Goal: Information Seeking & Learning: Learn about a topic

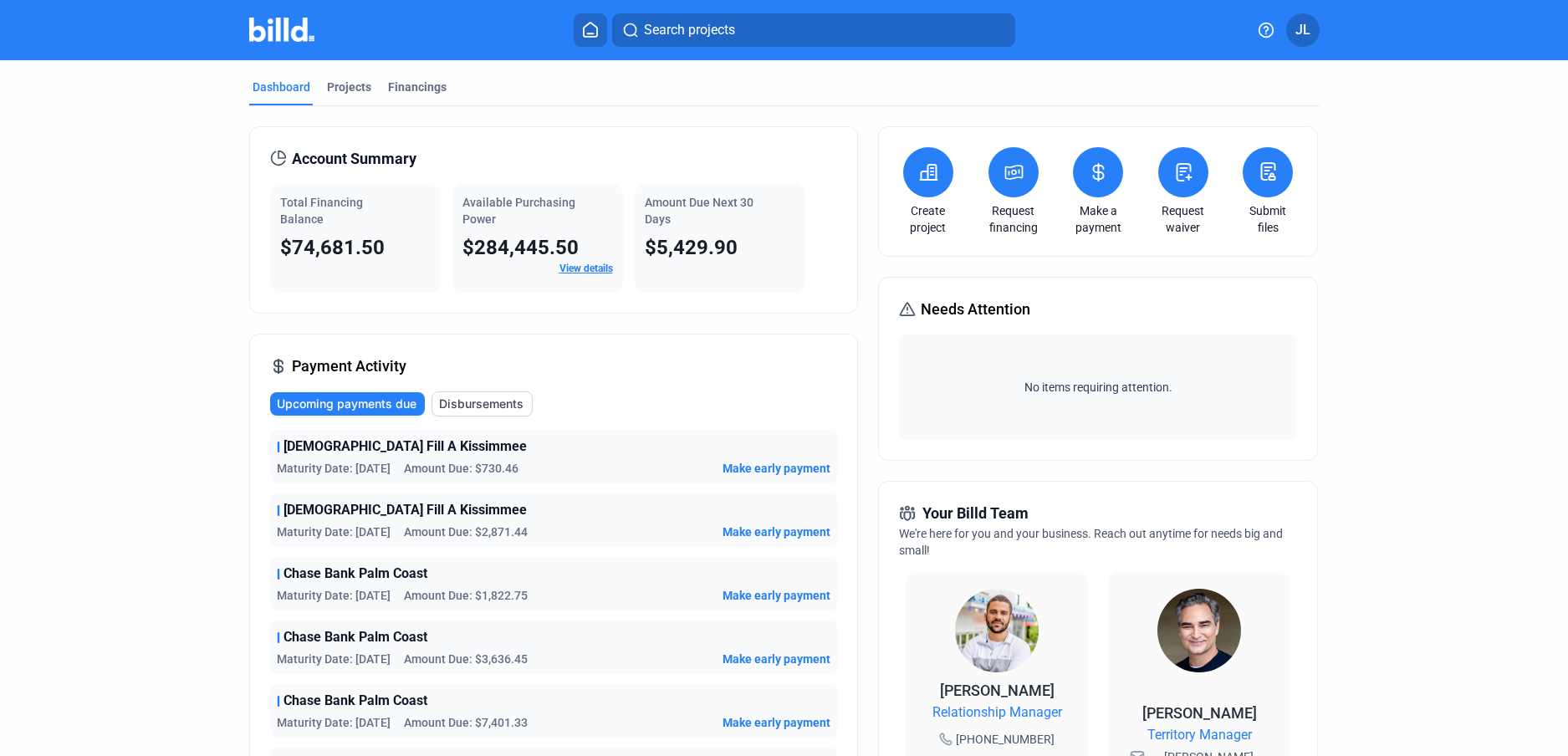
click at [122, 370] on dashboard "Dashboard Projects Financings Account Summary Total Financing Balance $74,681.5…" at bounding box center [784, 637] width 1412 height 1156
click at [1088, 173] on icon at bounding box center [1098, 172] width 21 height 20
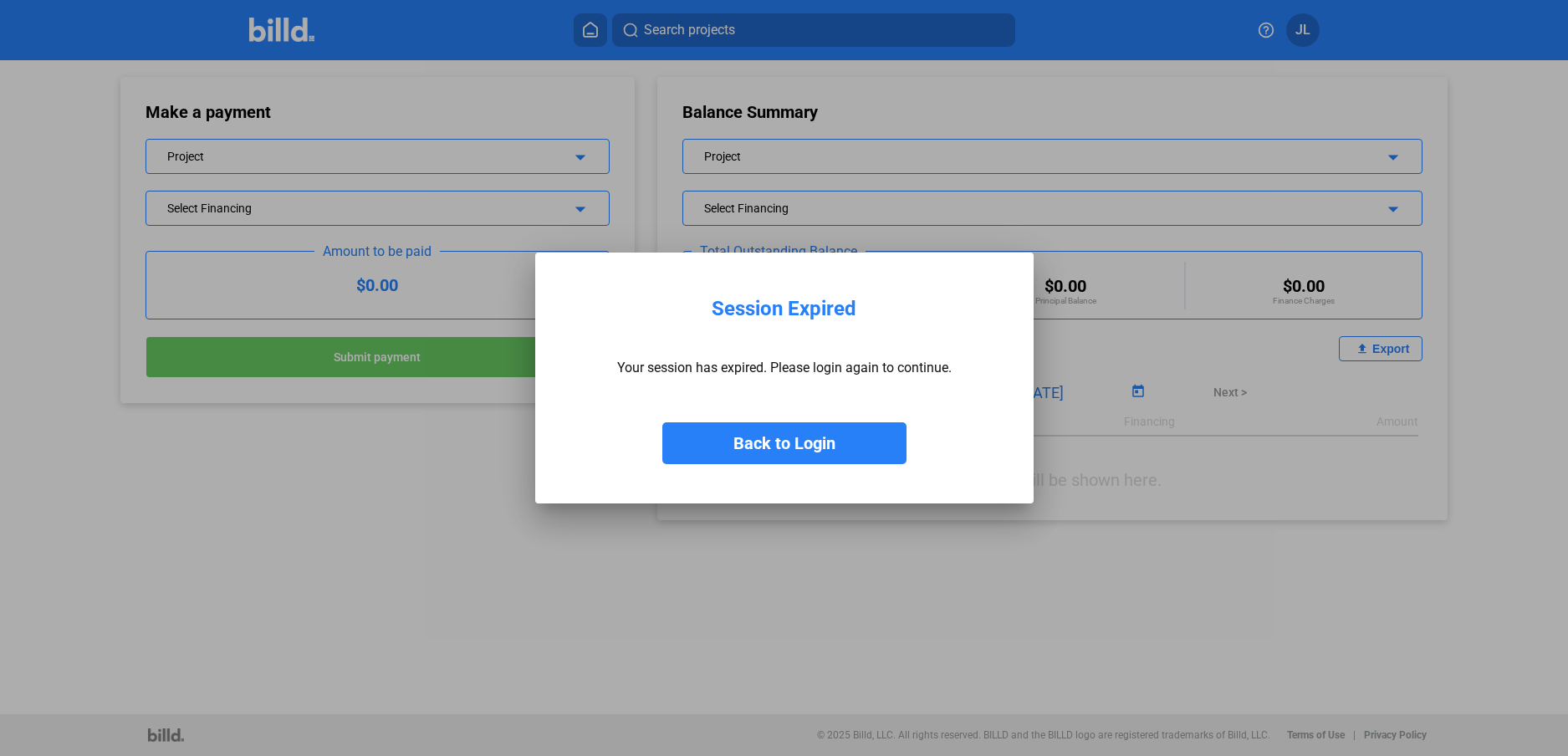
click at [815, 446] on button "Back to Login" at bounding box center [784, 442] width 245 height 42
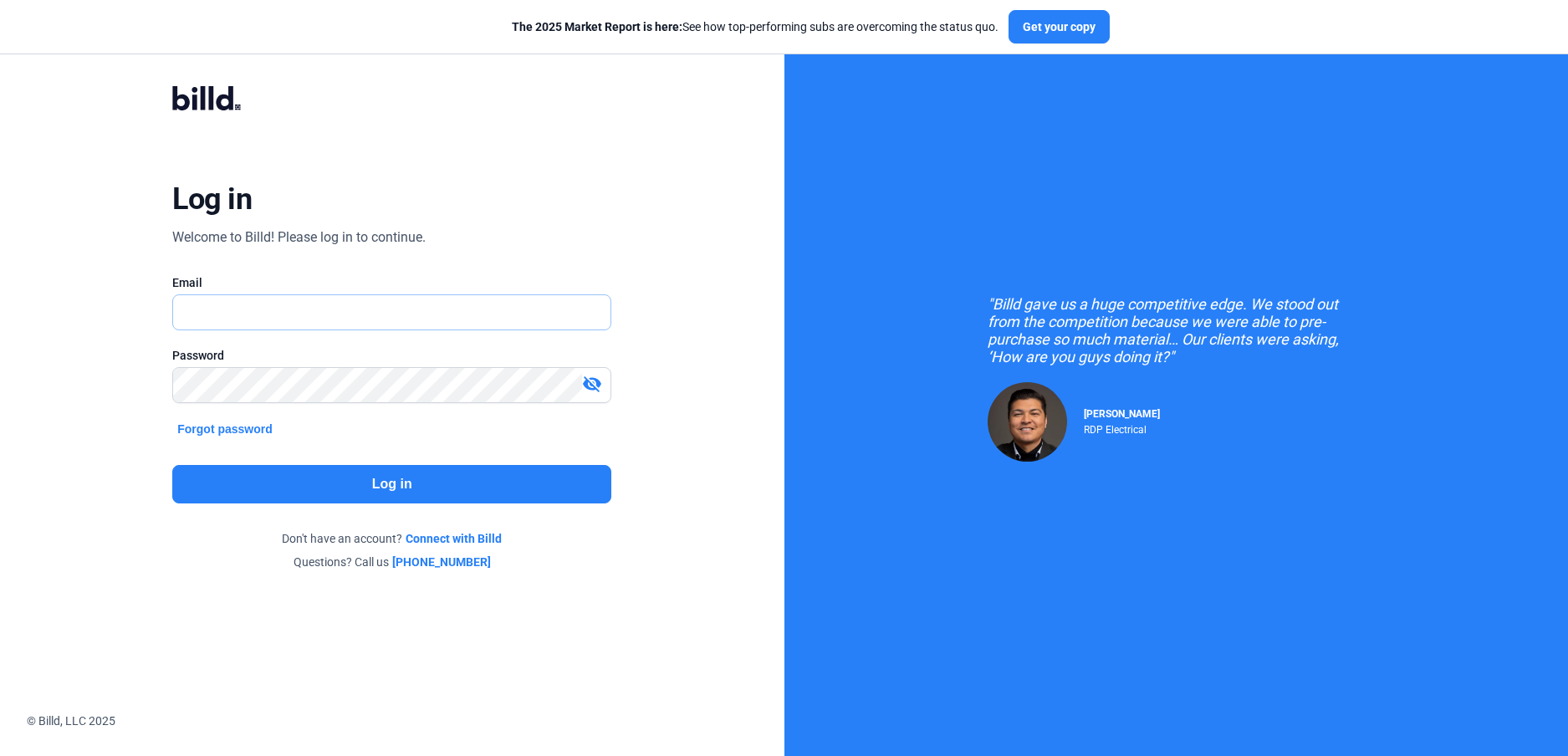
type input "[PERSON_NAME][EMAIL_ADDRESS][DOMAIN_NAME]"
click at [397, 467] on button "Log in" at bounding box center [392, 483] width 439 height 38
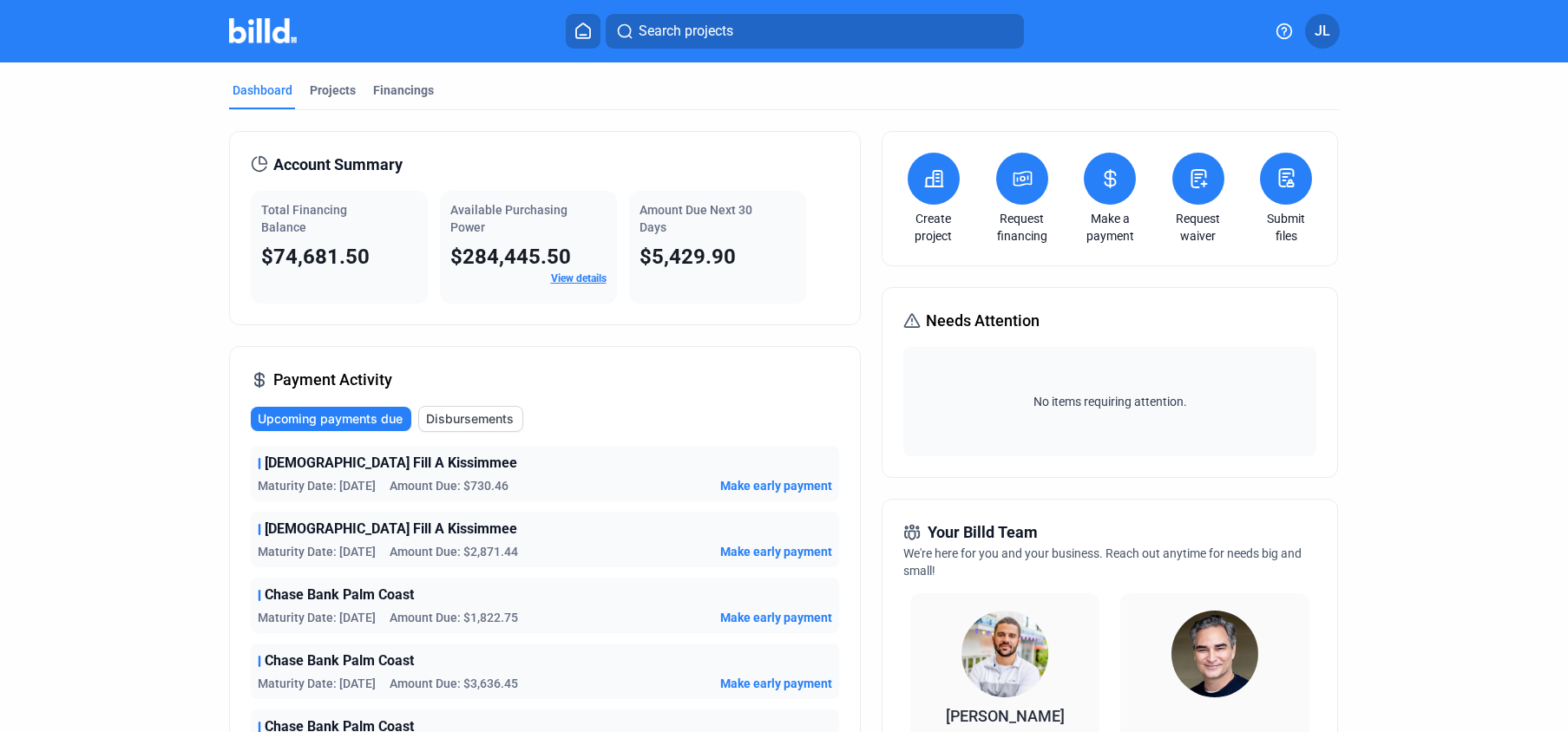
click at [1111, 192] on button at bounding box center [1110, 179] width 52 height 52
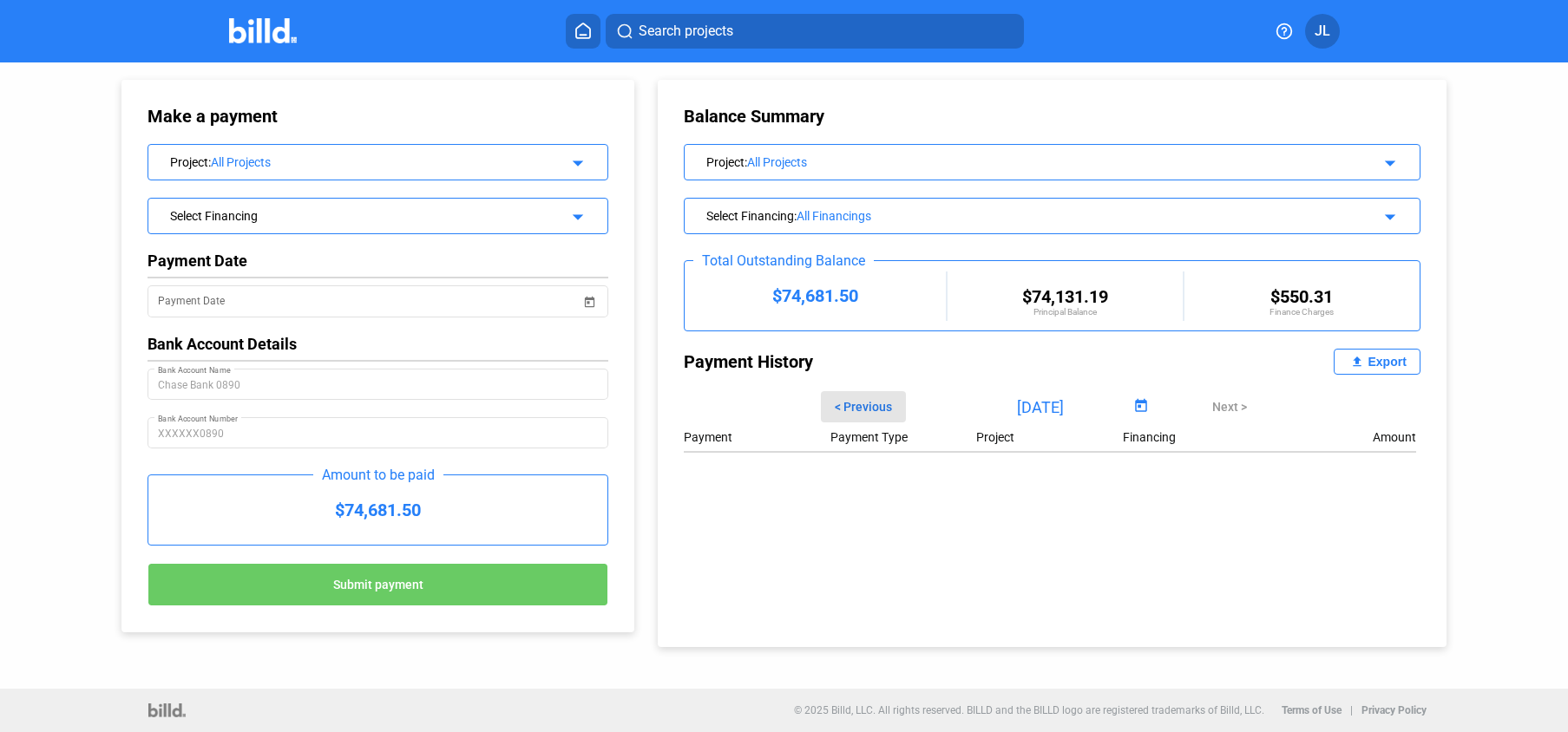
click at [885, 412] on span "< Previous" at bounding box center [863, 407] width 57 height 14
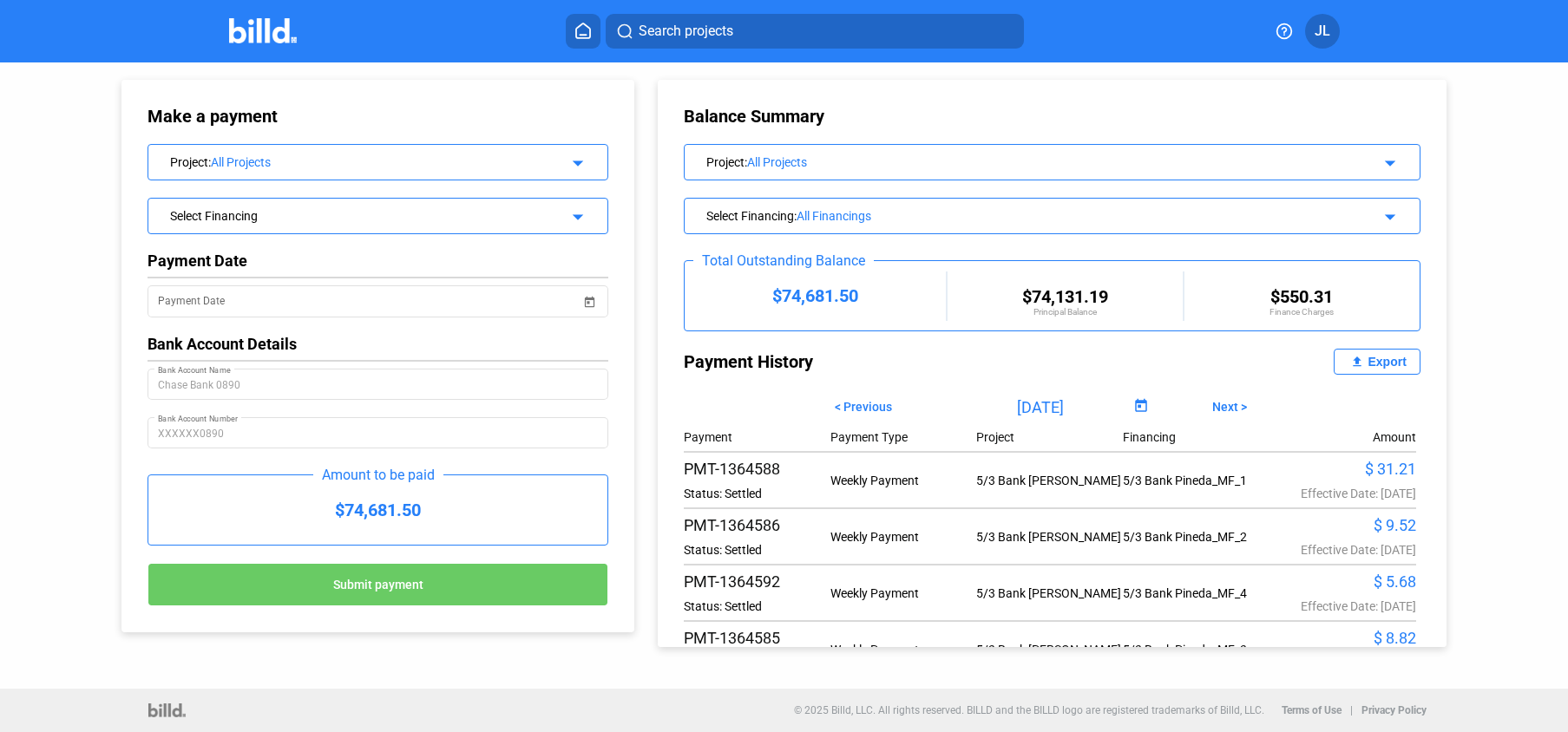
click at [1239, 403] on span "Next >" at bounding box center [1229, 407] width 35 height 14
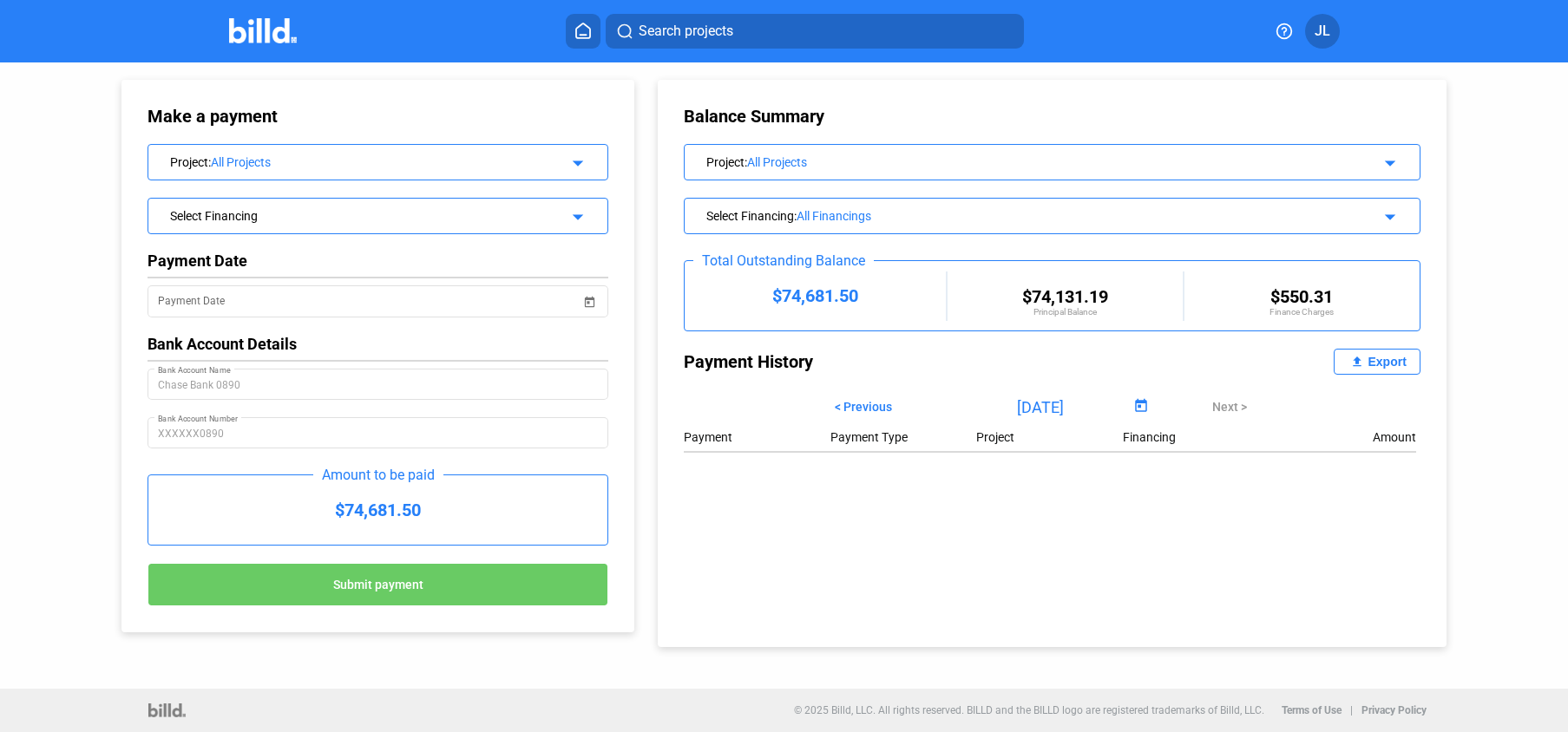
click at [874, 404] on span "< Previous" at bounding box center [863, 407] width 57 height 14
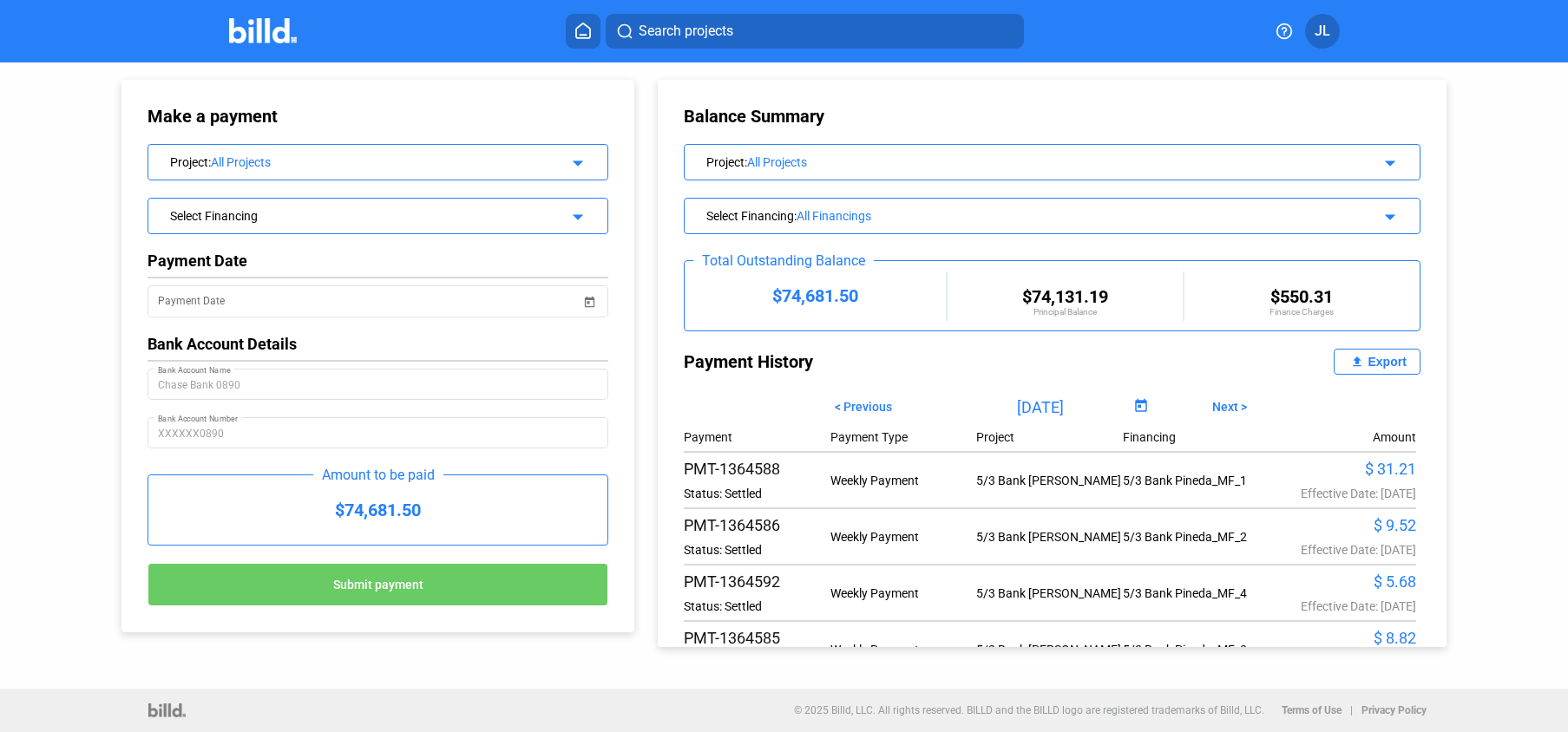
click at [1368, 364] on div "Export" at bounding box center [1386, 361] width 38 height 14
drag, startPoint x: 874, startPoint y: 405, endPoint x: 1000, endPoint y: 406, distance: 126.0
click at [874, 405] on span "< Previous" at bounding box center [863, 407] width 57 height 14
click at [1368, 358] on div "Export" at bounding box center [1386, 361] width 38 height 14
click at [873, 408] on span "< Previous" at bounding box center [863, 407] width 57 height 14
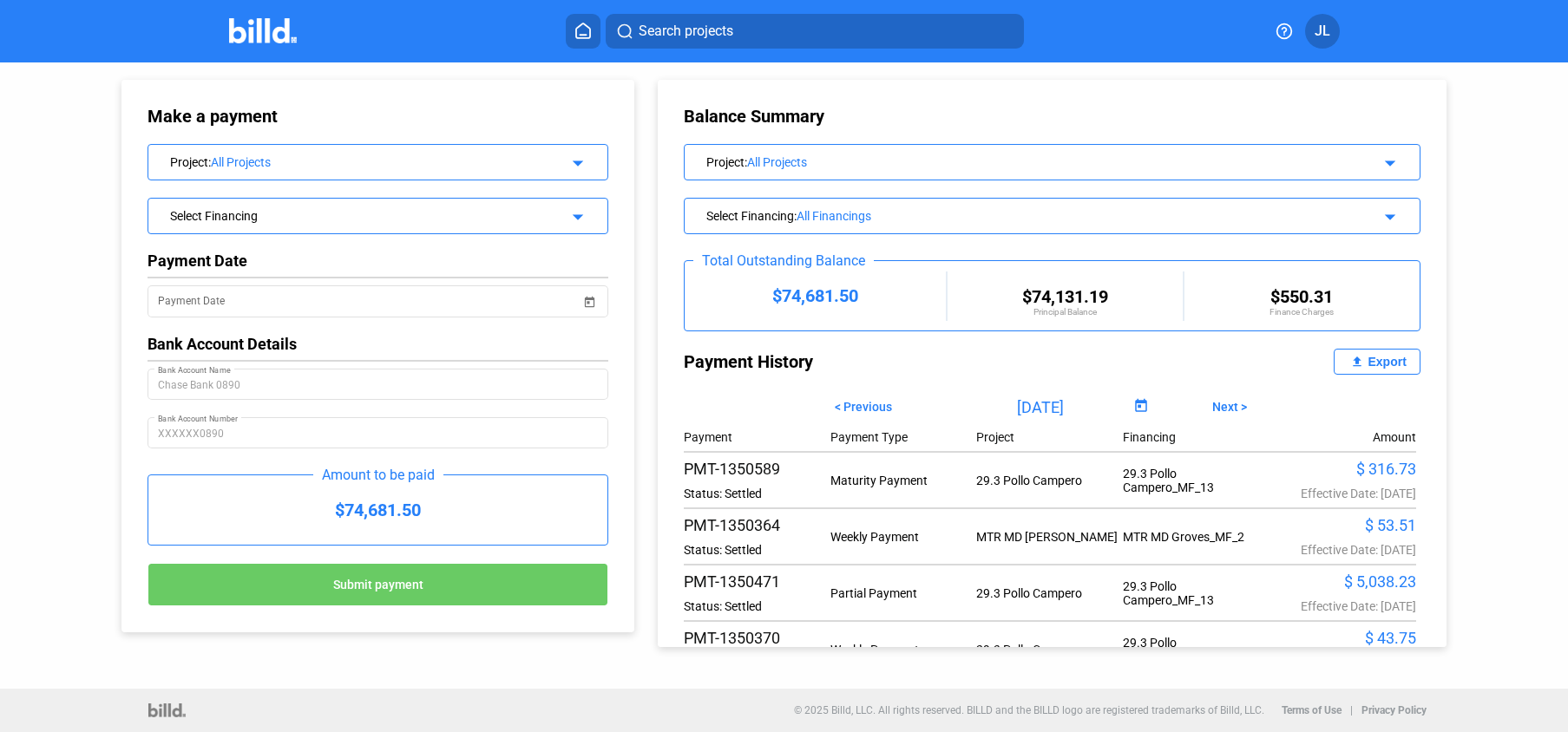
click at [1357, 368] on mat-icon "file_upload" at bounding box center [1356, 361] width 20 height 20
click at [1368, 362] on div "Export" at bounding box center [1386, 361] width 38 height 14
click at [1219, 407] on span "Next >" at bounding box center [1229, 407] width 35 height 14
click at [1221, 407] on span "Next >" at bounding box center [1229, 407] width 35 height 14
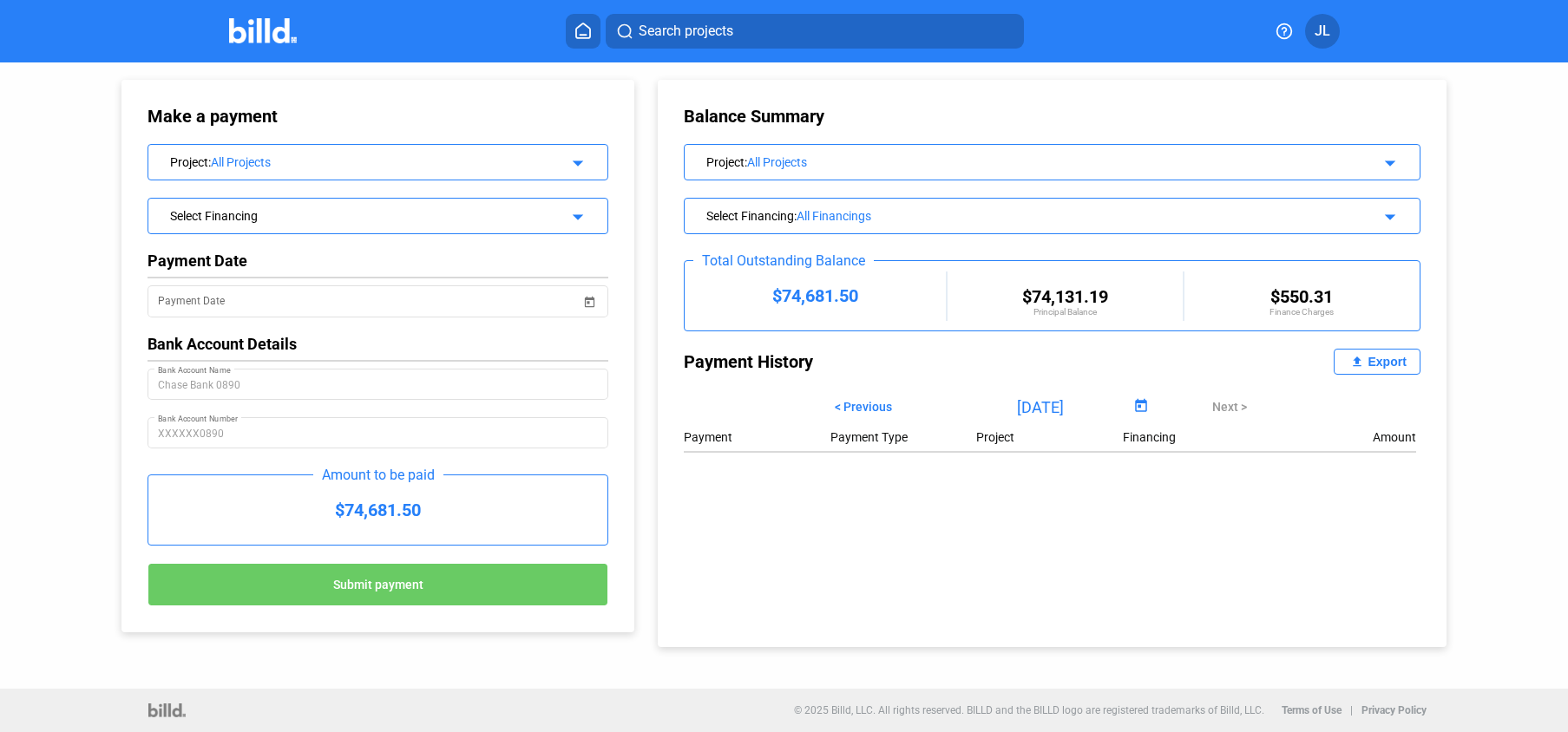
click at [889, 406] on span "< Previous" at bounding box center [863, 407] width 57 height 14
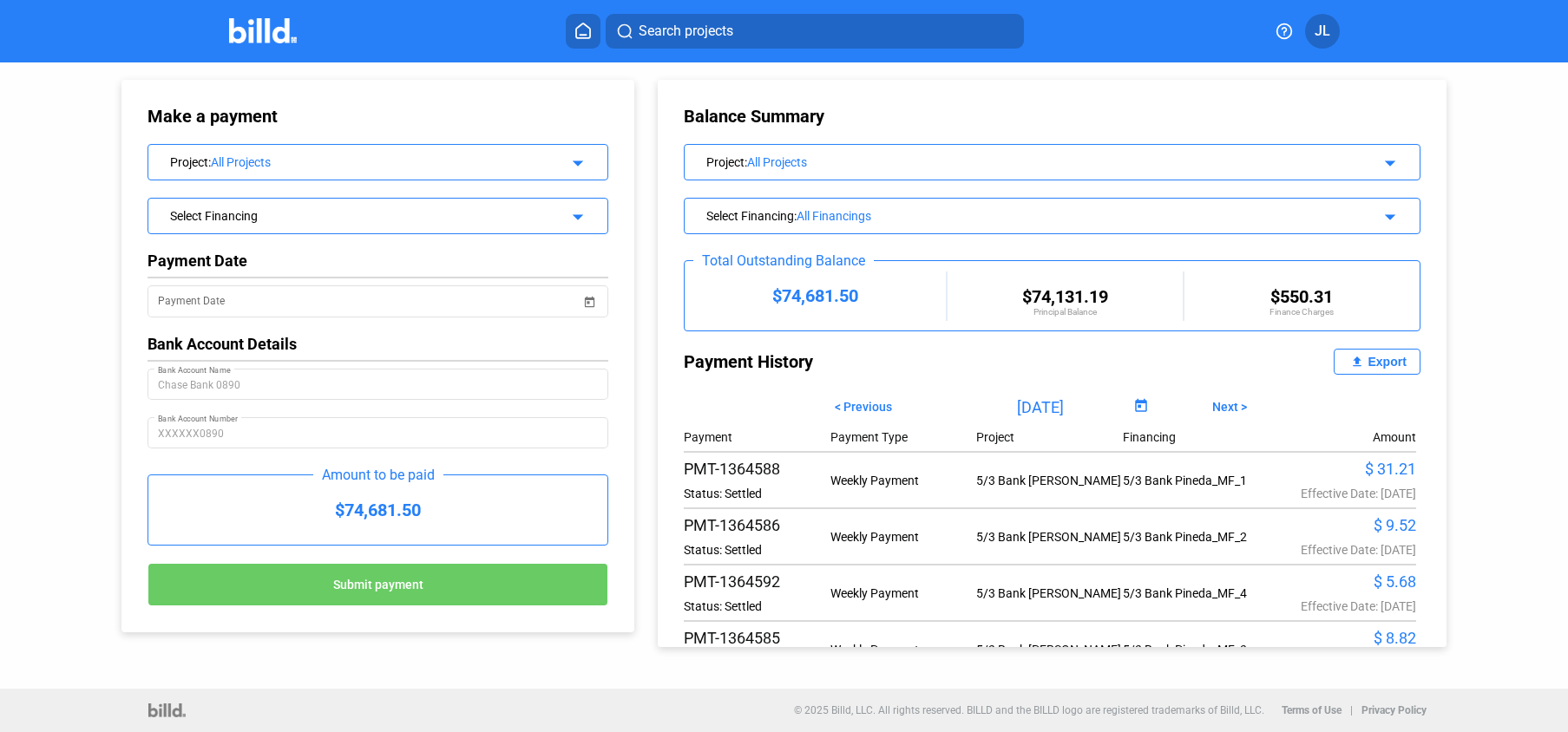
click at [269, 39] on img at bounding box center [262, 31] width 69 height 25
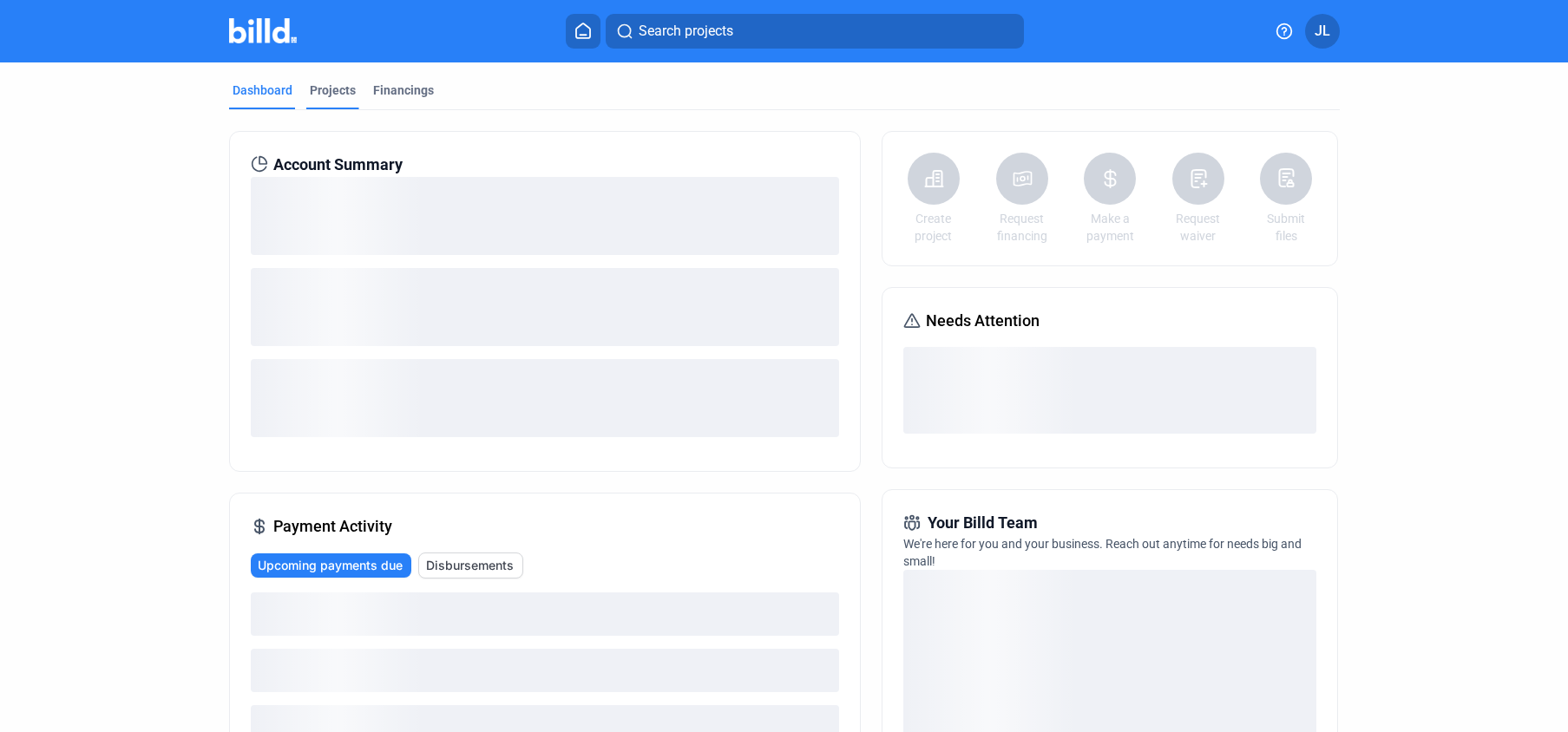
click at [325, 92] on div "Projects" at bounding box center [332, 90] width 46 height 17
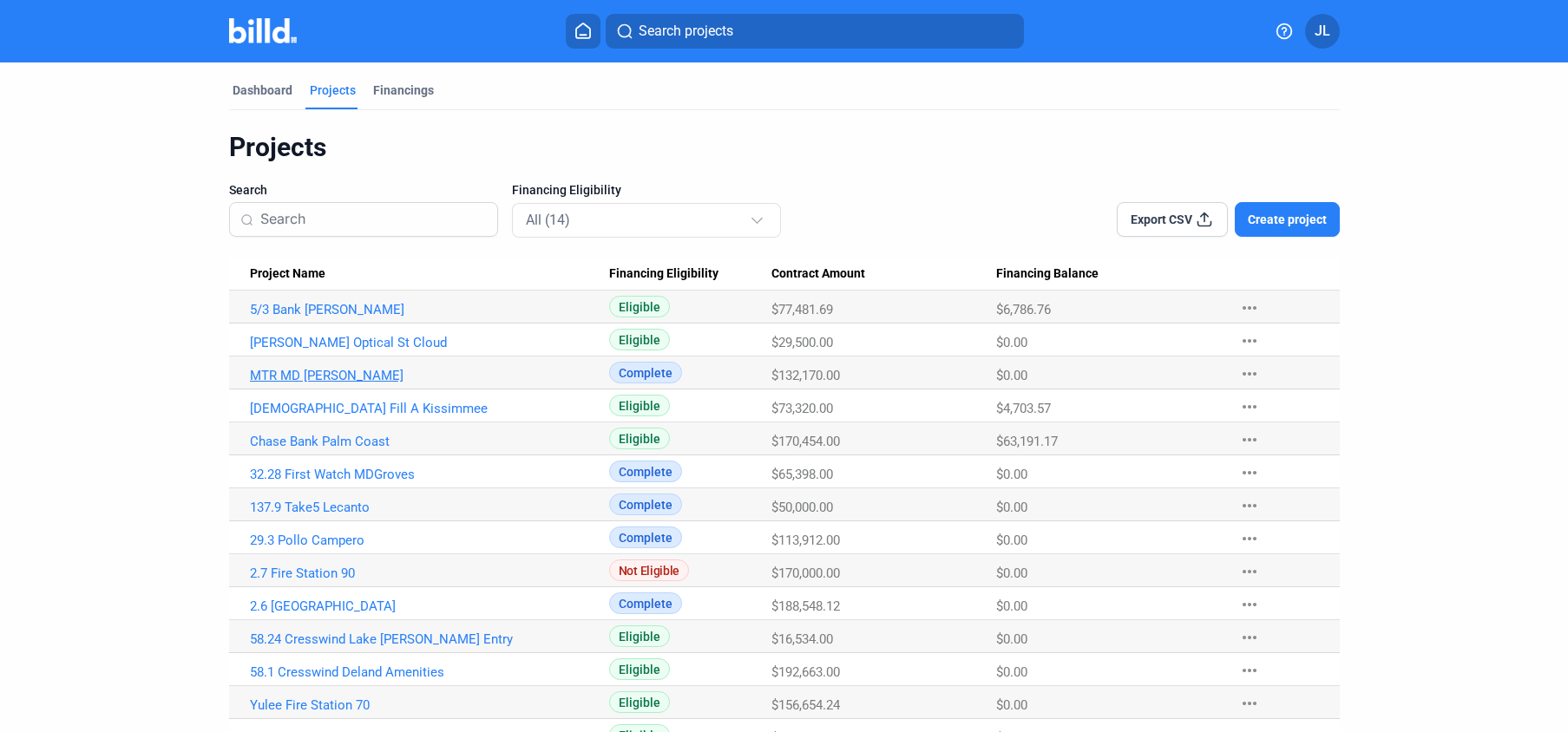
click at [296, 379] on link "MTR MD [PERSON_NAME]" at bounding box center [429, 376] width 359 height 15
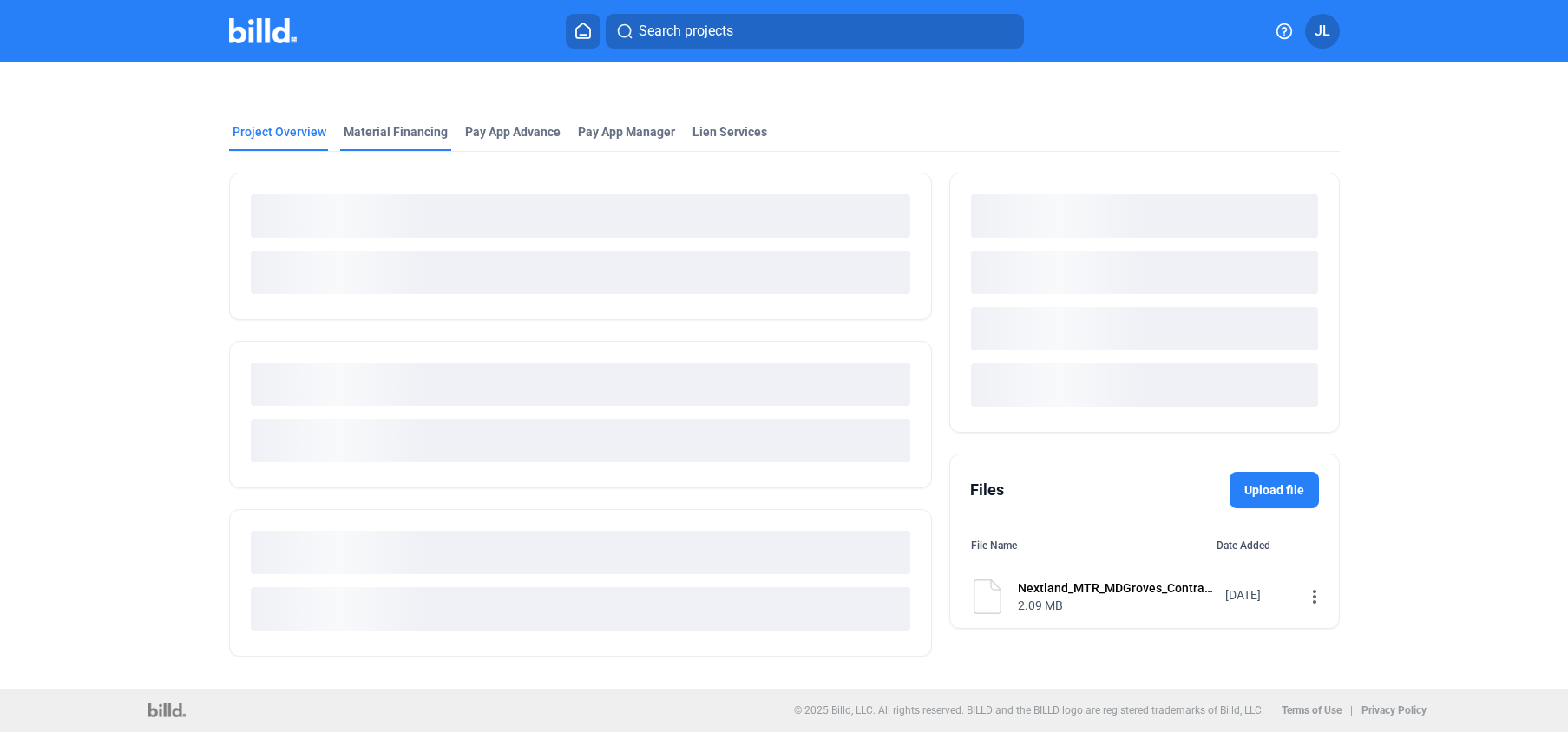
click at [412, 104] on div at bounding box center [784, 82] width 1111 height 42
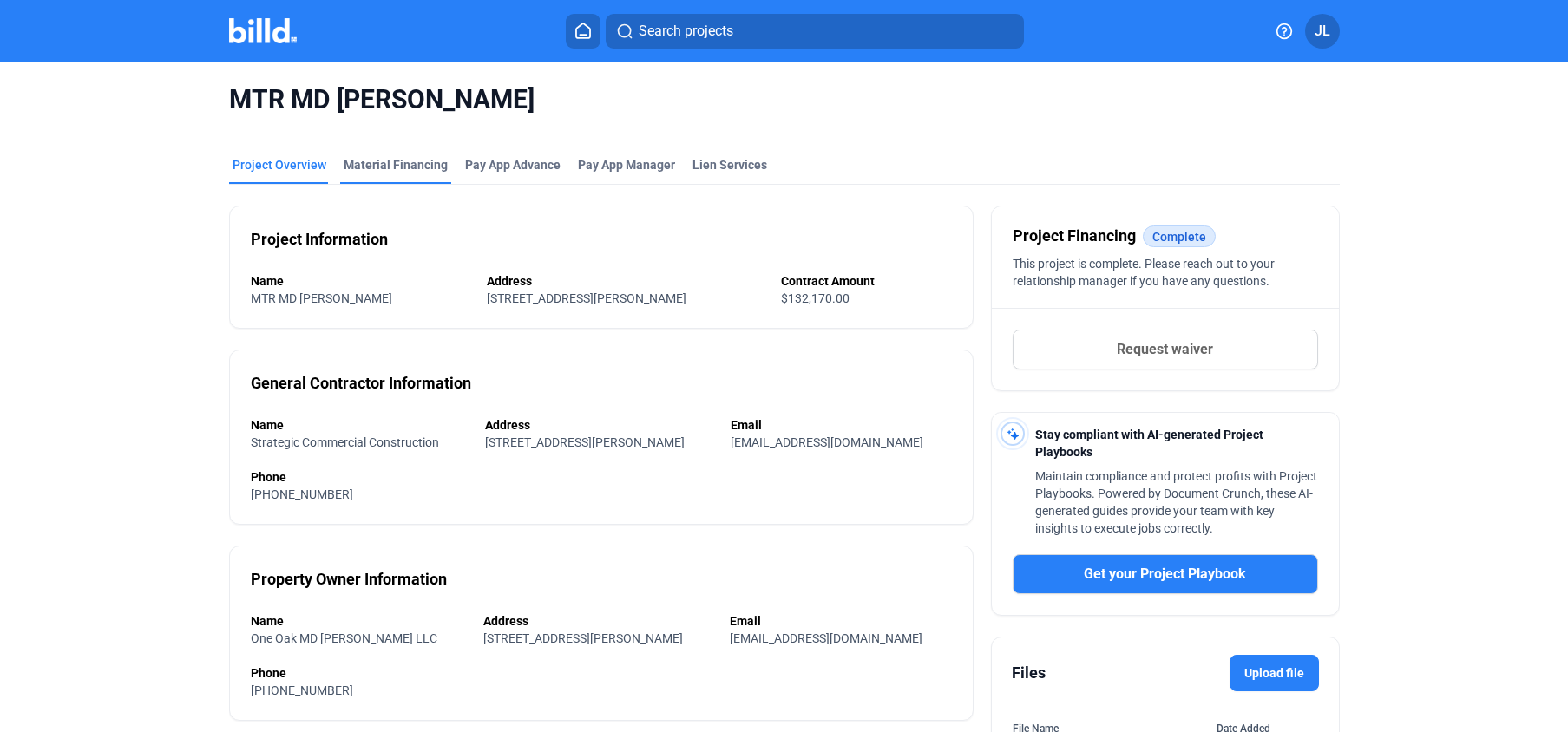
click at [405, 168] on div "Material Financing" at bounding box center [395, 165] width 104 height 17
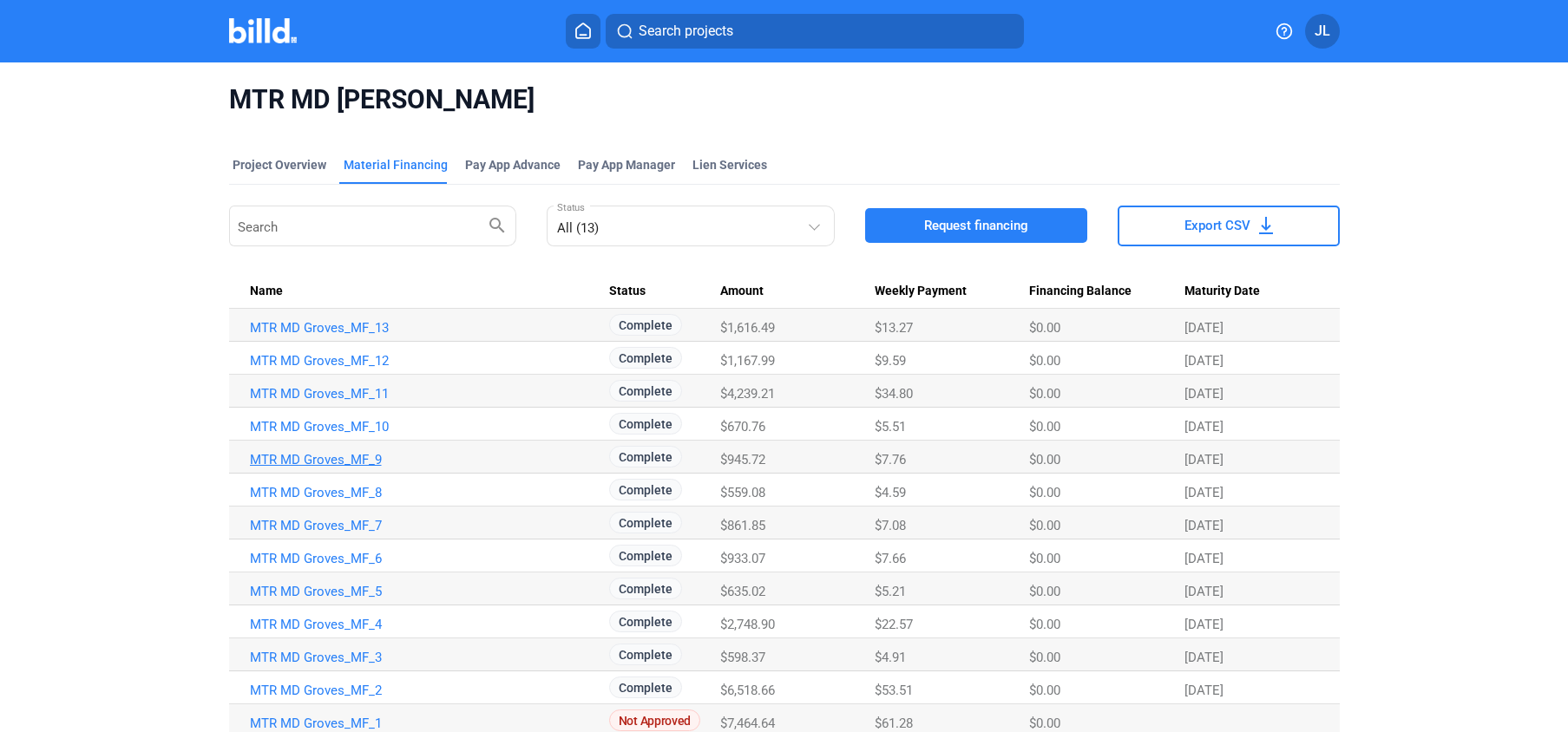
click at [327, 461] on link "MTR MD Groves_MF_9" at bounding box center [429, 460] width 359 height 15
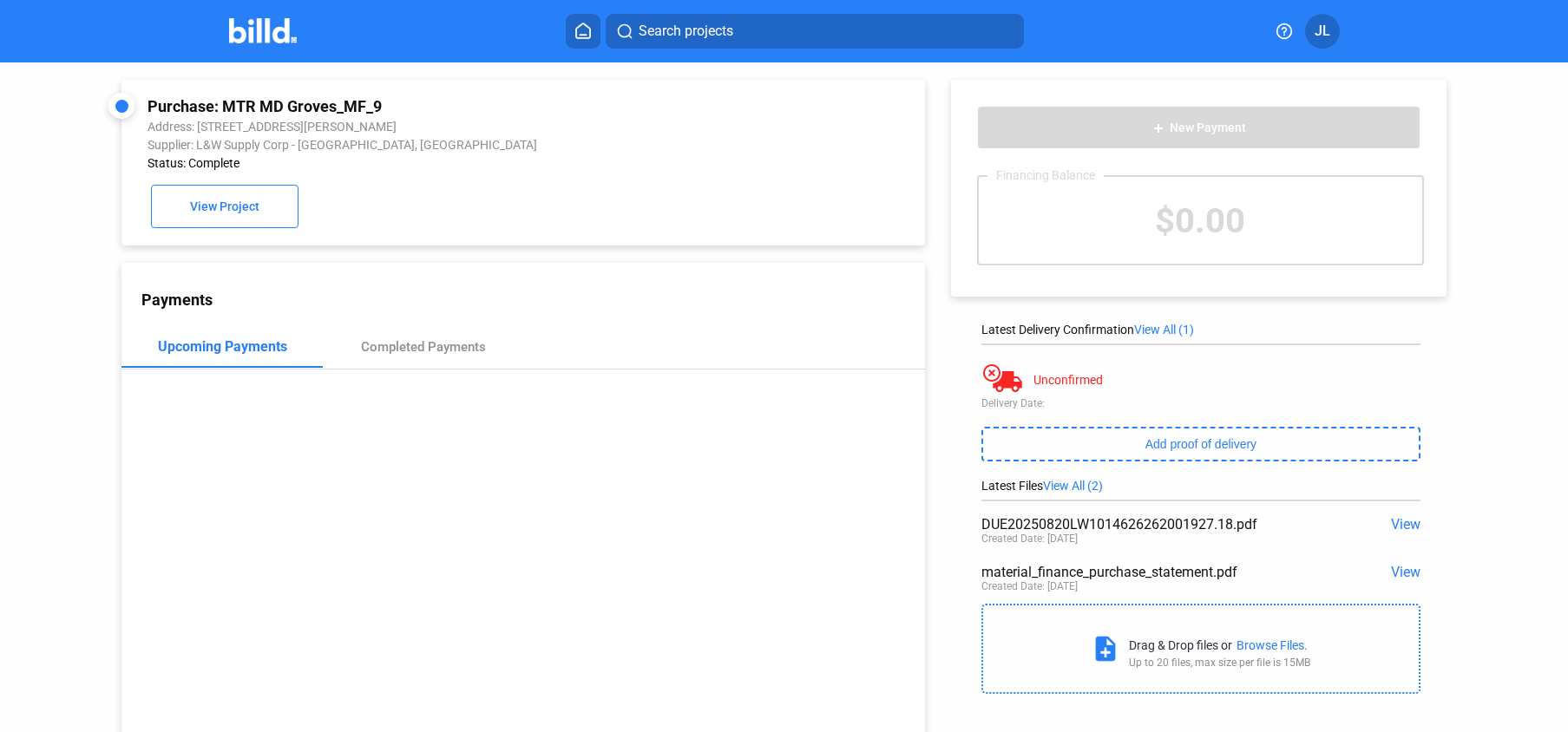
click at [1397, 517] on span "View" at bounding box center [1405, 524] width 29 height 16
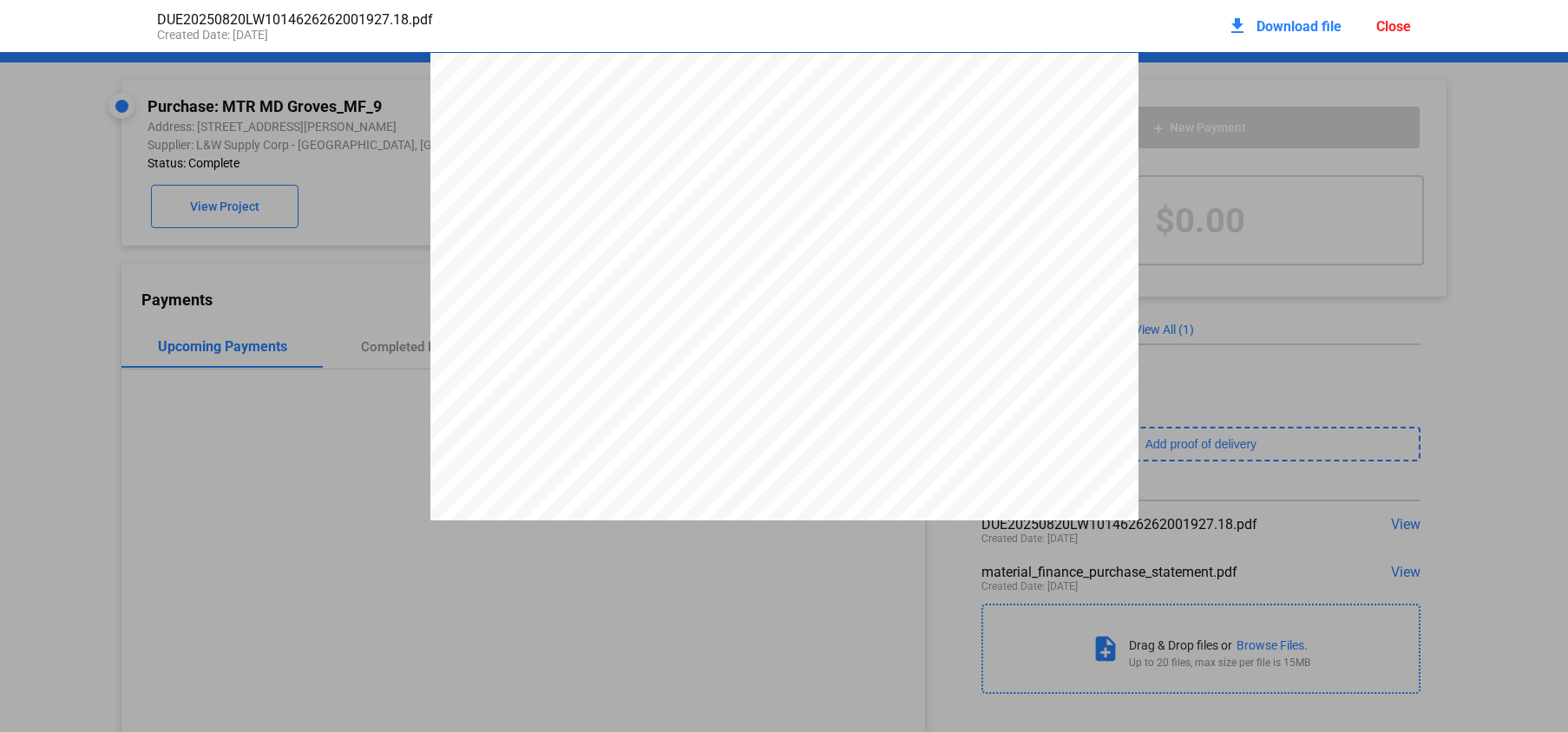
click at [1394, 25] on div "Close" at bounding box center [1394, 26] width 35 height 16
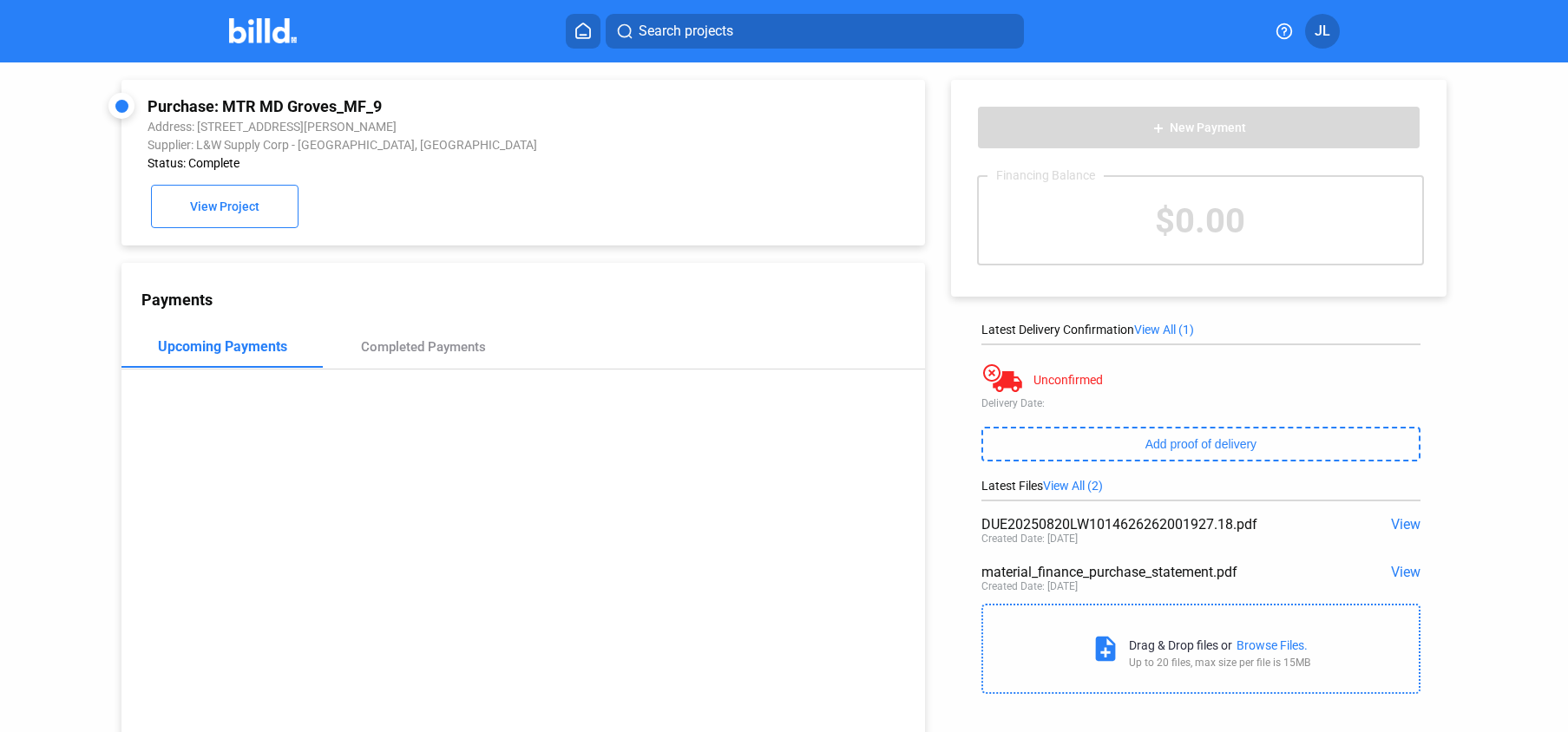
click at [1395, 565] on span "View" at bounding box center [1405, 571] width 29 height 16
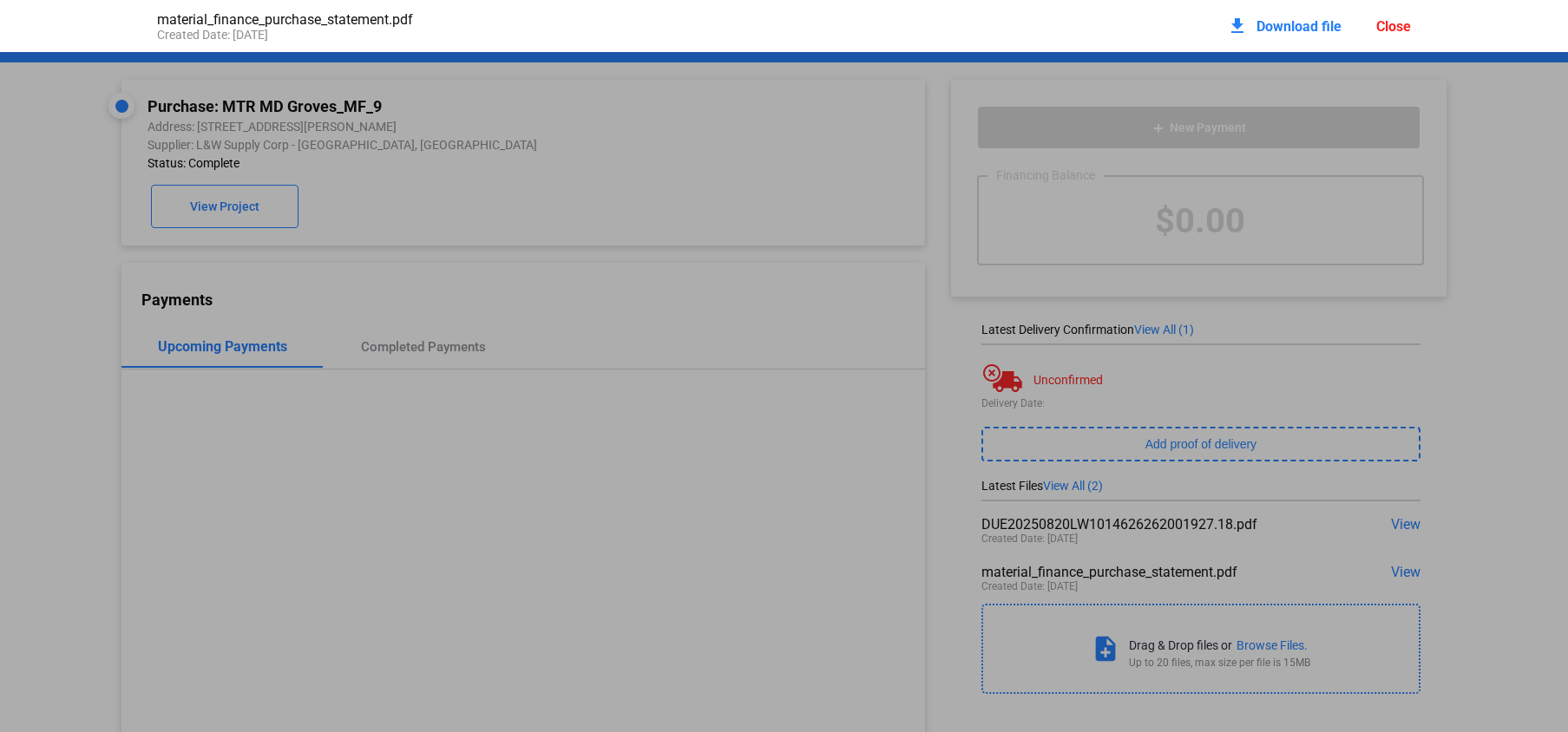
scroll to position [9, 0]
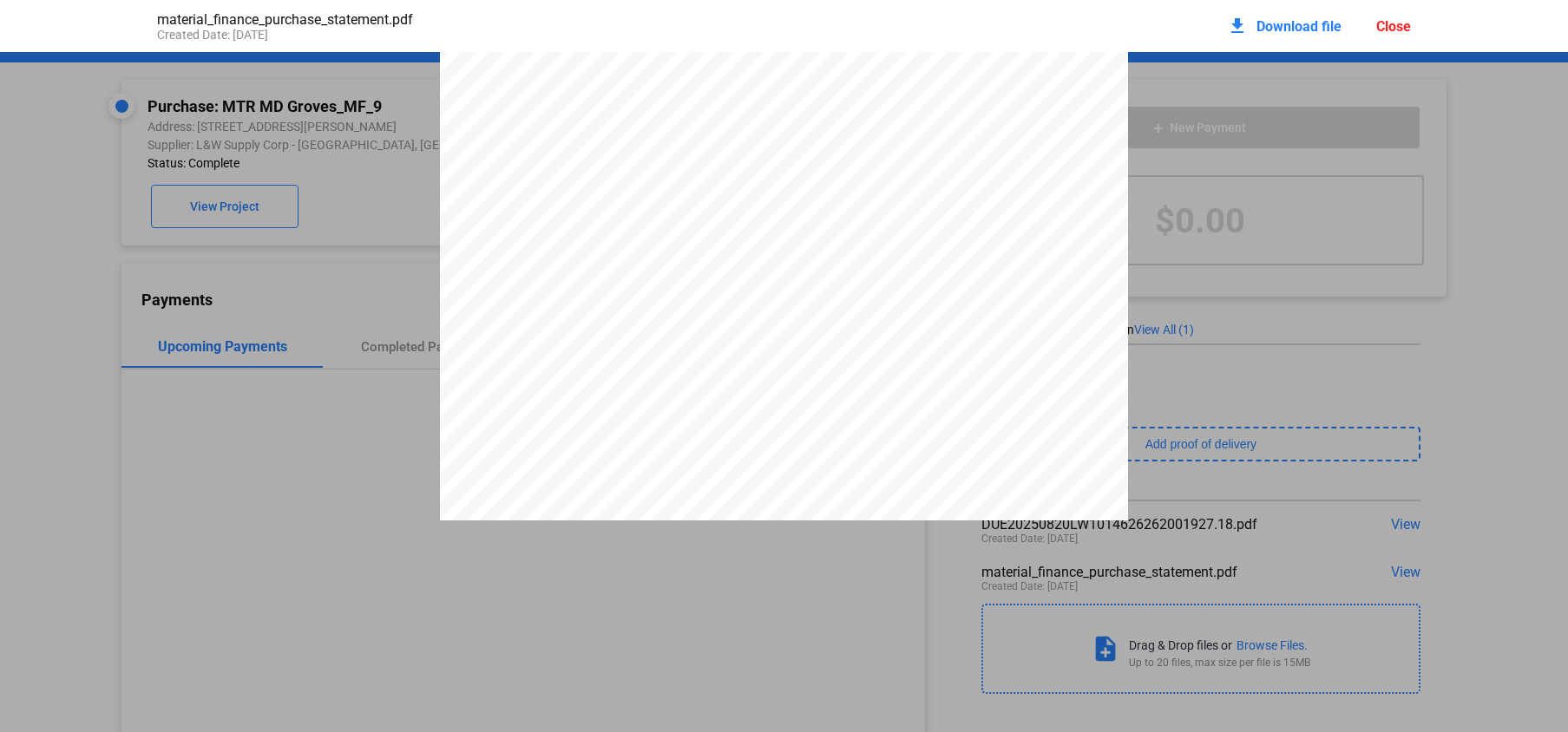
click at [789, 503] on span "$945.72" at bounding box center [807, 497] width 42 height 13
click at [1401, 27] on div "Close" at bounding box center [1394, 26] width 35 height 16
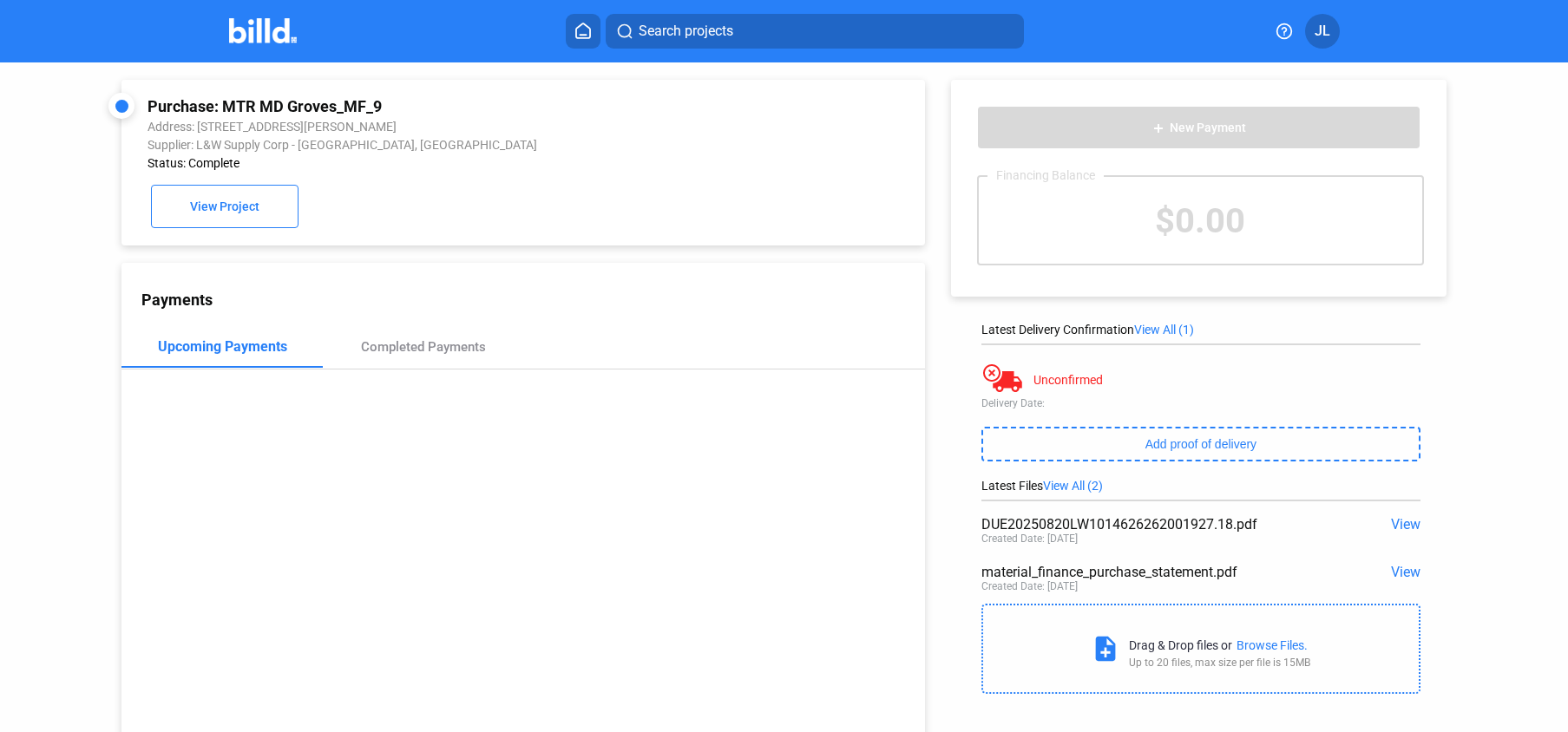
click at [281, 31] on img at bounding box center [262, 31] width 69 height 25
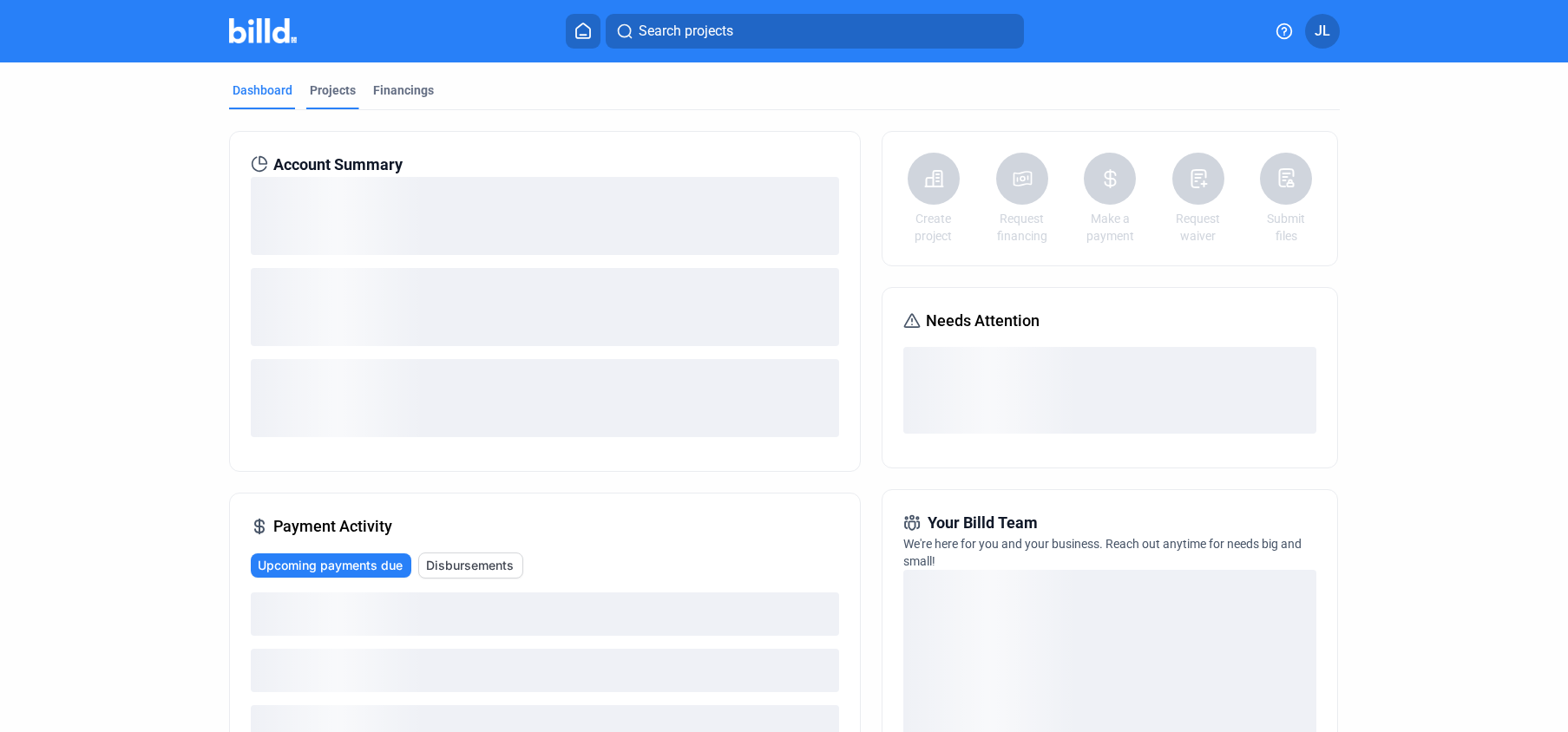
click at [338, 103] on div "Projects" at bounding box center [332, 95] width 53 height 28
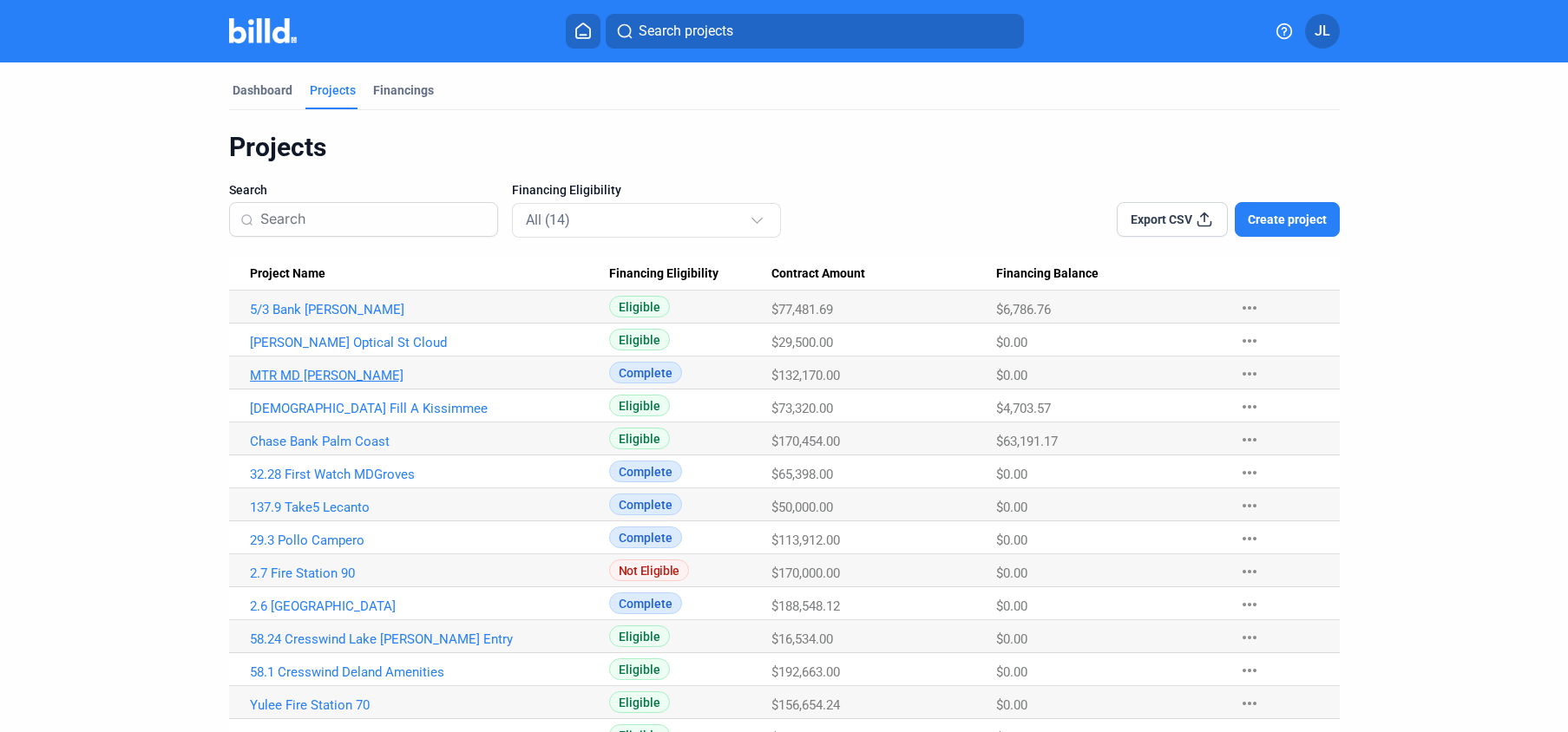
click at [324, 372] on link "MTR MD [PERSON_NAME]" at bounding box center [429, 376] width 359 height 15
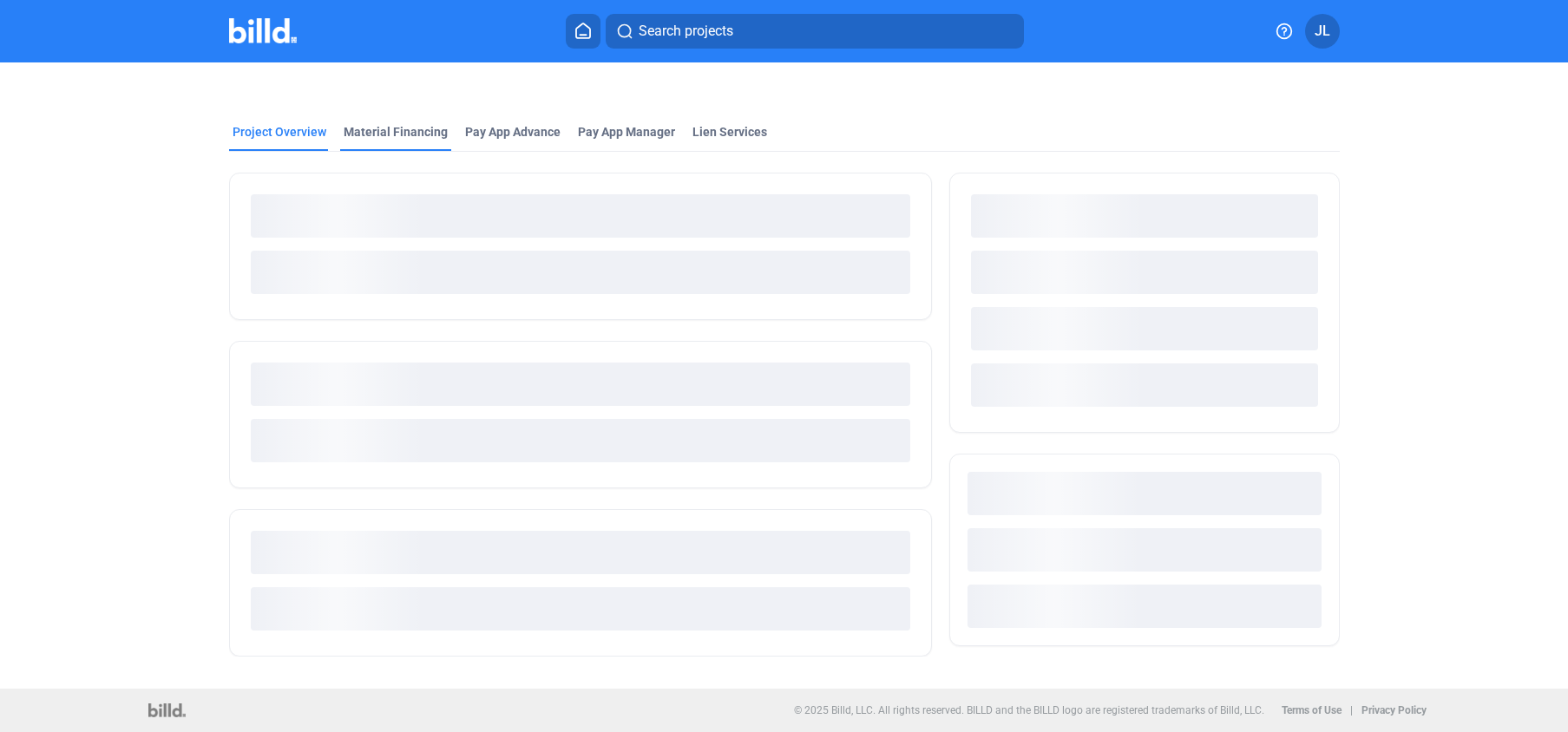
click at [423, 147] on div "Material Financing" at bounding box center [395, 137] width 111 height 28
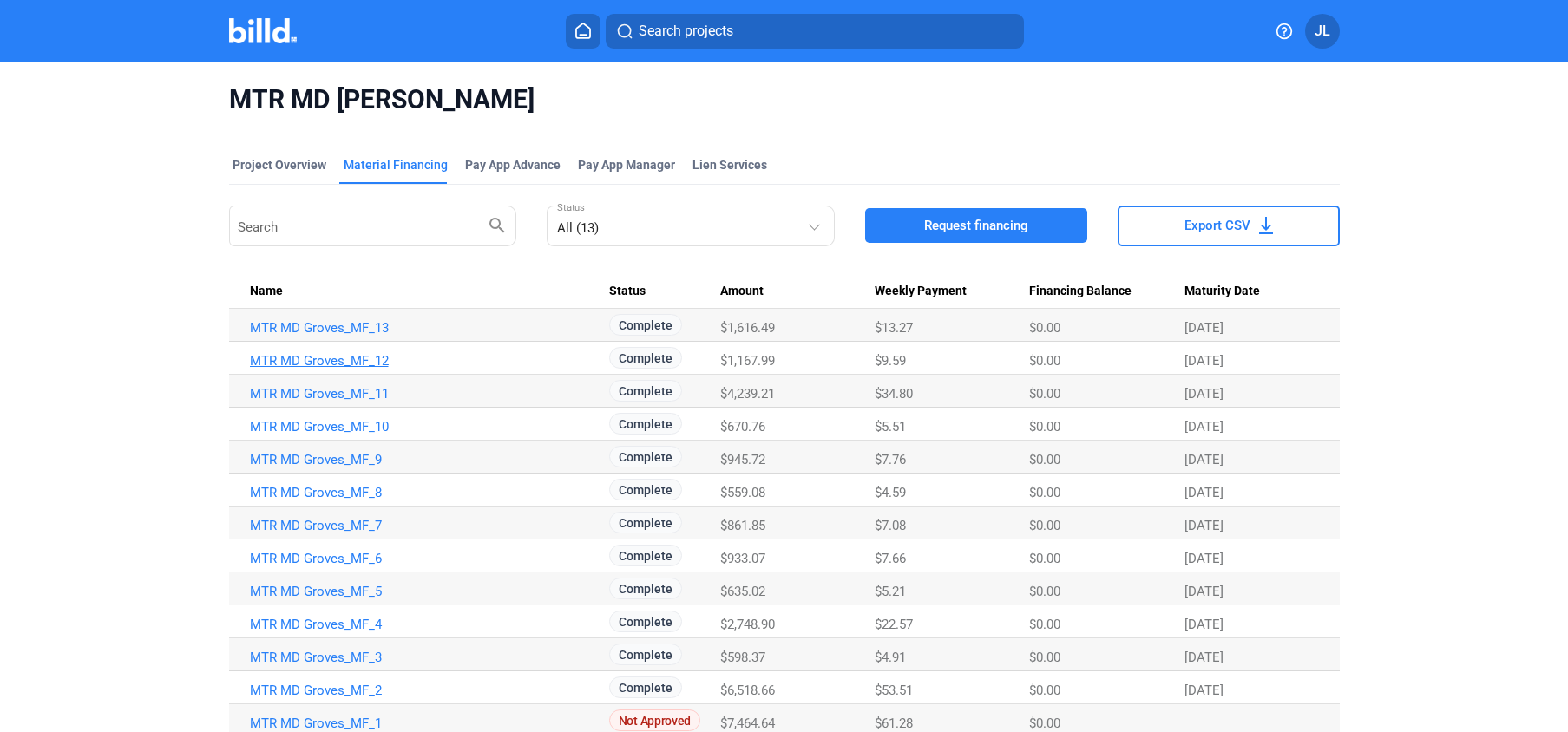
click at [352, 355] on link "MTR MD Groves_MF_12" at bounding box center [429, 361] width 359 height 15
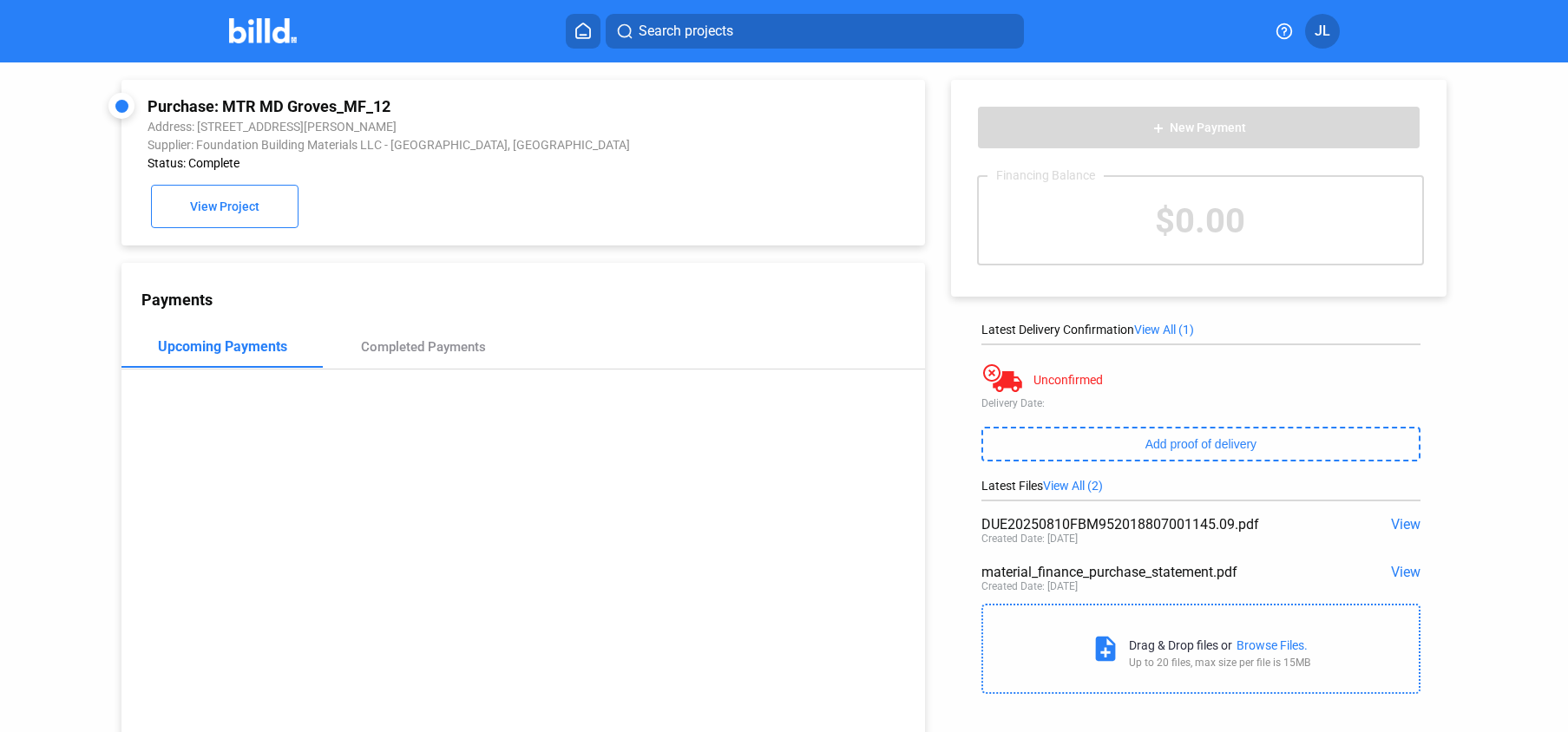
click at [1393, 574] on span "View" at bounding box center [1405, 571] width 29 height 16
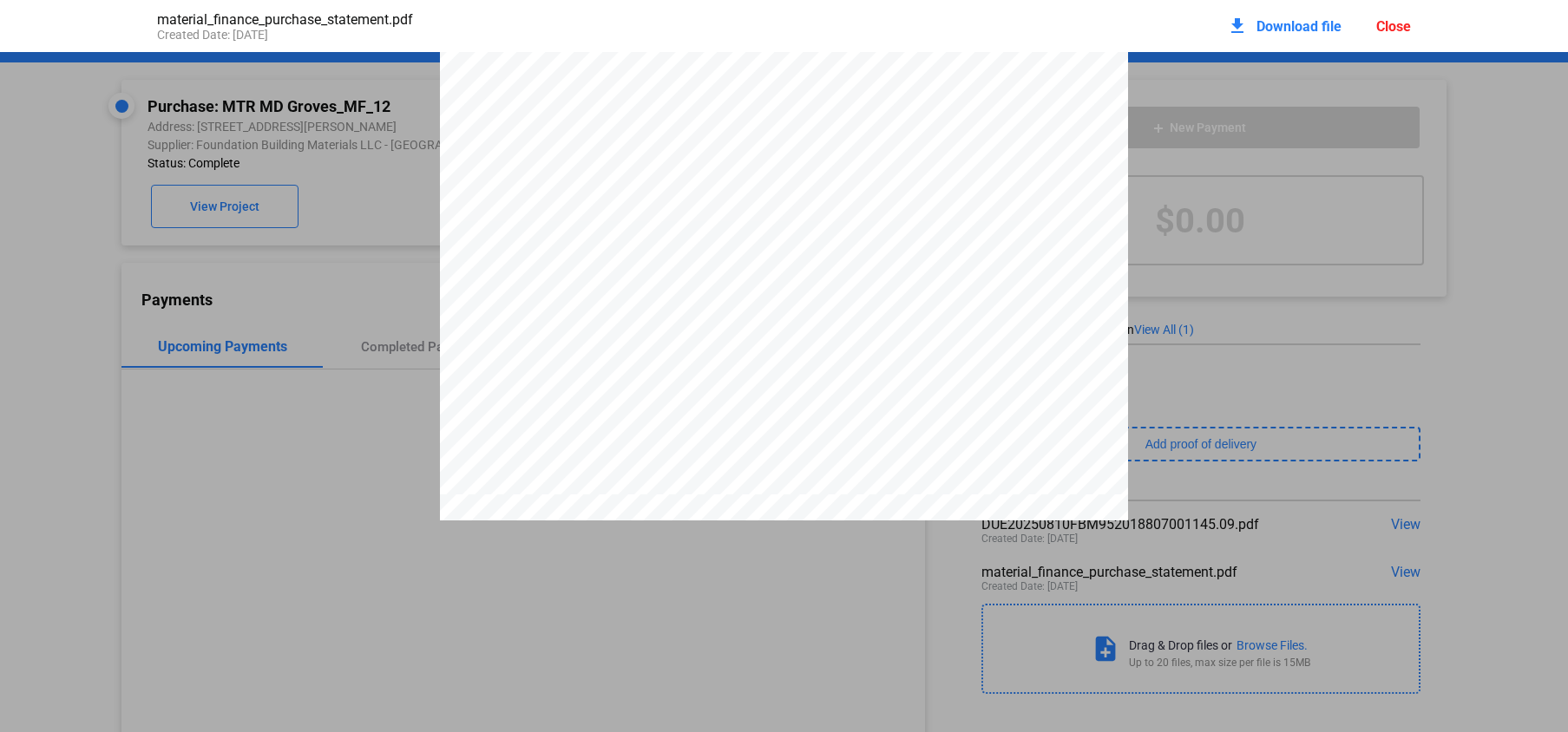
scroll to position [1299, 0]
click at [1405, 23] on div "Close" at bounding box center [1394, 26] width 35 height 16
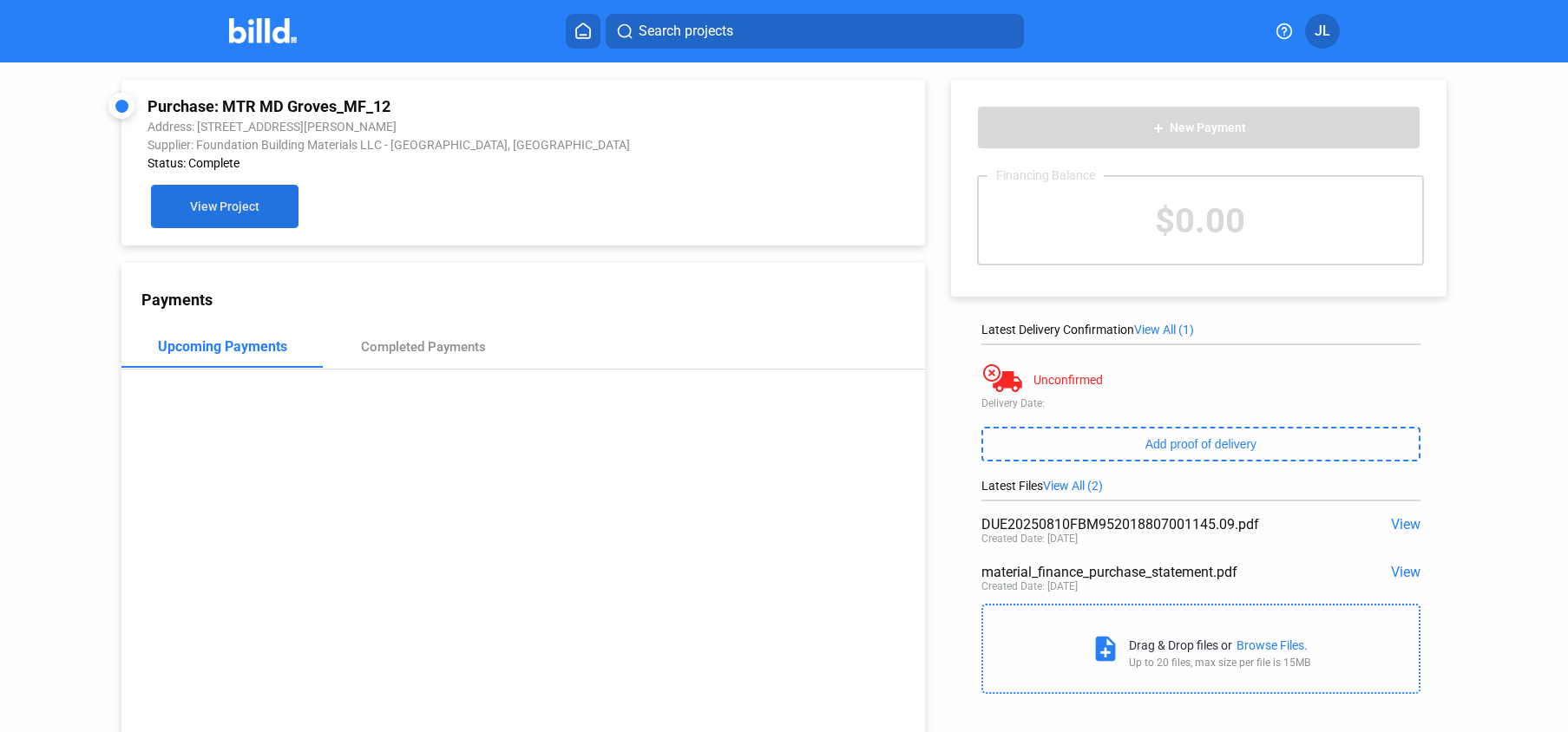
click at [227, 227] on button "View Project" at bounding box center [225, 206] width 147 height 44
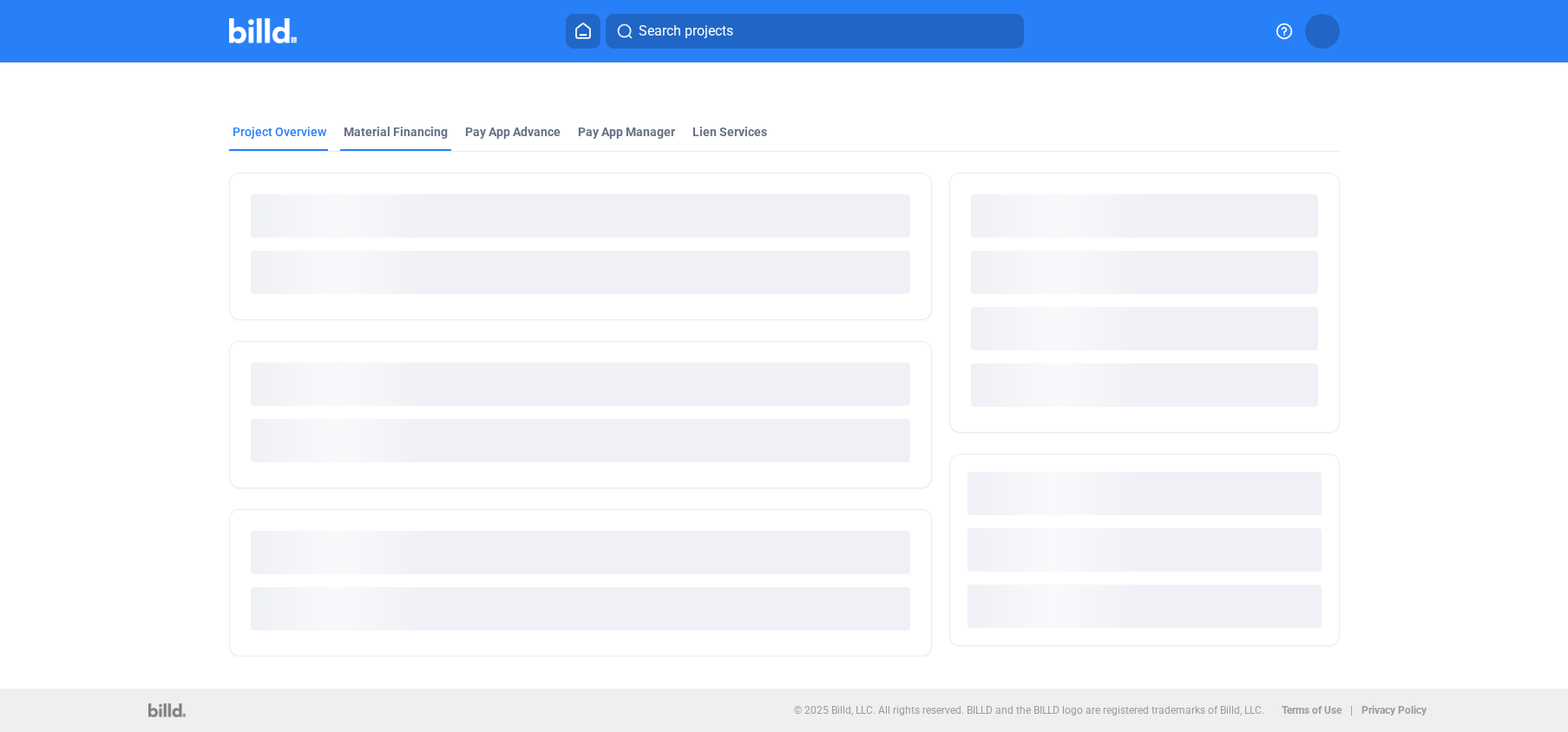
click at [386, 139] on div "Material Financing" at bounding box center [395, 132] width 104 height 17
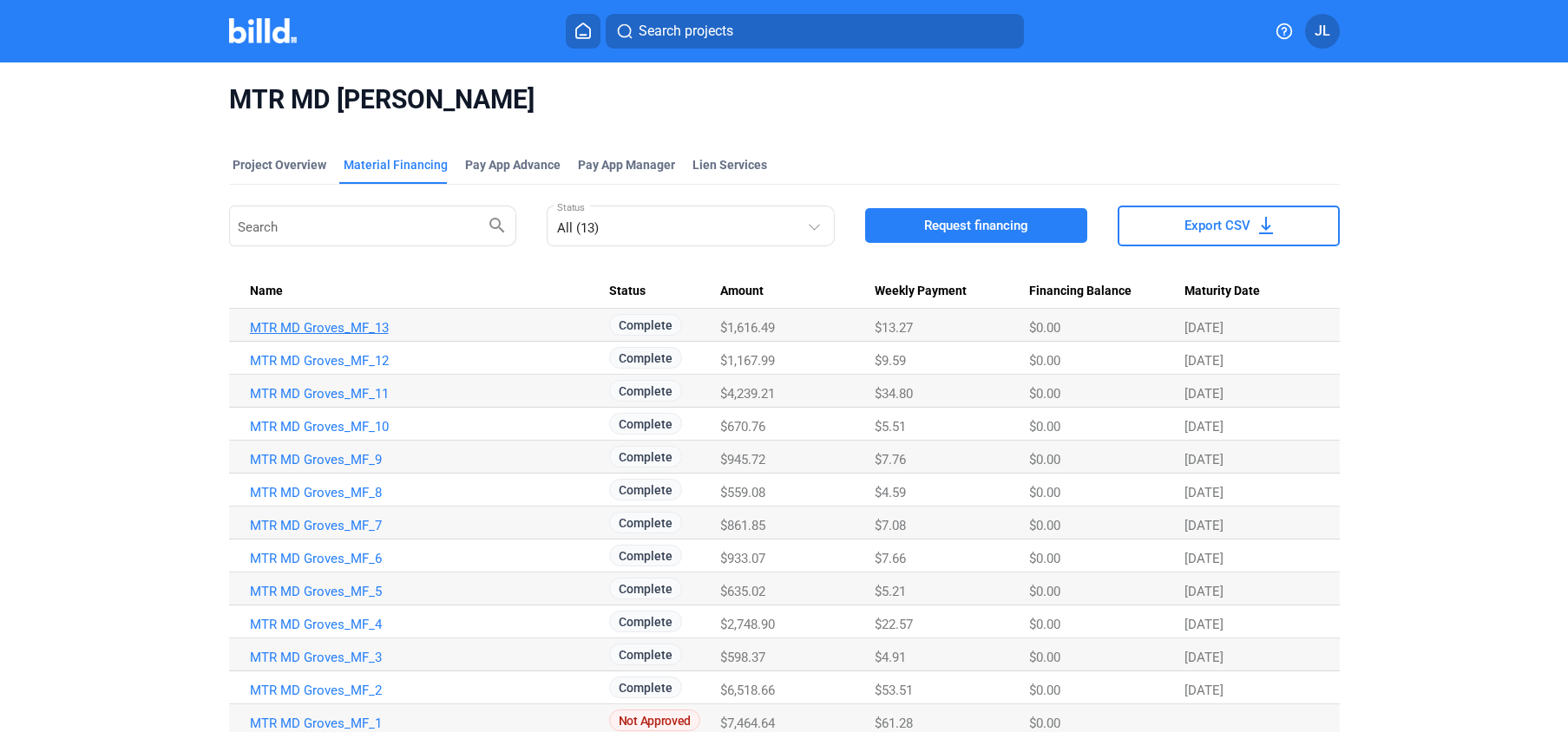
click at [336, 322] on link "MTR MD Groves_MF_13" at bounding box center [429, 328] width 359 height 15
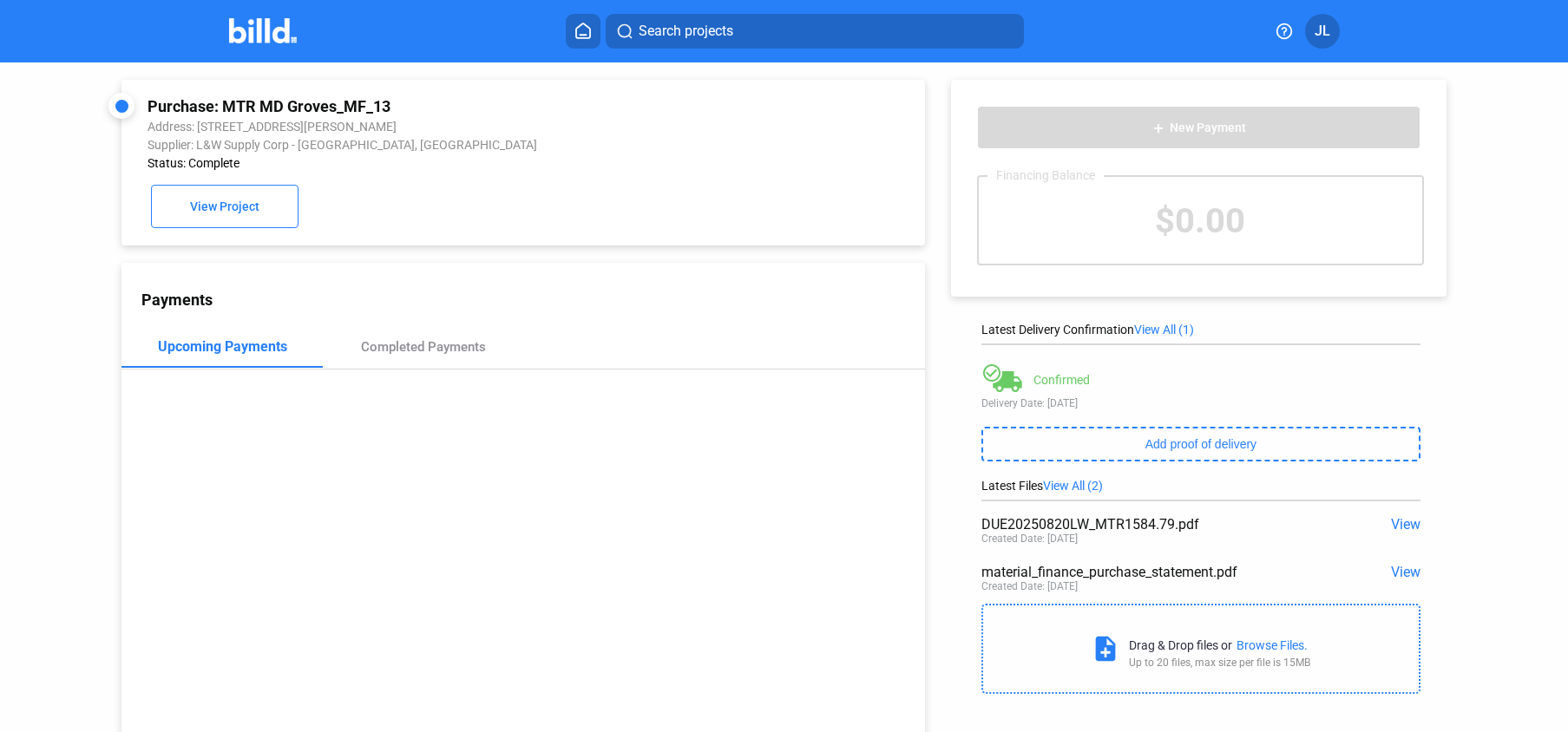
click at [1396, 571] on span "View" at bounding box center [1405, 571] width 29 height 16
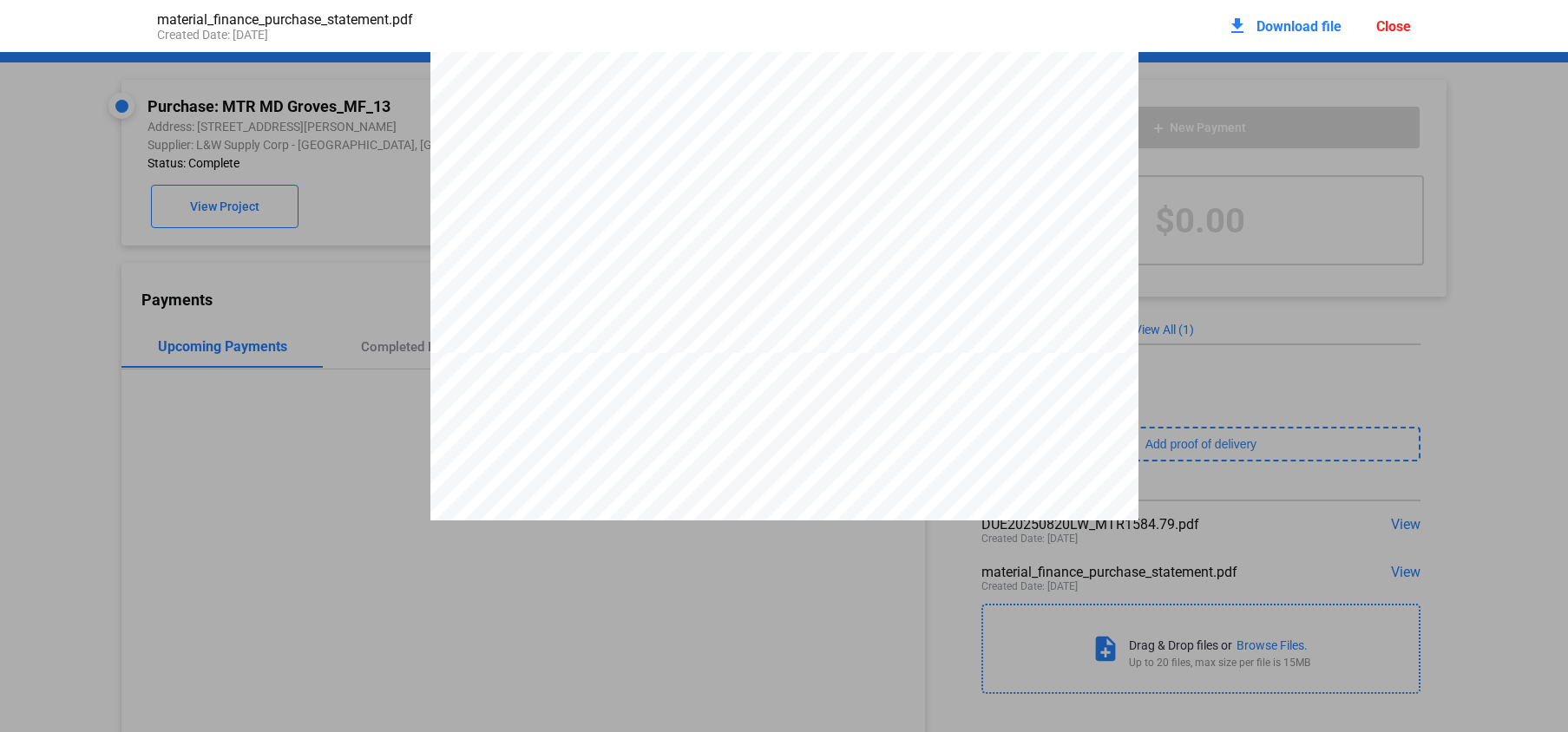
scroll to position [3504, 0]
click at [1389, 34] on div "Close" at bounding box center [1394, 26] width 35 height 16
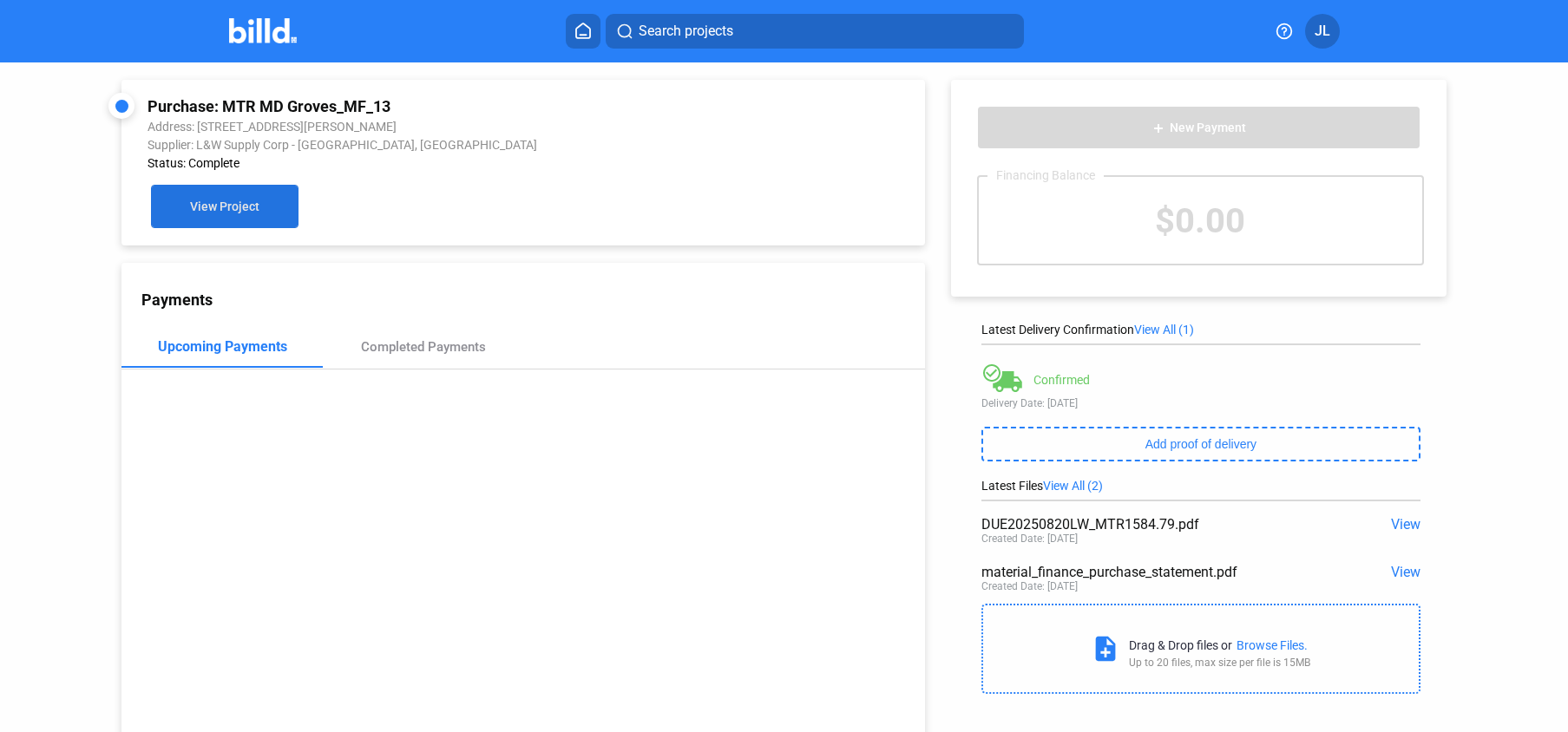
click at [245, 213] on span "View Project" at bounding box center [225, 207] width 70 height 14
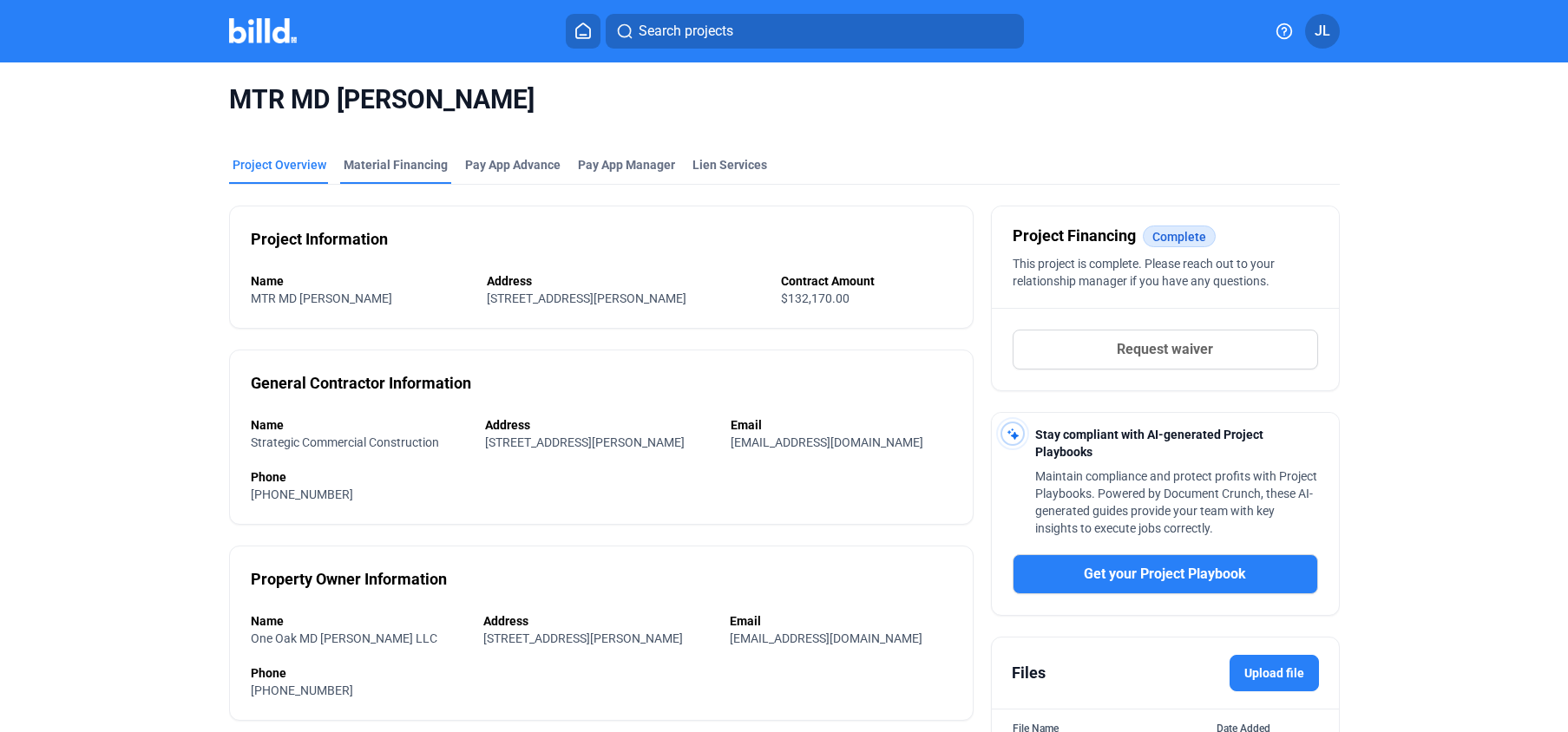
click at [390, 162] on div "Material Financing" at bounding box center [395, 165] width 104 height 17
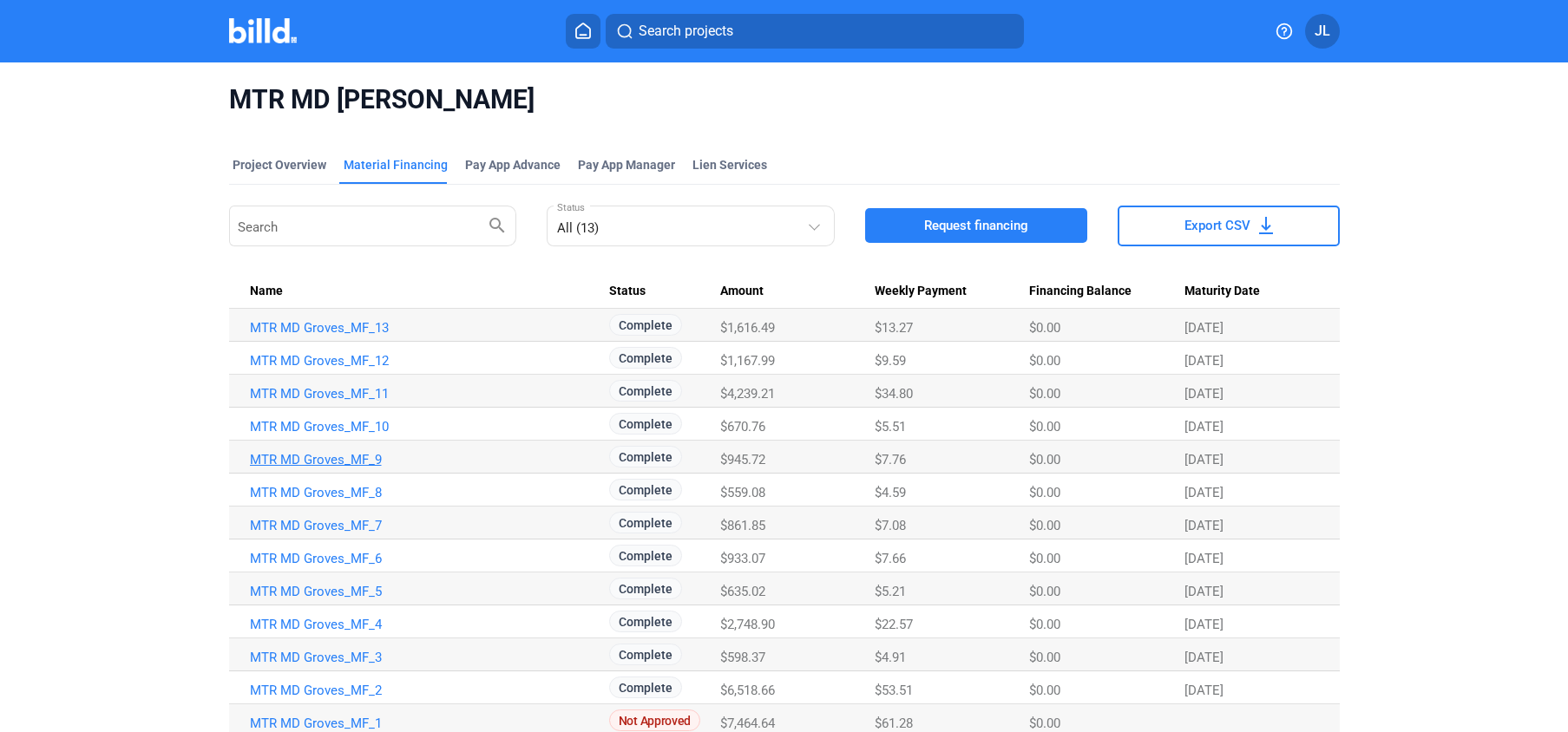
click at [304, 459] on link "MTR MD Groves_MF_9" at bounding box center [429, 460] width 359 height 15
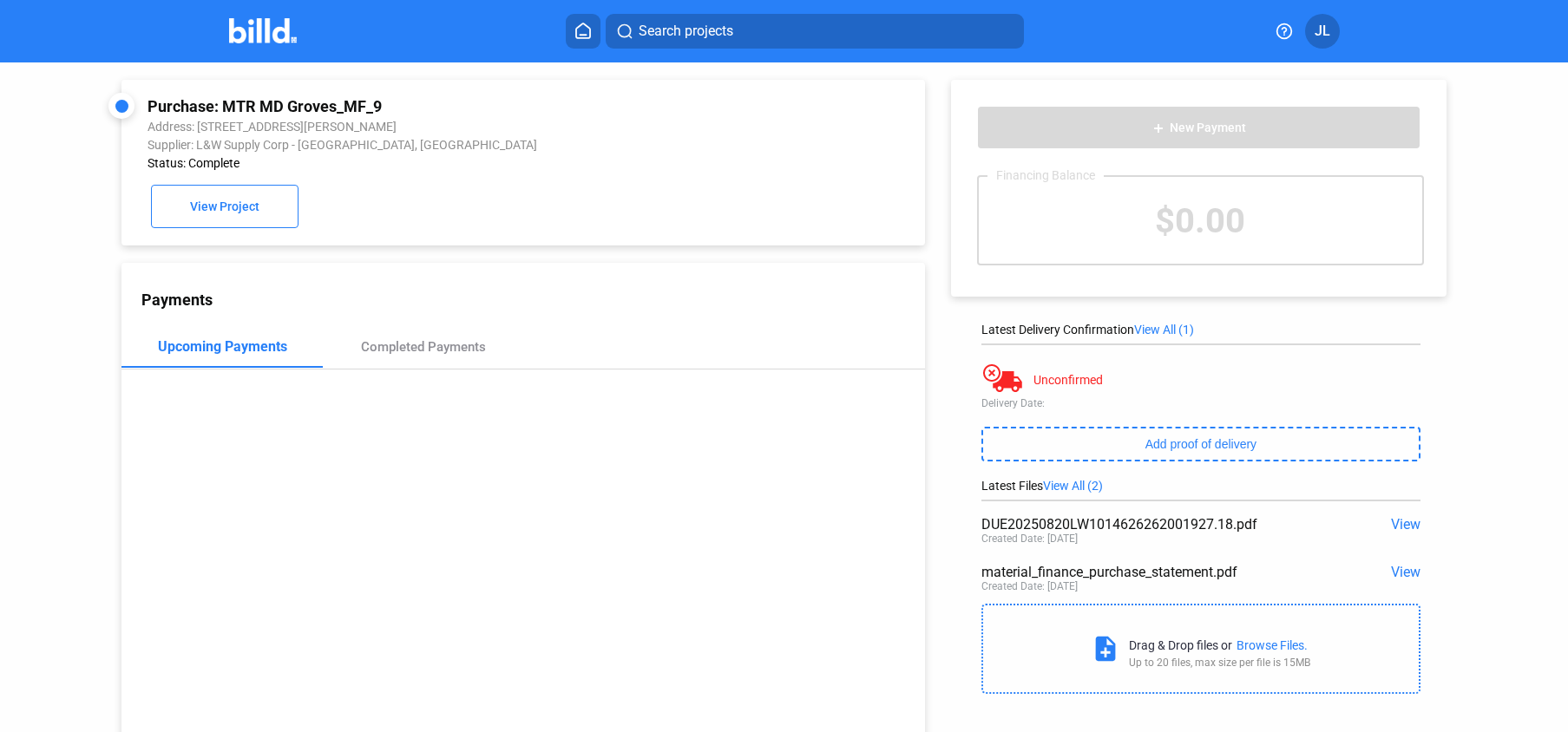
click at [1395, 570] on span "View" at bounding box center [1405, 571] width 29 height 16
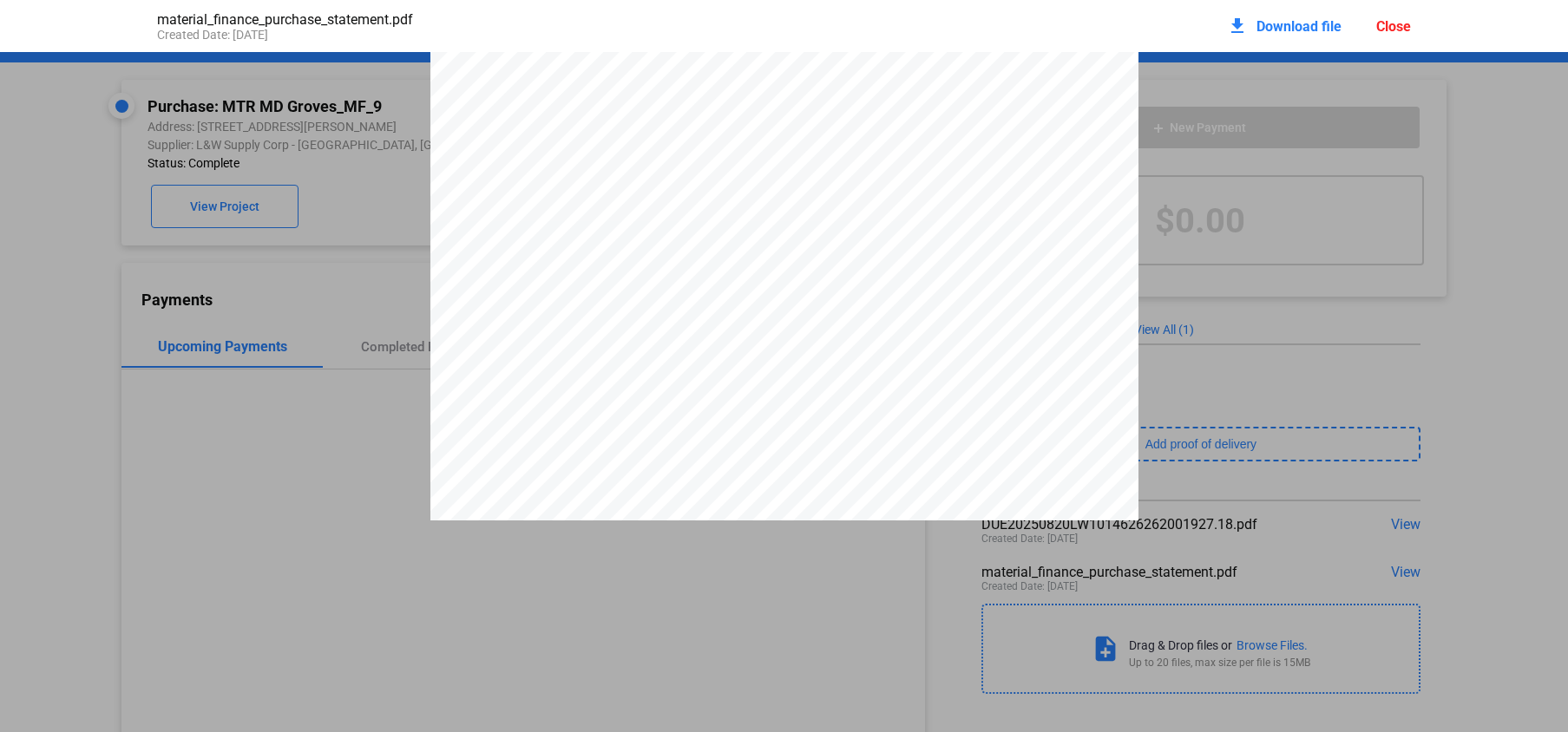
scroll to position [2970, 0]
drag, startPoint x: 1404, startPoint y: 24, endPoint x: 1387, endPoint y: 36, distance: 20.8
click at [1404, 24] on div "Close" at bounding box center [1394, 26] width 35 height 16
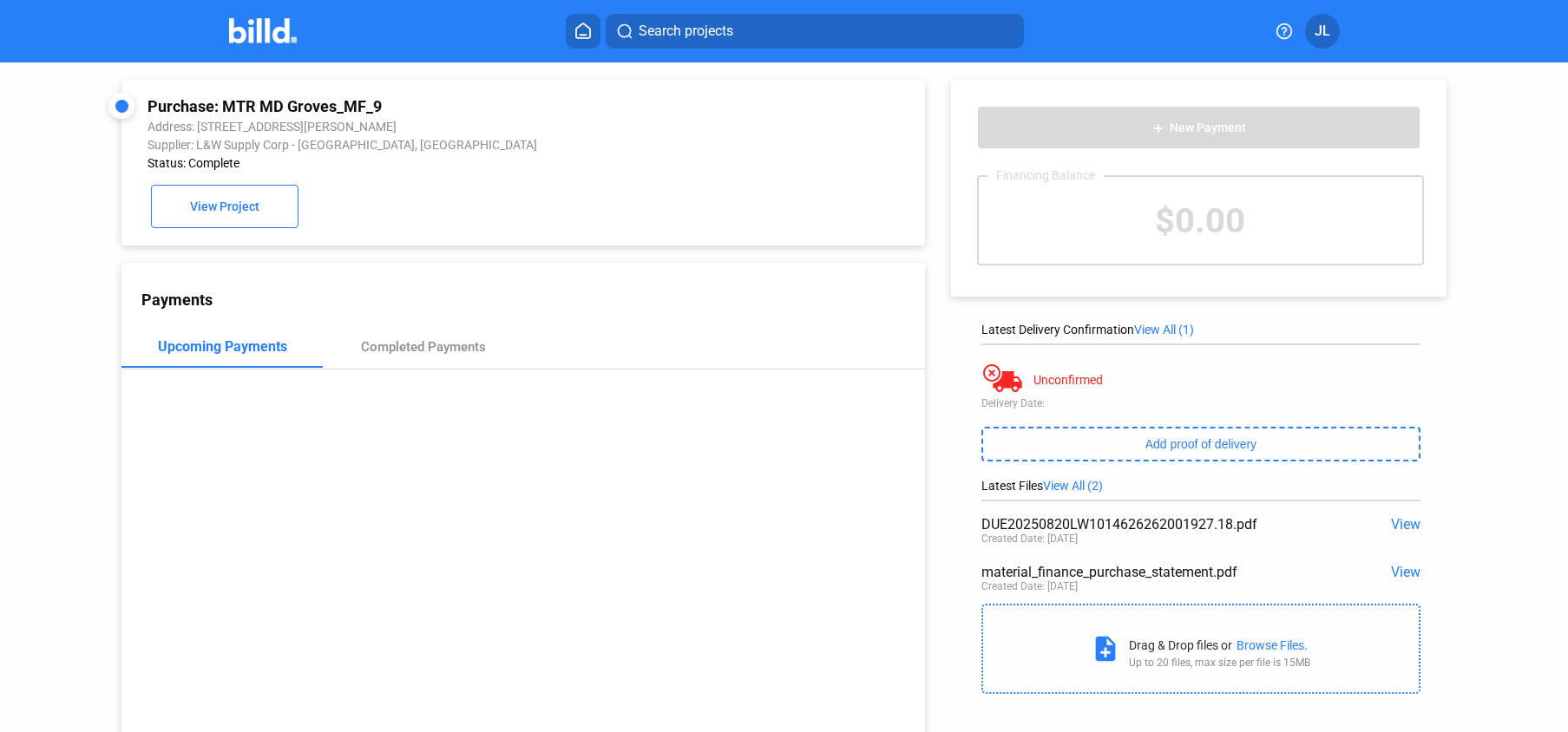
drag, startPoint x: 226, startPoint y: 106, endPoint x: 431, endPoint y: 103, distance: 205.0
click at [431, 103] on div "Purchase: MTR MD Groves_MF_9" at bounding box center [447, 106] width 601 height 18
copy div "MTR MD Groves_MF_9"
click at [1399, 564] on span "View" at bounding box center [1405, 571] width 29 height 16
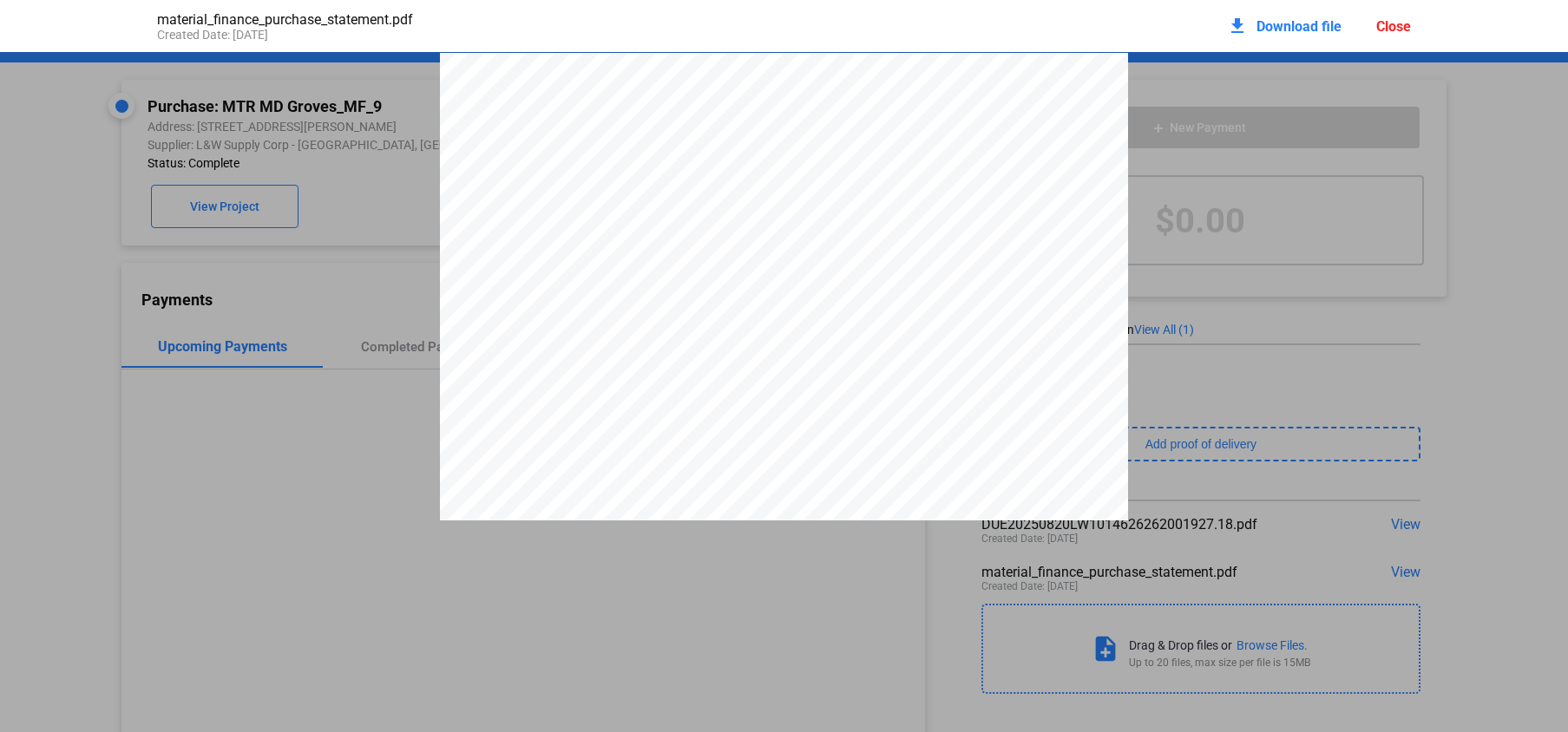
scroll to position [9, 0]
click at [1287, 23] on span "Download file" at bounding box center [1299, 26] width 85 height 16
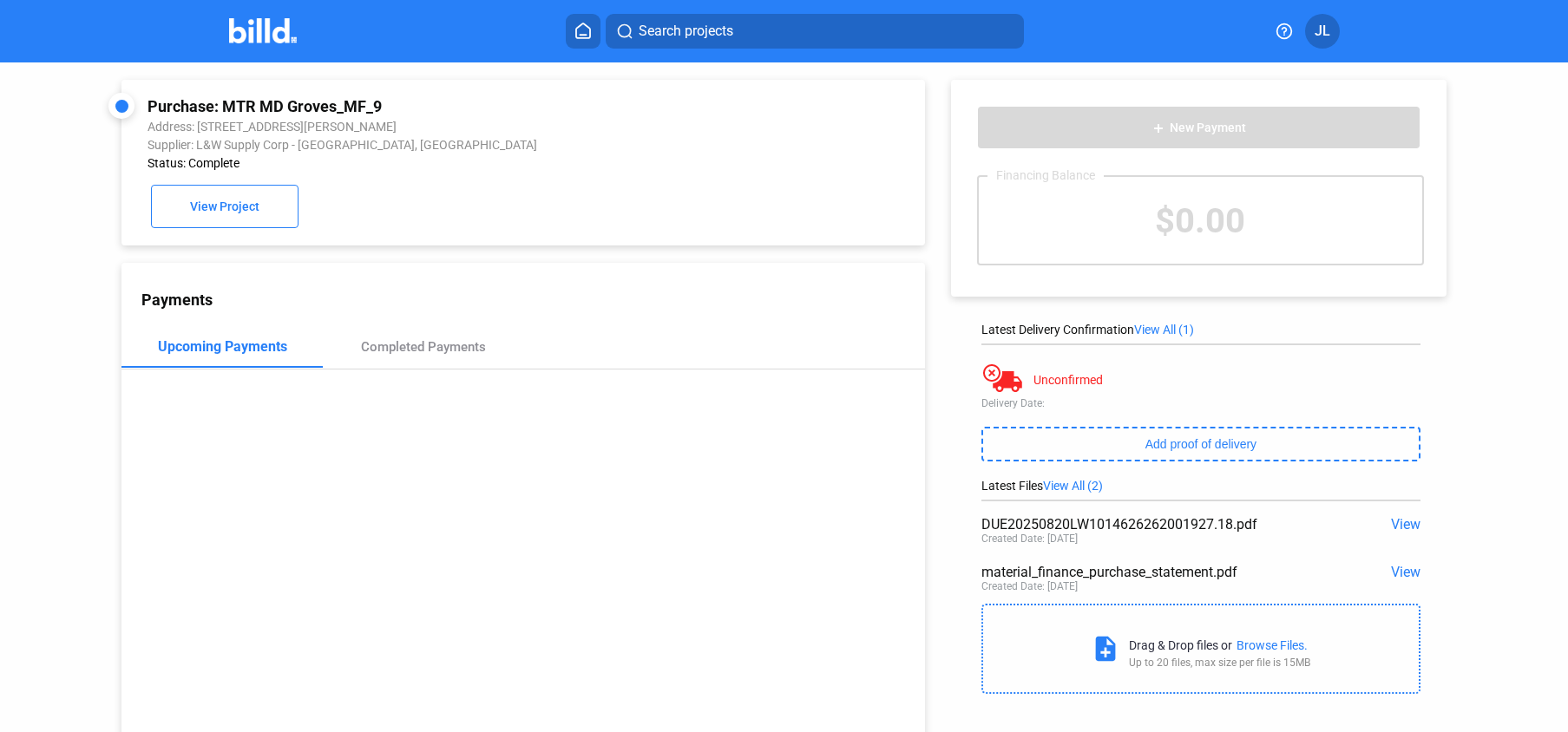
drag, startPoint x: 248, startPoint y: 27, endPoint x: 277, endPoint y: 43, distance: 33.1
click at [248, 28] on img at bounding box center [262, 31] width 69 height 25
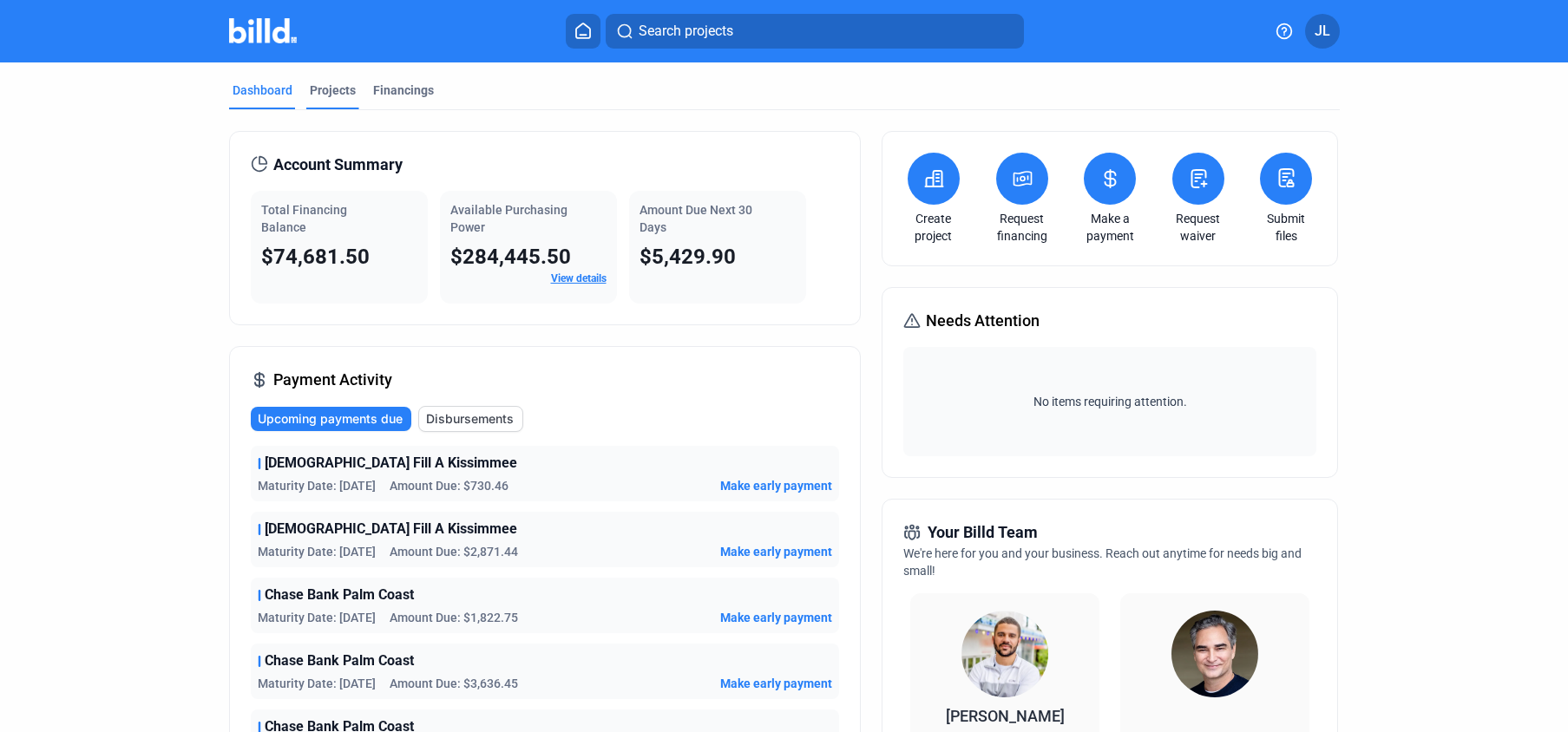
click at [334, 95] on div "Projects" at bounding box center [332, 90] width 46 height 17
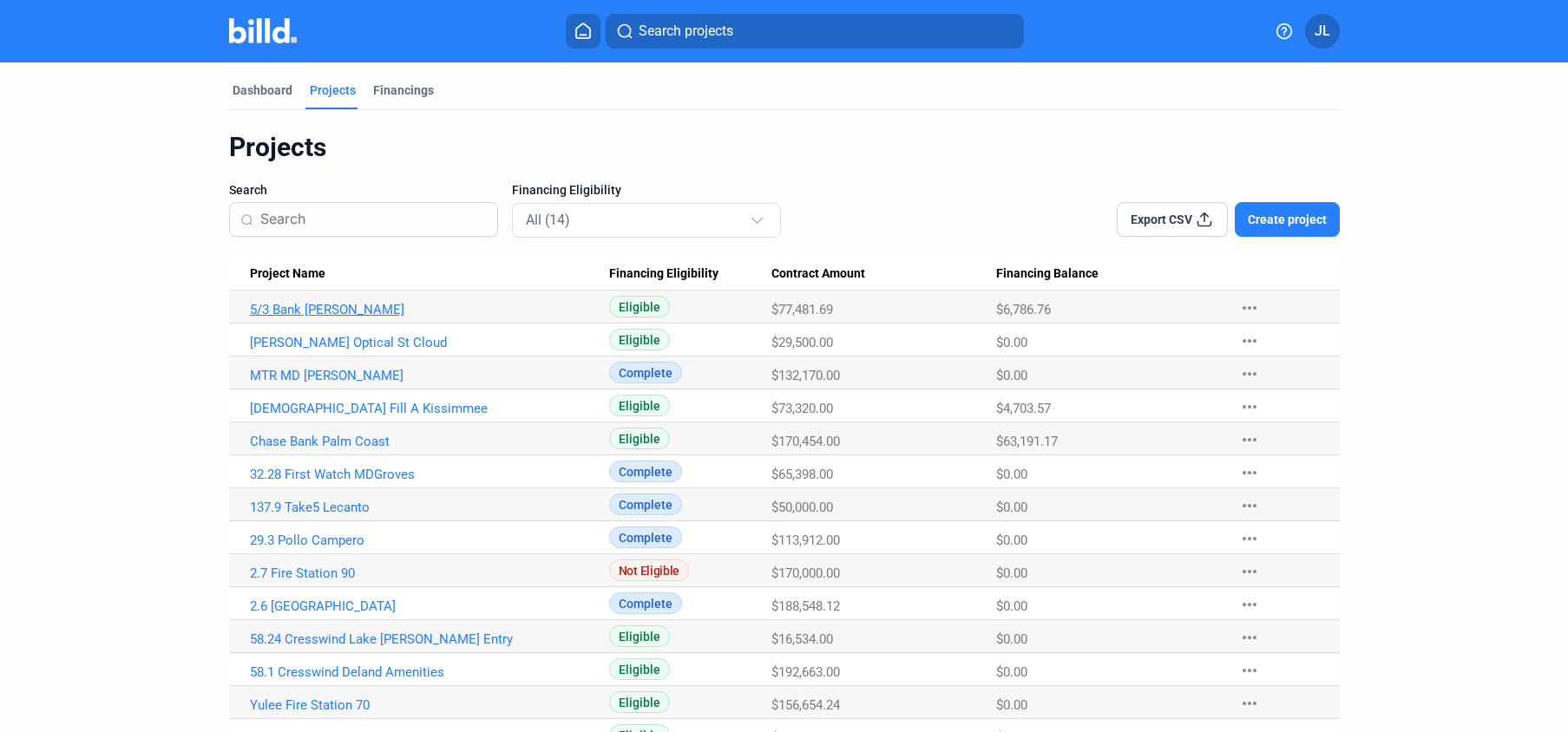
drag, startPoint x: 290, startPoint y: 308, endPoint x: 345, endPoint y: 304, distance: 55.1
click at [290, 308] on link "5/3 Bank [PERSON_NAME]" at bounding box center [429, 310] width 359 height 15
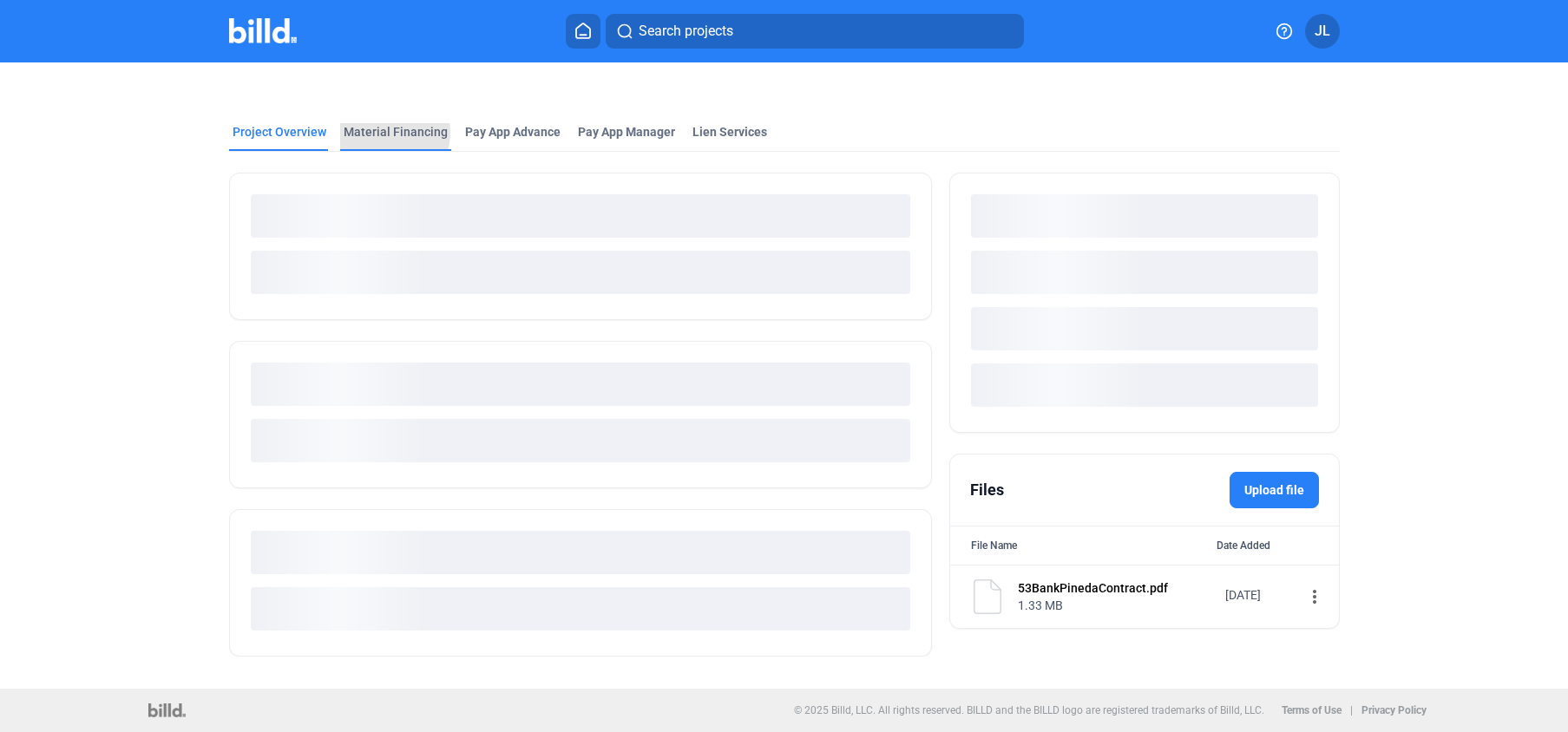
click at [382, 133] on div "Material Financing" at bounding box center [395, 132] width 104 height 17
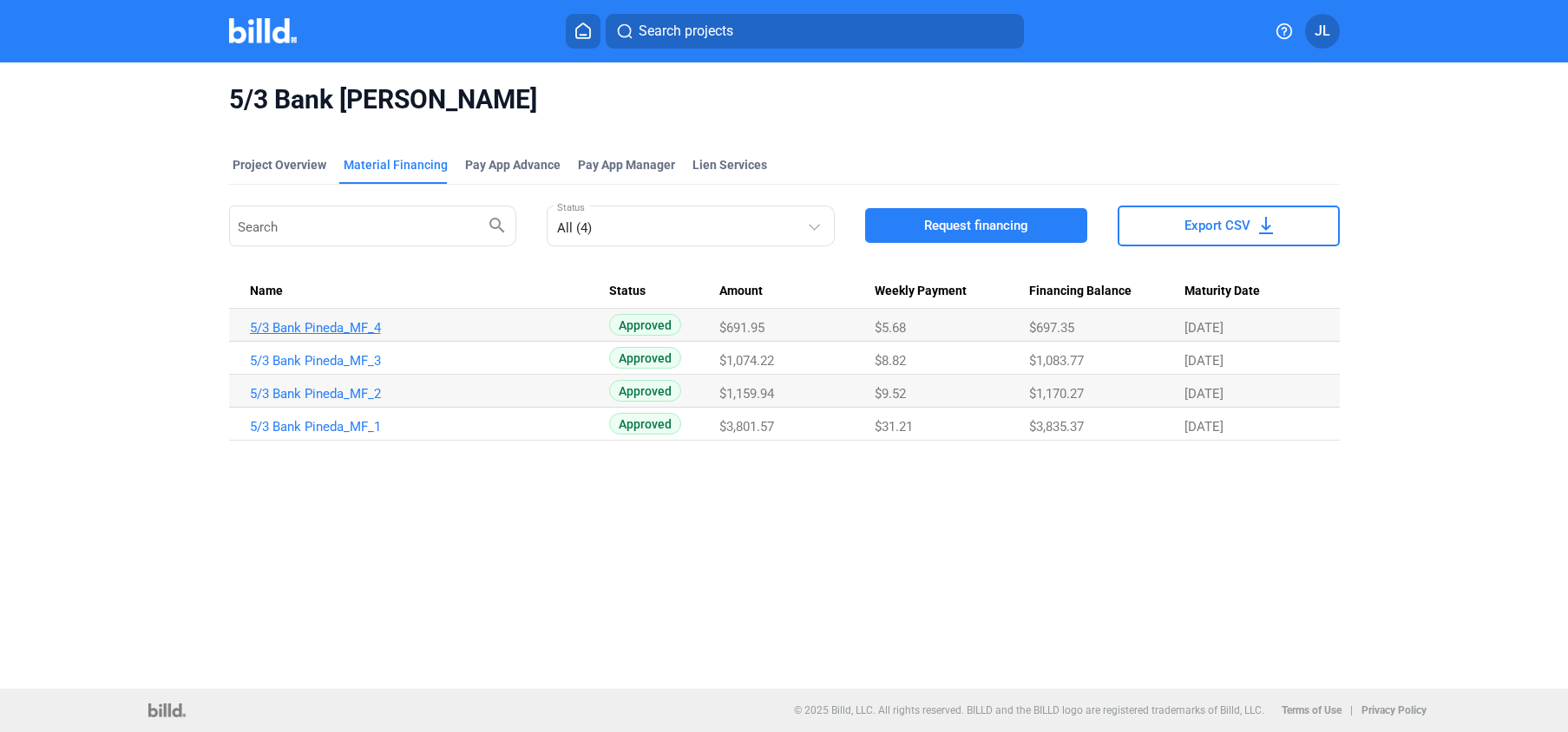
click at [306, 327] on link "5/3 Bank Pineda_MF_4" at bounding box center [429, 328] width 359 height 15
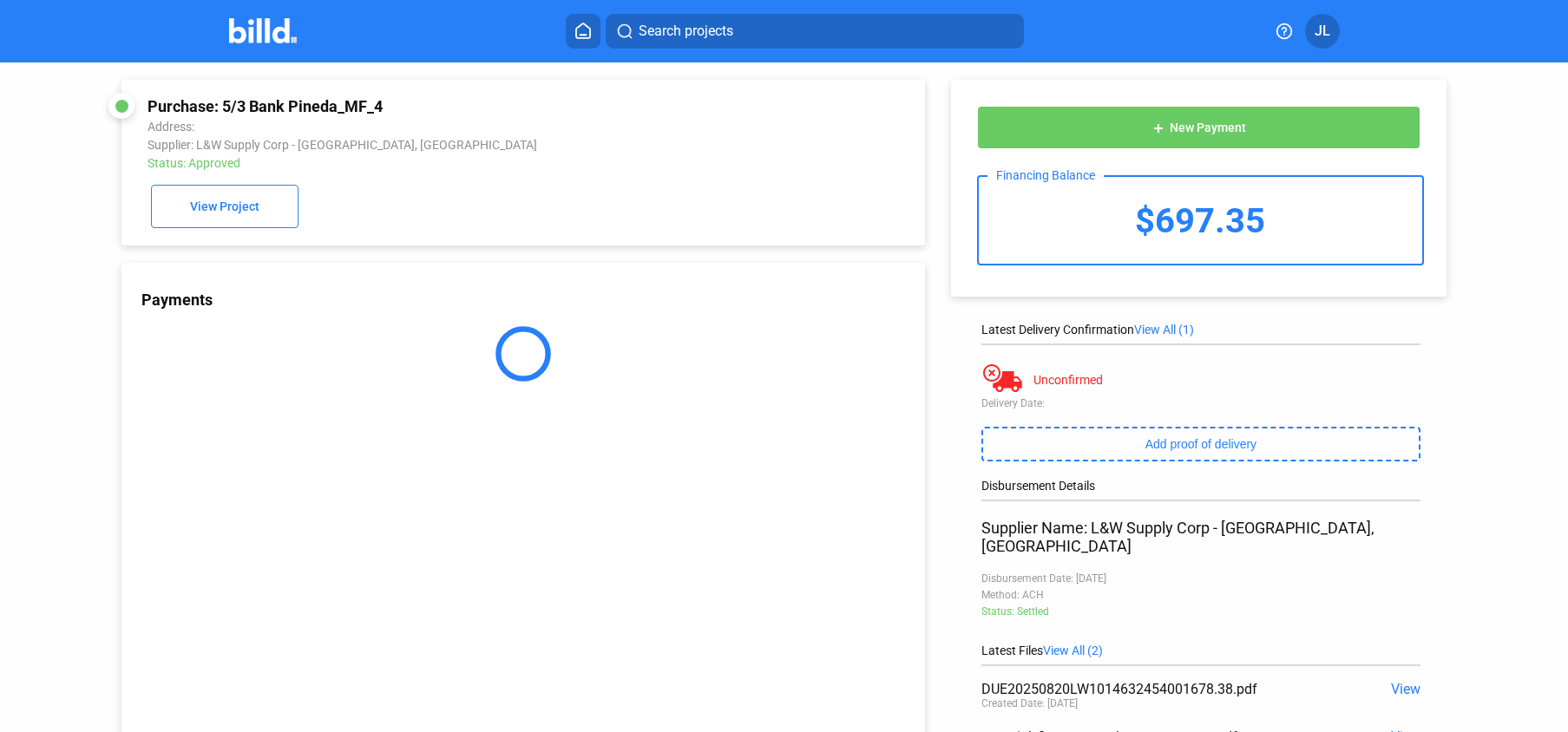
scroll to position [123, 0]
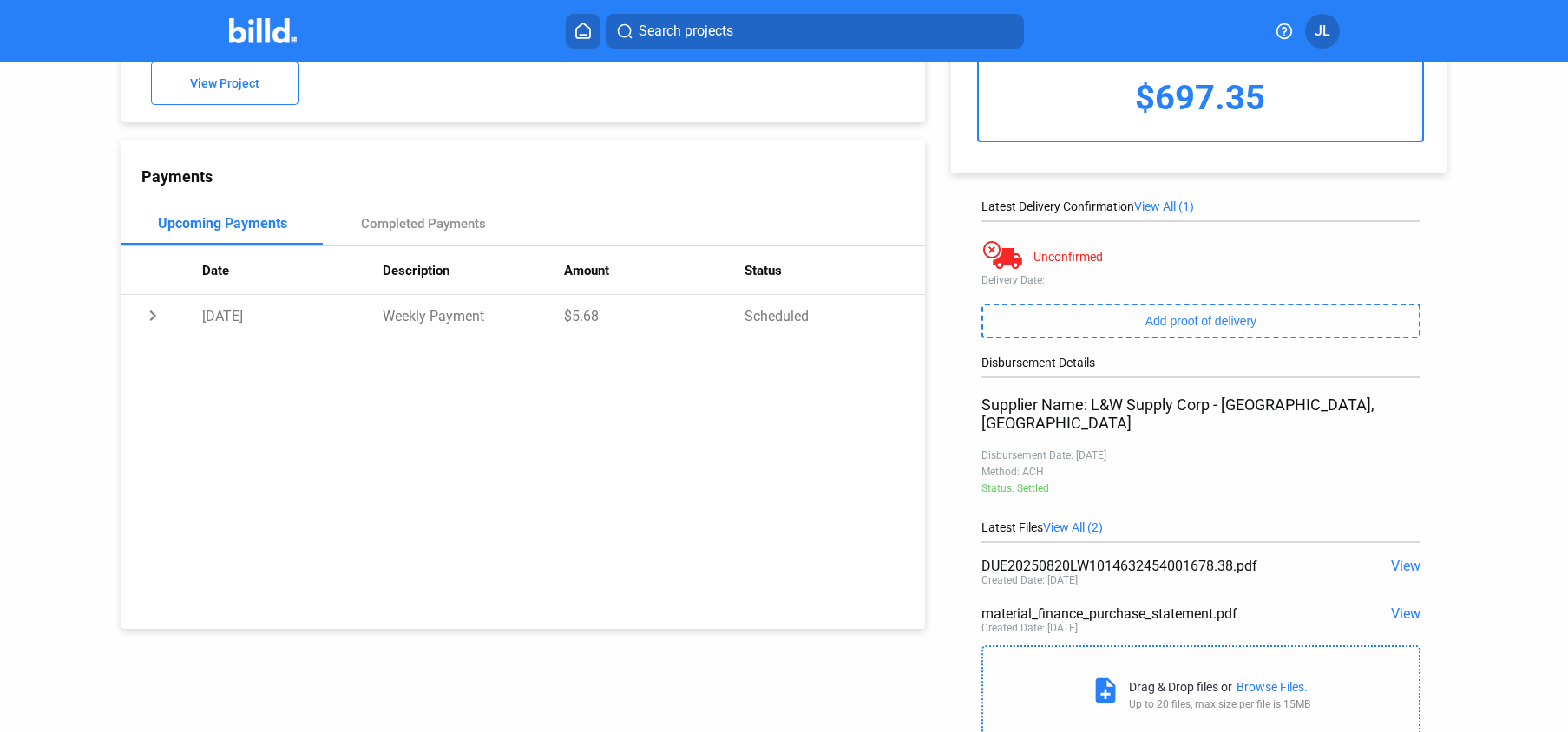
click at [1394, 605] on span "View" at bounding box center [1405, 613] width 29 height 16
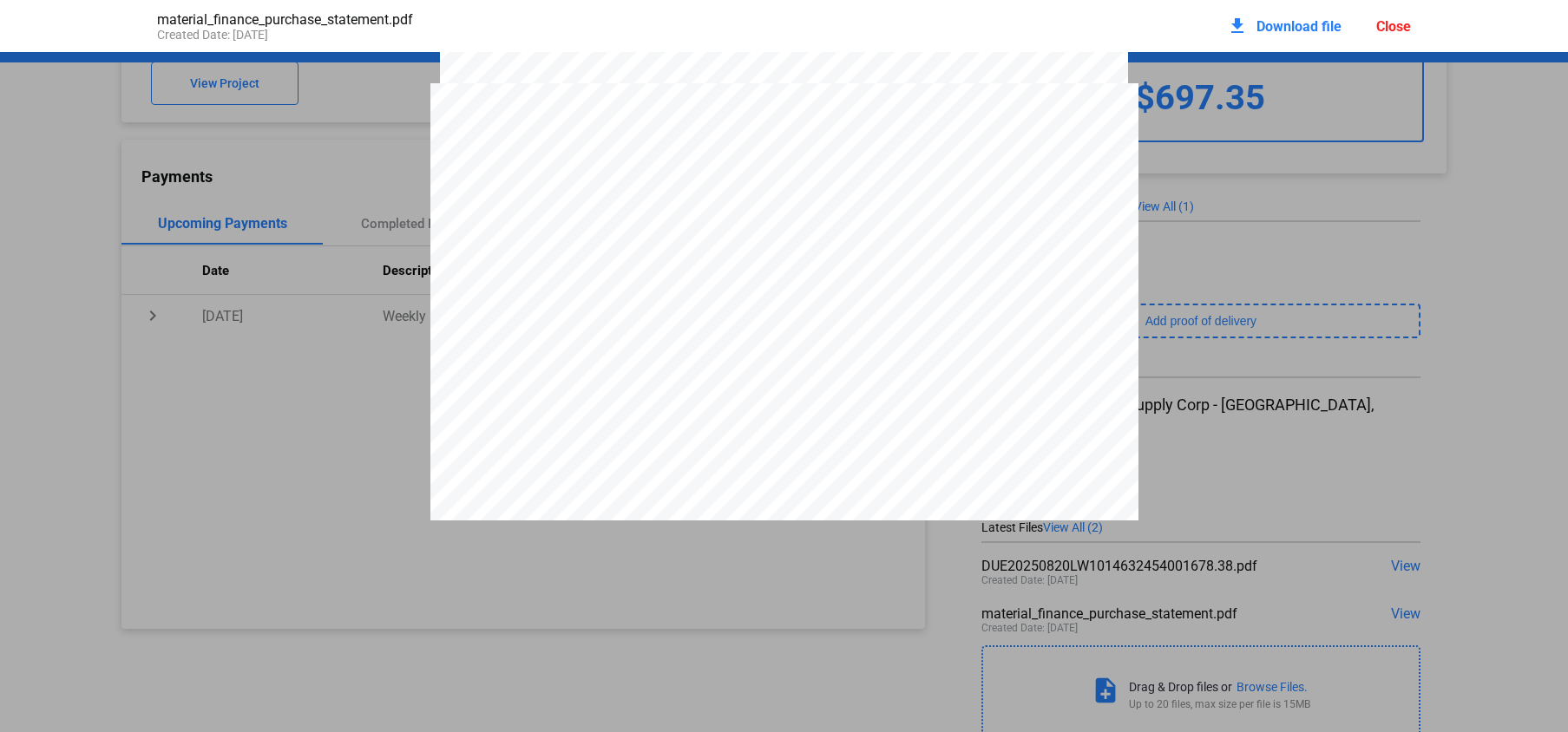
scroll to position [3003, 0]
click at [1392, 22] on div "Close" at bounding box center [1394, 26] width 35 height 16
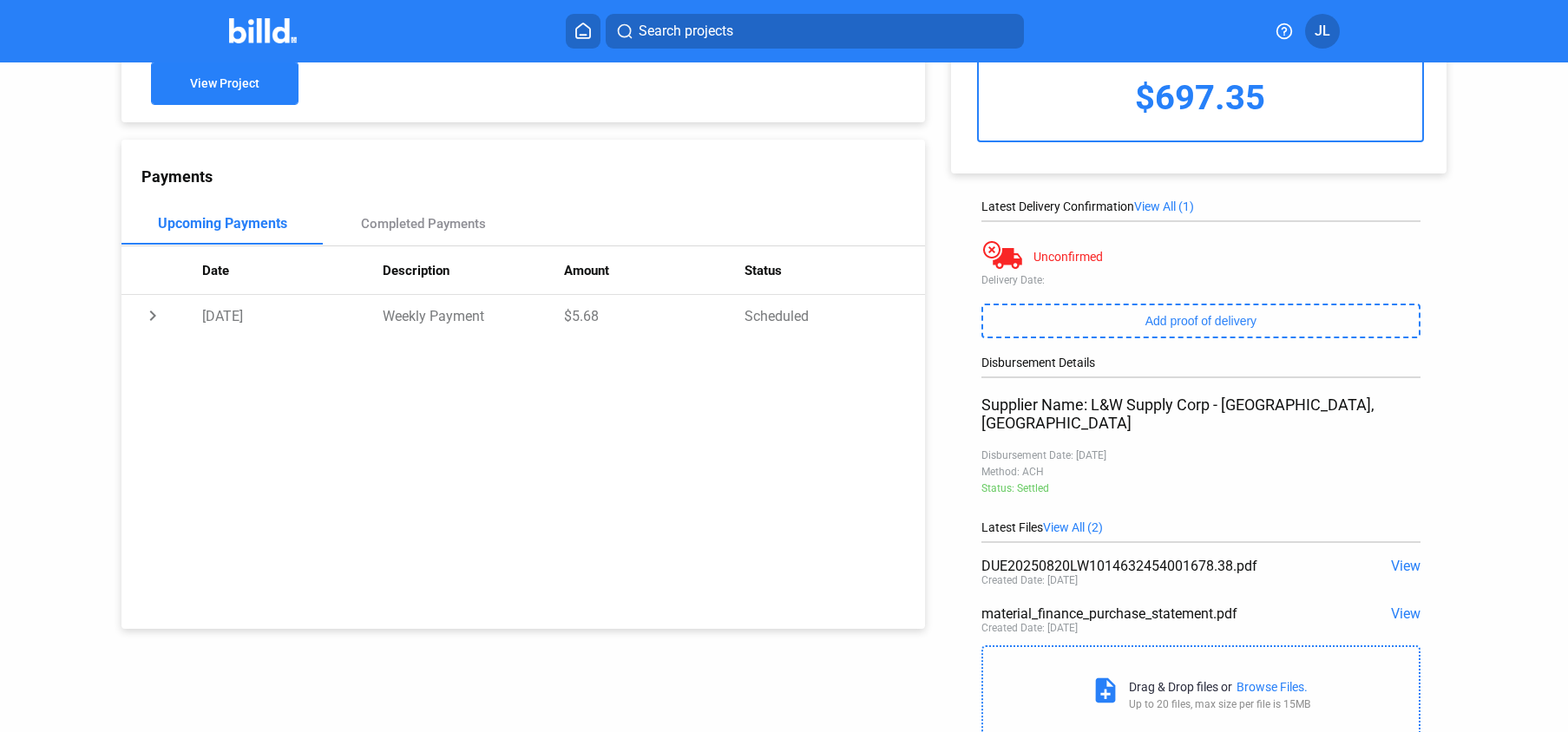
click at [203, 101] on button "View Project" at bounding box center [225, 83] width 147 height 44
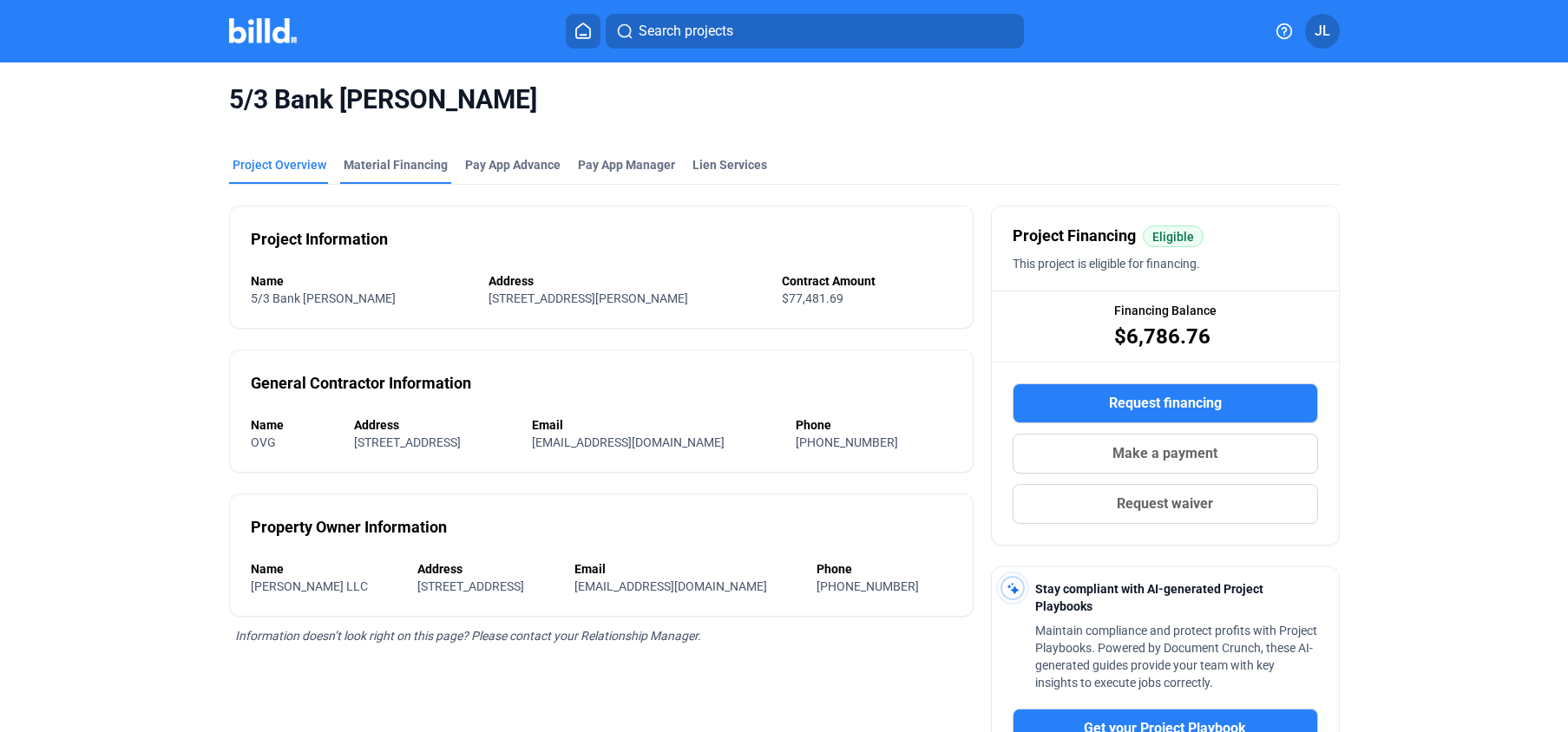
click at [404, 163] on div "Material Financing" at bounding box center [395, 165] width 104 height 17
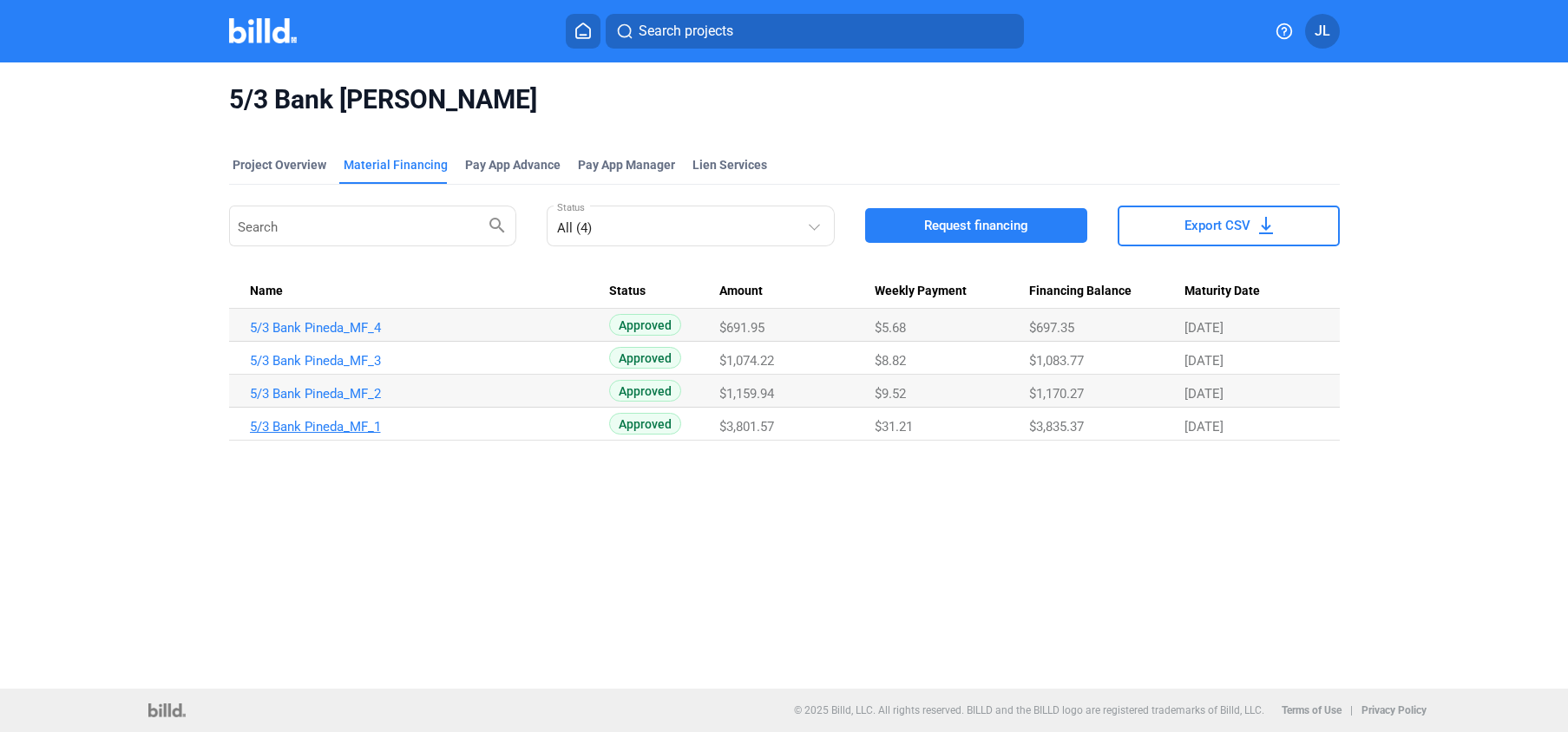
click at [343, 434] on link "5/3 Bank Pineda_MF_1" at bounding box center [429, 427] width 359 height 15
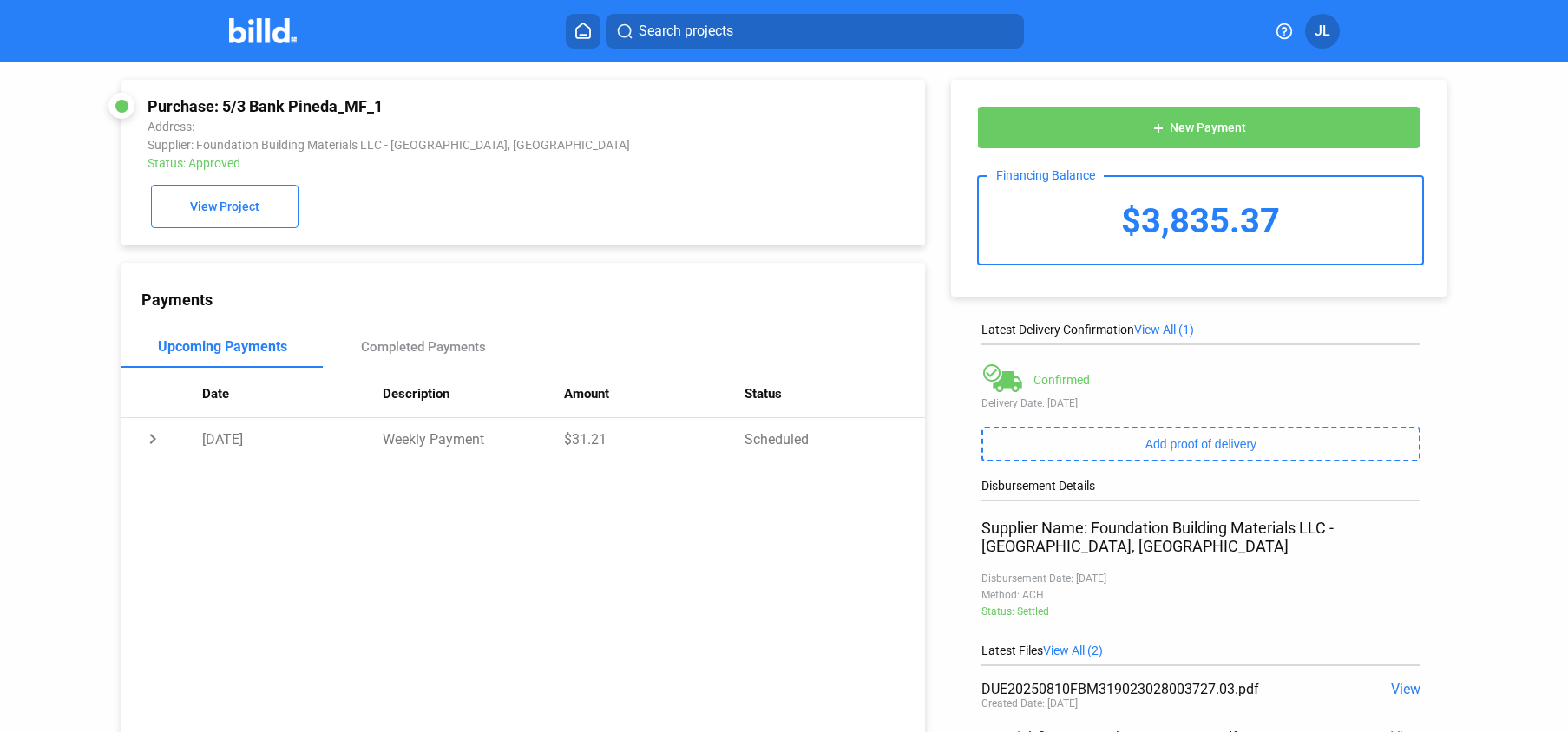
drag, startPoint x: 224, startPoint y: 106, endPoint x: 384, endPoint y: 103, distance: 160.0
click at [384, 103] on div "Purchase: 5/3 Bank Pineda_MF_1" at bounding box center [447, 106] width 601 height 18
copy div "5/3 Bank Pineda_MF_1"
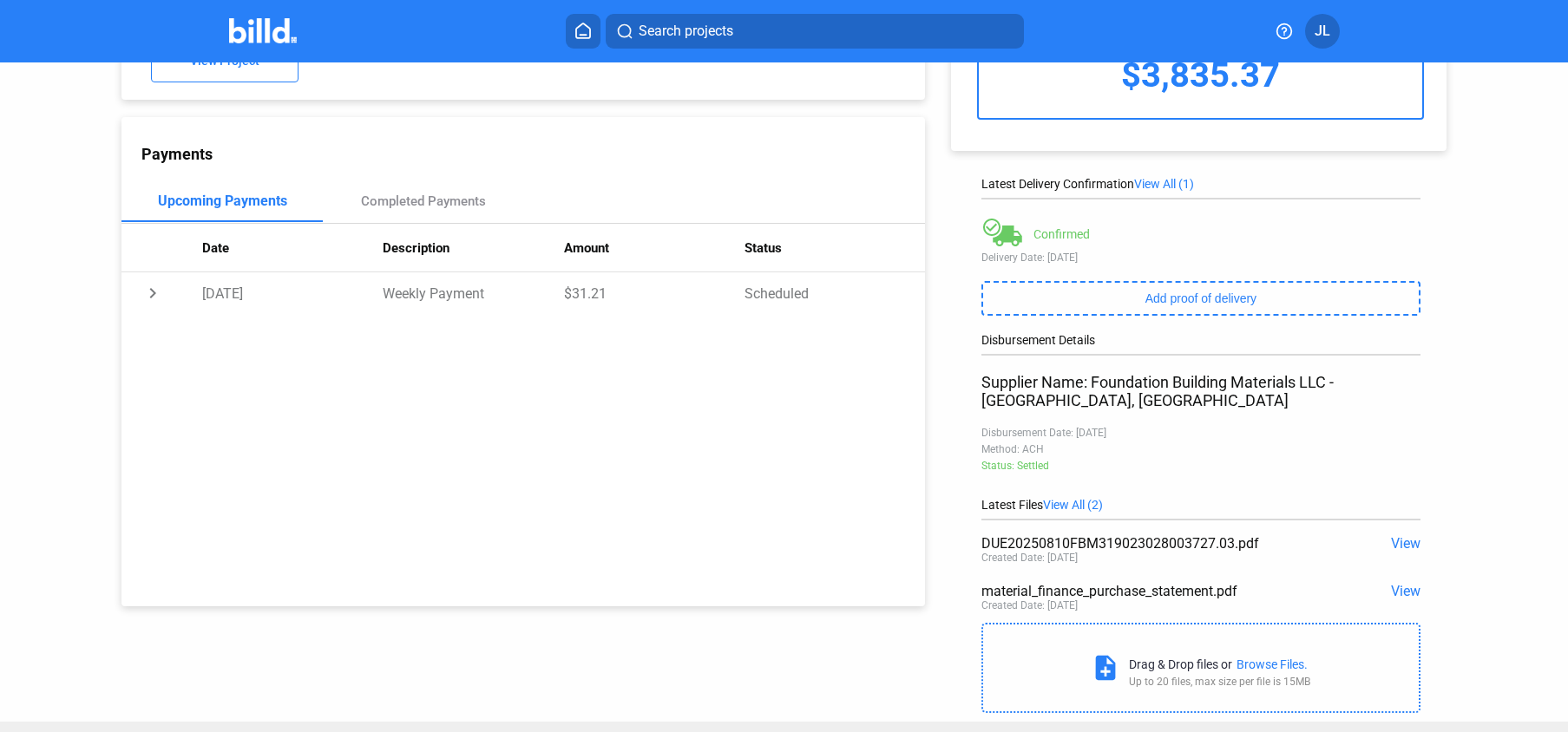
scroll to position [179, 0]
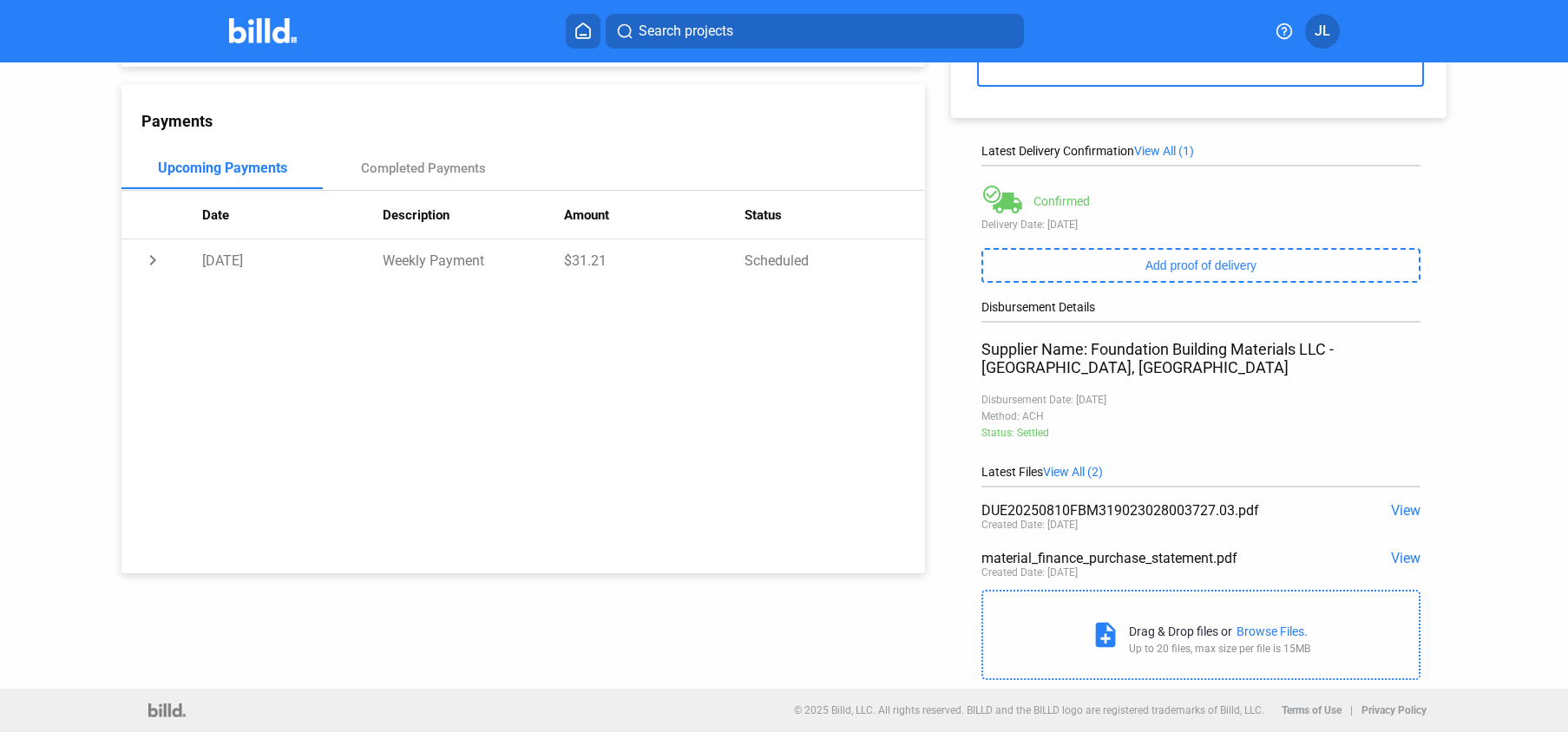
click at [1404, 566] on div "material_finance_purchase_statement.pdf View Created Date: [DATE]" at bounding box center [1200, 565] width 439 height 47
click at [1401, 561] on span "View" at bounding box center [1405, 558] width 29 height 16
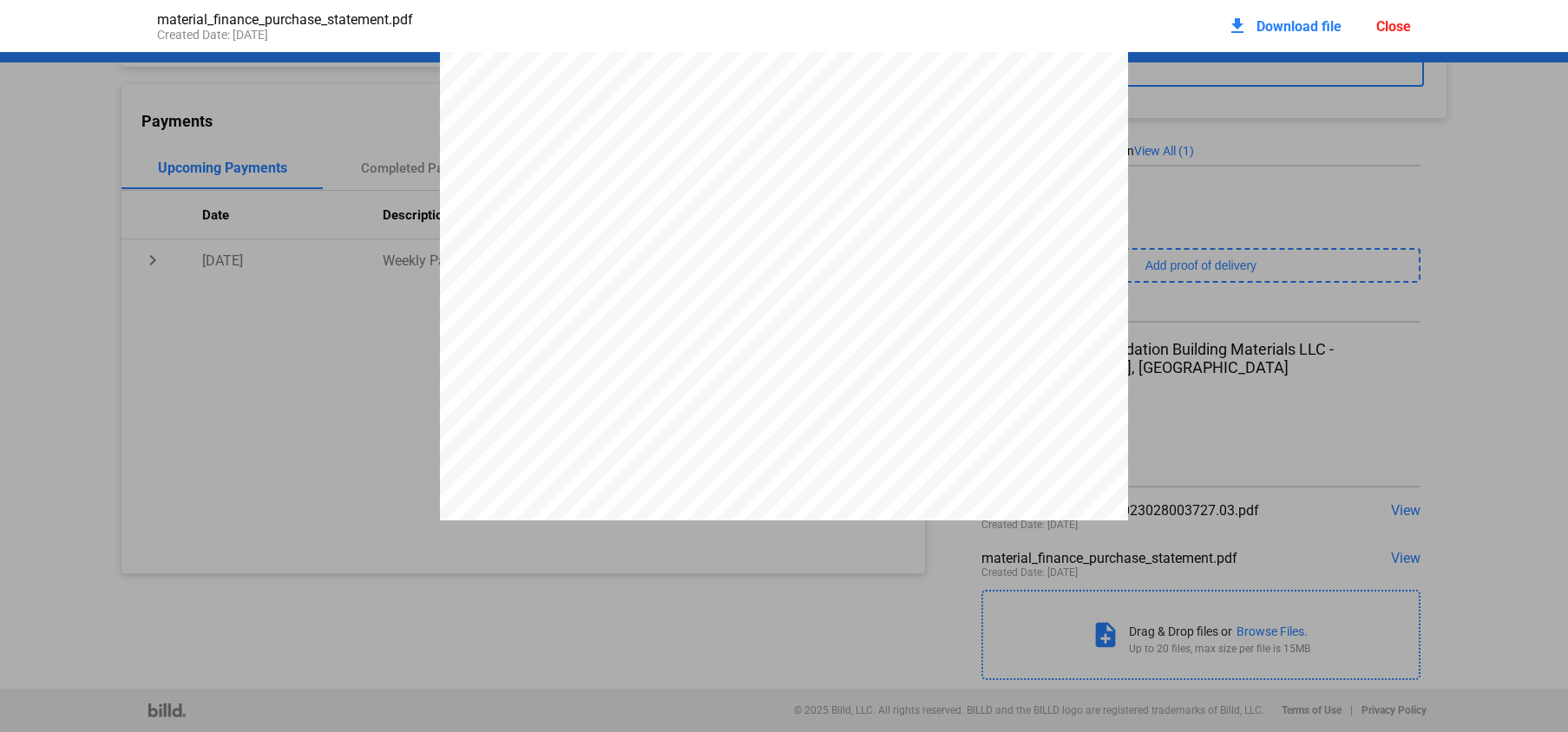
scroll to position [176, 0]
click at [806, 337] on span "$3,801.57" at bounding box center [812, 329] width 51 height 13
click at [1292, 31] on span "Download file" at bounding box center [1299, 26] width 85 height 16
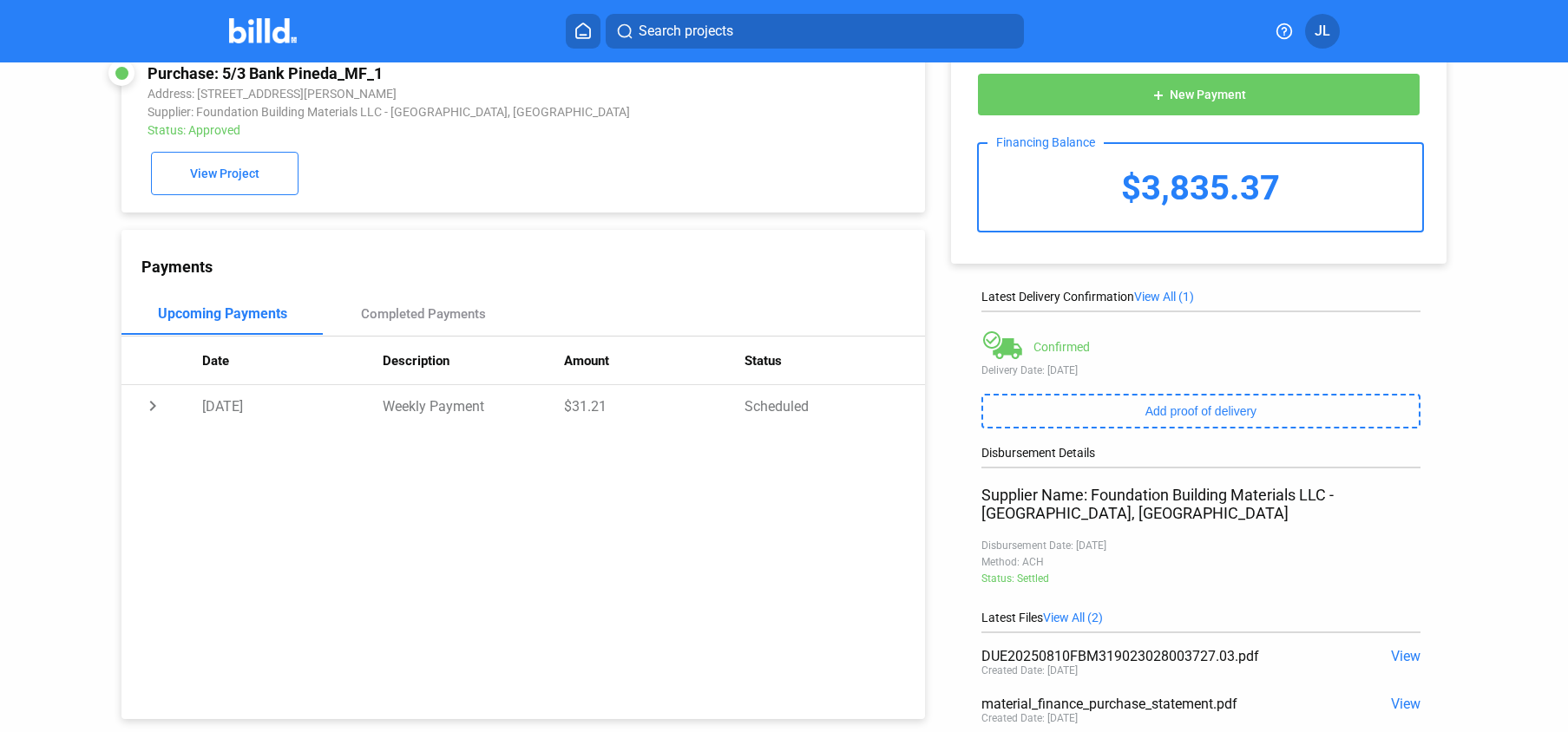
scroll to position [0, 0]
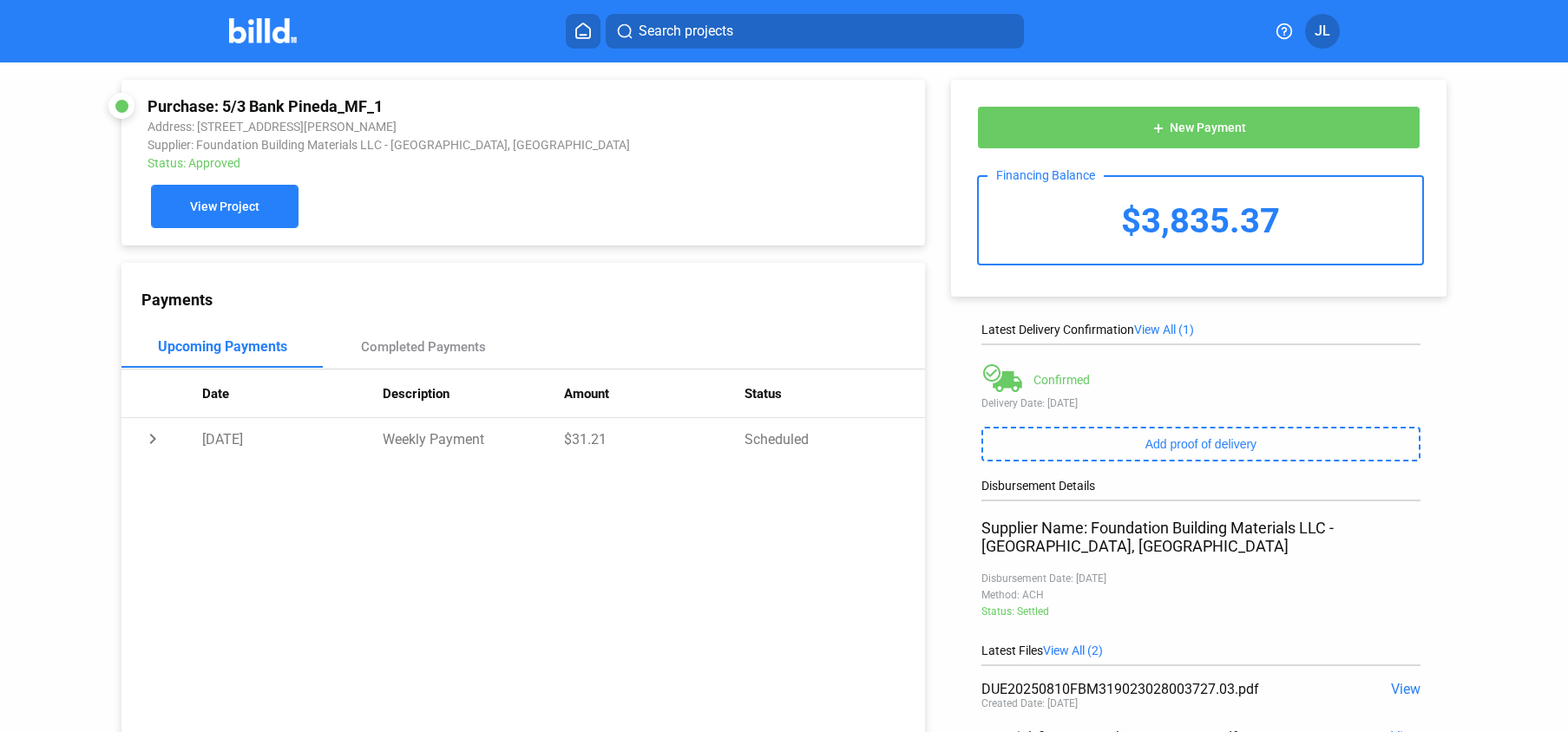
click at [209, 212] on span "View Project" at bounding box center [225, 207] width 70 height 14
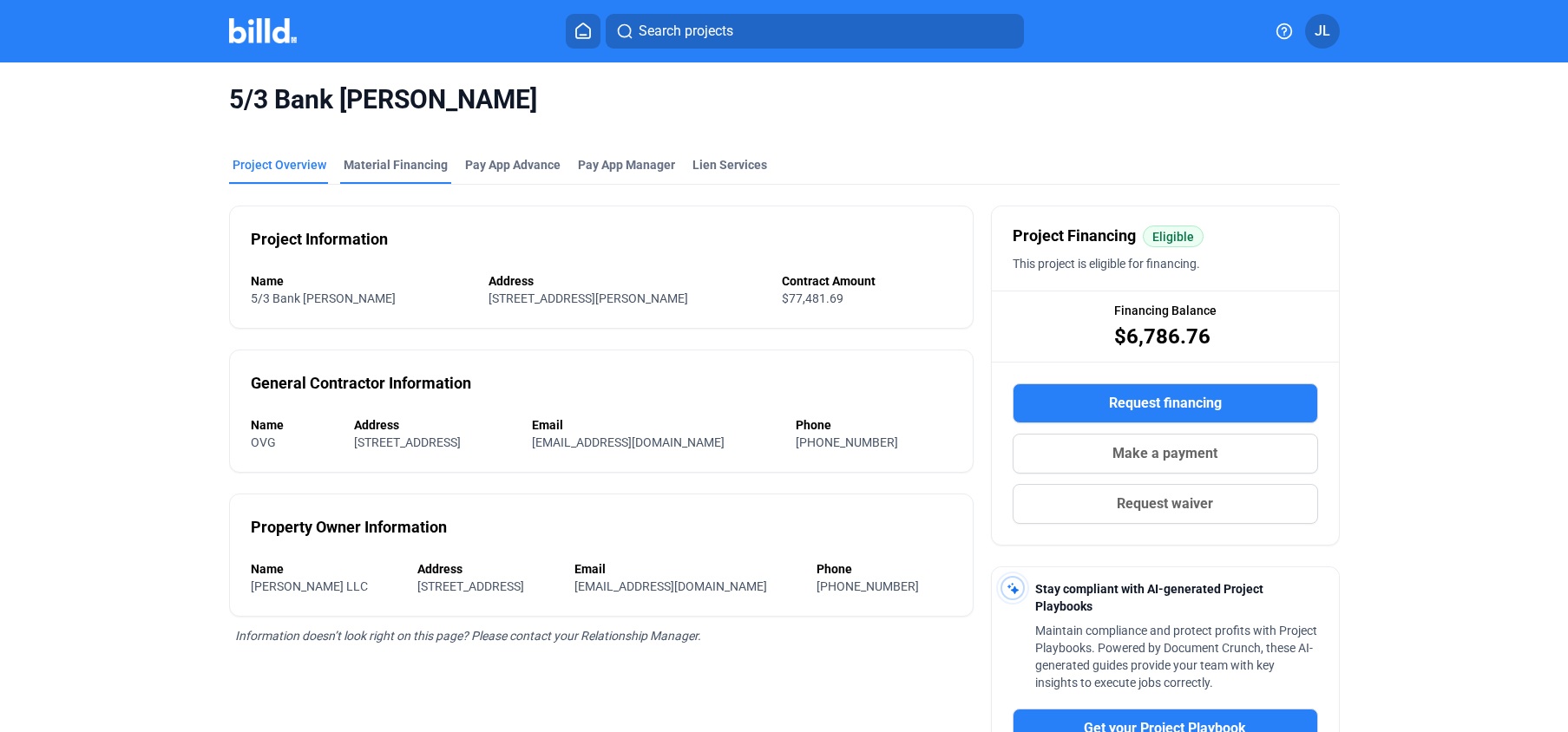
click at [390, 164] on div "Material Financing" at bounding box center [395, 165] width 104 height 17
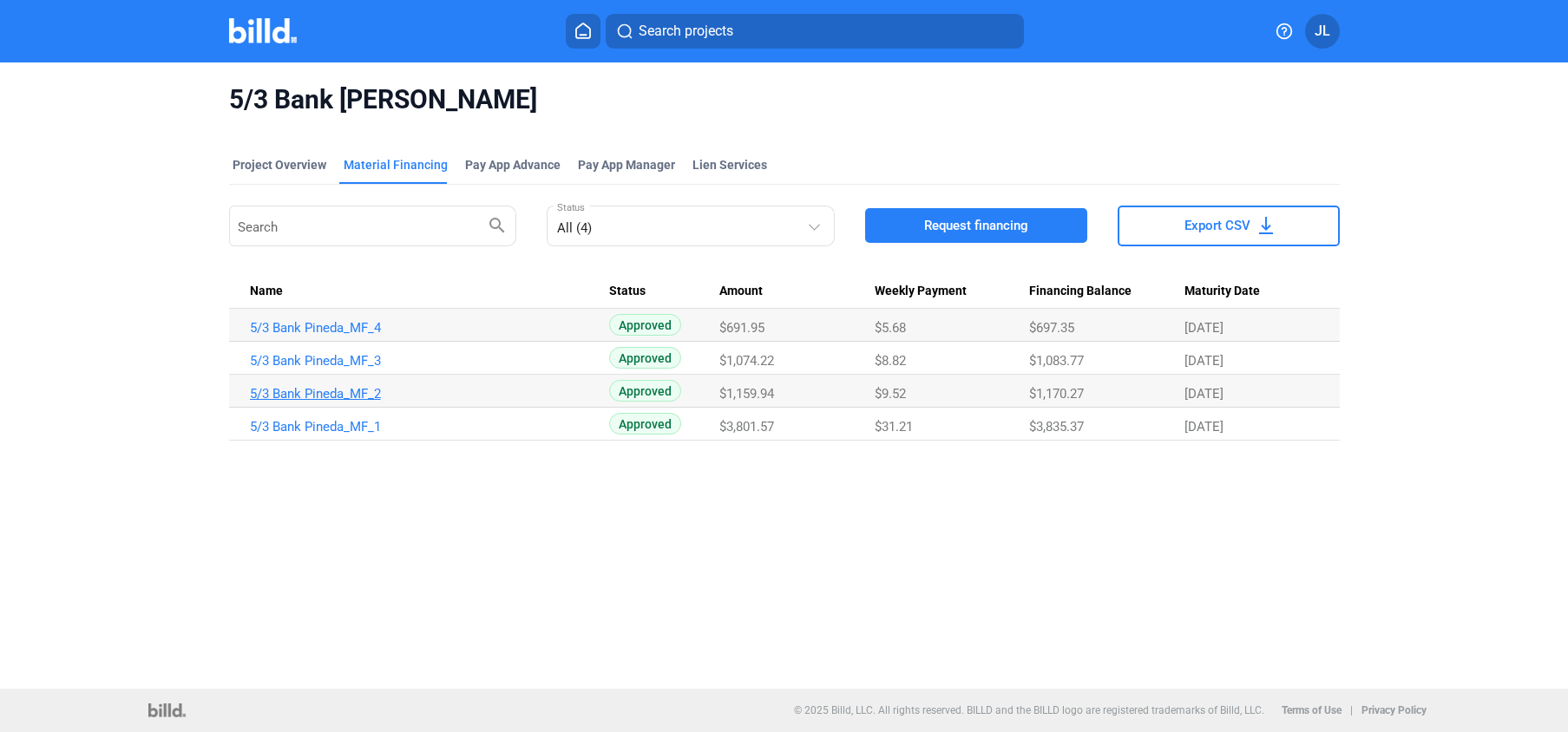
click at [343, 395] on link "5/3 Bank Pineda_MF_2" at bounding box center [429, 394] width 359 height 15
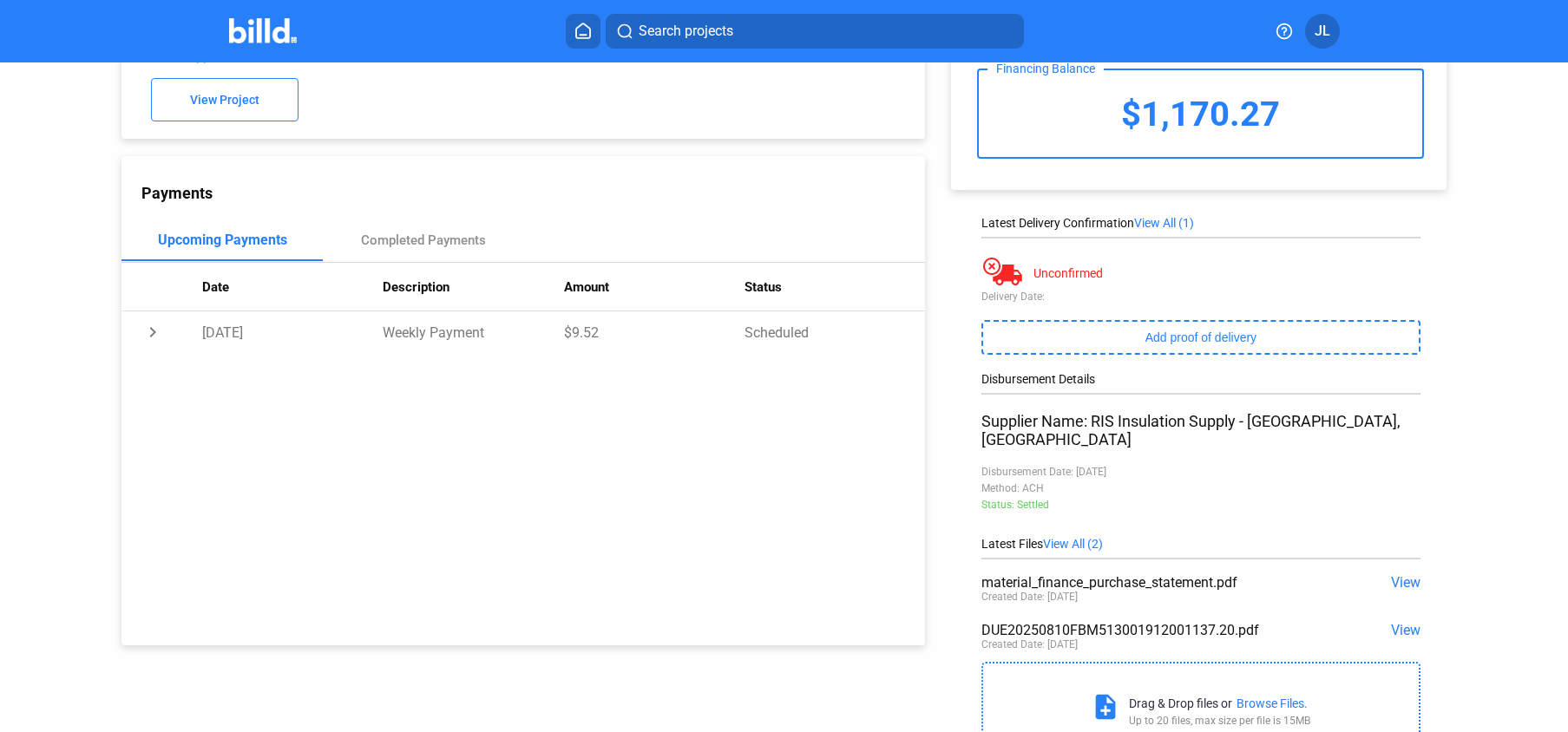
scroll to position [161, 0]
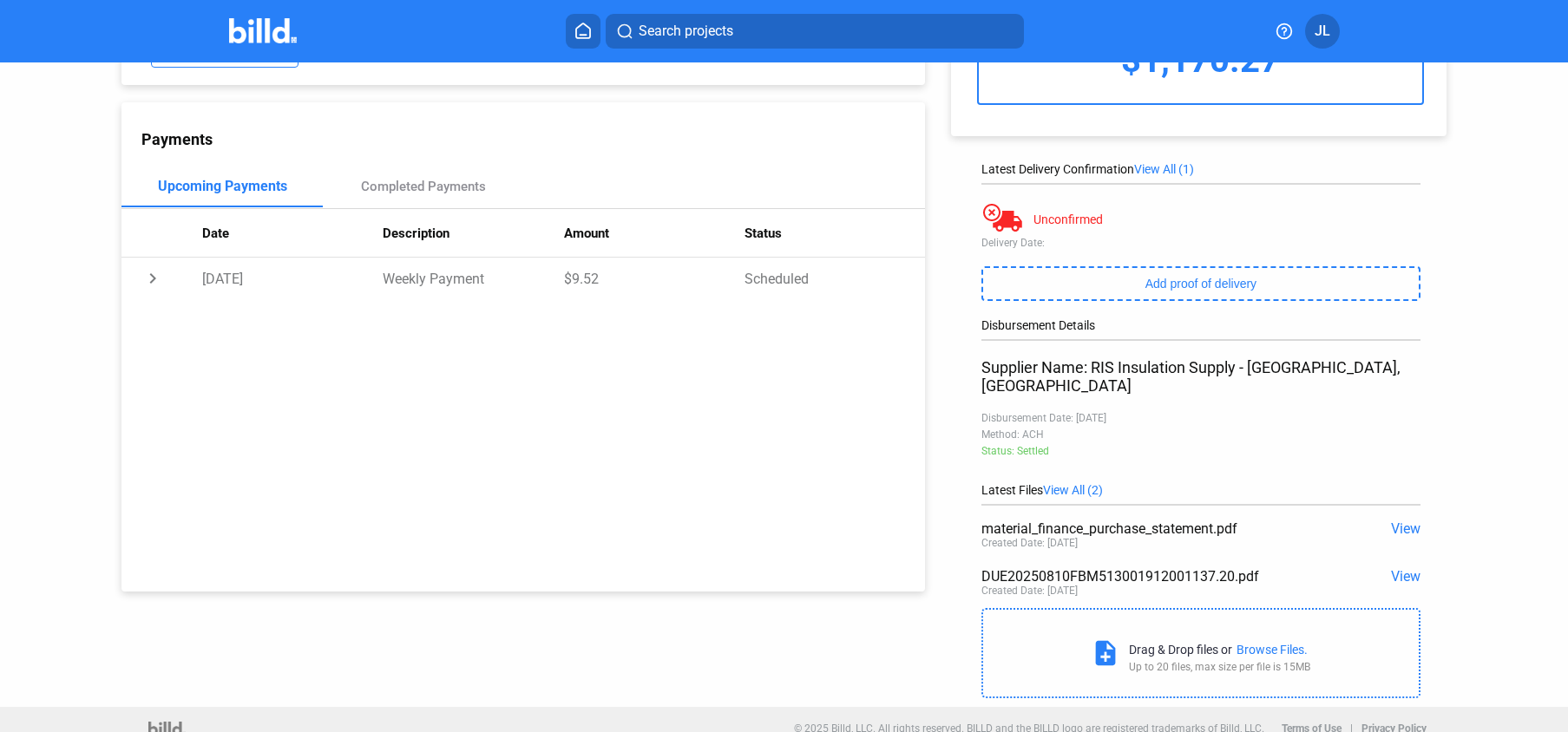
click at [1400, 520] on span "View" at bounding box center [1405, 528] width 29 height 16
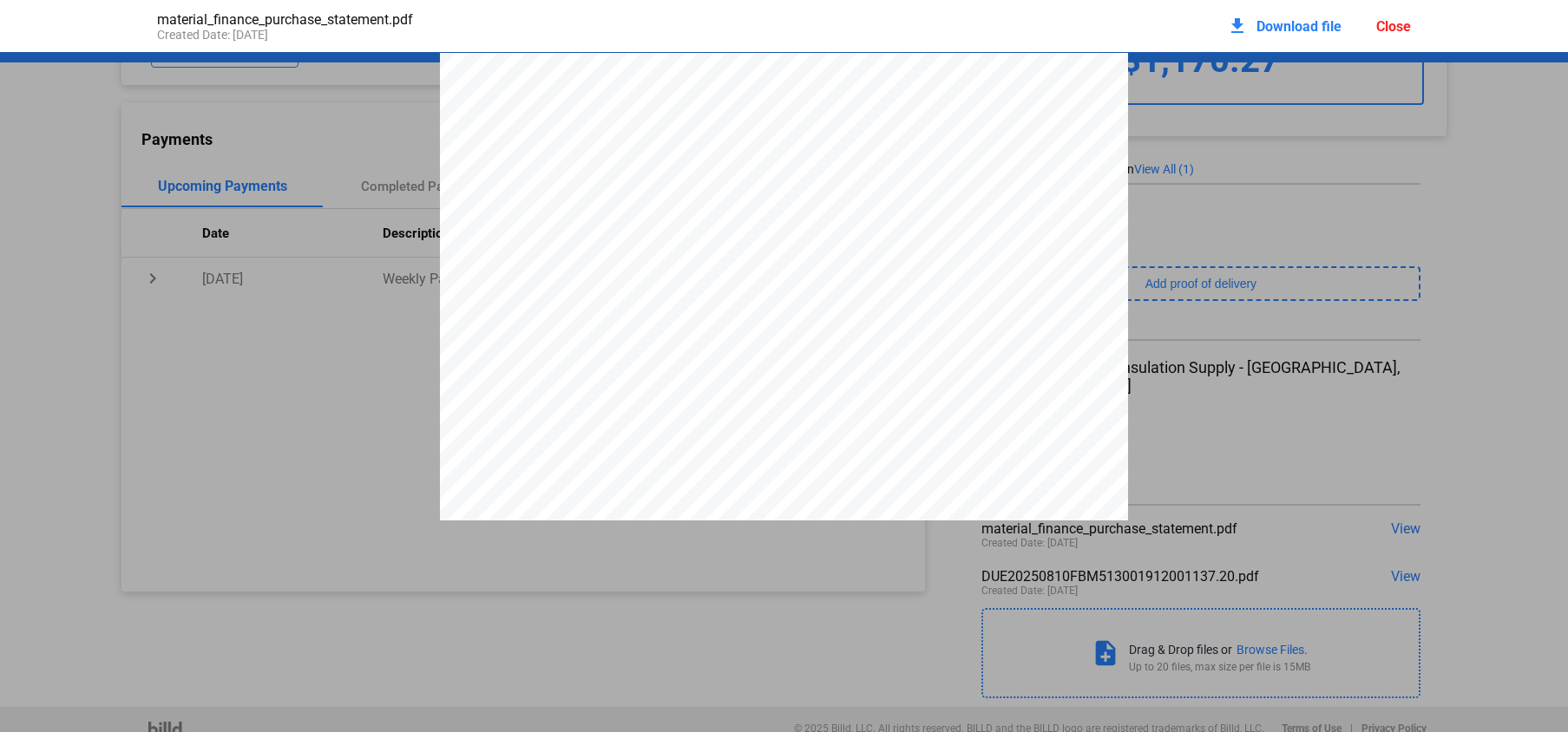
scroll to position [9, 0]
click at [1386, 31] on div "Close" at bounding box center [1394, 26] width 35 height 16
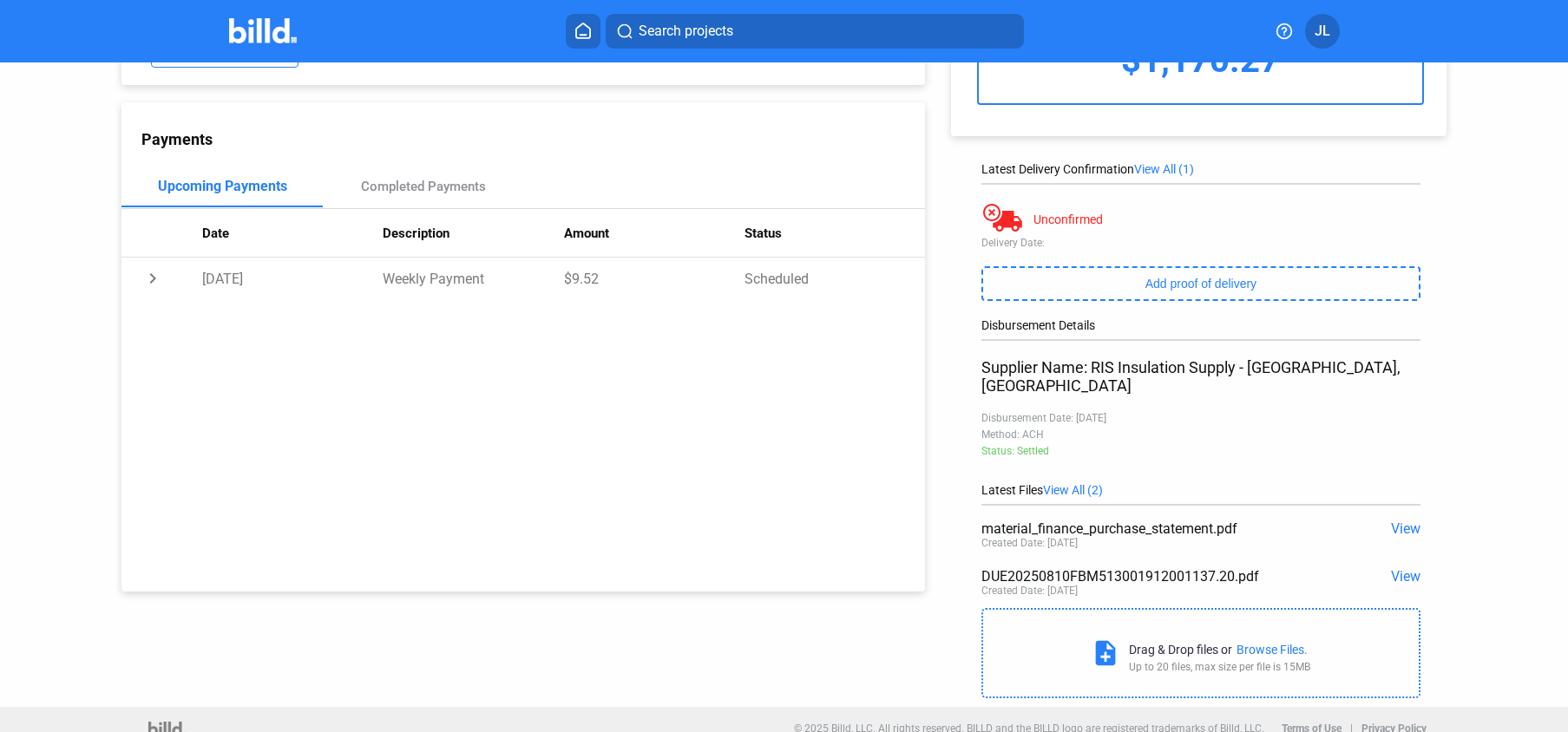
scroll to position [0, 0]
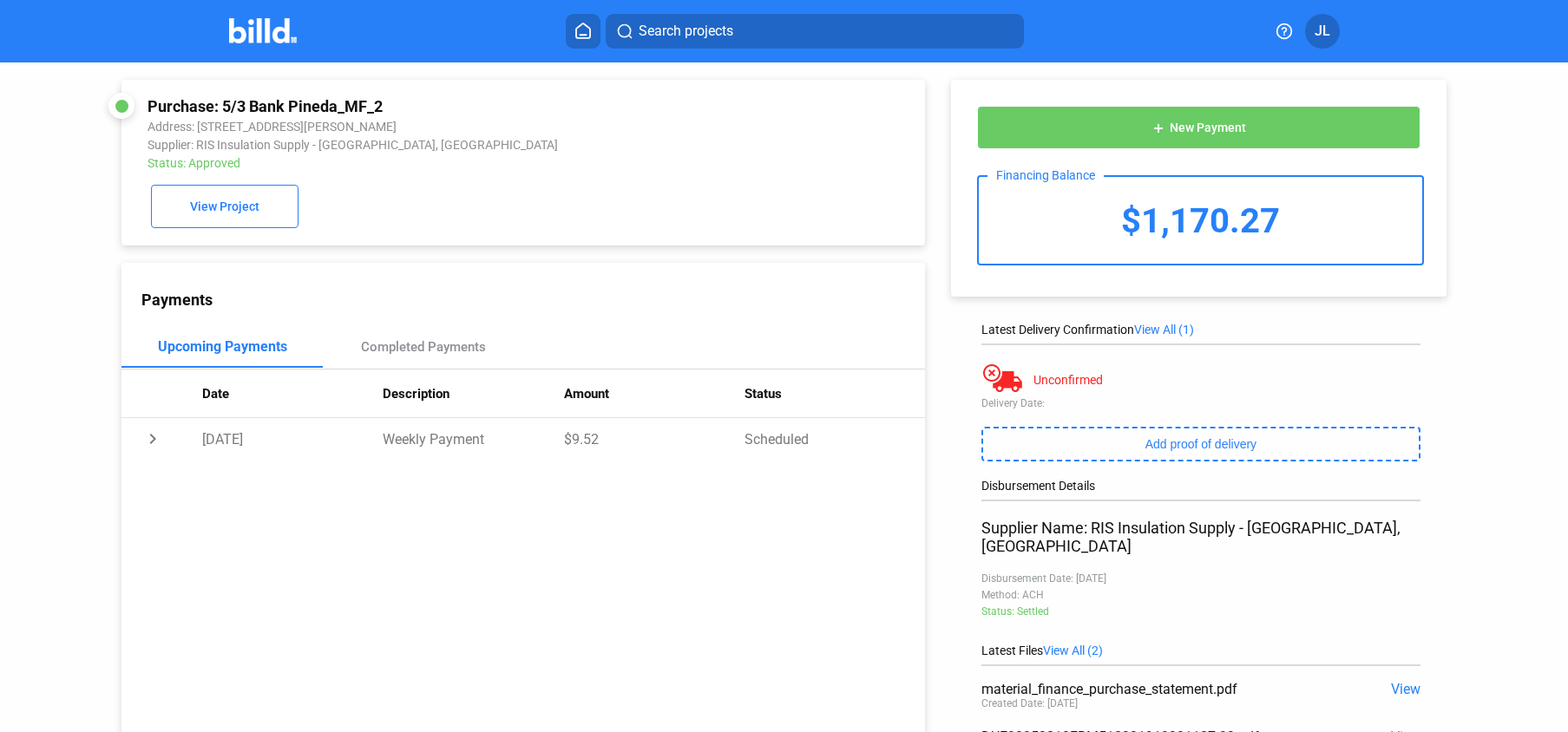
drag, startPoint x: 221, startPoint y: 104, endPoint x: 392, endPoint y: 102, distance: 171.0
click at [392, 102] on div "Purchase: 5/3 Bank Pineda_MF_2" at bounding box center [447, 106] width 601 height 18
copy div "5/3 Bank Pineda_MF_2"
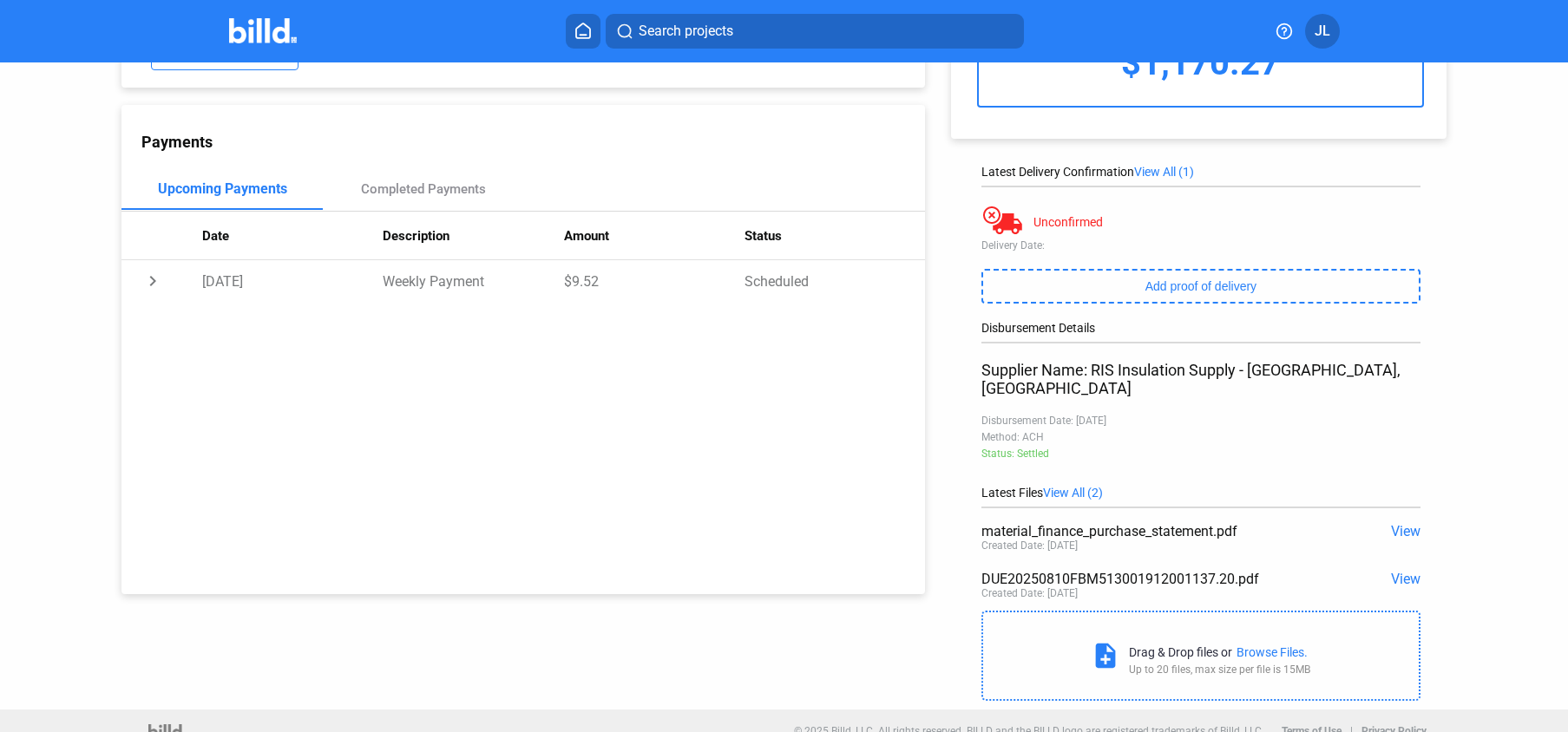
scroll to position [161, 0]
click at [1407, 520] on span "View" at bounding box center [1405, 528] width 29 height 16
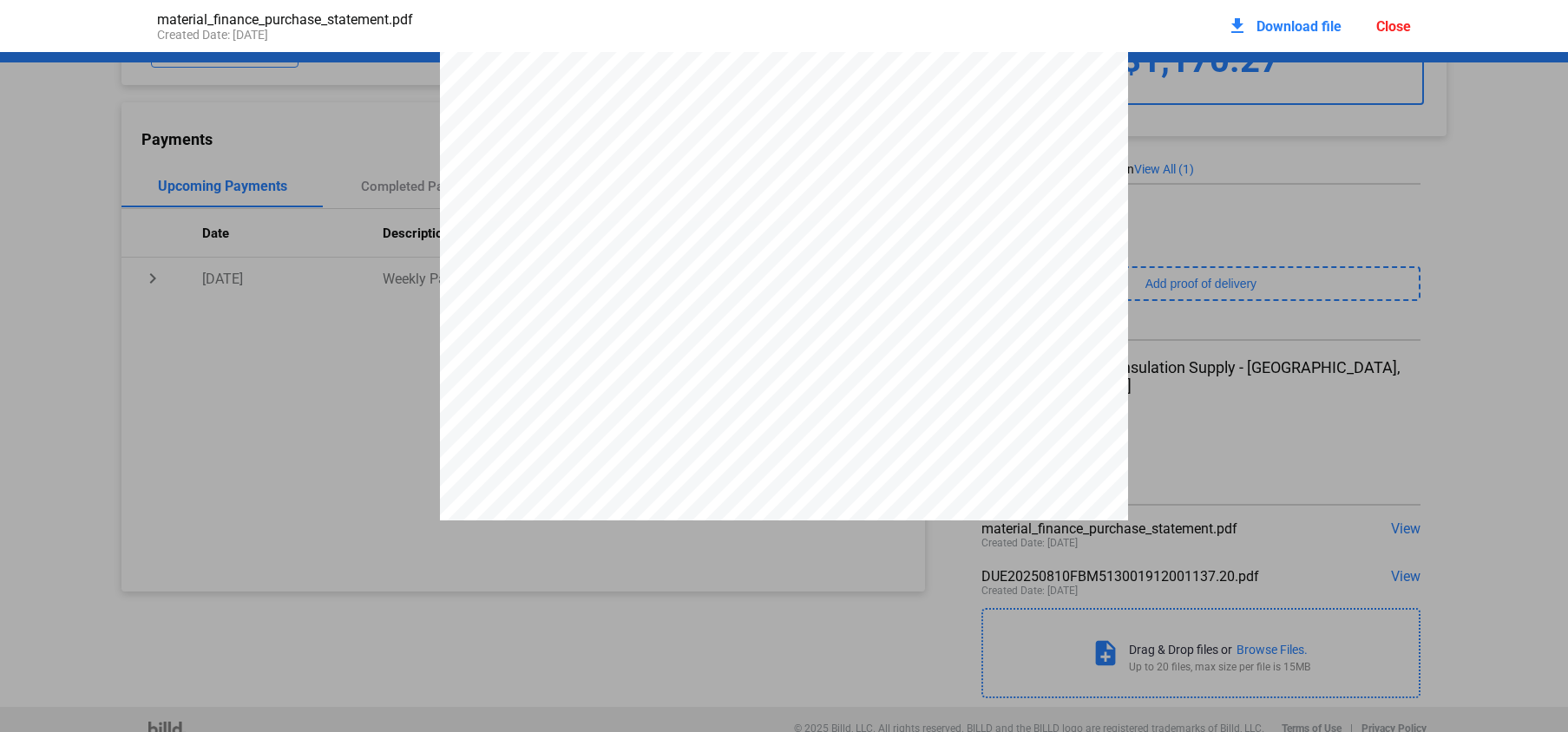
scroll to position [89, 0]
click at [790, 423] on span "$1,159.94" at bounding box center [812, 416] width 51 height 13
click at [1288, 20] on span "Download file" at bounding box center [1299, 26] width 85 height 16
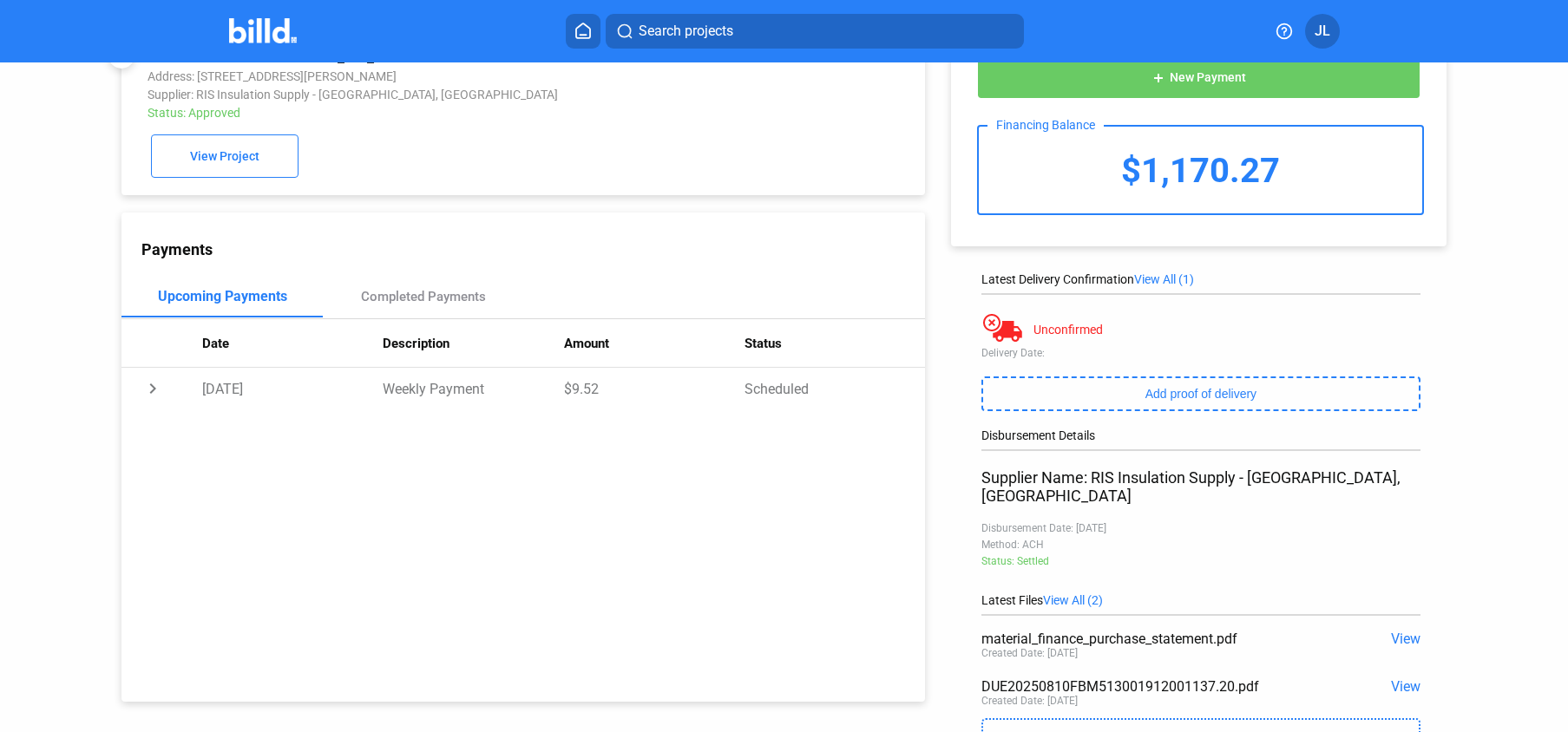
scroll to position [0, 0]
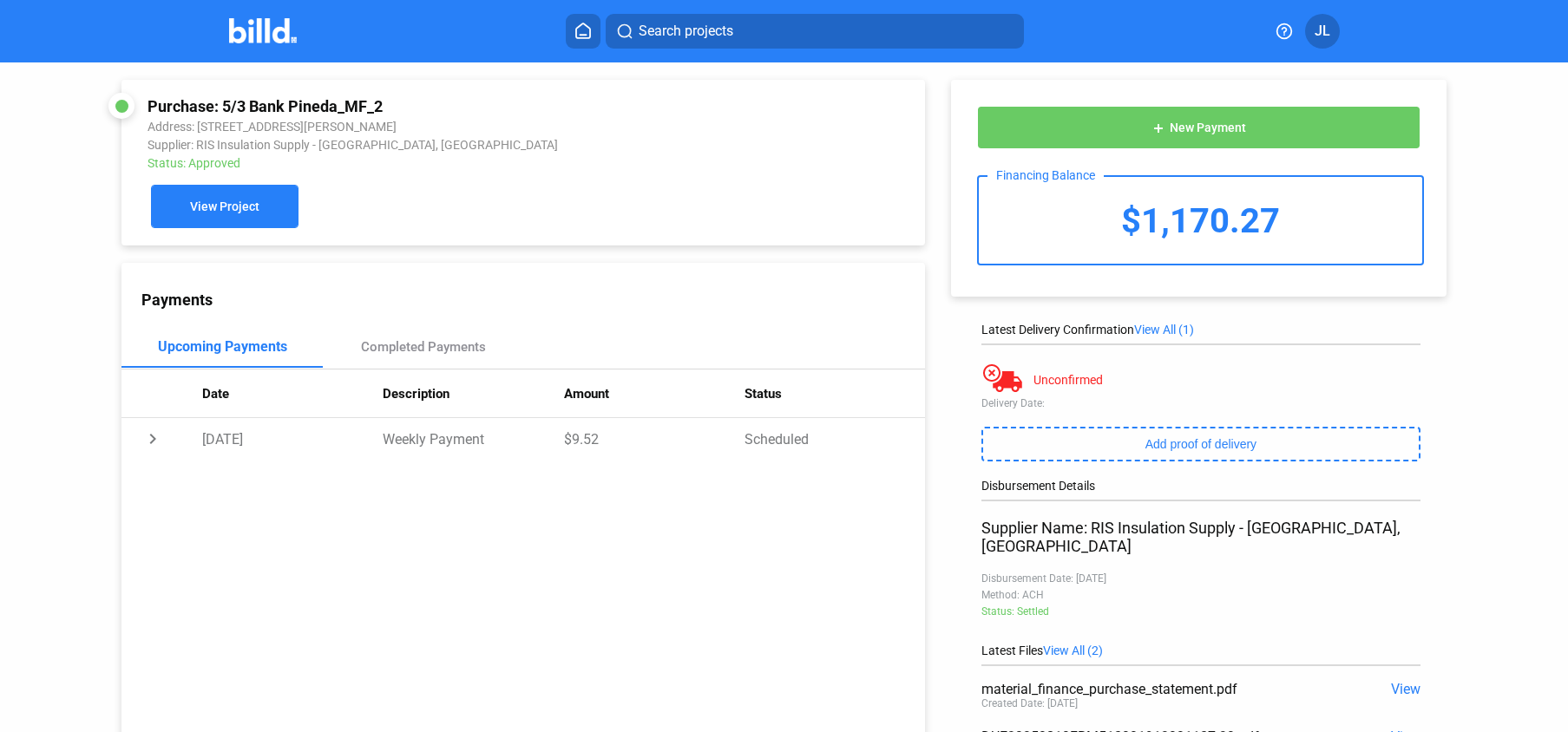
click at [262, 212] on button "View Project" at bounding box center [225, 206] width 147 height 44
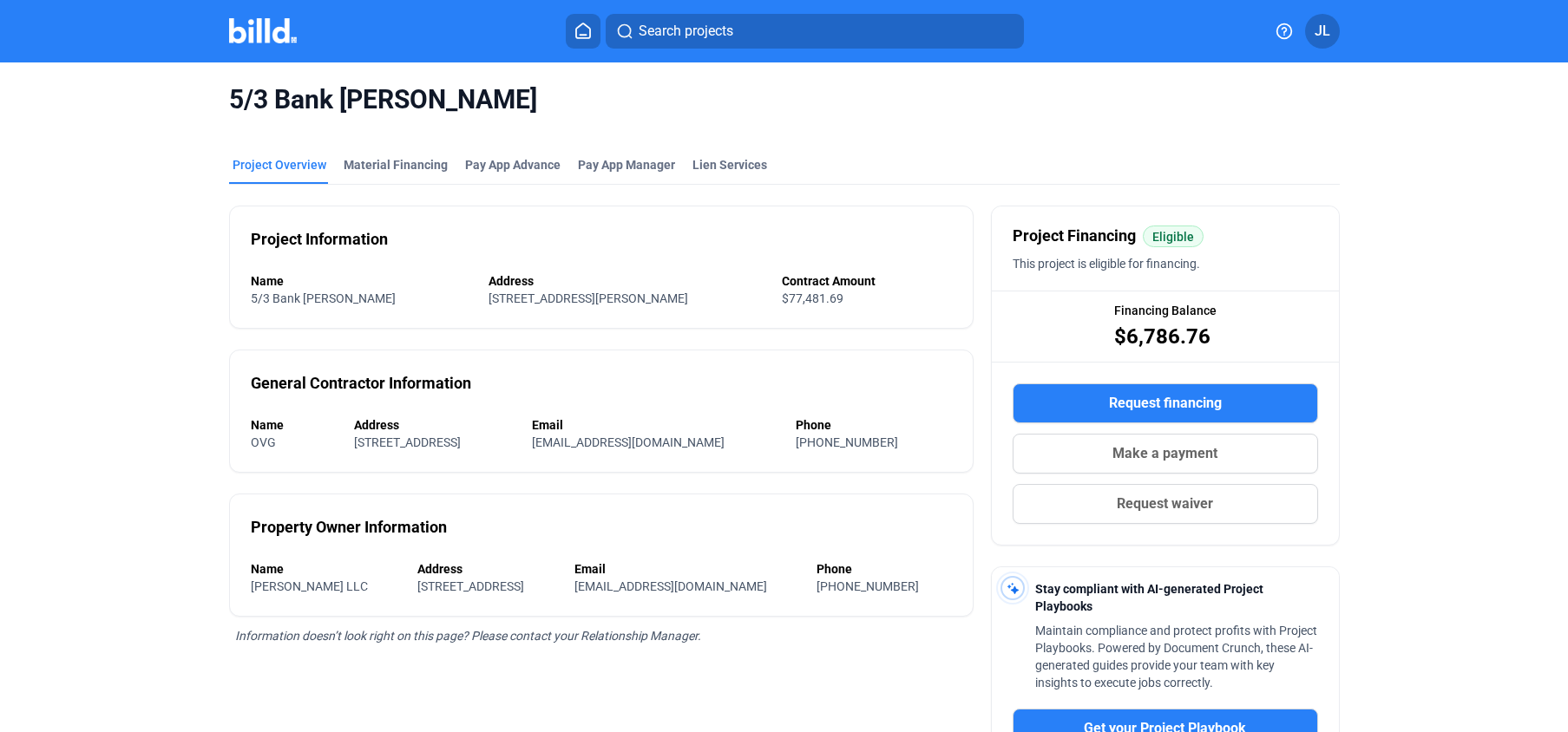
click at [361, 153] on mat-tab-group "Project Overview Material Financing Pay App Advance Pay App Manager Lien Servic…" at bounding box center [784, 552] width 1111 height 829
drag, startPoint x: 360, startPoint y: 159, endPoint x: 396, endPoint y: 21, distance: 142.6
click at [360, 159] on div "Material Financing" at bounding box center [395, 165] width 104 height 17
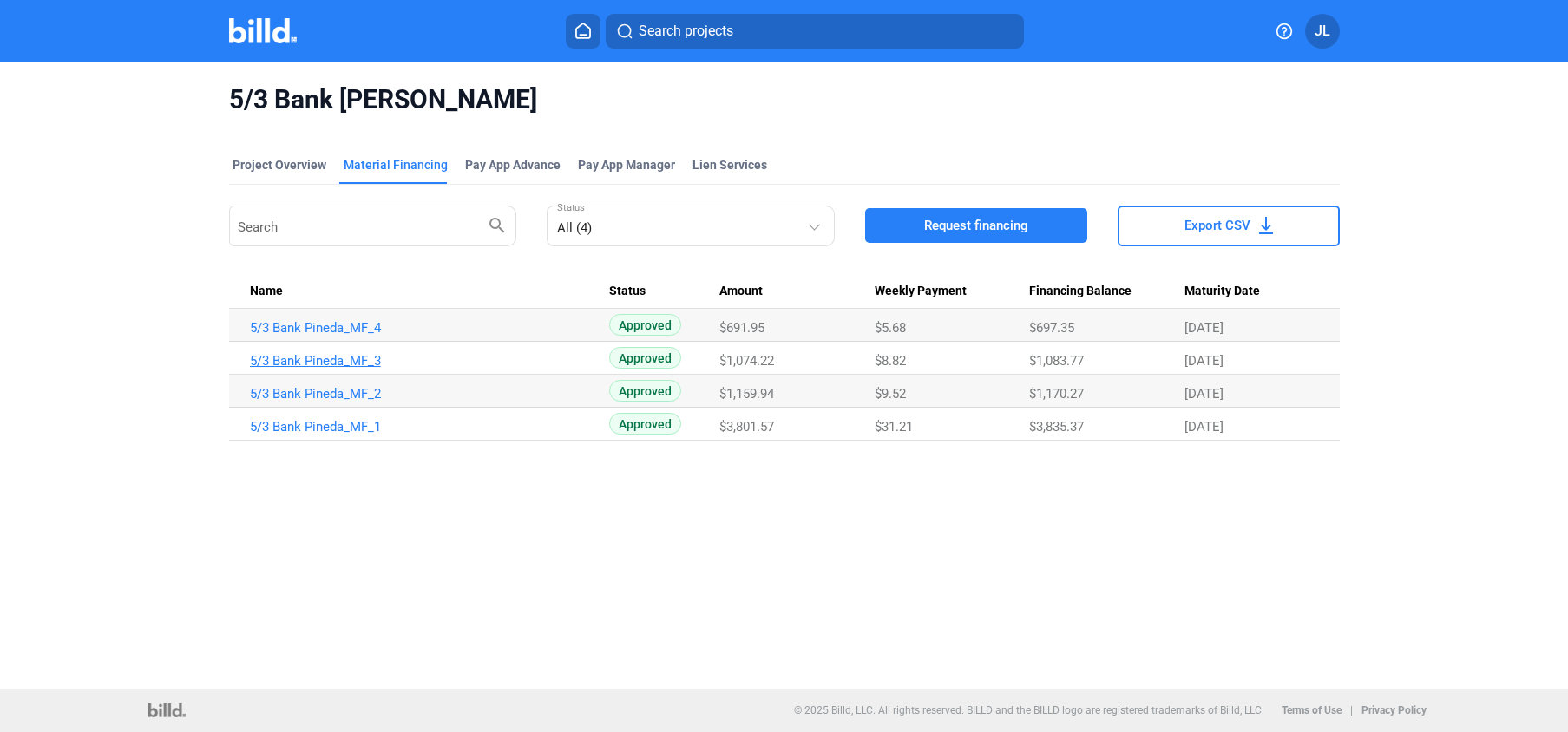
click at [340, 357] on link "5/3 Bank Pineda_MF_3" at bounding box center [429, 361] width 359 height 15
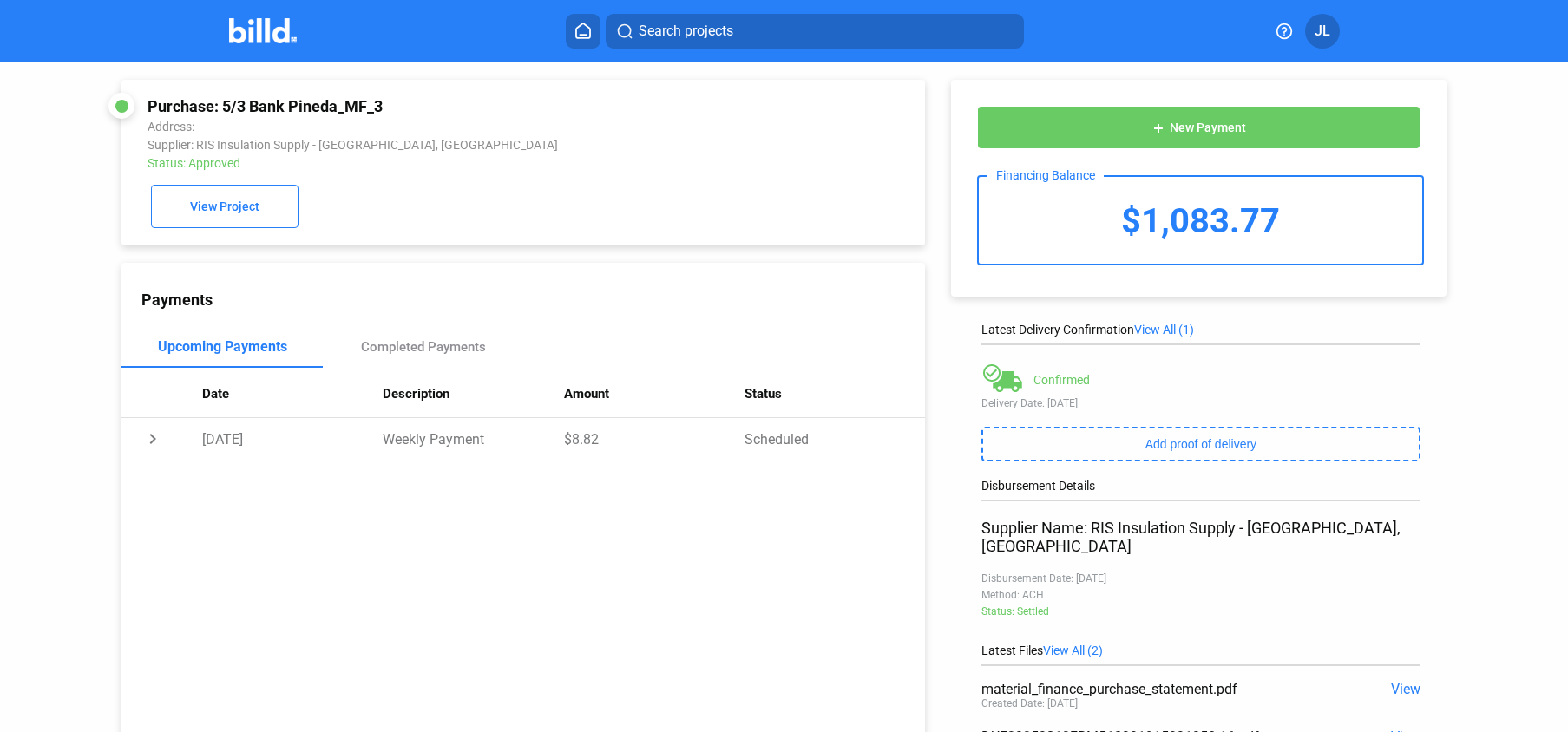
scroll to position [161, 0]
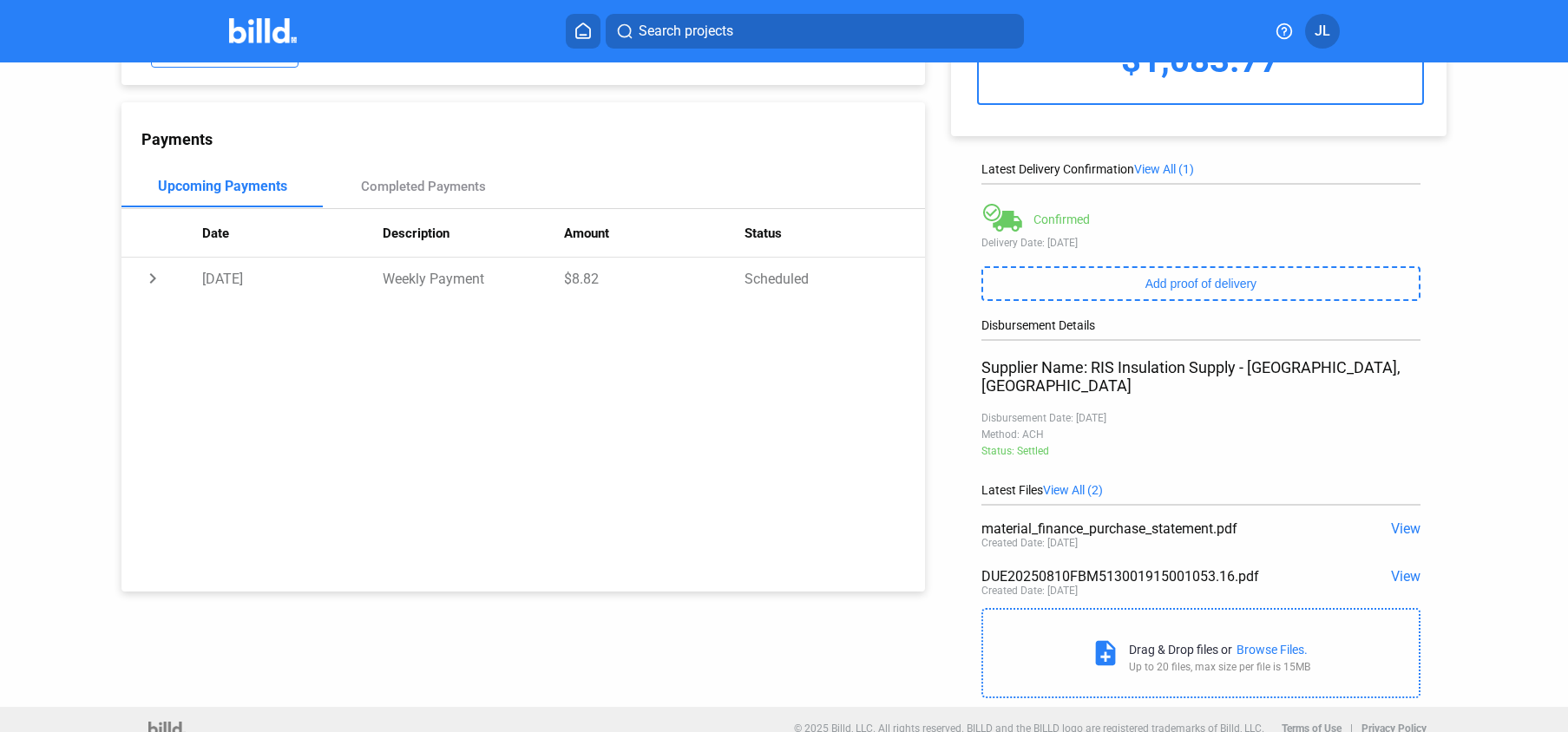
click at [1391, 520] on span "View" at bounding box center [1405, 528] width 29 height 16
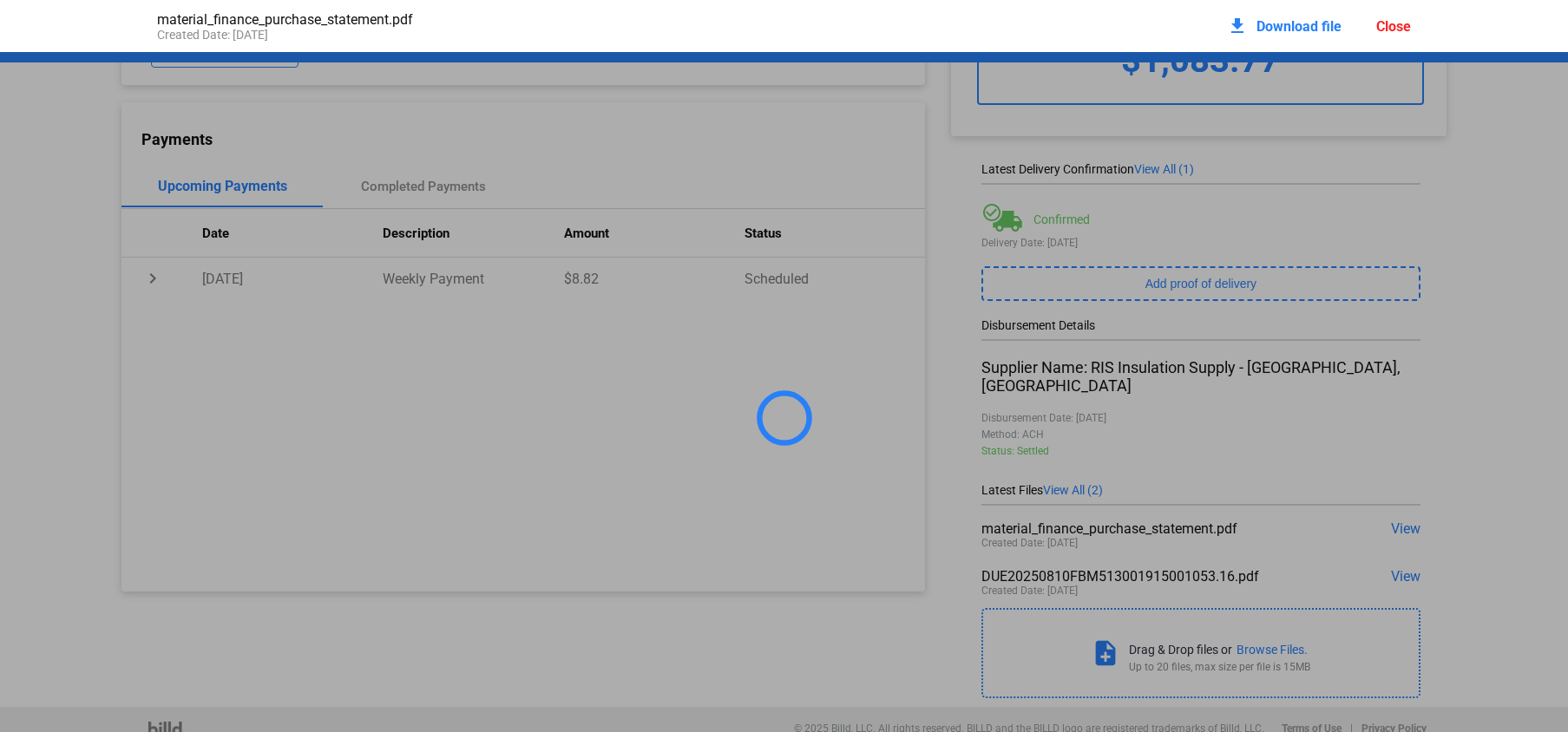
click at [1398, 27] on div "Close" at bounding box center [1394, 26] width 35 height 16
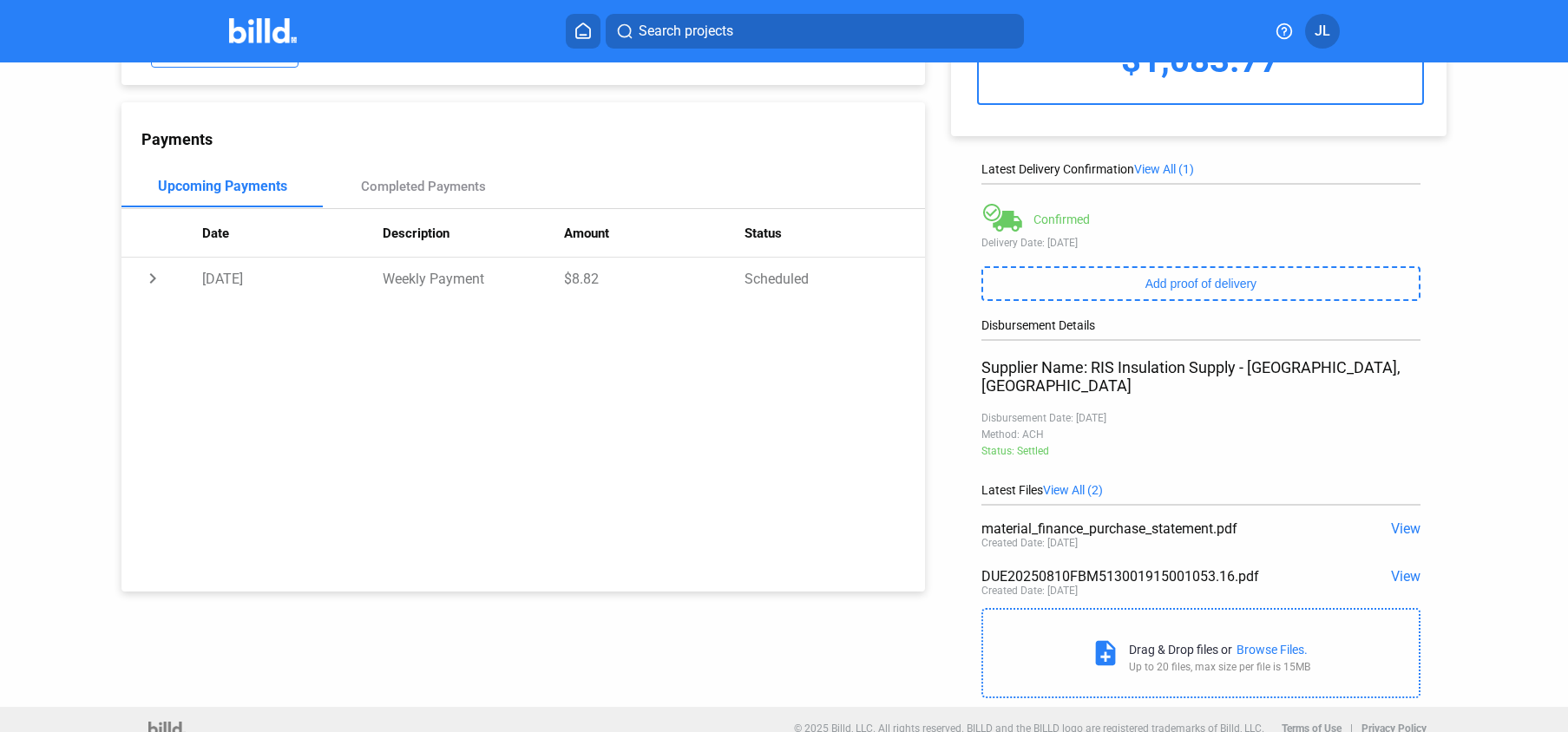
scroll to position [0, 0]
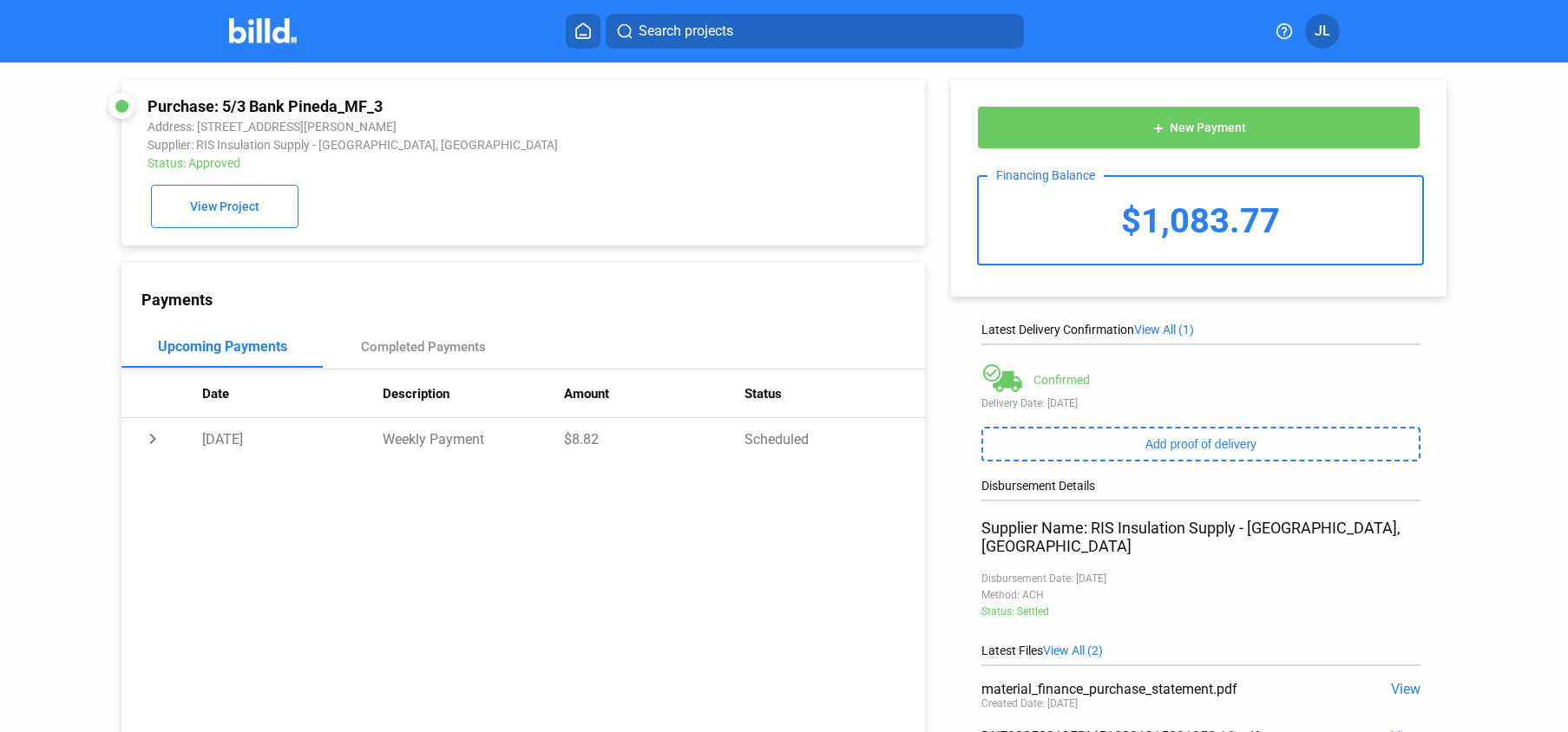
drag, startPoint x: 223, startPoint y: 107, endPoint x: 397, endPoint y: 100, distance: 174.1
click at [397, 100] on div "Purchase: 5/3 Bank Pineda_MF_3" at bounding box center [447, 106] width 601 height 18
copy div "5/3 Bank Pineda_MF_3"
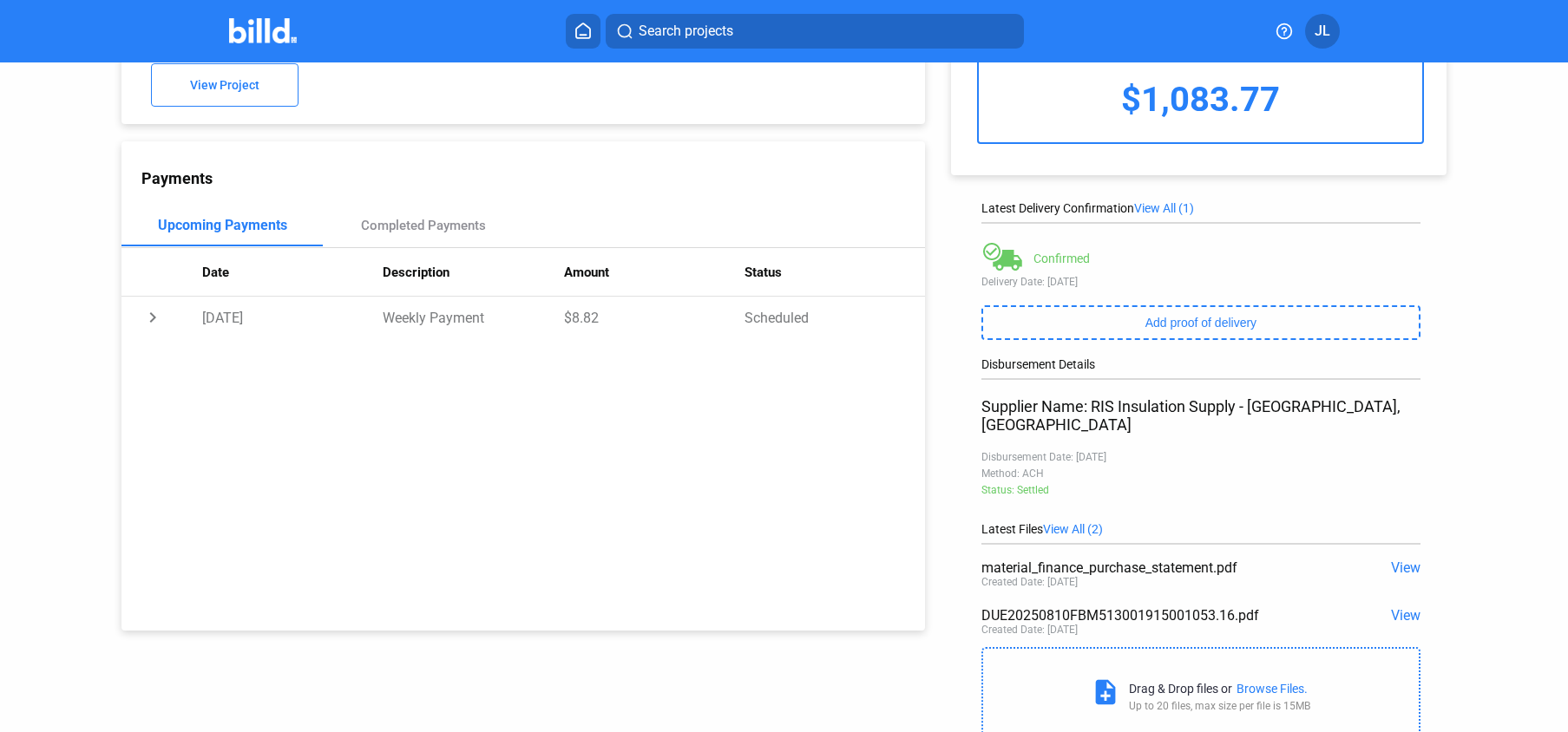
scroll to position [161, 0]
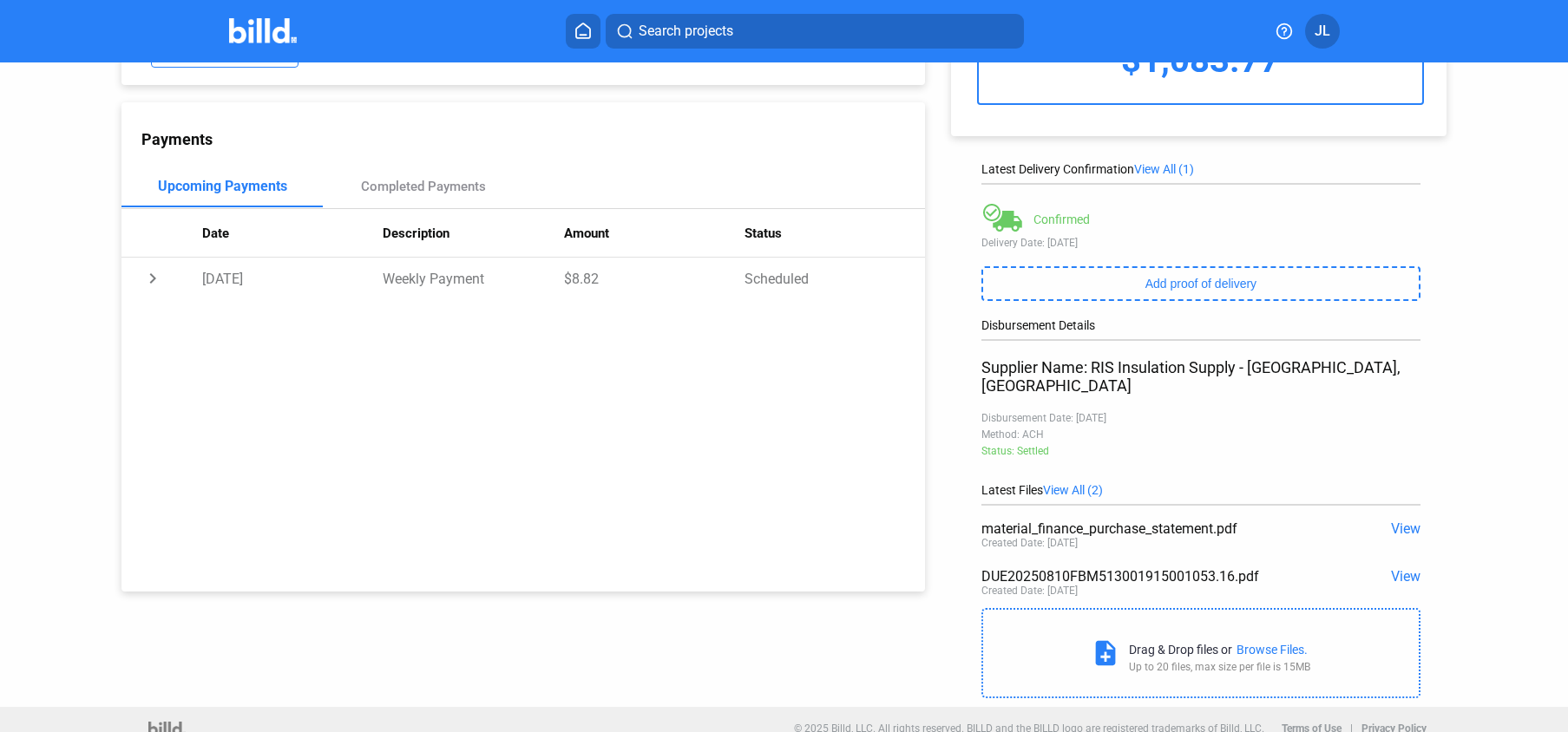
click at [1401, 520] on span "View" at bounding box center [1405, 528] width 29 height 16
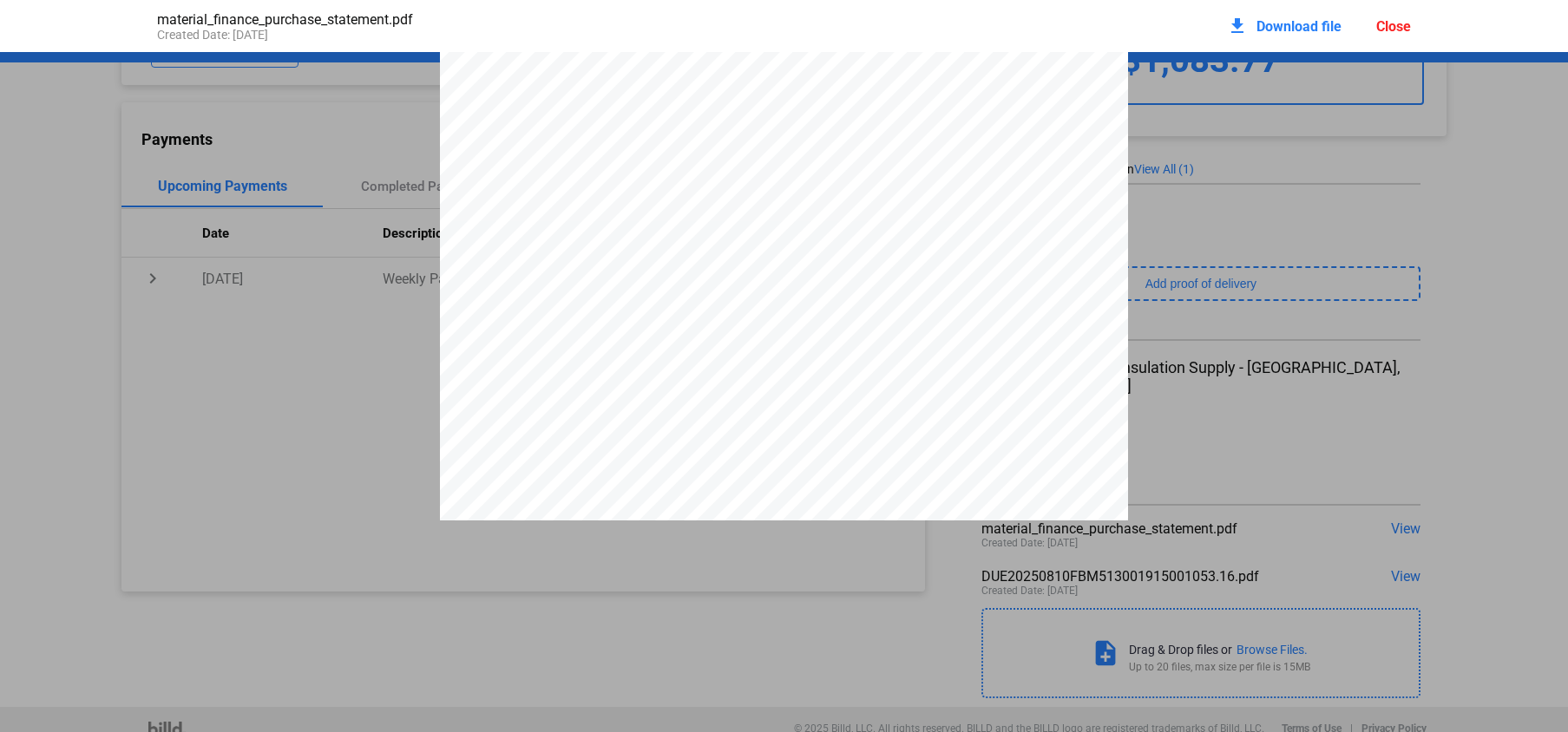
scroll to position [306, 0]
click at [1286, 29] on span "Download file" at bounding box center [1299, 26] width 85 height 16
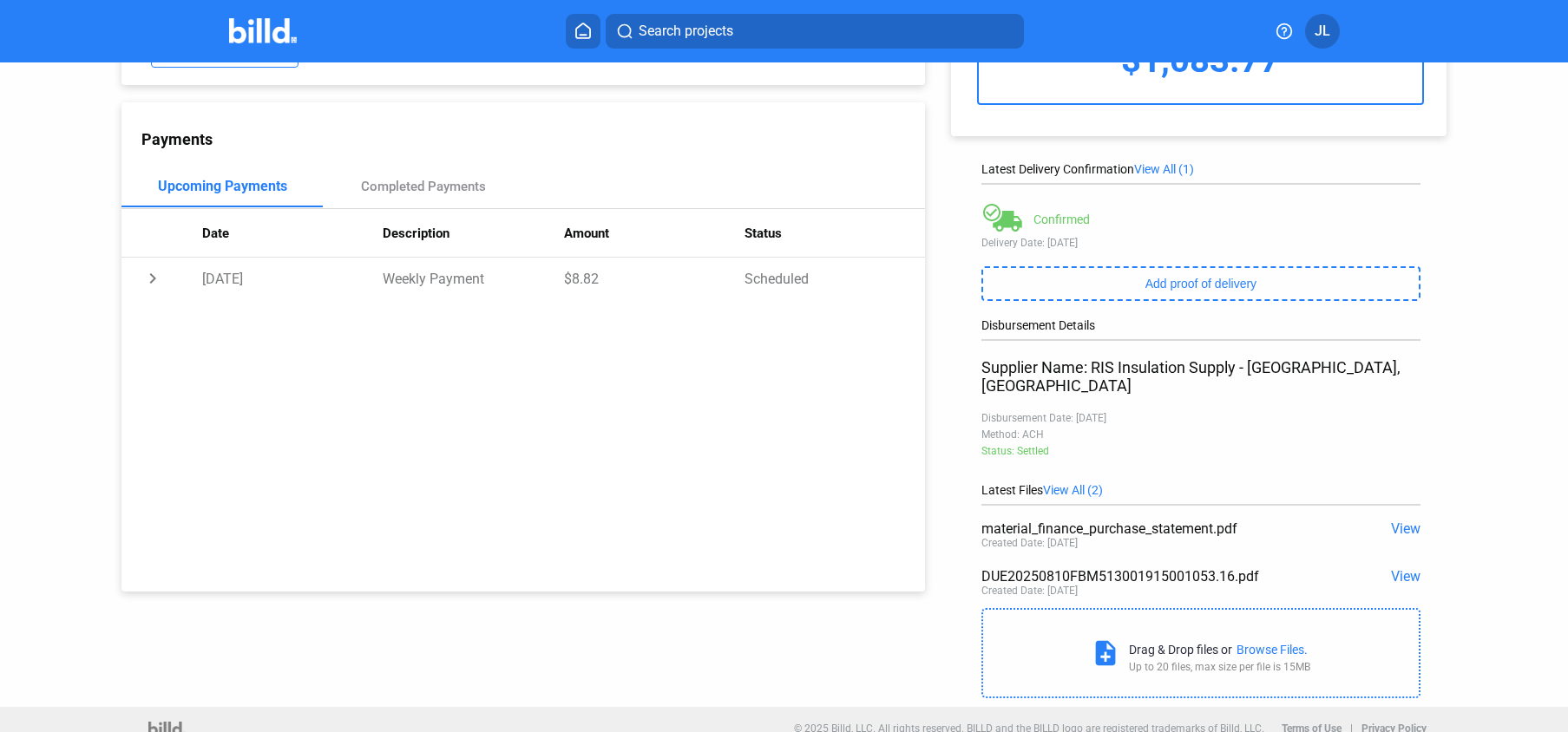
scroll to position [0, 0]
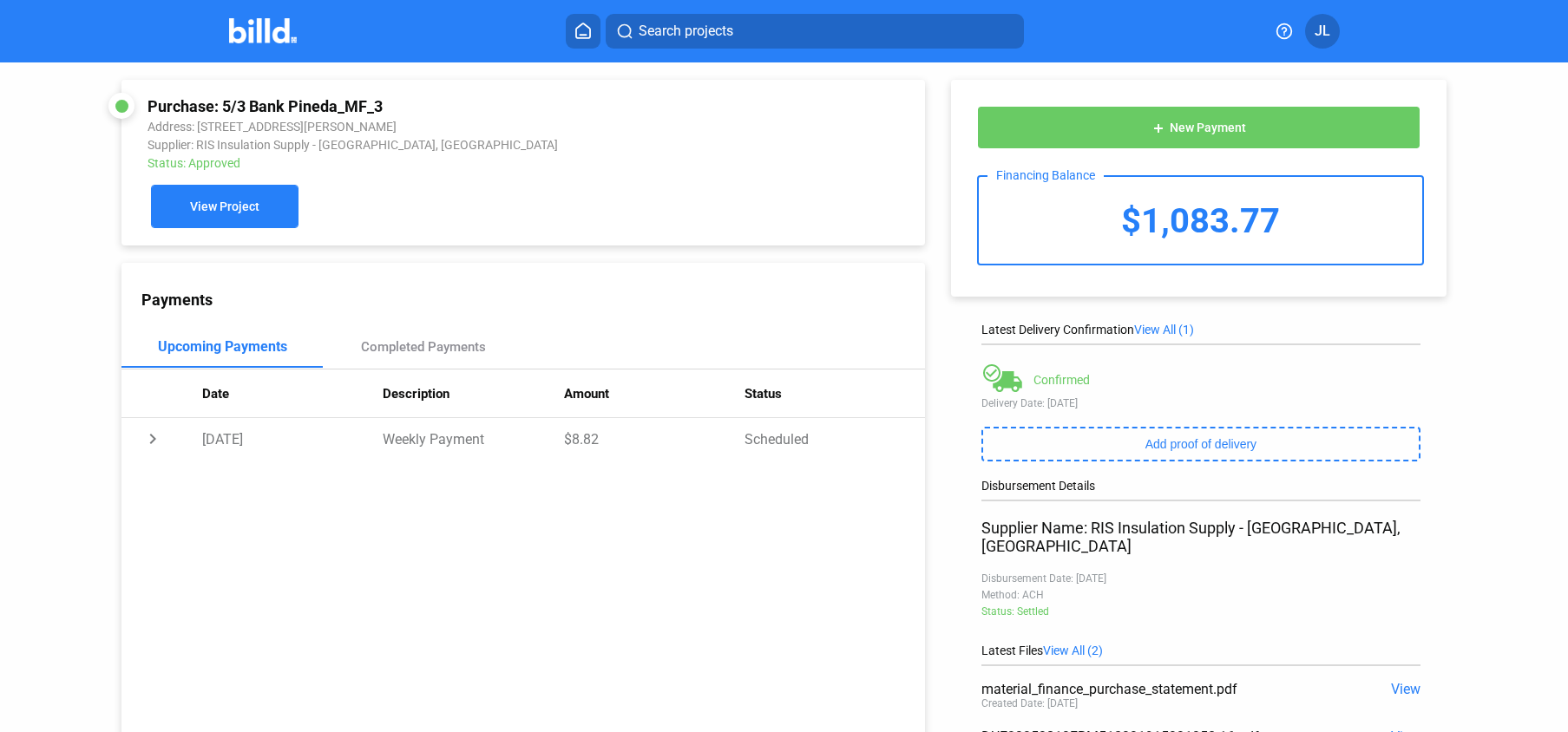
click at [220, 203] on span "View Project" at bounding box center [225, 207] width 70 height 14
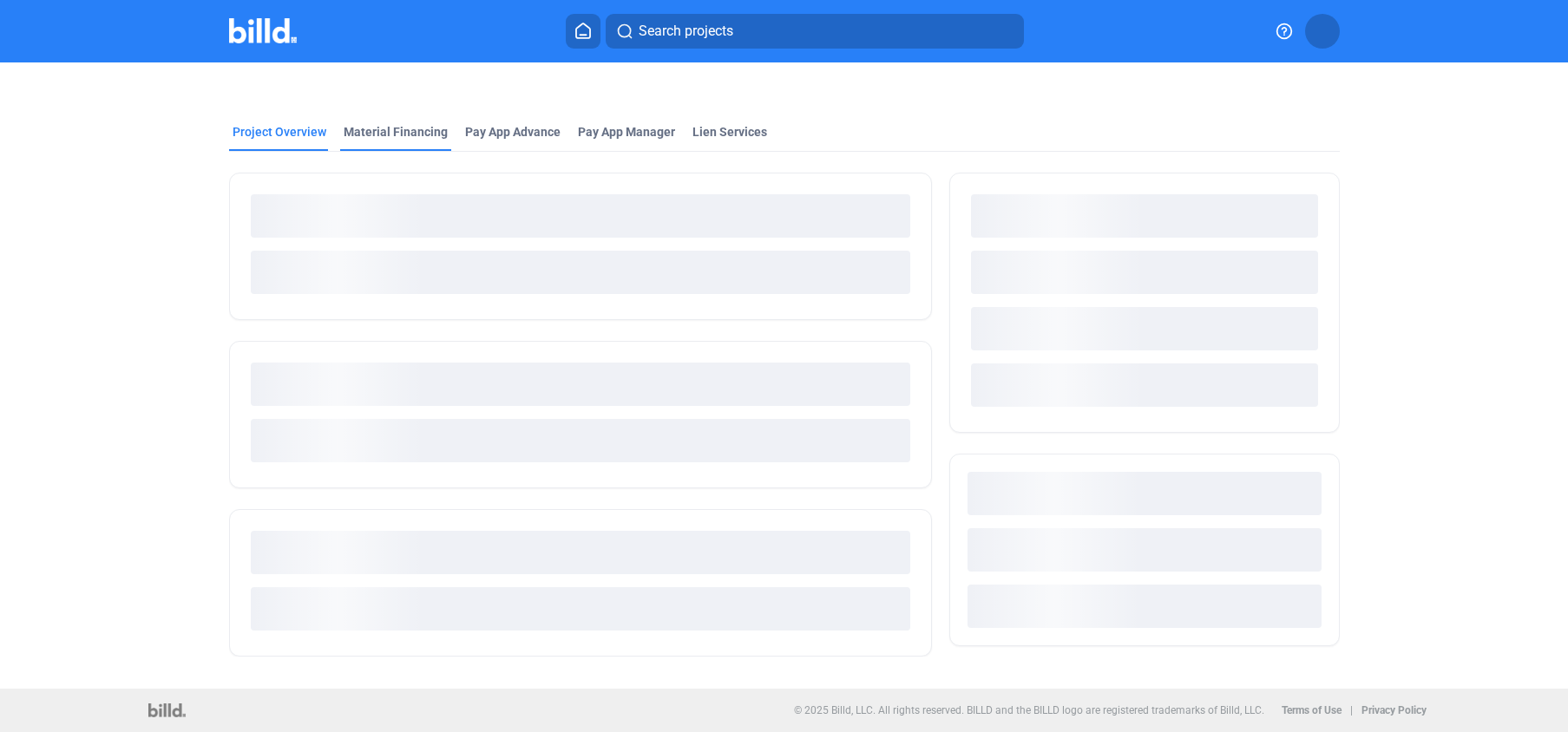
click at [403, 134] on div "Material Financing" at bounding box center [395, 132] width 104 height 17
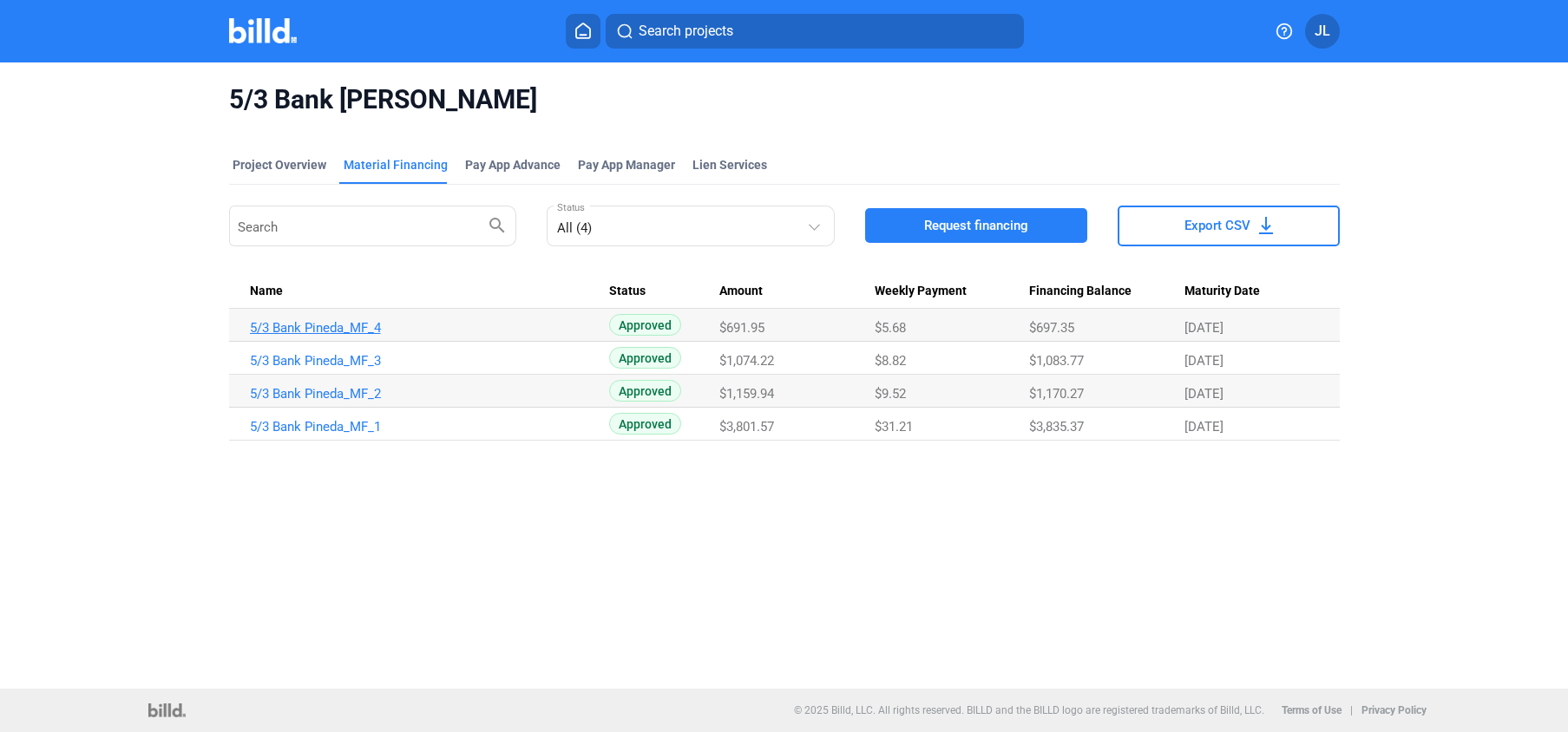
click at [340, 325] on link "5/3 Bank Pineda_MF_4" at bounding box center [429, 328] width 359 height 15
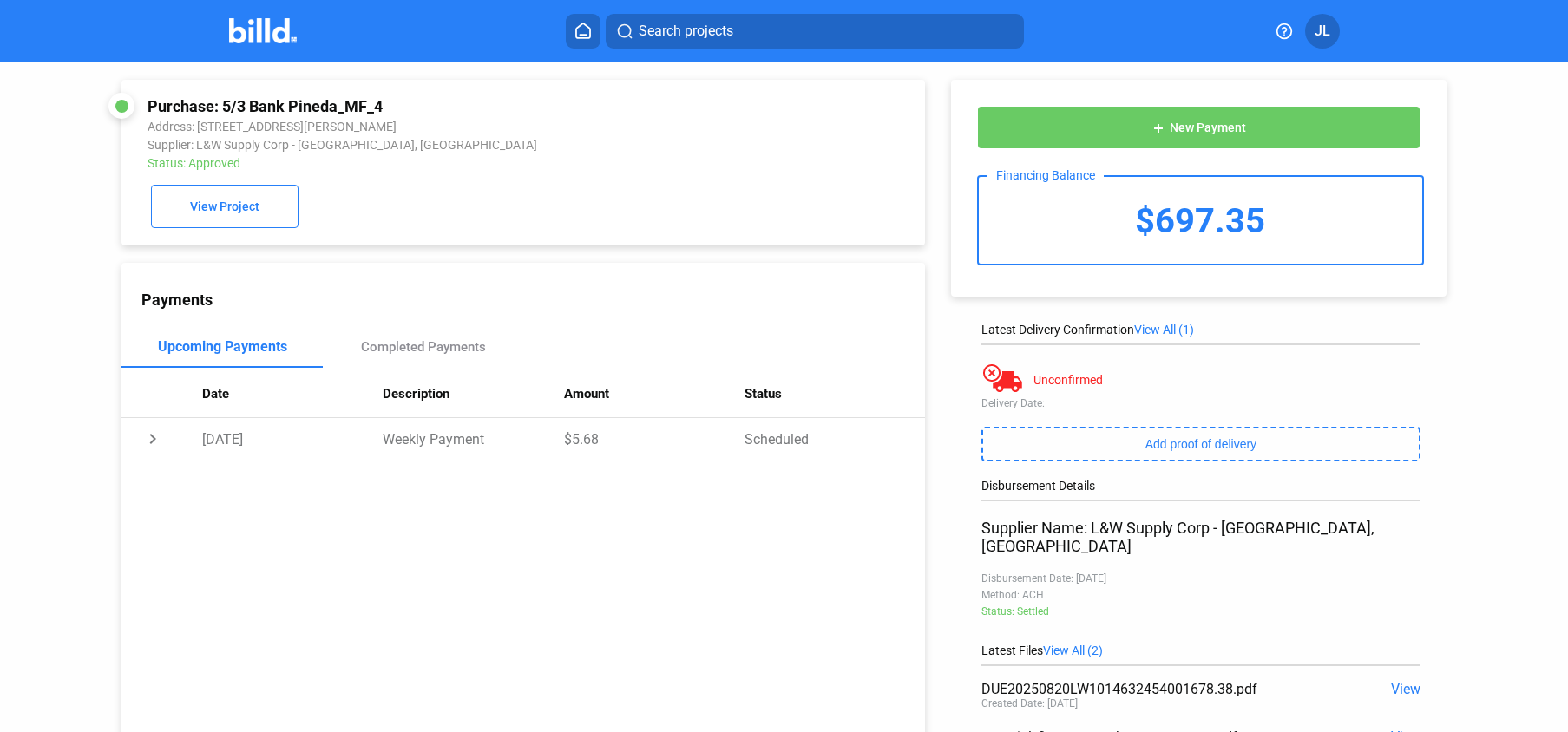
scroll to position [85, 0]
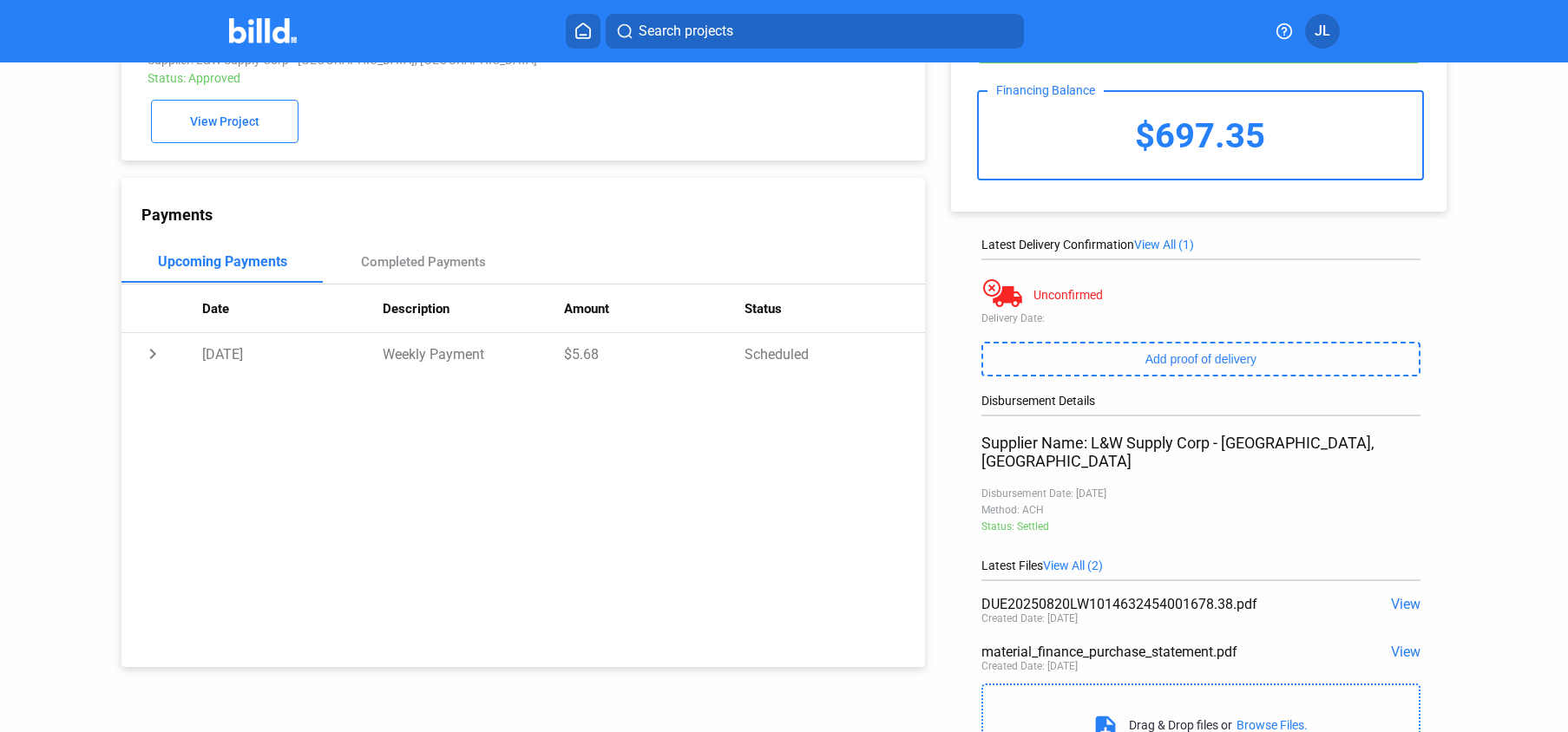
click at [1399, 644] on span "View" at bounding box center [1405, 652] width 29 height 16
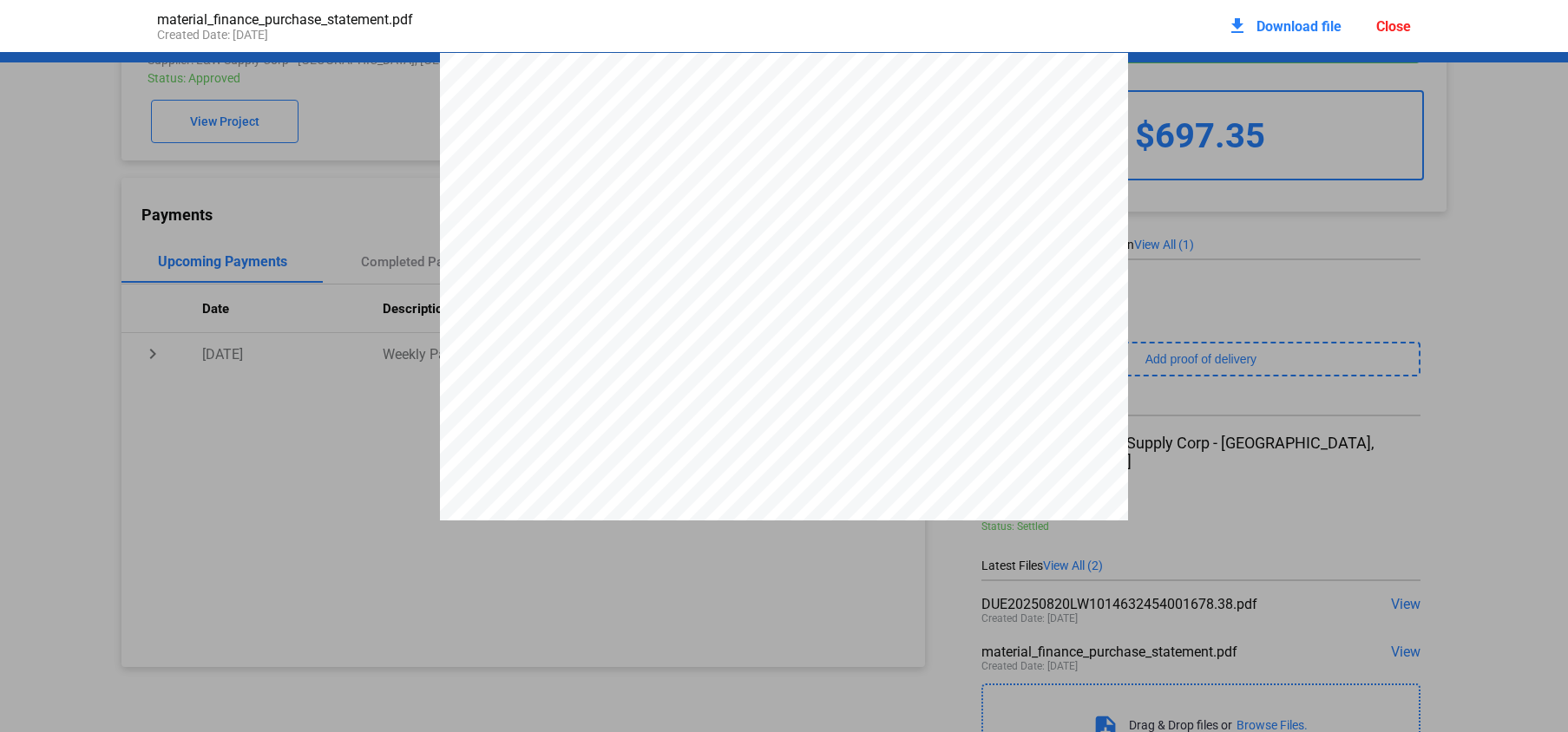
scroll to position [9, 0]
drag, startPoint x: 1363, startPoint y: 26, endPoint x: 1375, endPoint y: 27, distance: 12.0
click at [1368, 27] on div "download Download file Close" at bounding box center [1319, 25] width 184 height 38
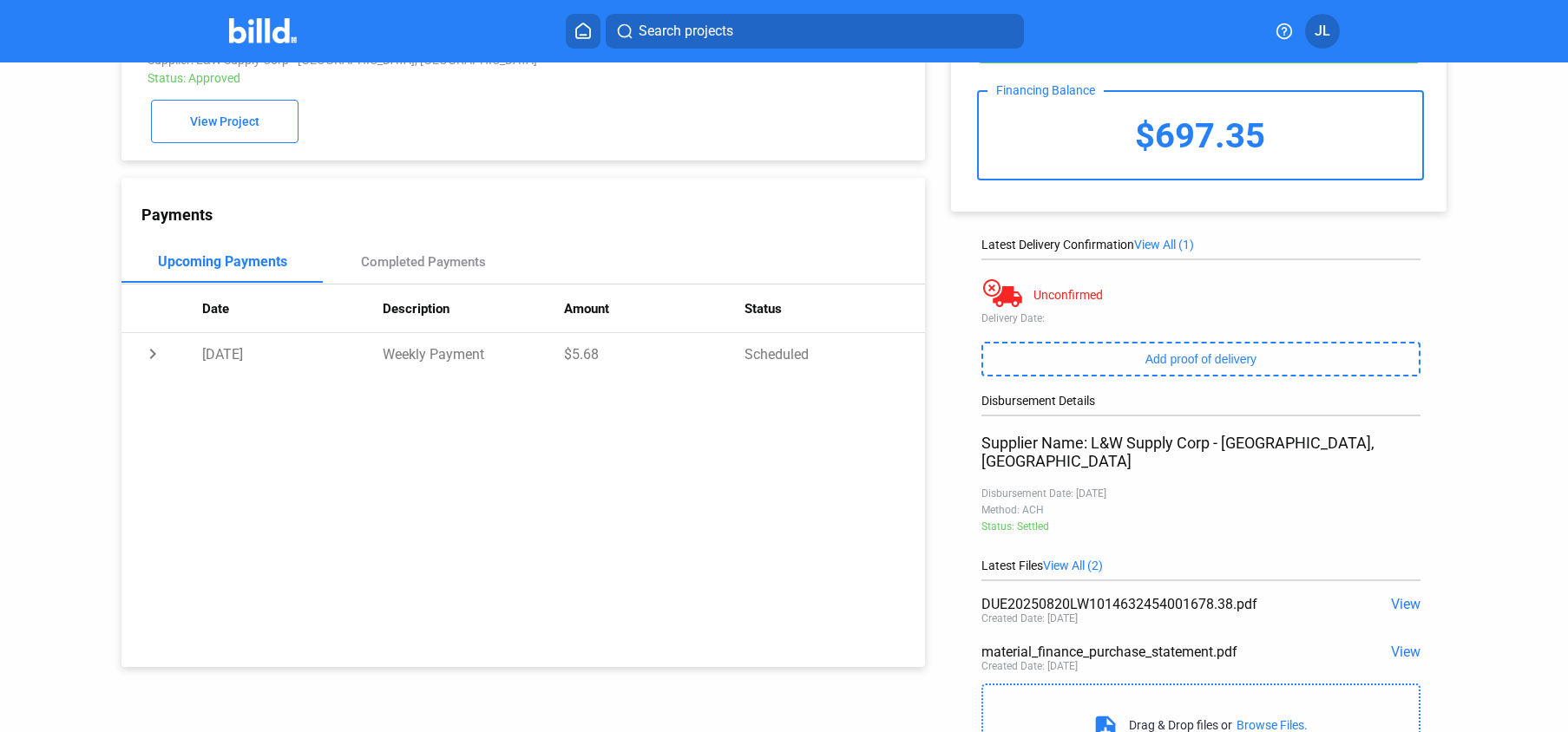
click at [1375, 27] on div "Search projects JL" at bounding box center [784, 31] width 1343 height 35
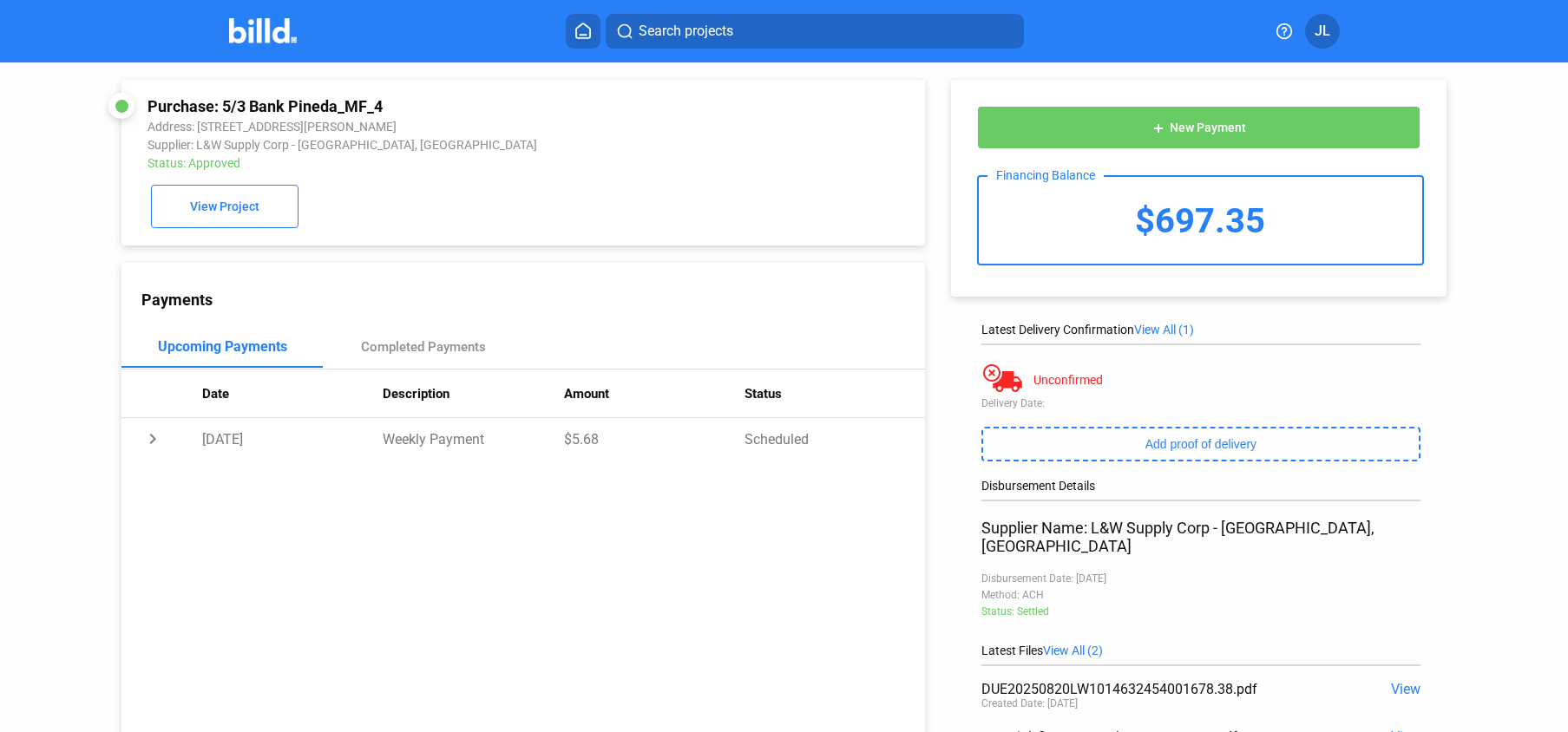
drag, startPoint x: 224, startPoint y: 104, endPoint x: 392, endPoint y: 104, distance: 168.0
click at [393, 104] on div "Purchase: 5/3 Bank Pineda_MF_4" at bounding box center [447, 106] width 601 height 18
copy div "5/3 Bank Pineda_MF_4"
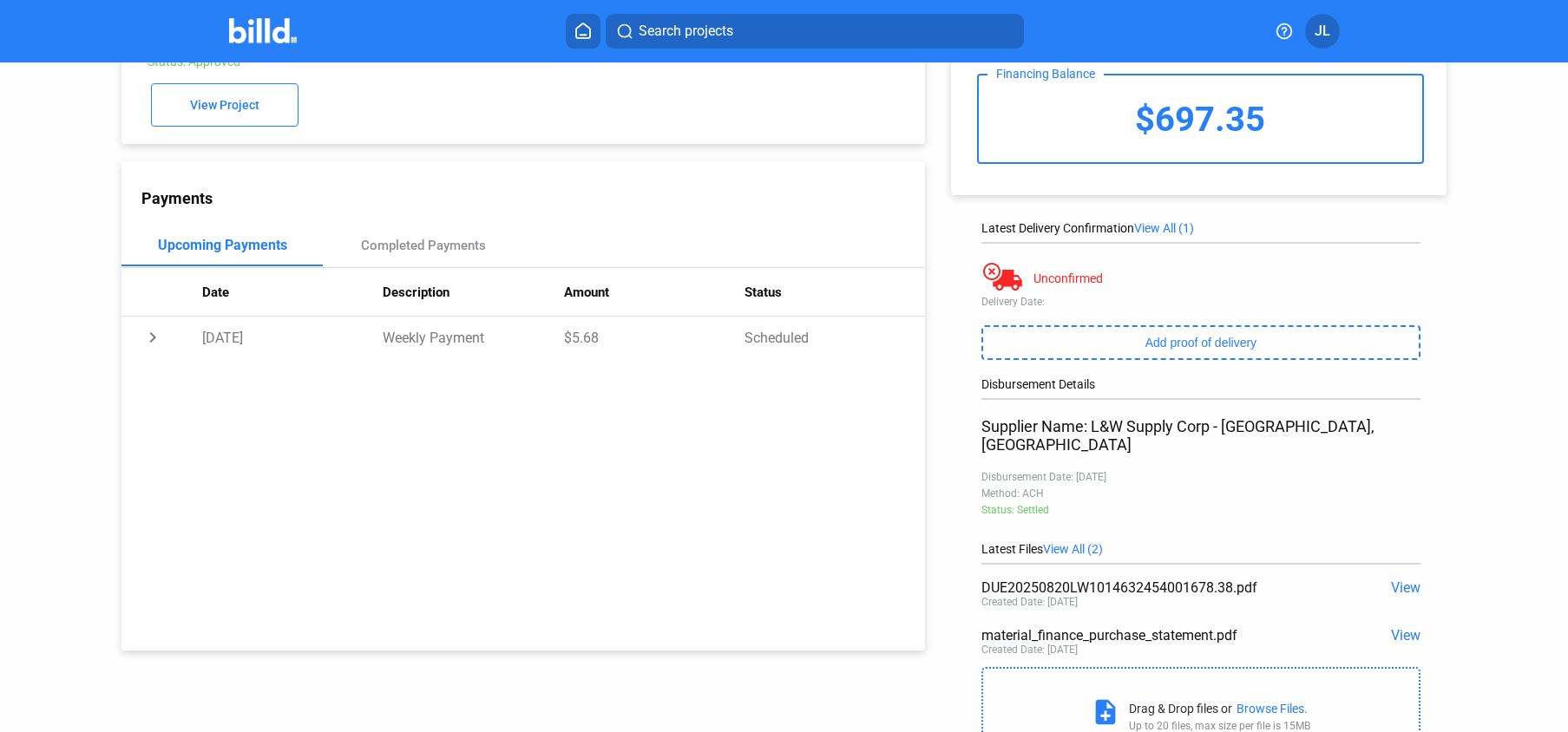
scroll to position [161, 0]
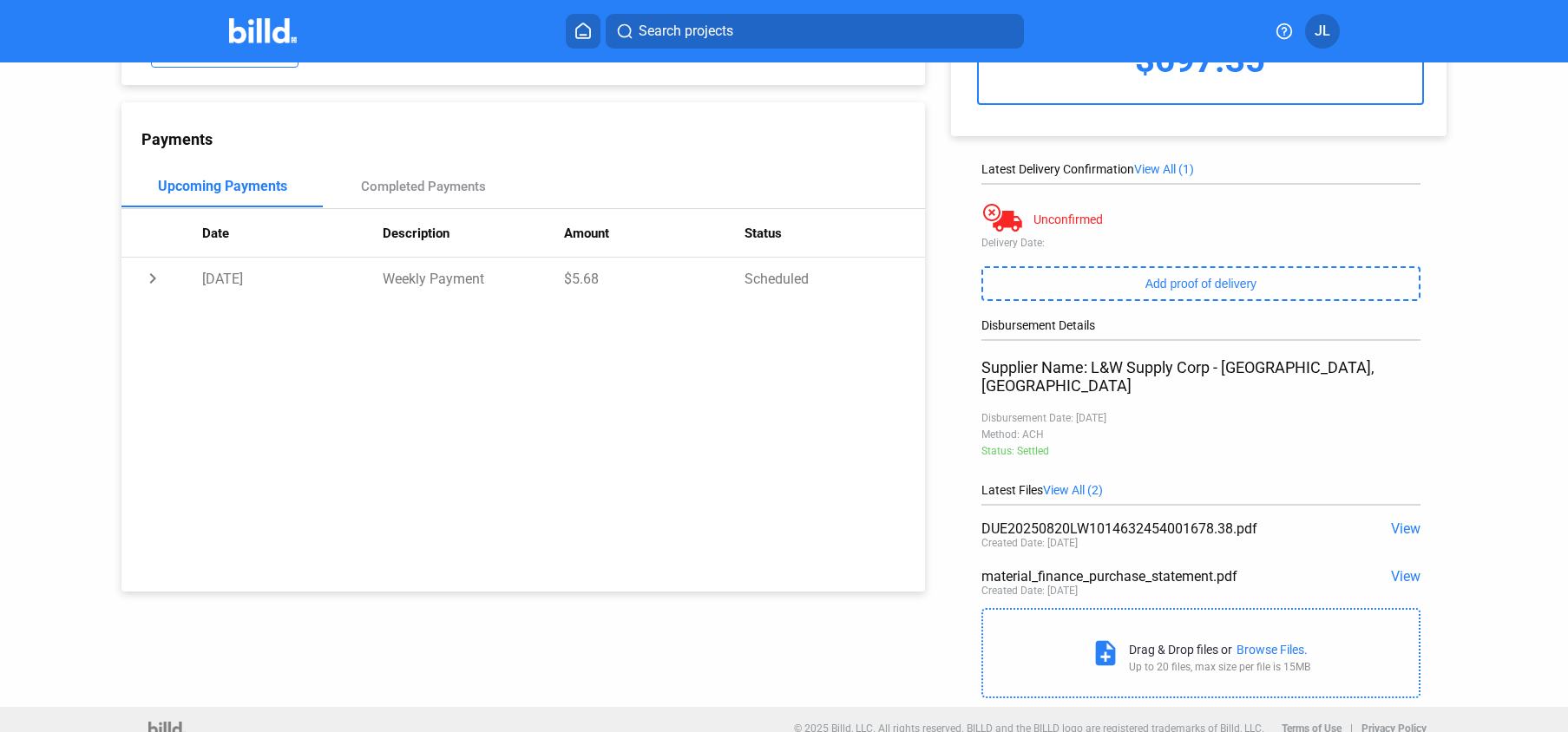
click at [1393, 568] on span "View" at bounding box center [1405, 576] width 29 height 16
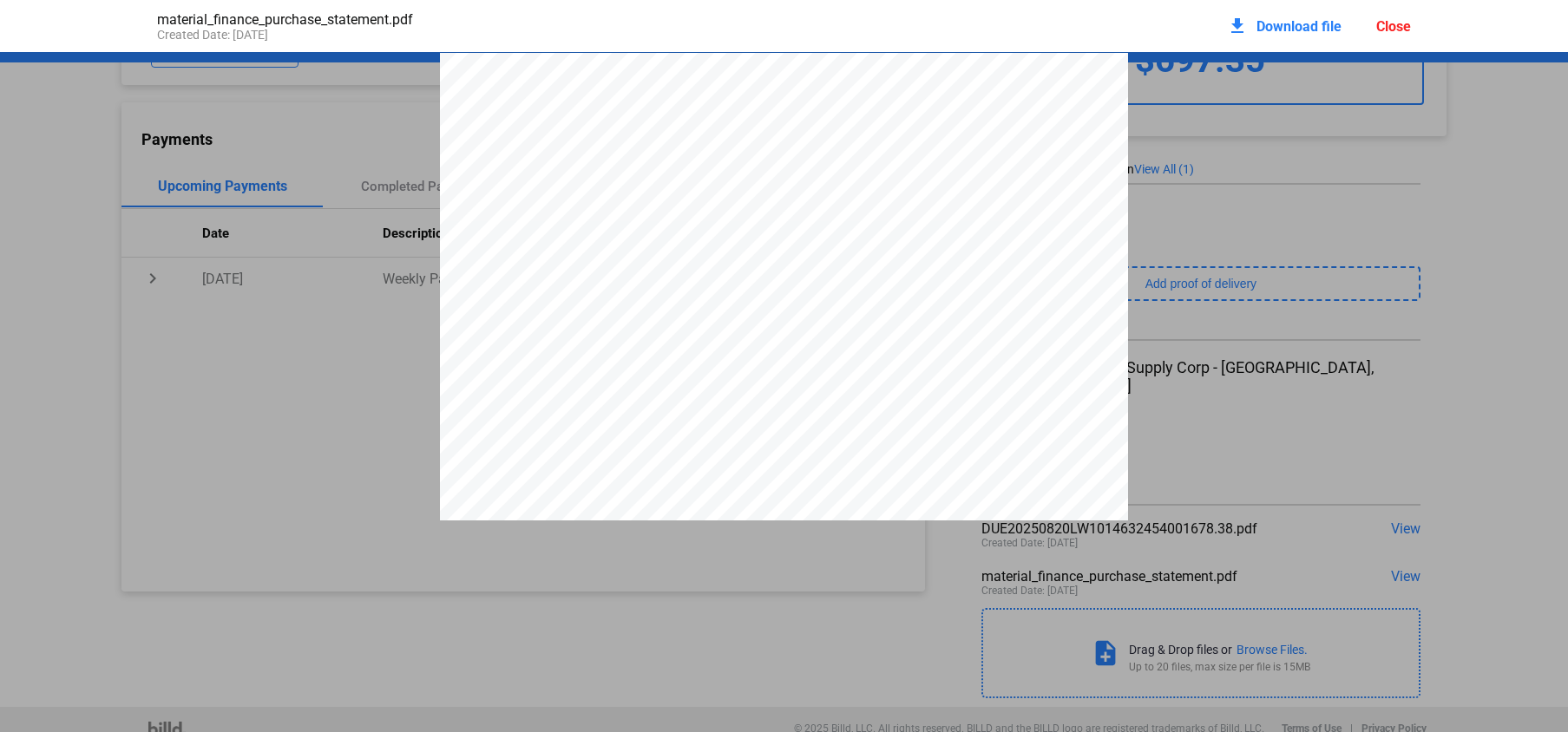
scroll to position [80, 0]
click at [1291, 20] on span "Download file" at bounding box center [1299, 26] width 85 height 16
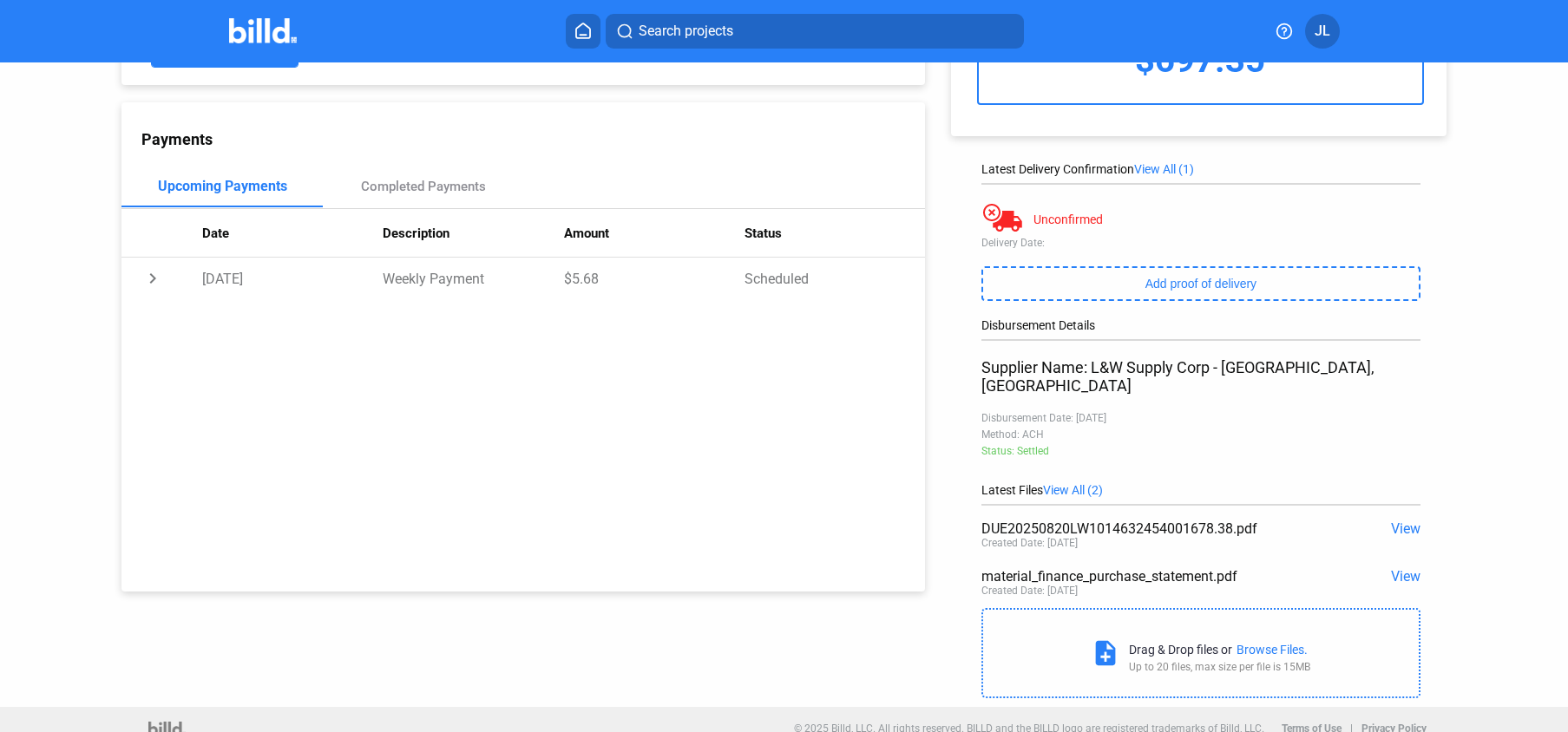
scroll to position [0, 0]
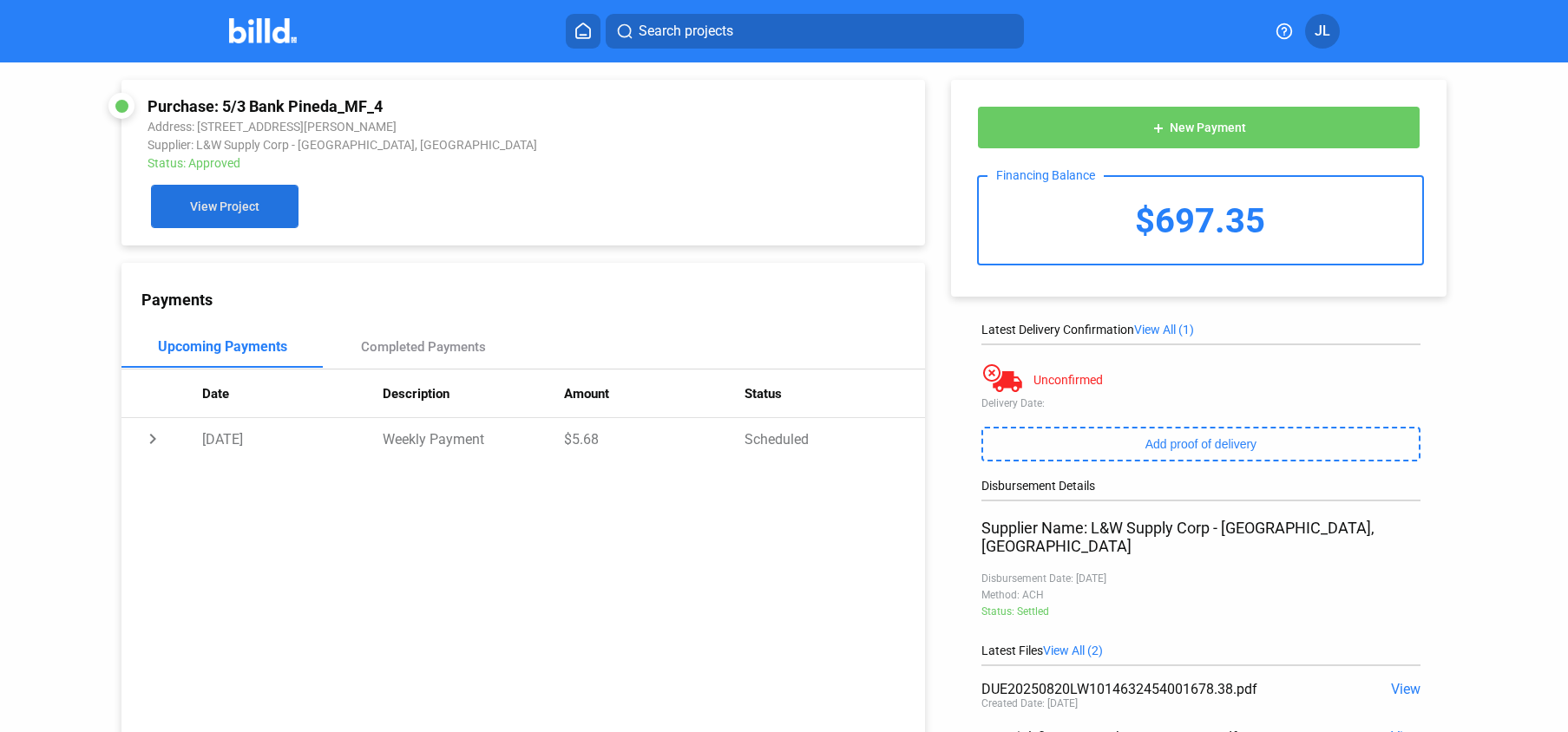
click at [203, 209] on span "View Project" at bounding box center [225, 207] width 70 height 14
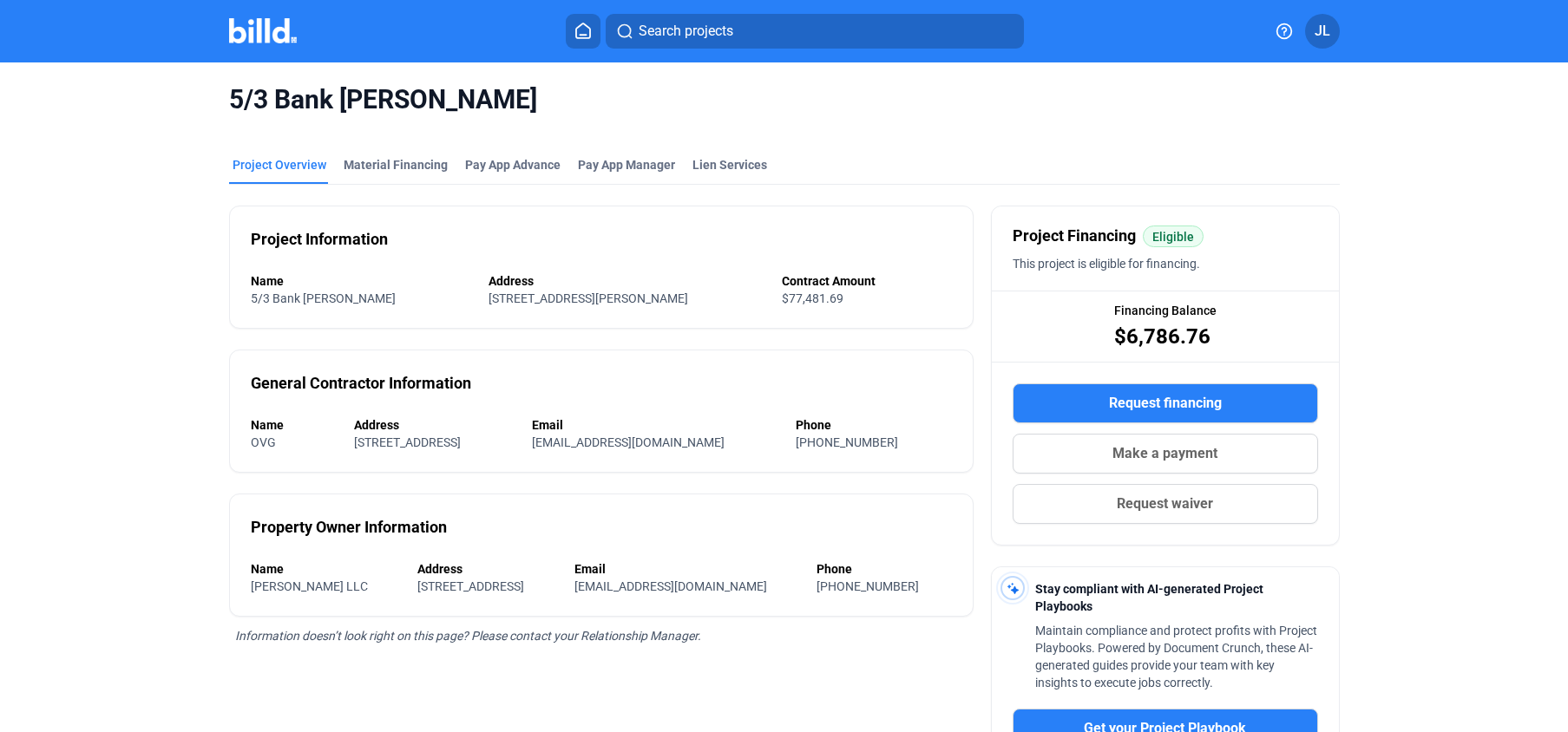
click at [246, 20] on img at bounding box center [262, 31] width 69 height 25
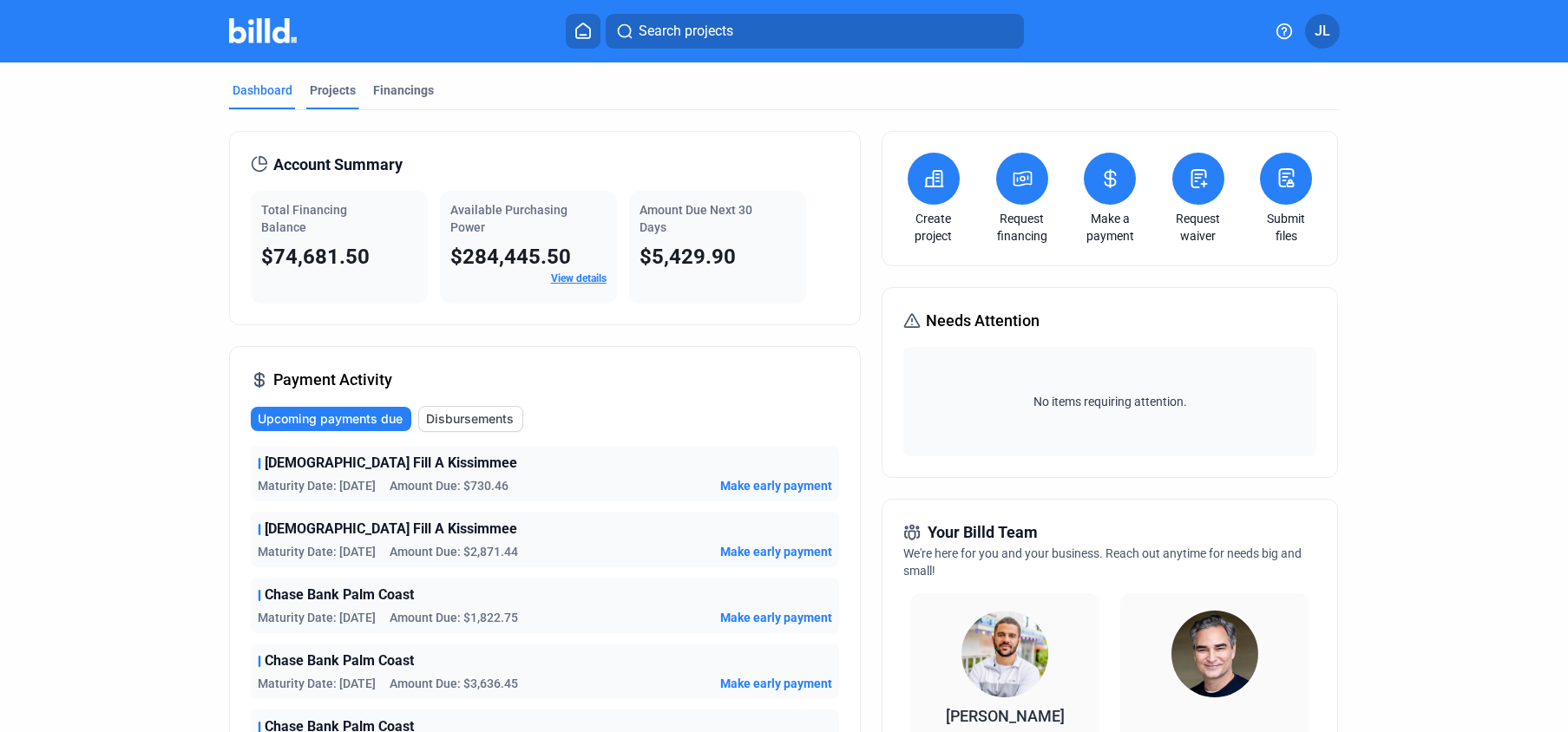
click at [326, 88] on div "Projects" at bounding box center [332, 90] width 46 height 17
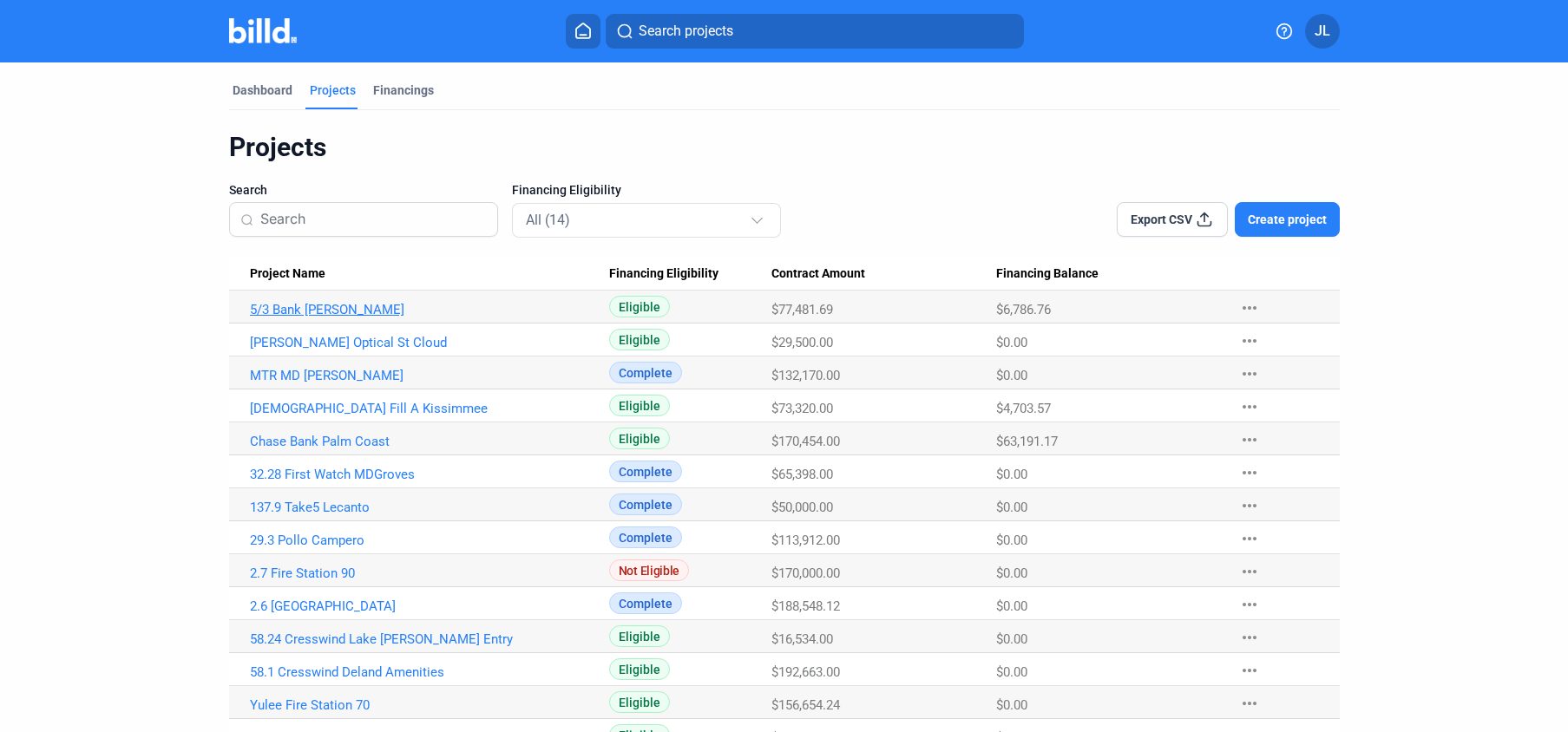
click at [310, 309] on link "5/3 Bank [PERSON_NAME]" at bounding box center [429, 310] width 359 height 15
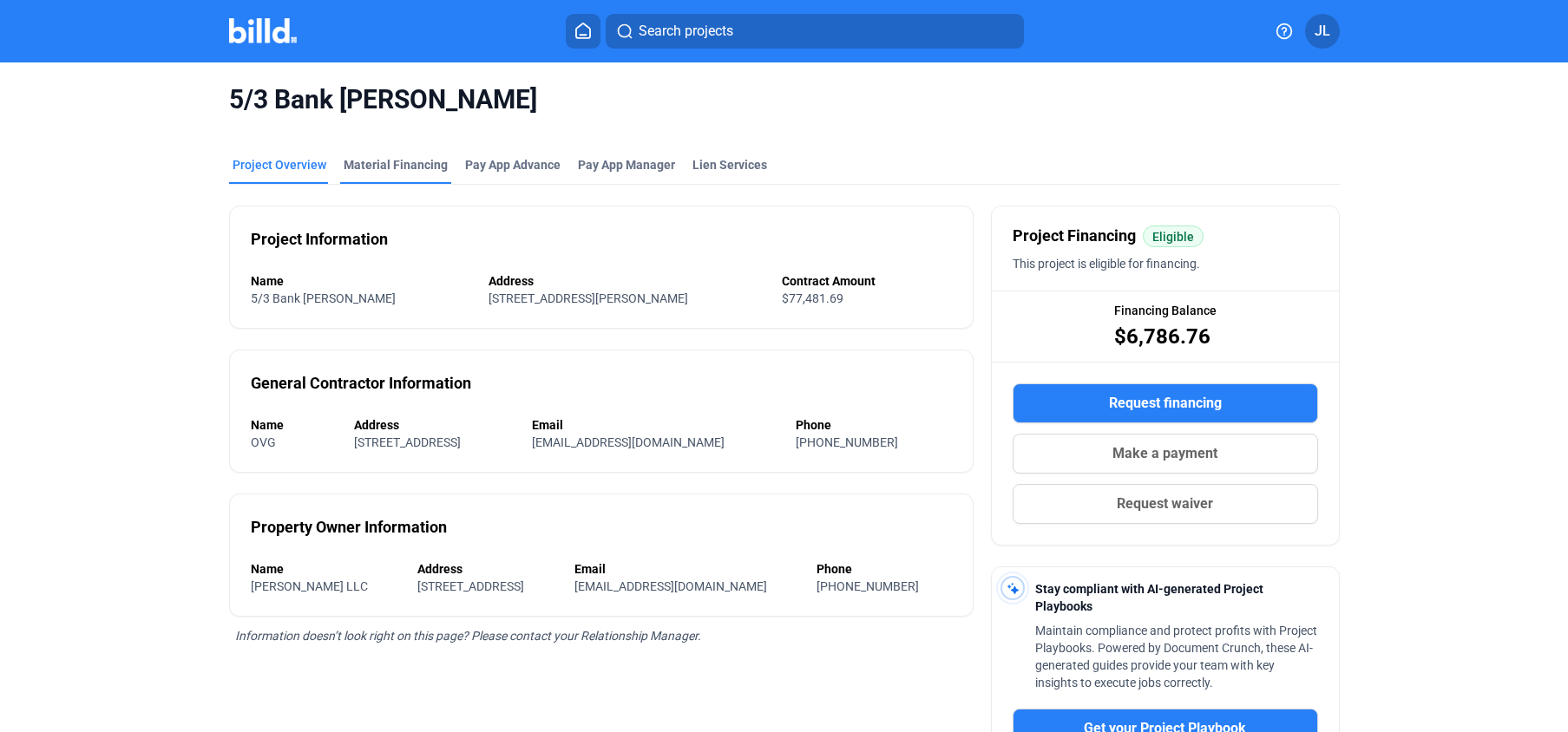
click at [381, 168] on div "Material Financing" at bounding box center [395, 165] width 104 height 17
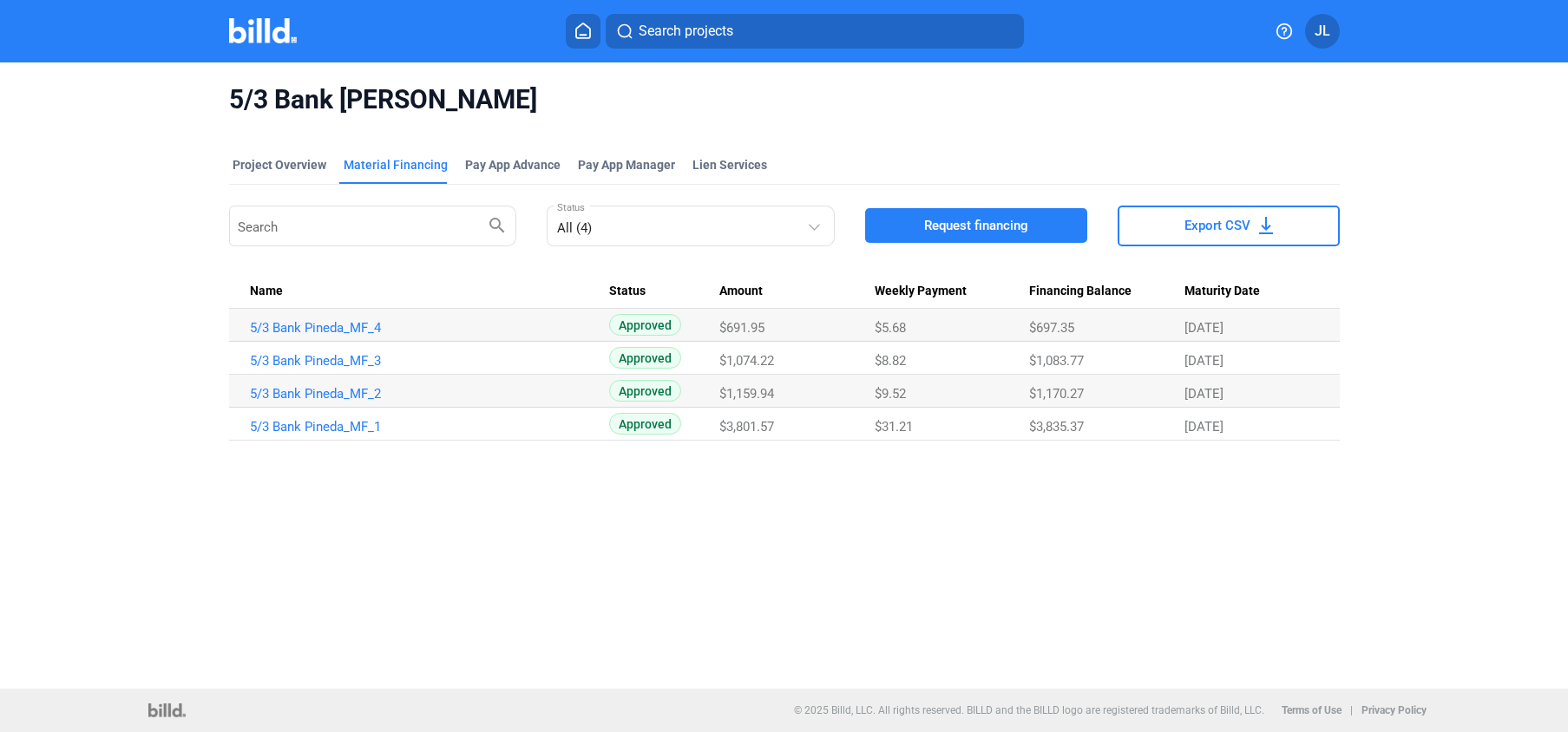
click at [243, 38] on img at bounding box center [262, 31] width 69 height 25
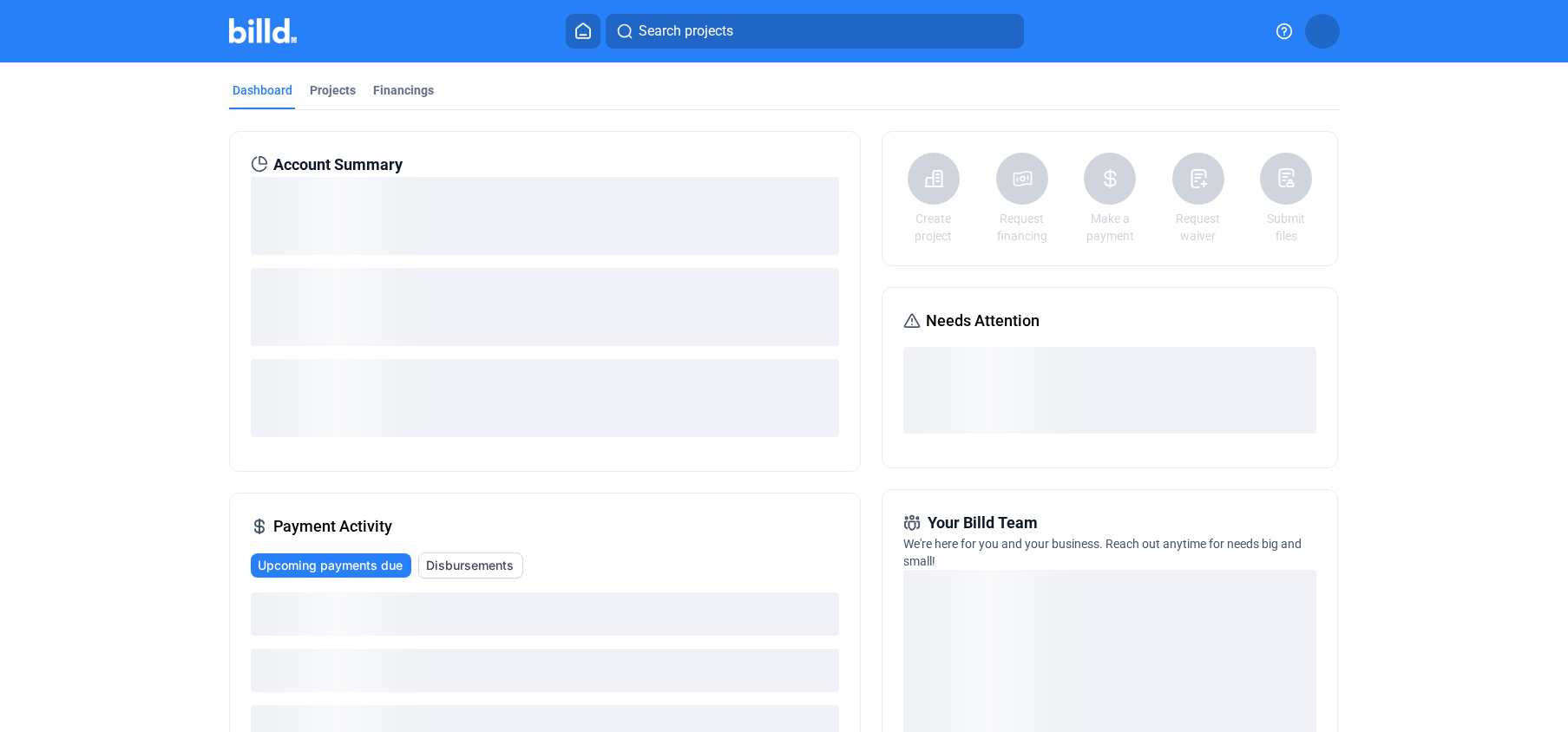
click at [298, 164] on span "Account Summary" at bounding box center [337, 165] width 129 height 24
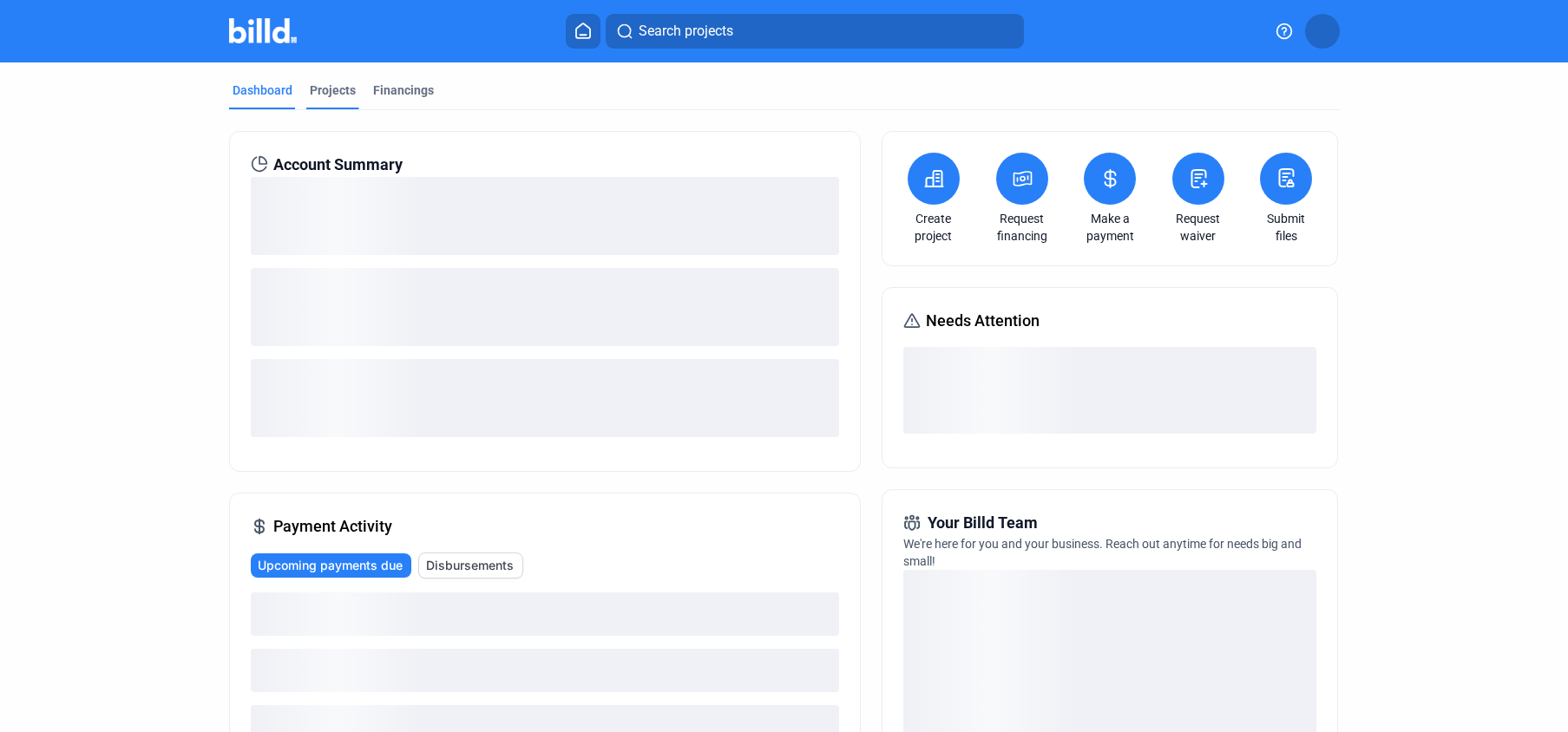
click at [334, 89] on div "Projects" at bounding box center [332, 90] width 46 height 17
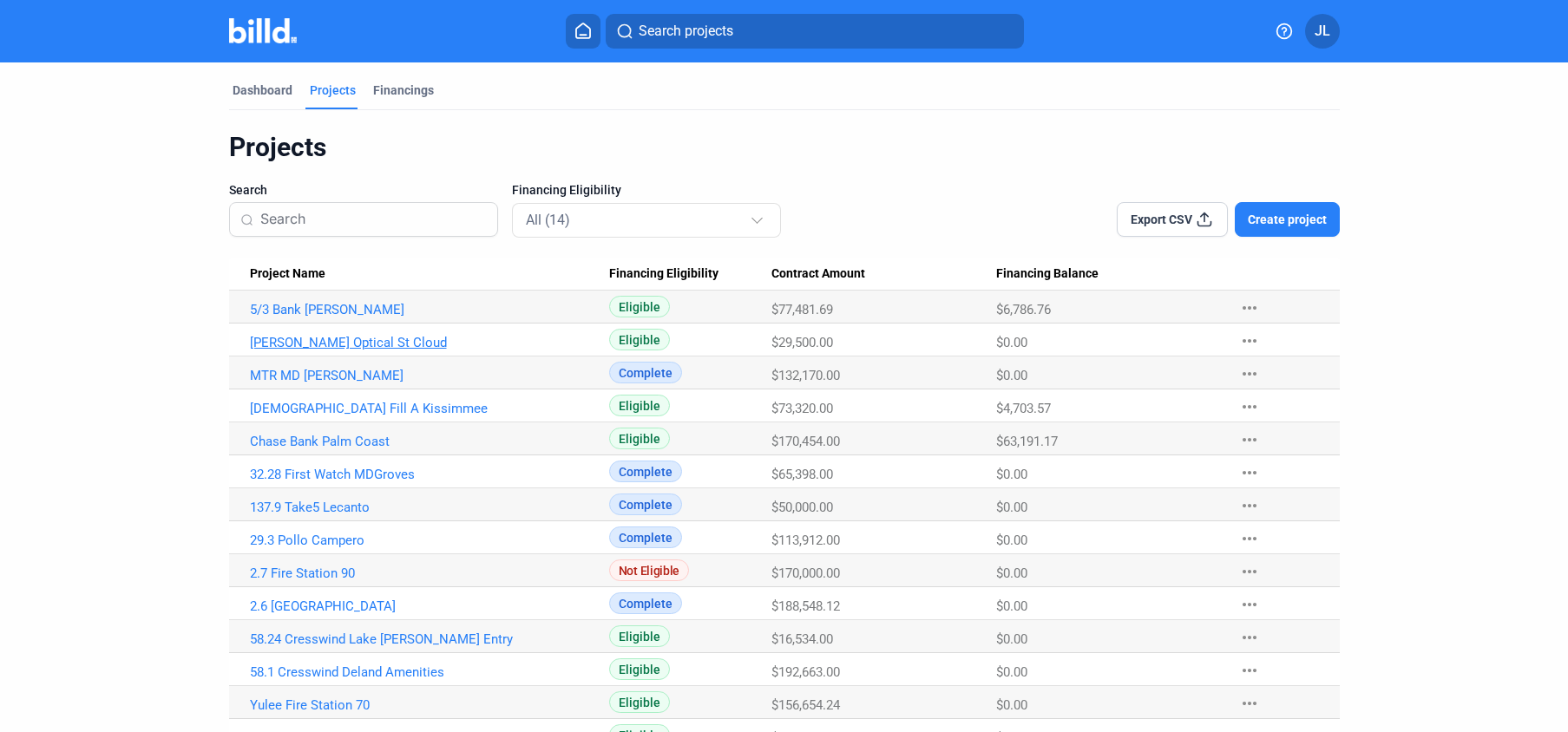
drag, startPoint x: 273, startPoint y: 339, endPoint x: 250, endPoint y: 341, distance: 23.1
click at [273, 339] on link "[PERSON_NAME] Optical St Cloud" at bounding box center [429, 343] width 359 height 15
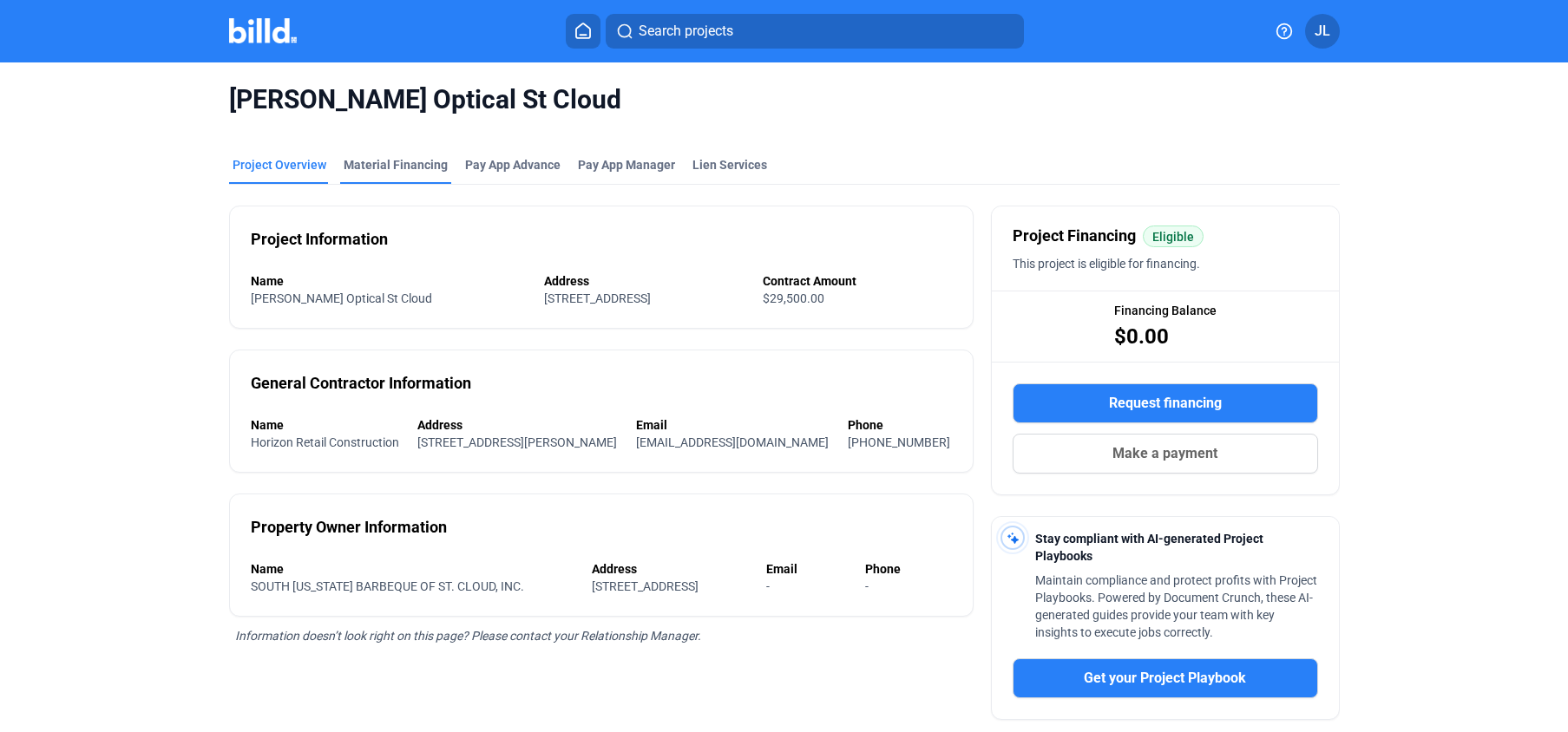
click at [398, 162] on div "Material Financing" at bounding box center [395, 165] width 104 height 17
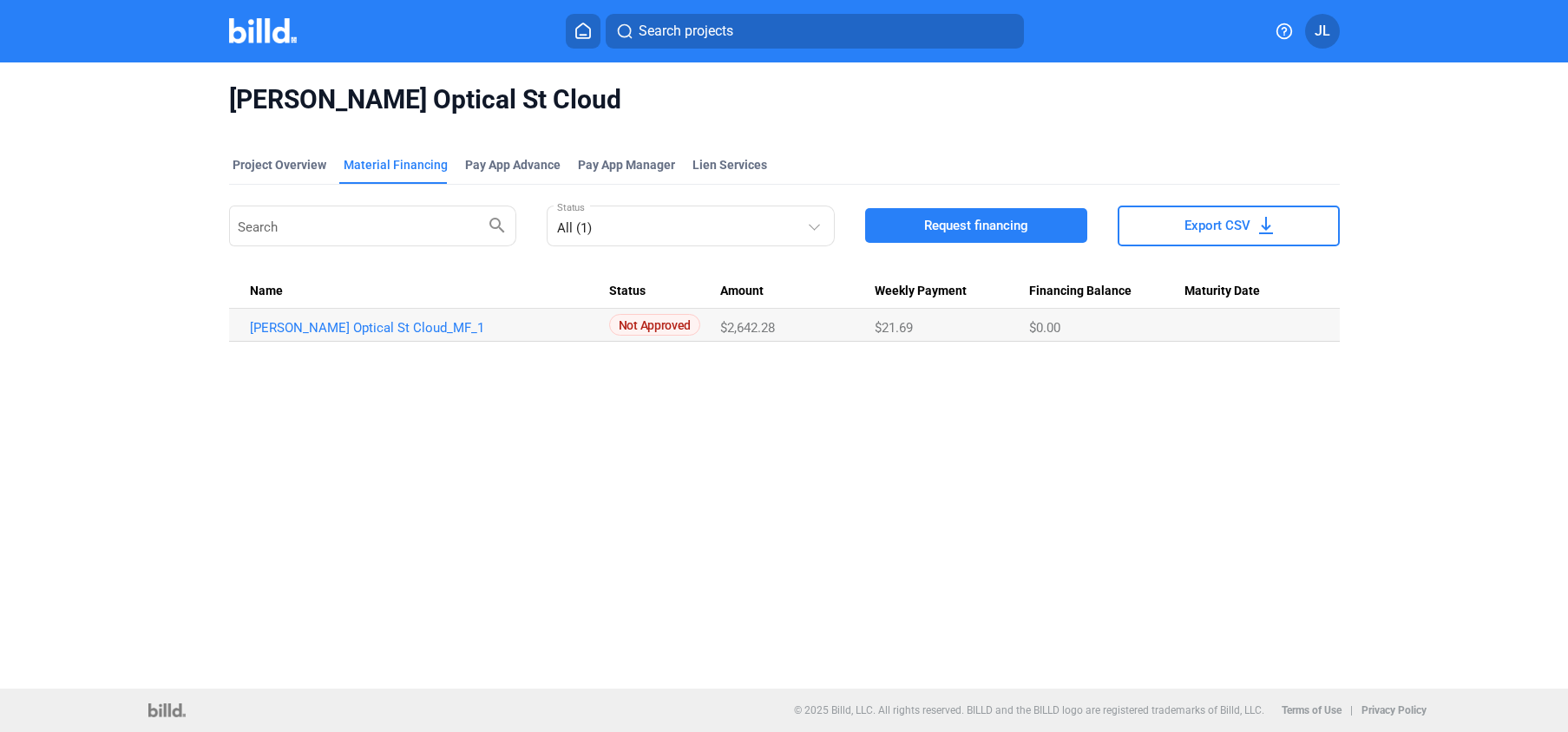
click at [270, 32] on img at bounding box center [262, 31] width 69 height 25
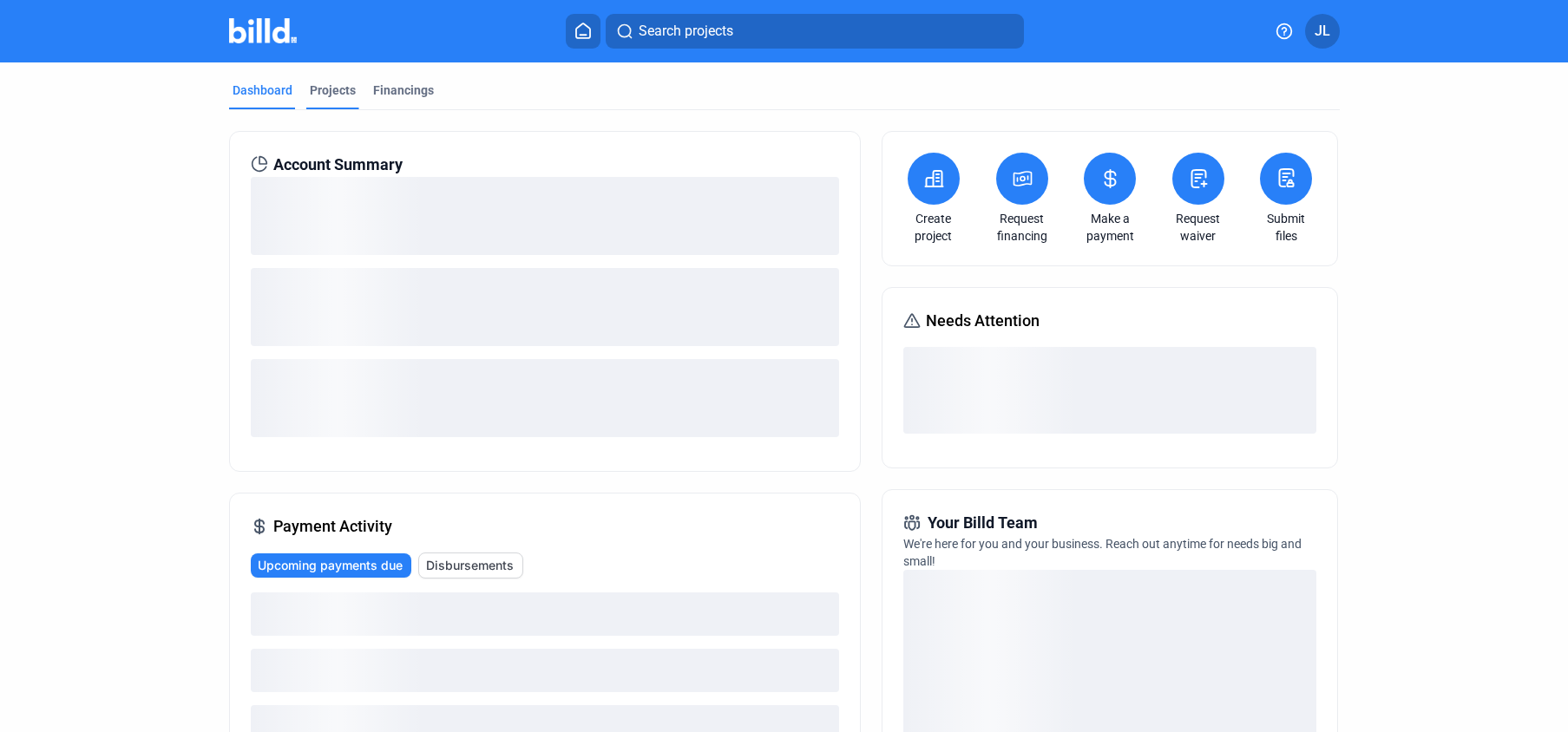
click at [334, 90] on div "Projects" at bounding box center [332, 90] width 46 height 17
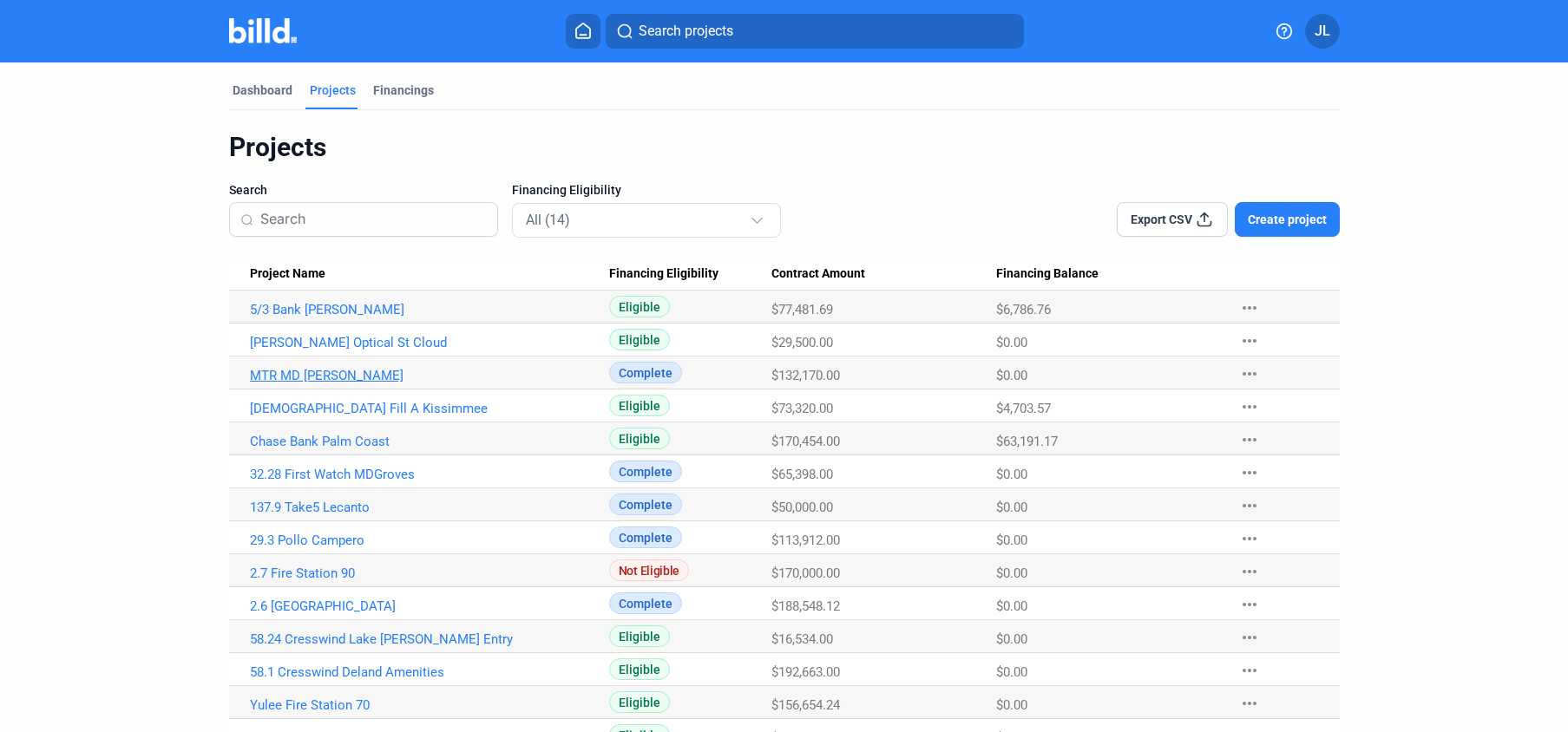
click at [306, 378] on link "MTR MD [PERSON_NAME]" at bounding box center [429, 376] width 359 height 15
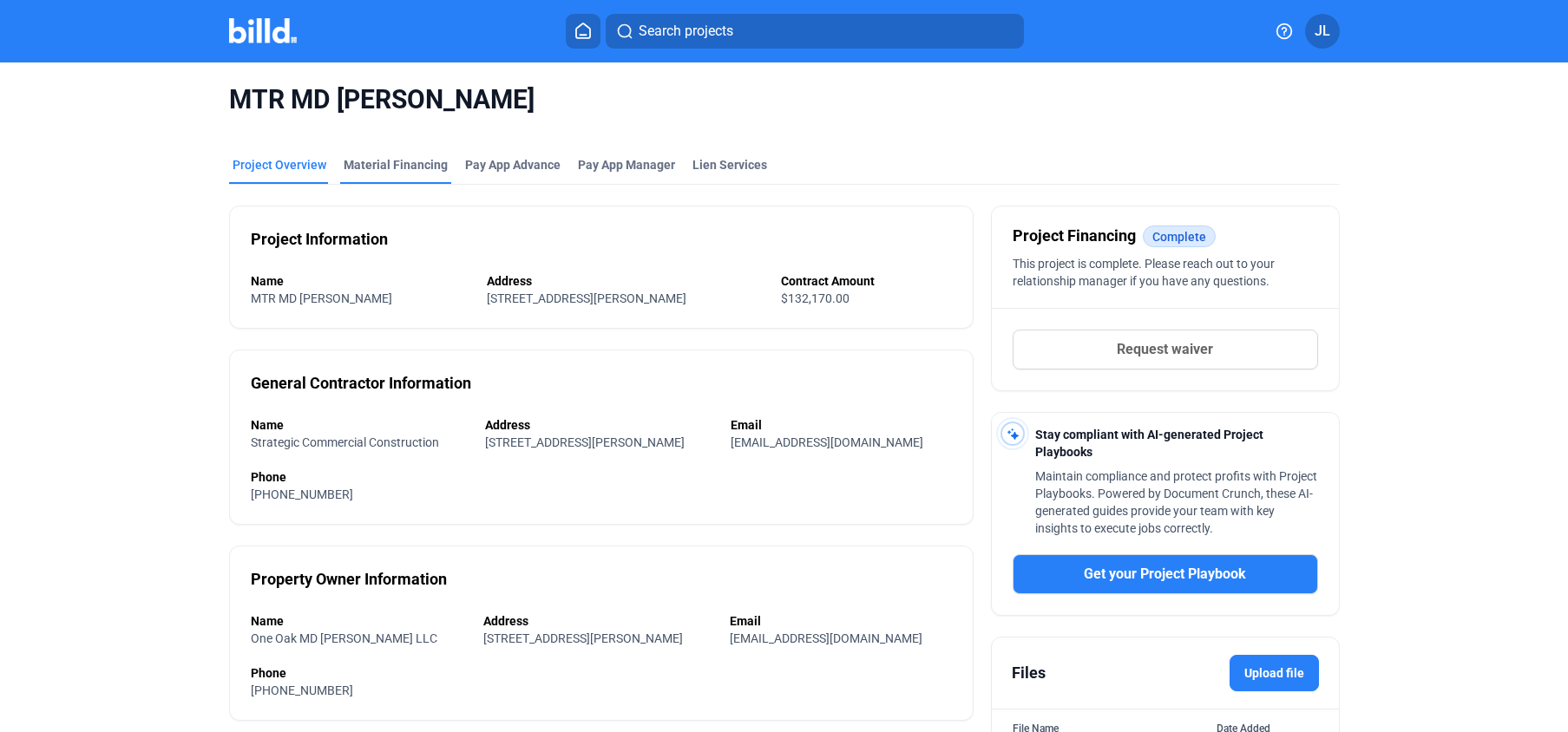
click at [404, 167] on div "Material Financing" at bounding box center [395, 165] width 104 height 17
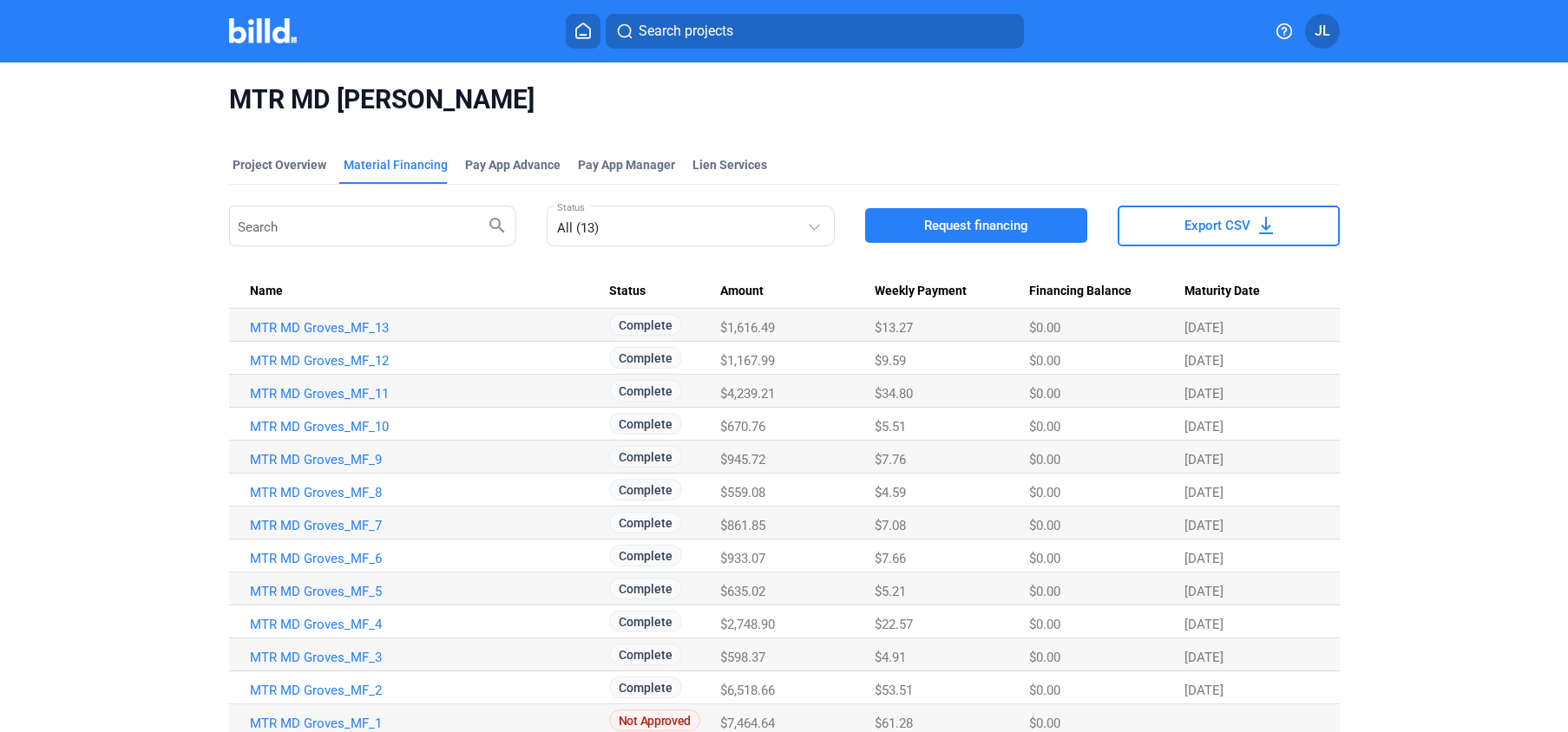
click at [270, 34] on img at bounding box center [262, 31] width 69 height 25
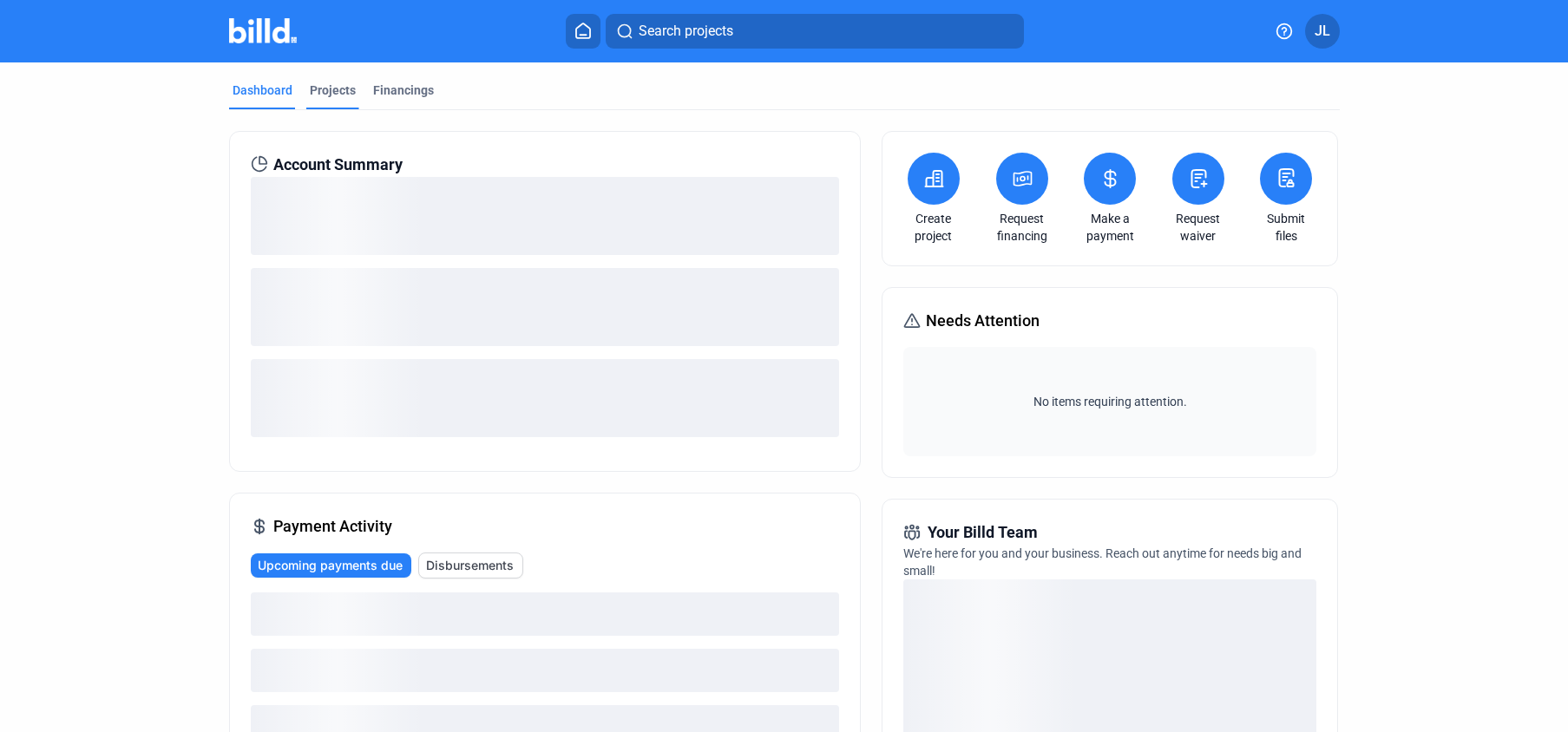
click at [327, 89] on div "Projects" at bounding box center [332, 90] width 46 height 17
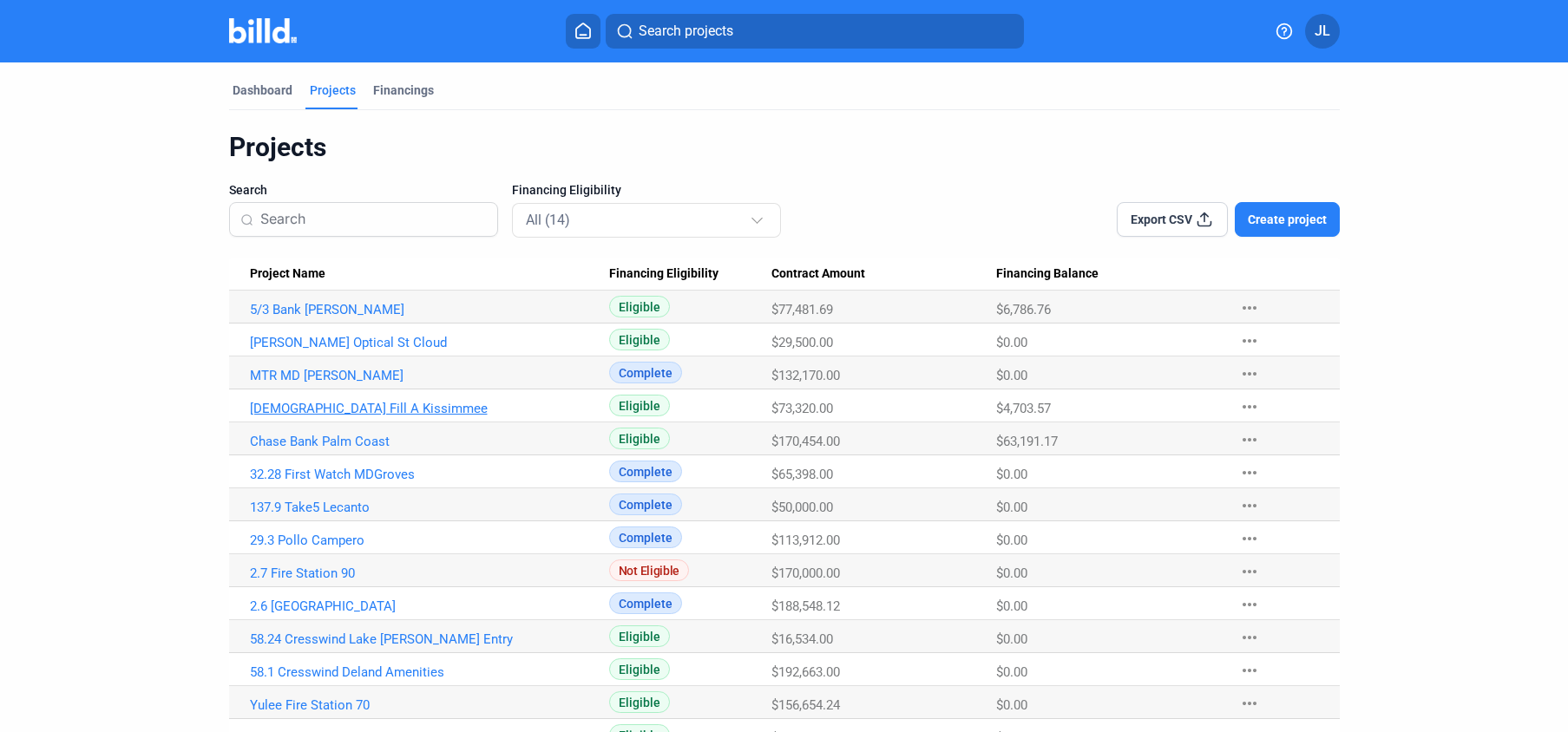
click at [281, 405] on link "[DEMOGRAPHIC_DATA] Fill A Kissimmee" at bounding box center [429, 409] width 359 height 15
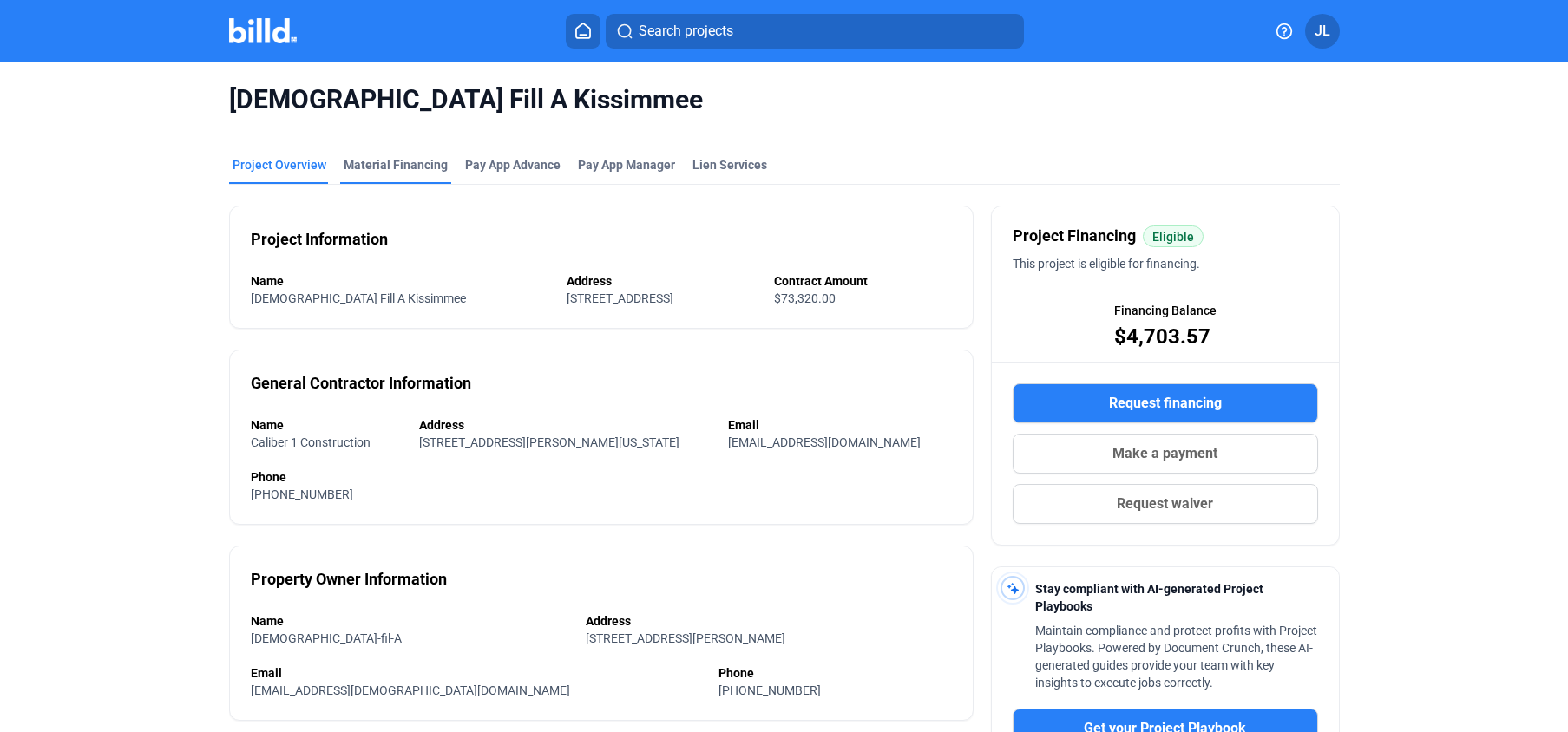
click at [404, 168] on div "Material Financing" at bounding box center [395, 165] width 104 height 17
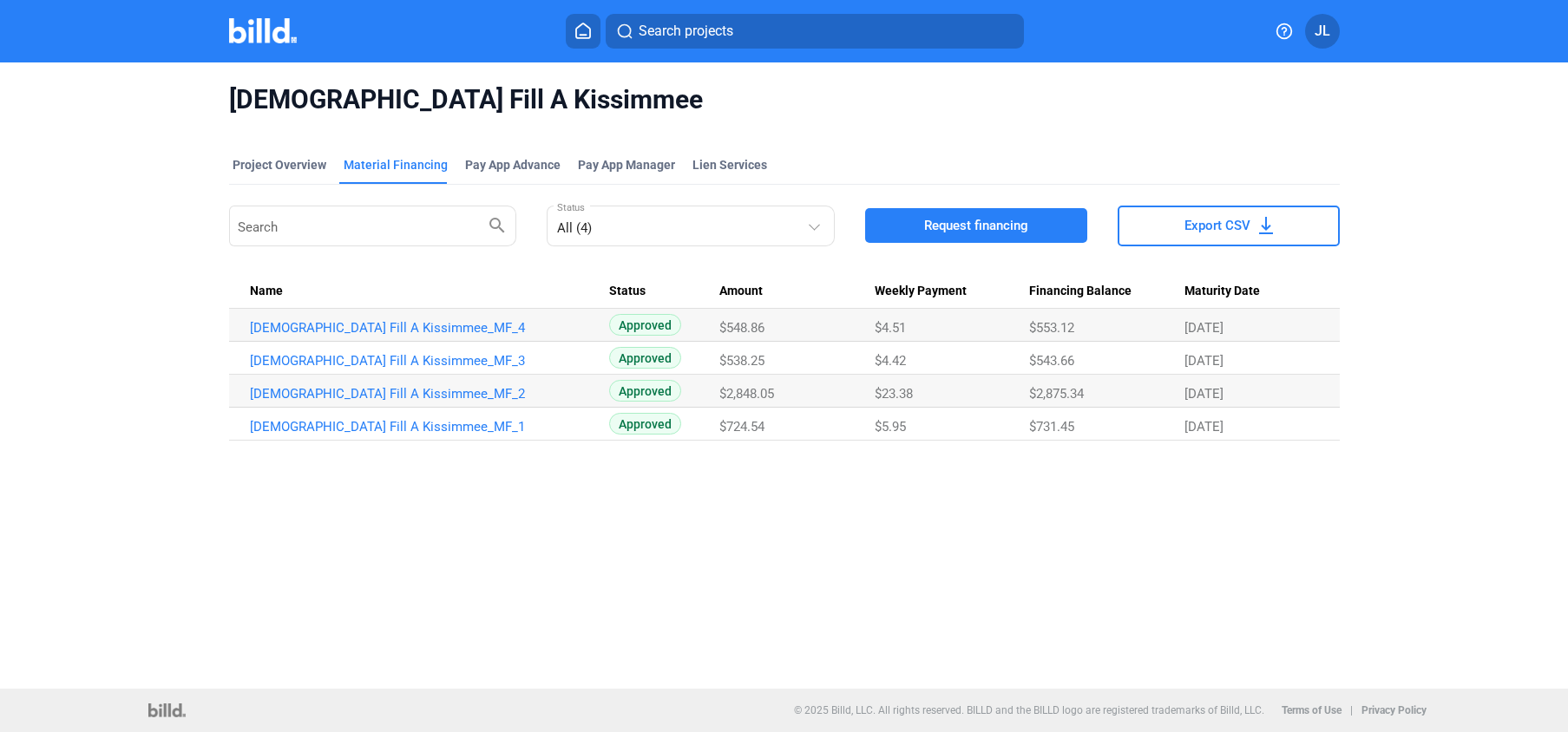
click at [264, 28] on img at bounding box center [262, 31] width 69 height 25
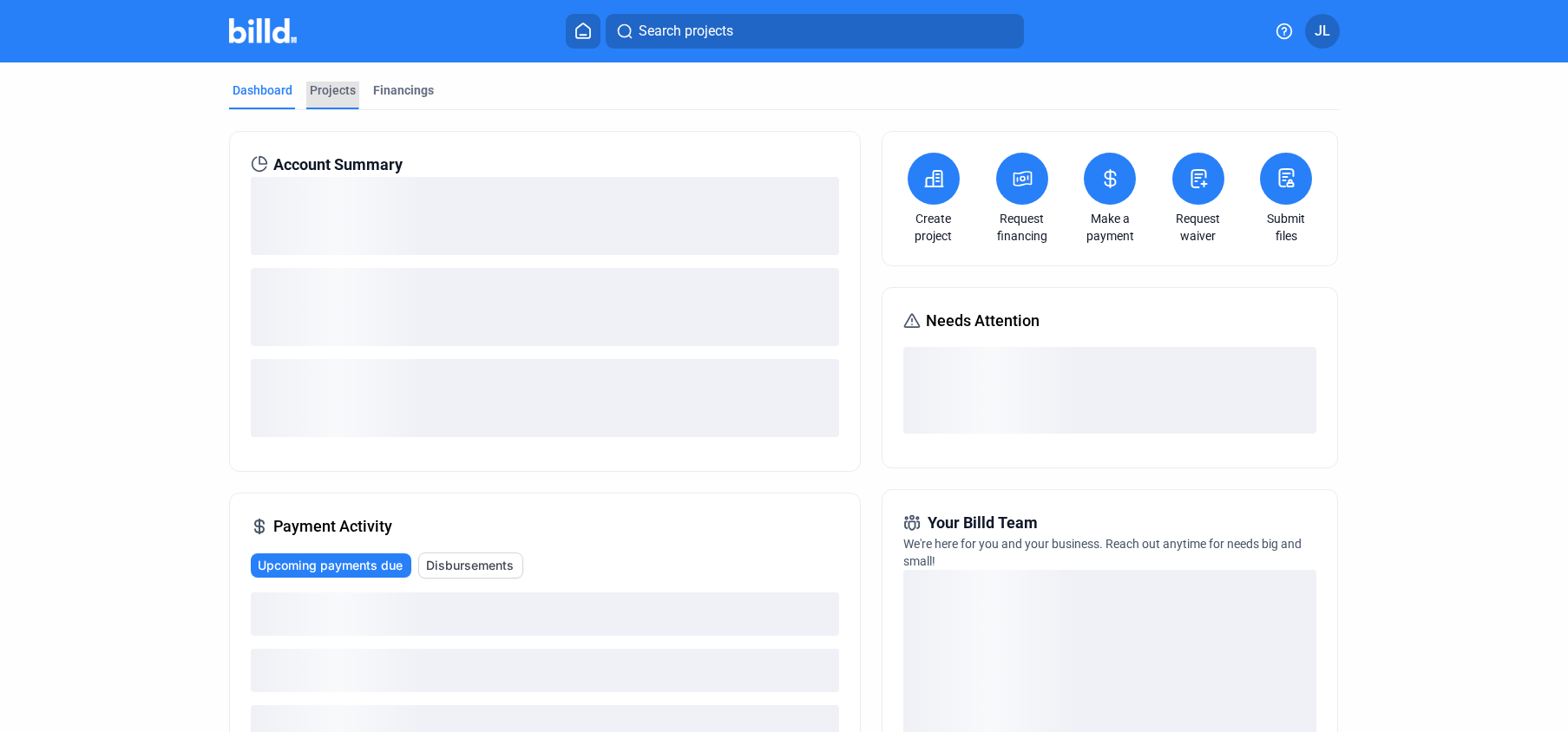
click at [321, 83] on div "Projects" at bounding box center [332, 90] width 46 height 17
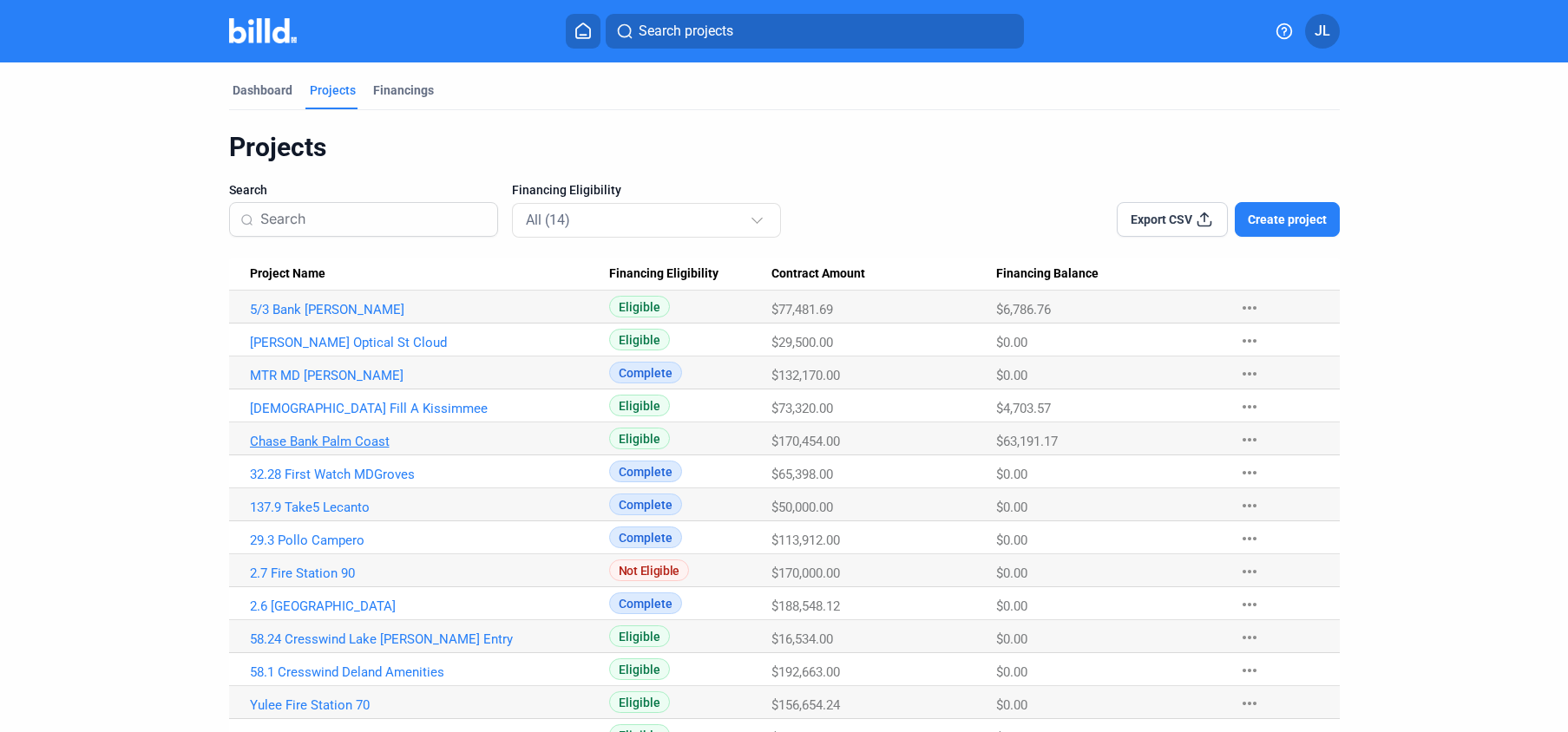
click at [295, 440] on link "Chase Bank Palm Coast" at bounding box center [429, 442] width 359 height 15
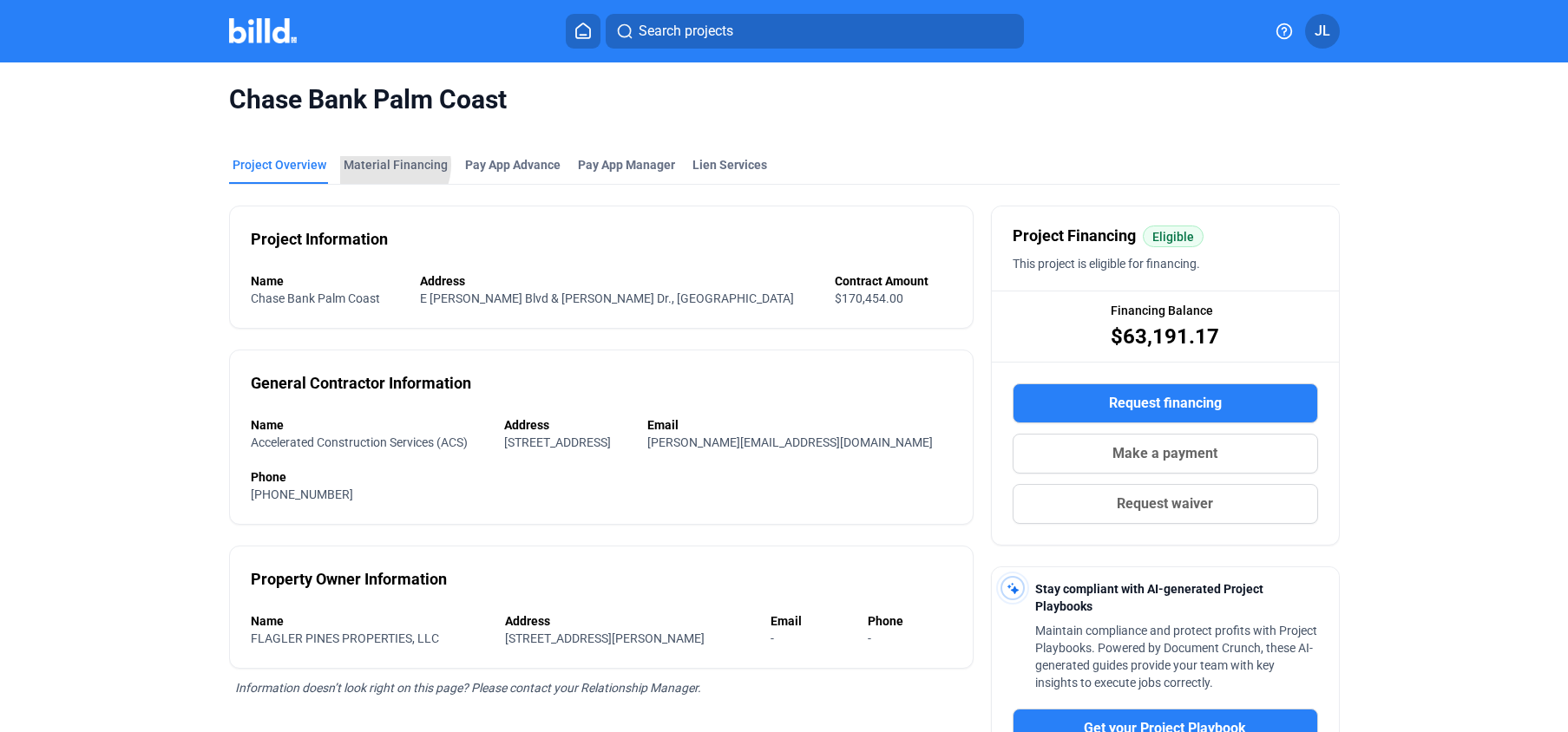
drag, startPoint x: 384, startPoint y: 165, endPoint x: 129, endPoint y: 238, distance: 265.2
click at [383, 165] on div "Material Financing" at bounding box center [395, 165] width 104 height 17
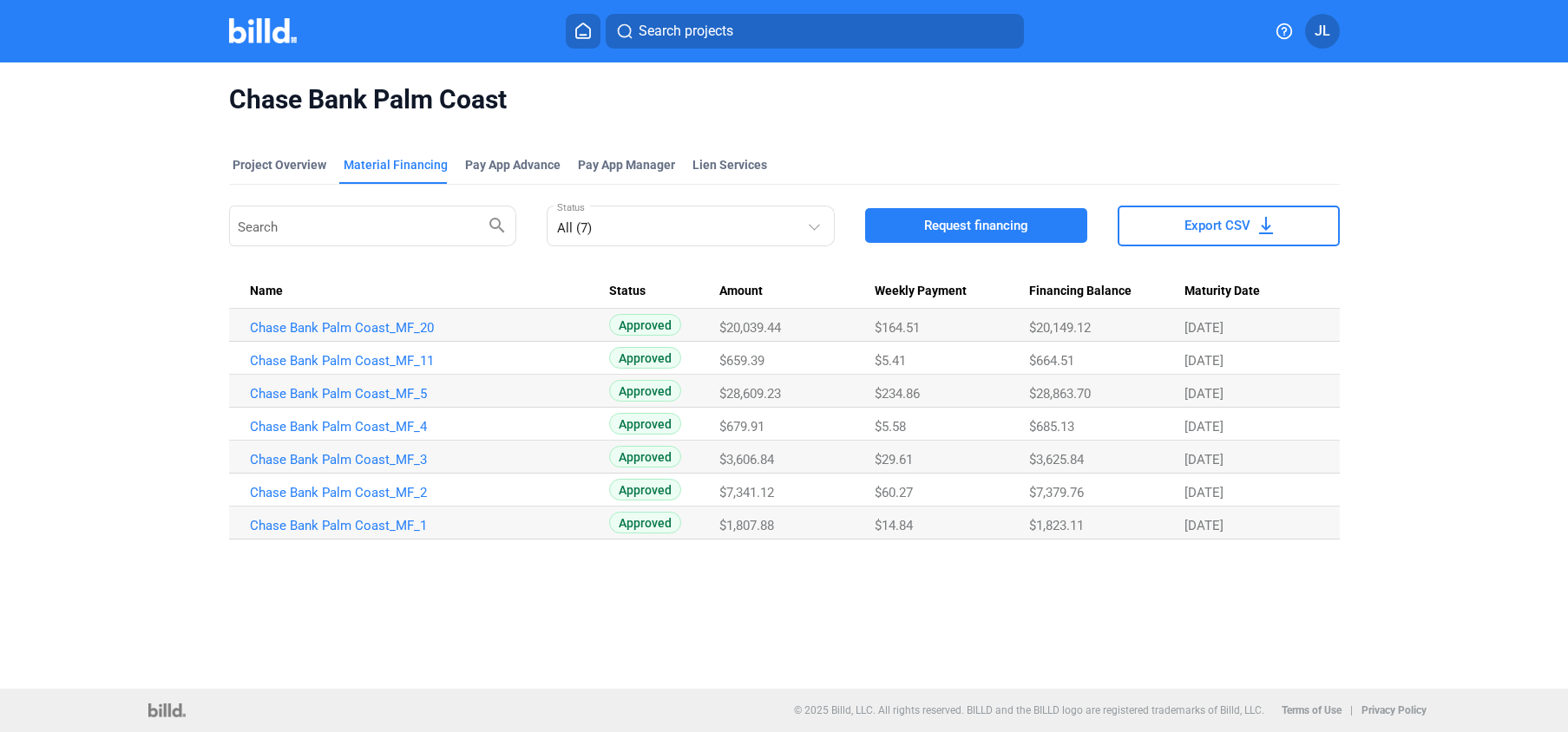
click at [259, 35] on img at bounding box center [262, 31] width 69 height 25
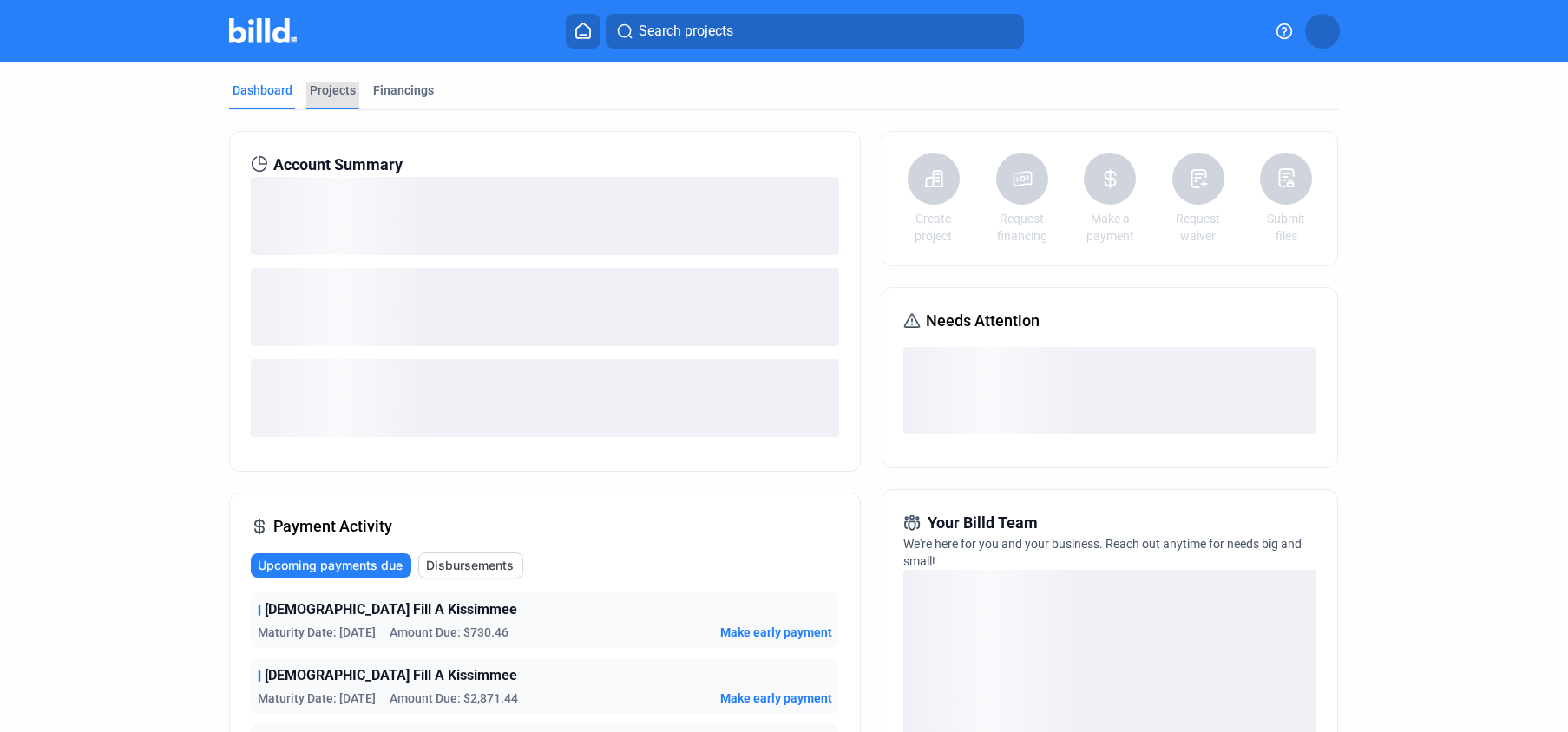
click at [328, 84] on div "Projects" at bounding box center [332, 90] width 46 height 17
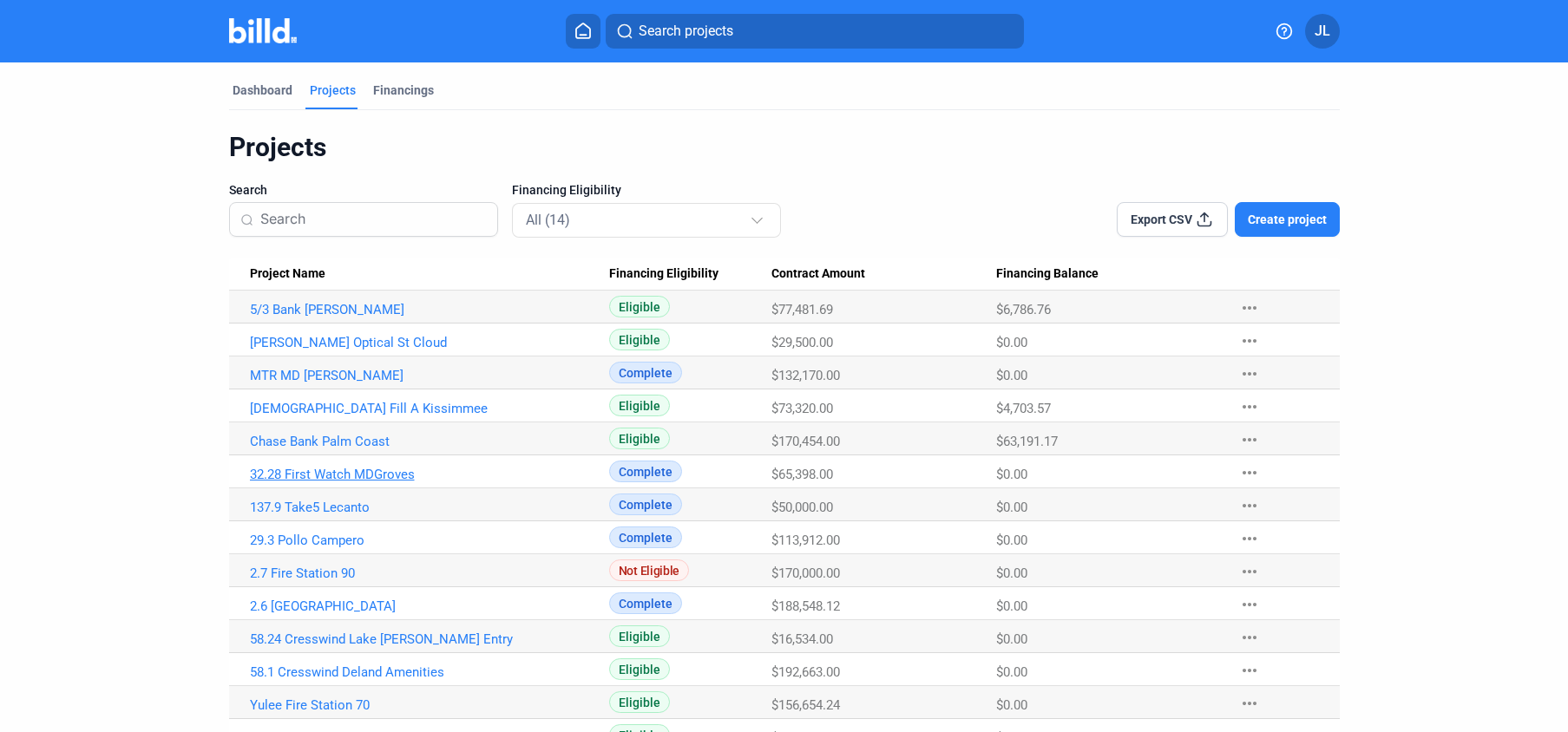
click at [313, 470] on link "32.28 First Watch MDGroves" at bounding box center [429, 474] width 359 height 15
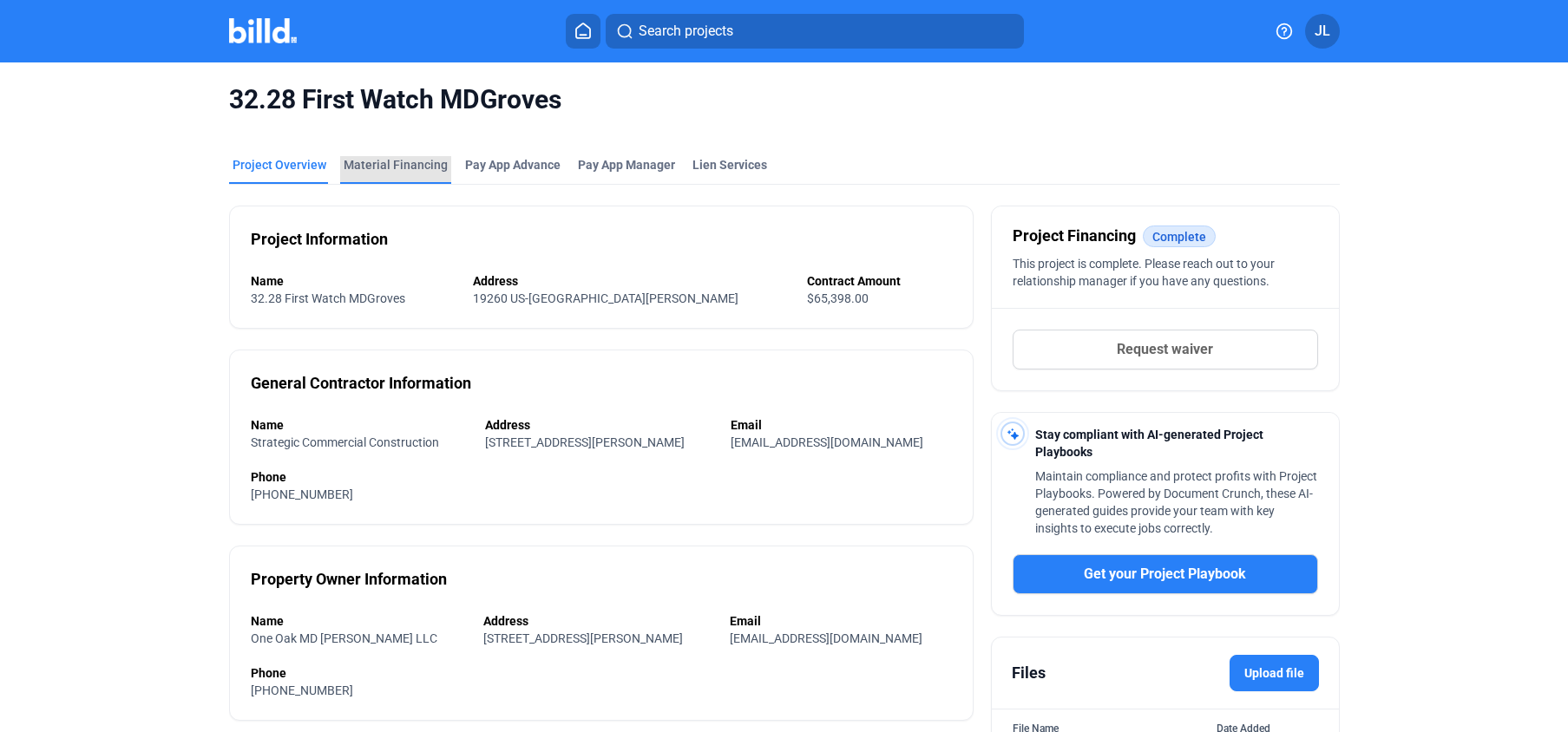
click at [395, 160] on div "Material Financing" at bounding box center [395, 165] width 104 height 17
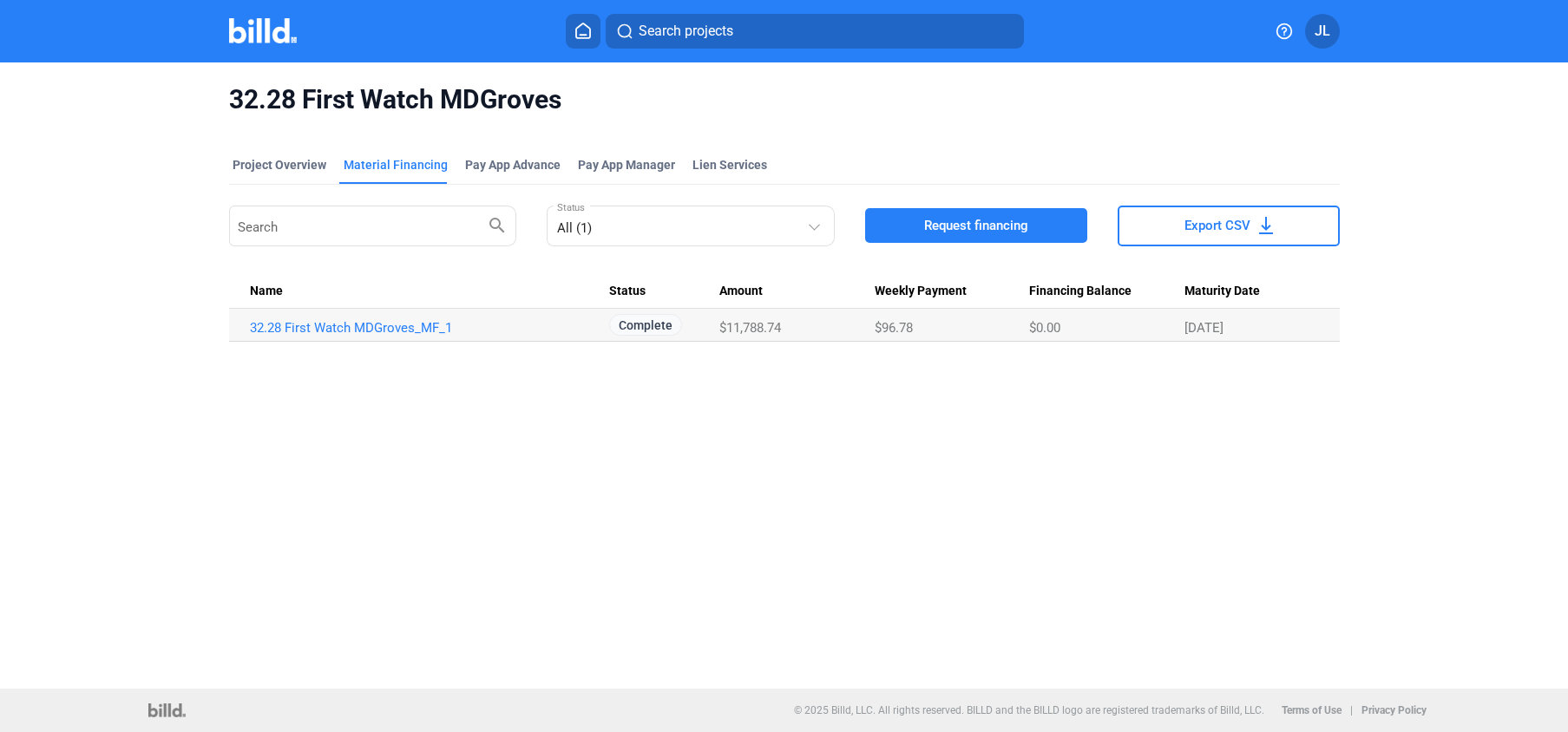
click at [270, 30] on img at bounding box center [262, 31] width 69 height 25
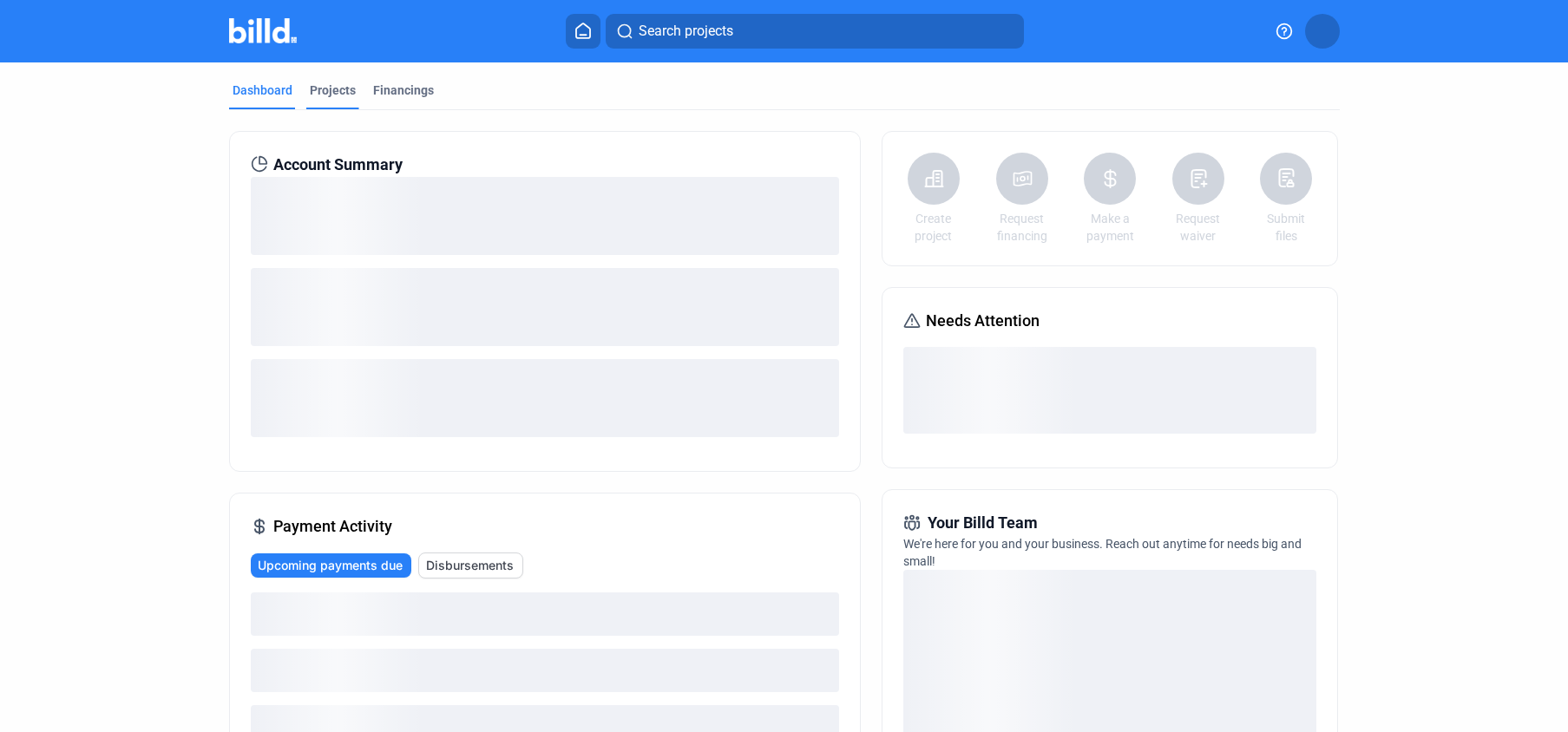
click at [336, 90] on div "Projects" at bounding box center [332, 90] width 46 height 17
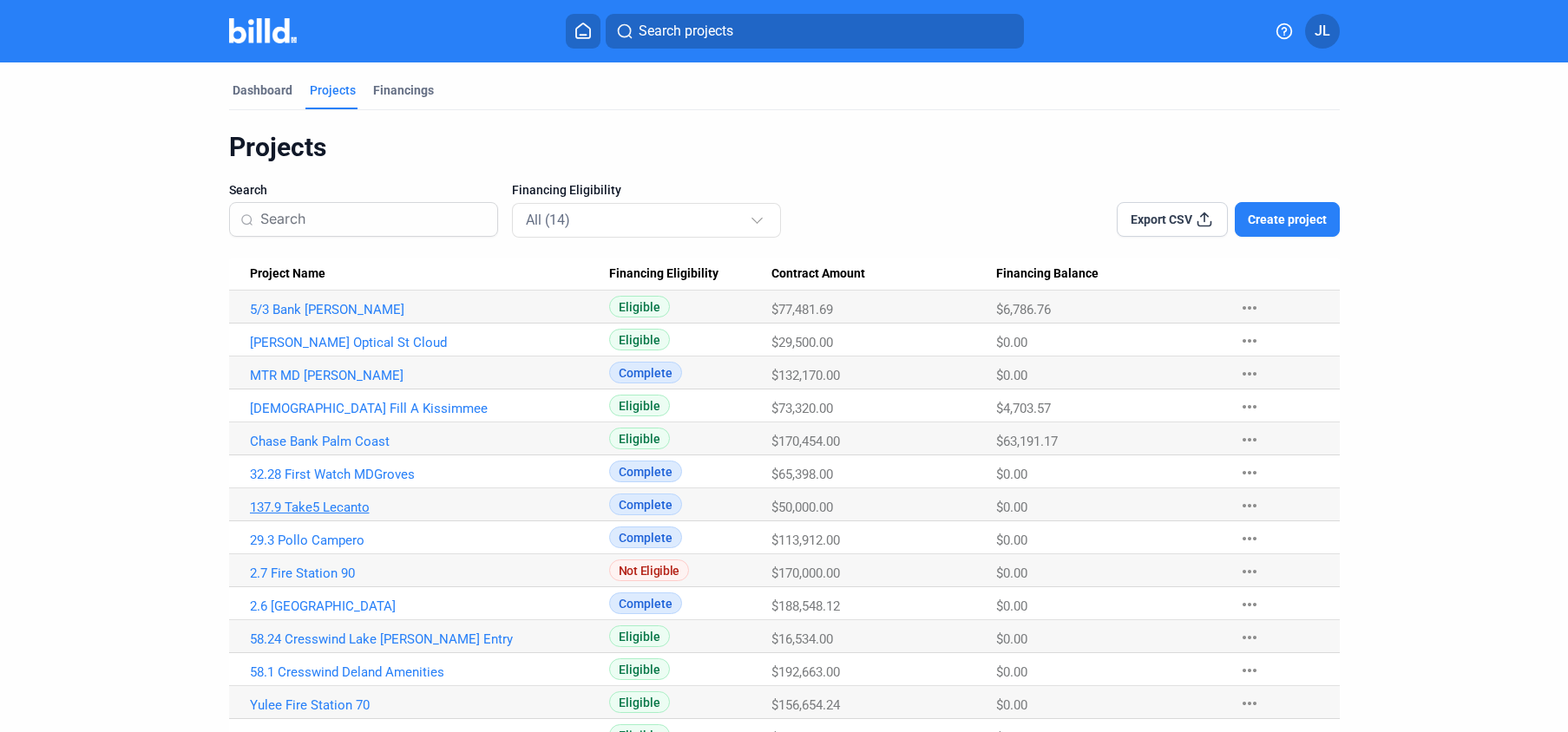
click at [321, 507] on link "137.9 Take5 Lecanto" at bounding box center [429, 507] width 359 height 15
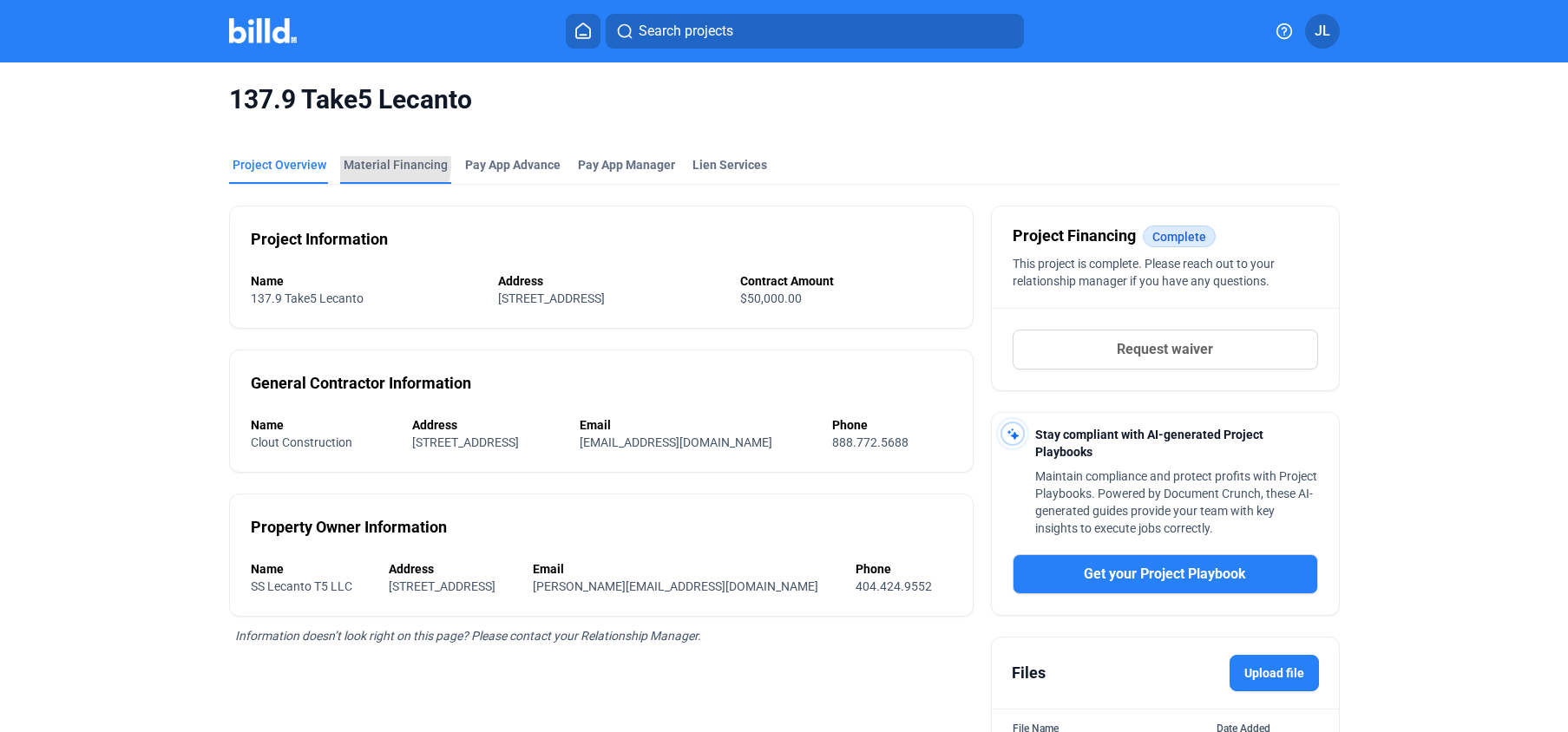
click at [370, 164] on div "Material Financing" at bounding box center [395, 165] width 104 height 17
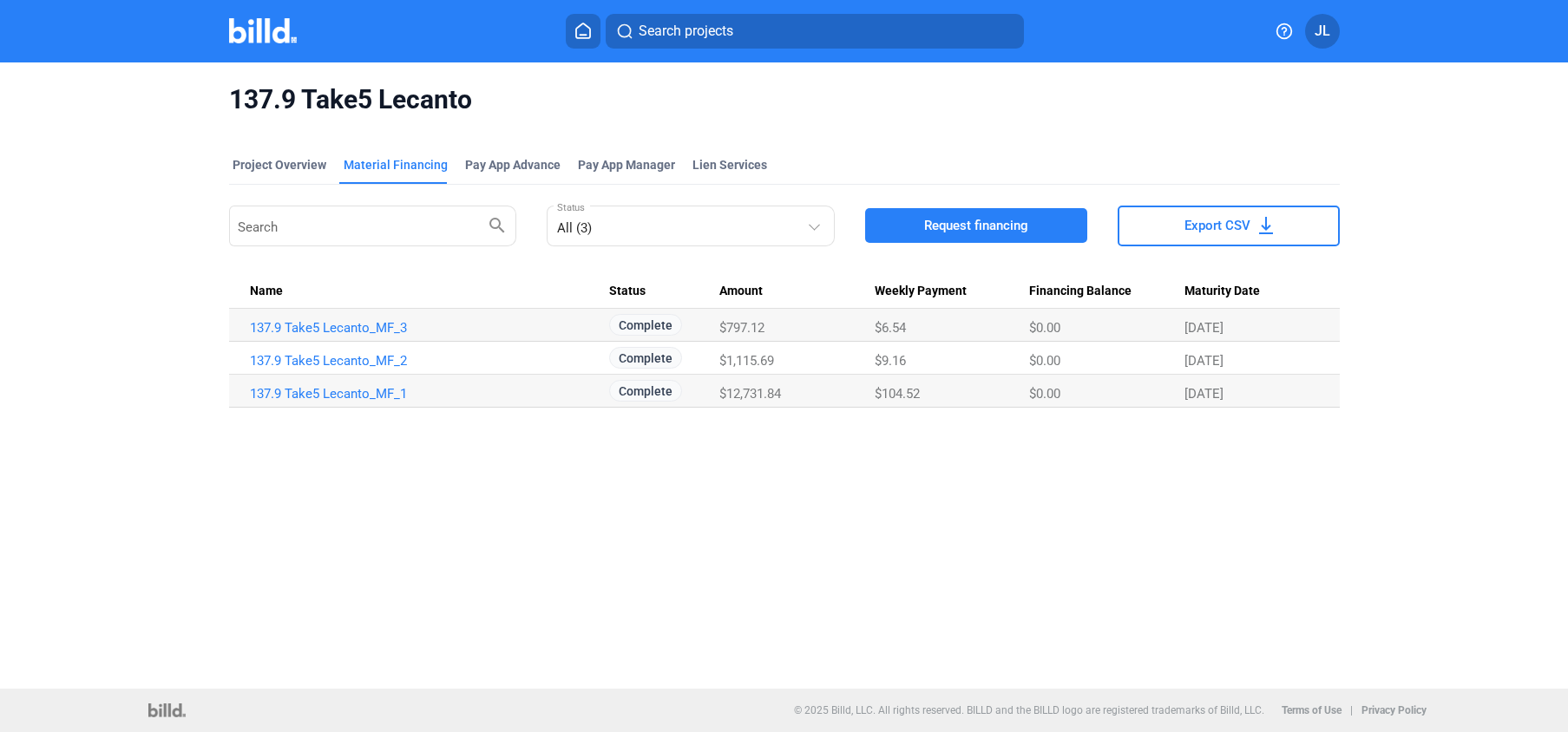
click at [272, 35] on img at bounding box center [262, 31] width 69 height 25
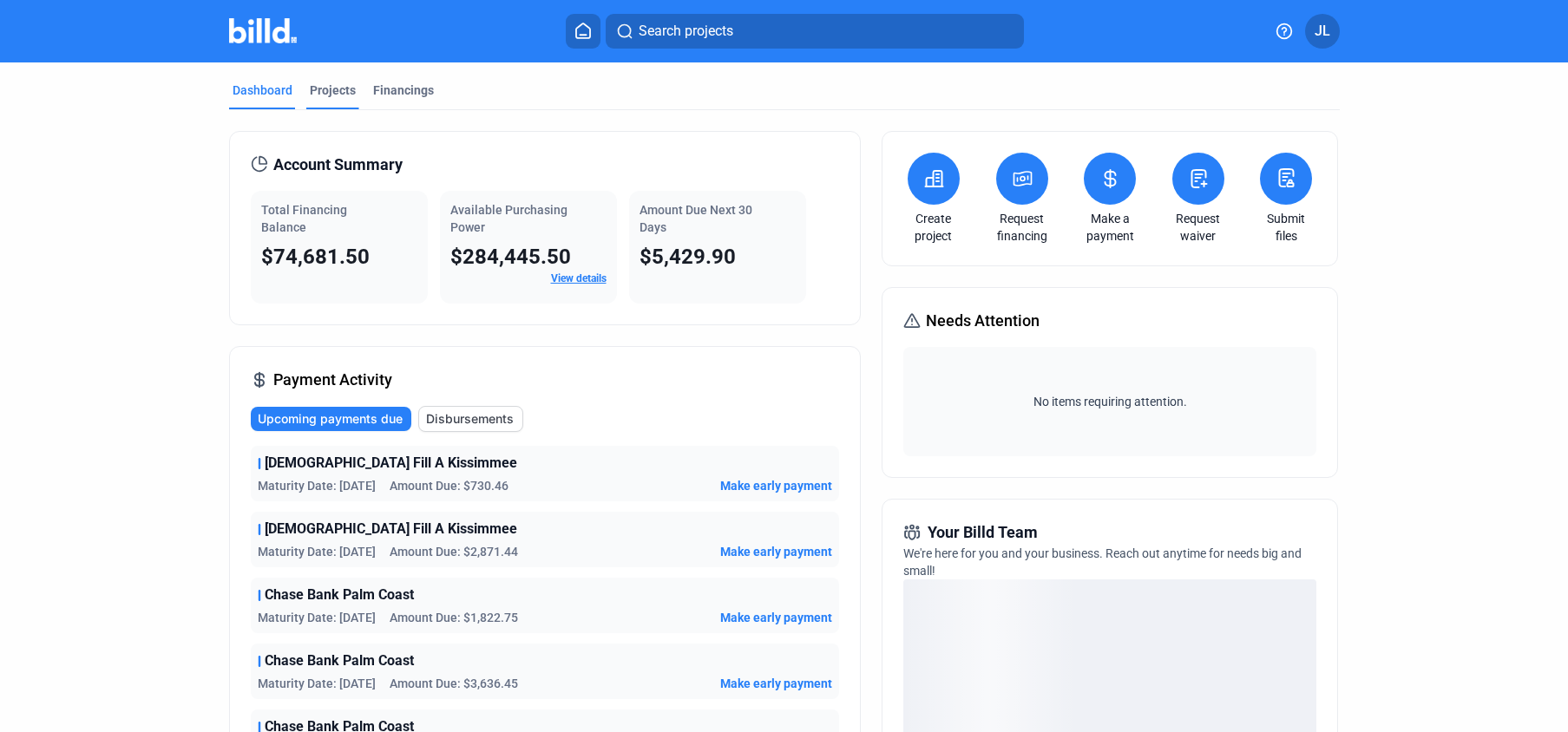
click at [339, 90] on div "Projects" at bounding box center [332, 90] width 46 height 17
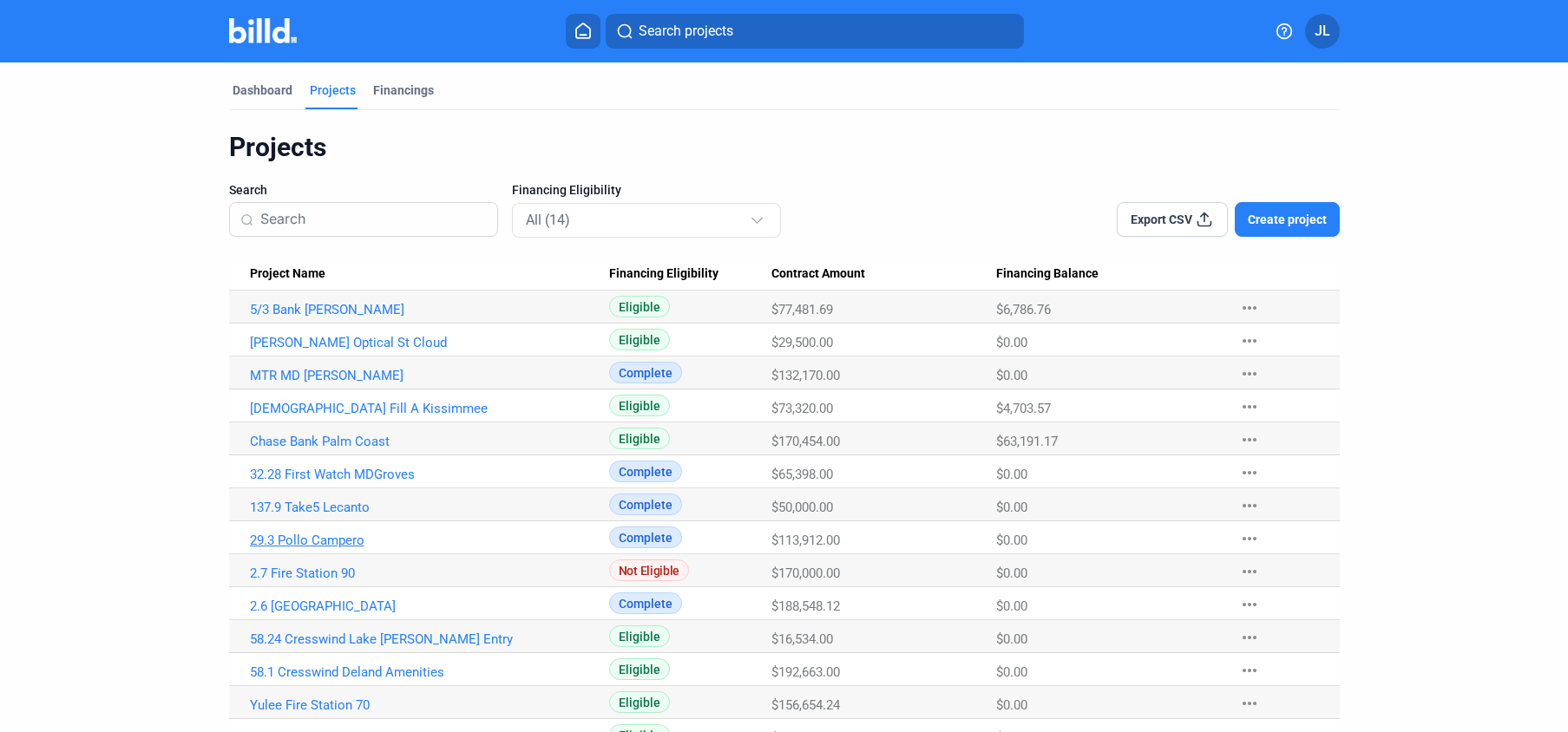
click at [317, 536] on link "29.3 Pollo Campero" at bounding box center [429, 540] width 359 height 15
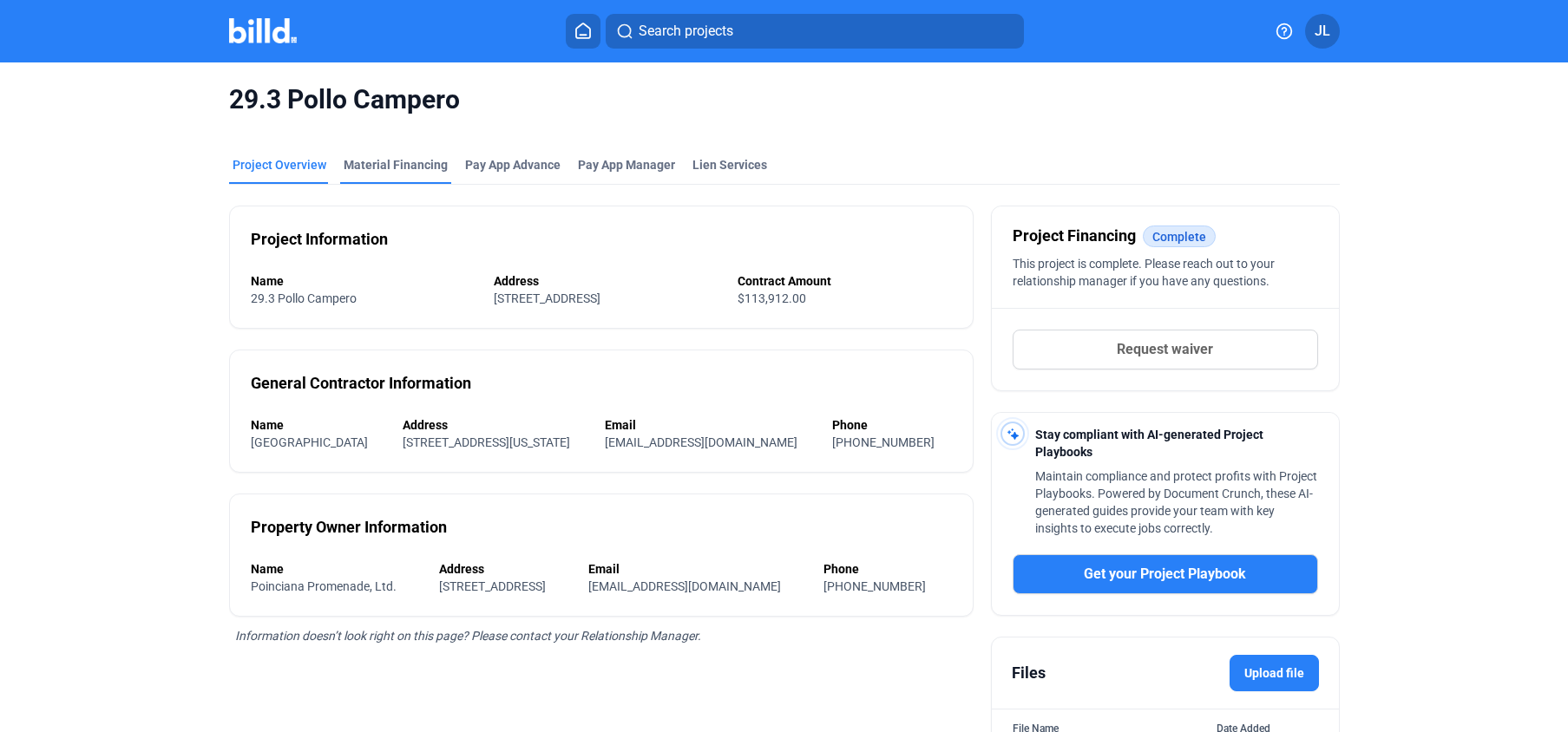
click at [409, 168] on div "Material Financing" at bounding box center [395, 165] width 104 height 17
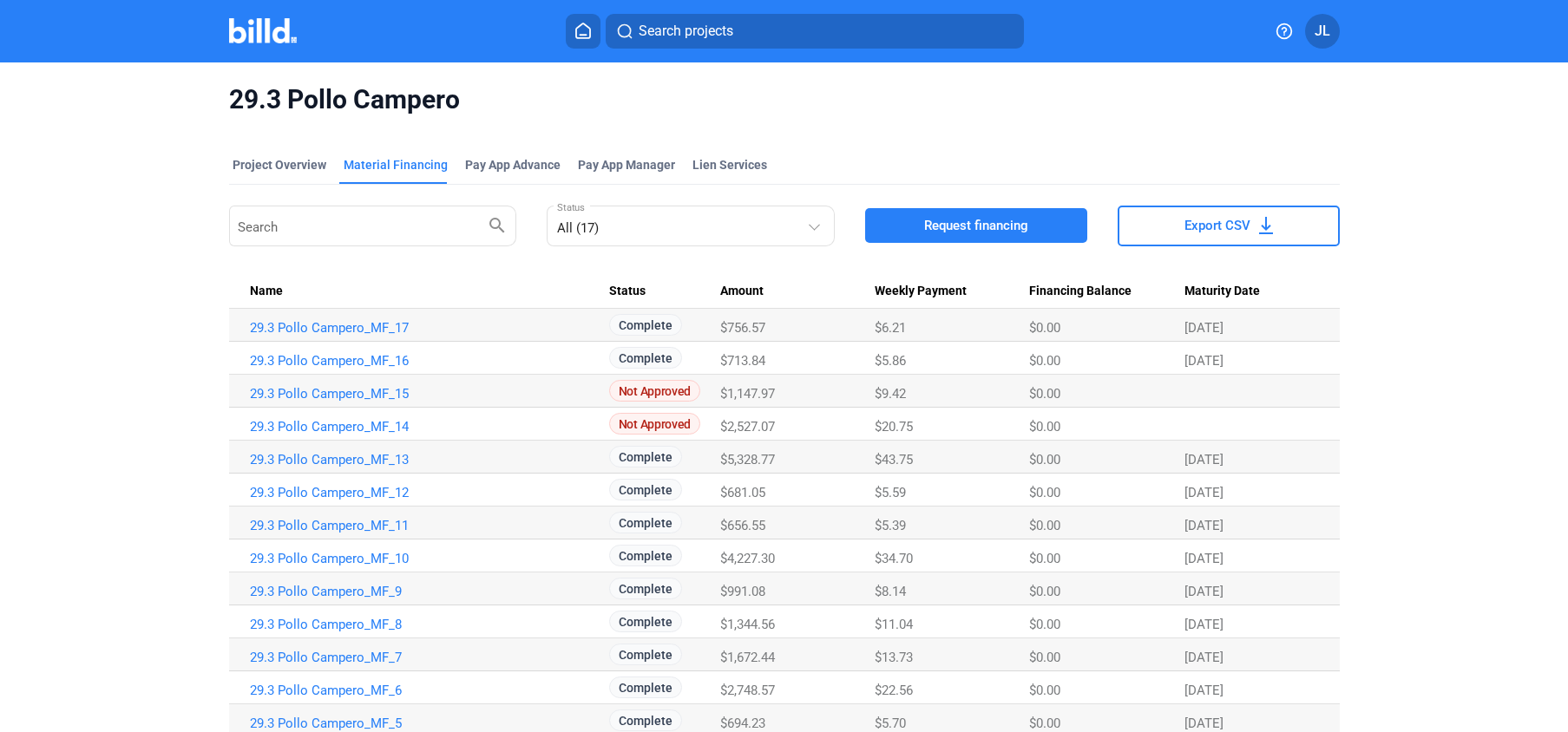
click at [270, 40] on img at bounding box center [262, 31] width 69 height 25
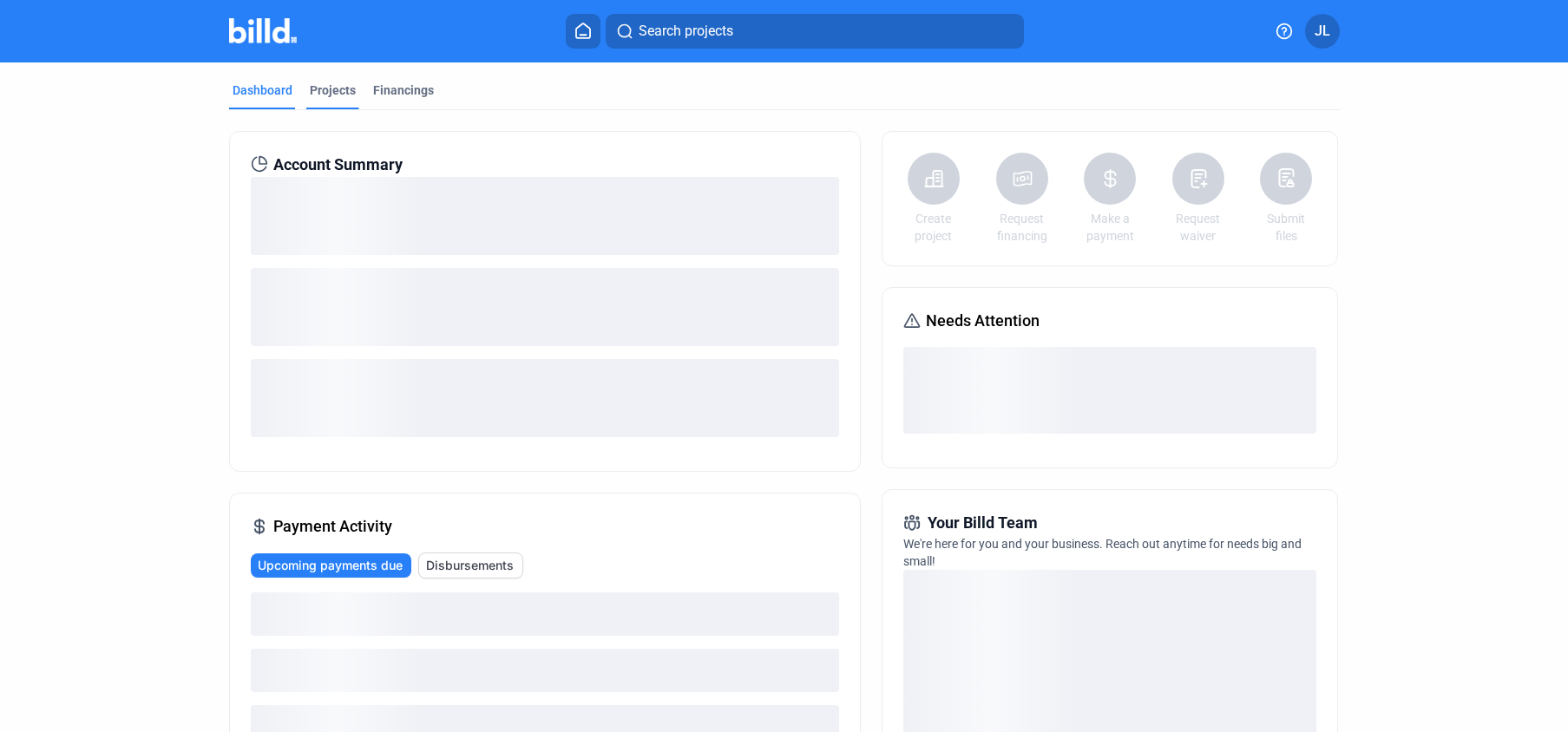
click at [328, 88] on div "Projects" at bounding box center [332, 90] width 46 height 17
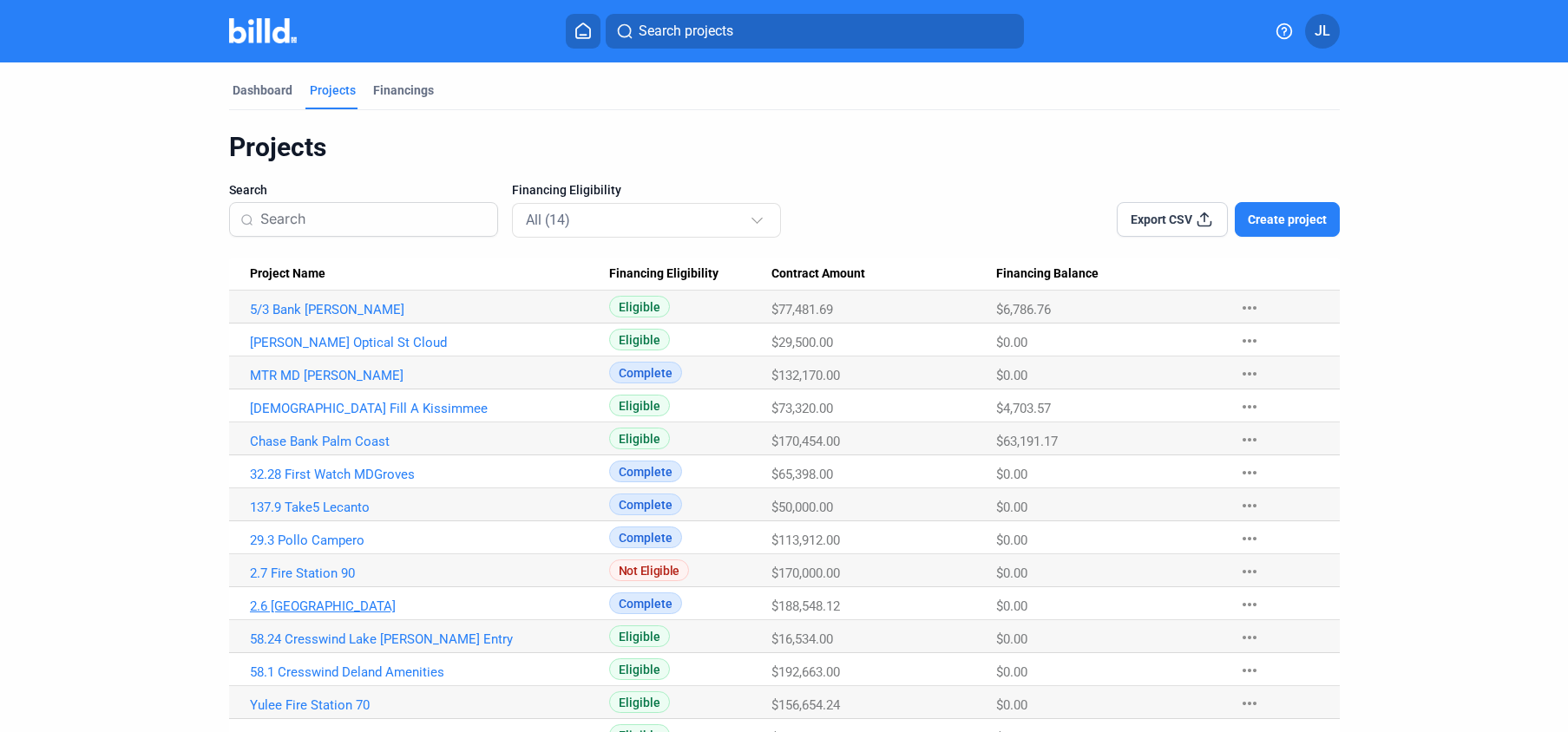
click at [318, 610] on link "2.6 [GEOGRAPHIC_DATA]" at bounding box center [429, 606] width 359 height 15
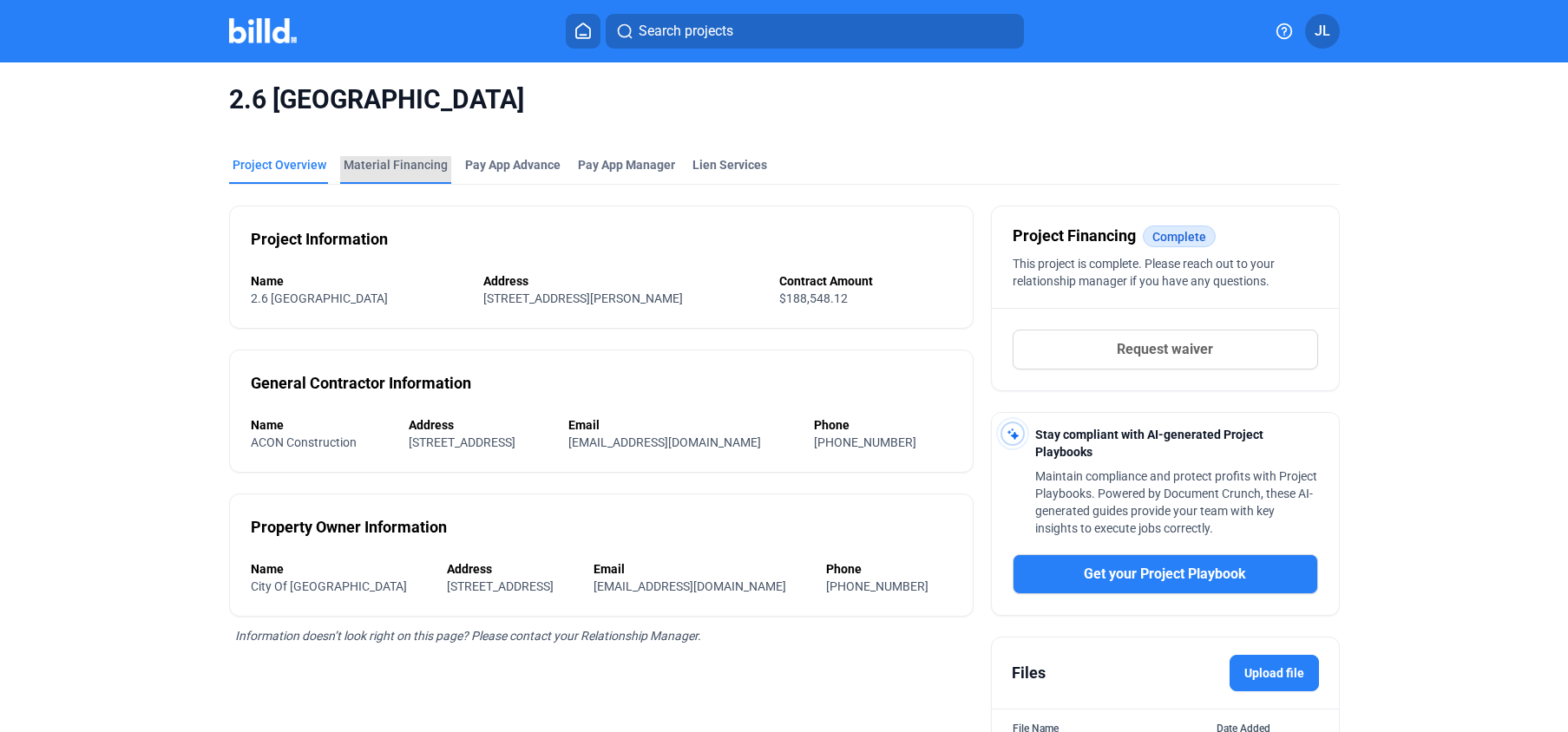
click at [392, 171] on div "Material Financing" at bounding box center [395, 165] width 104 height 17
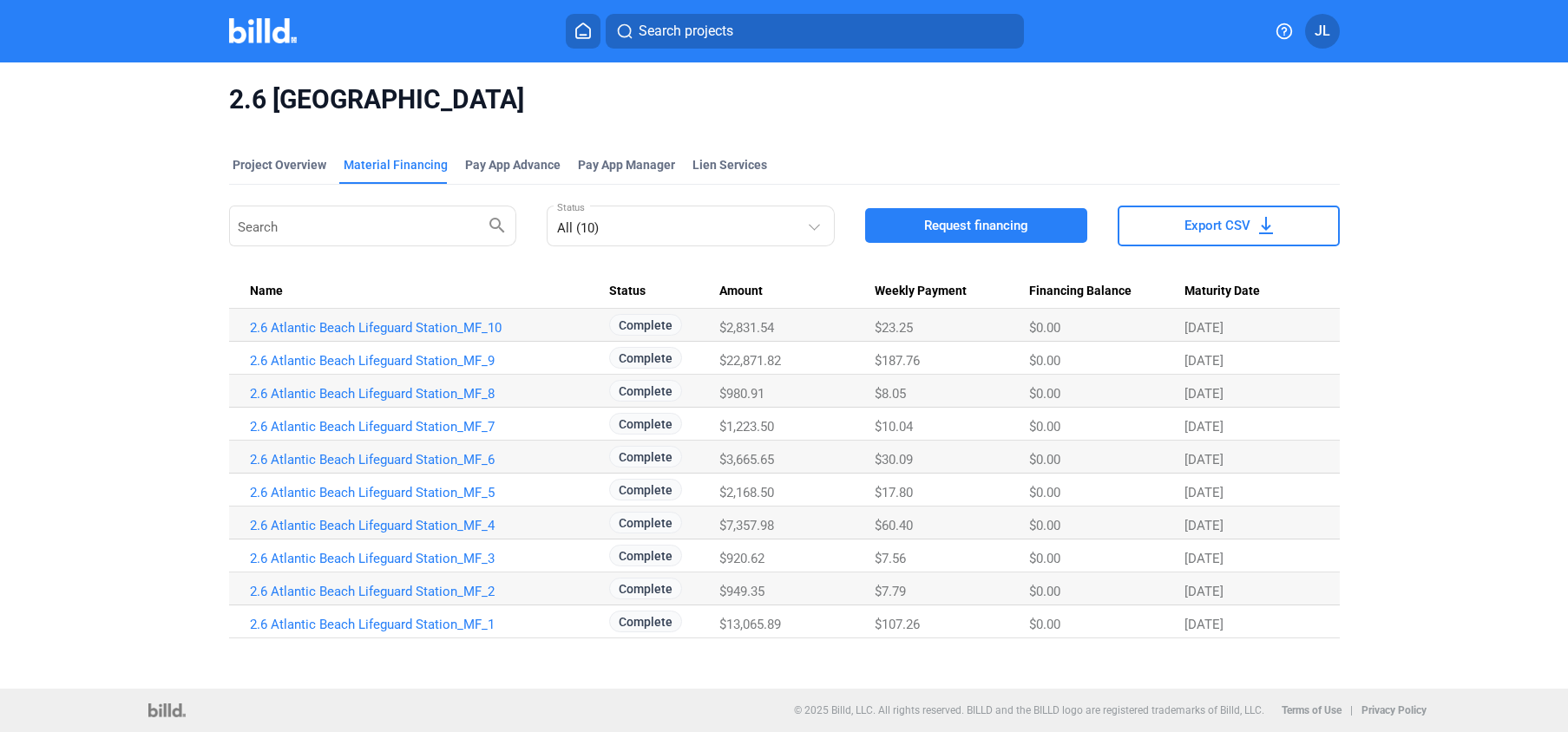
click at [272, 41] on img at bounding box center [262, 31] width 69 height 25
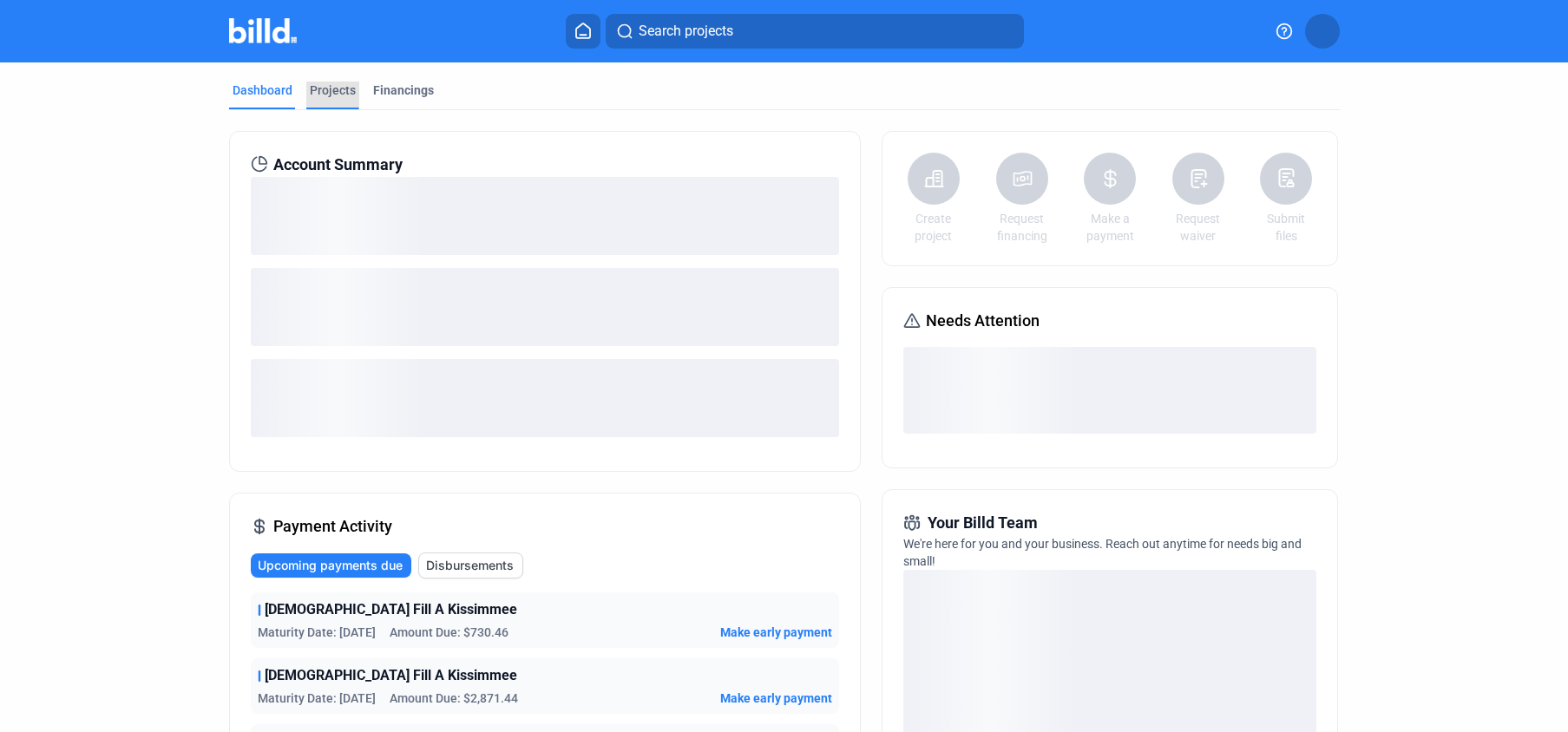
click at [336, 92] on div "Projects" at bounding box center [332, 90] width 46 height 17
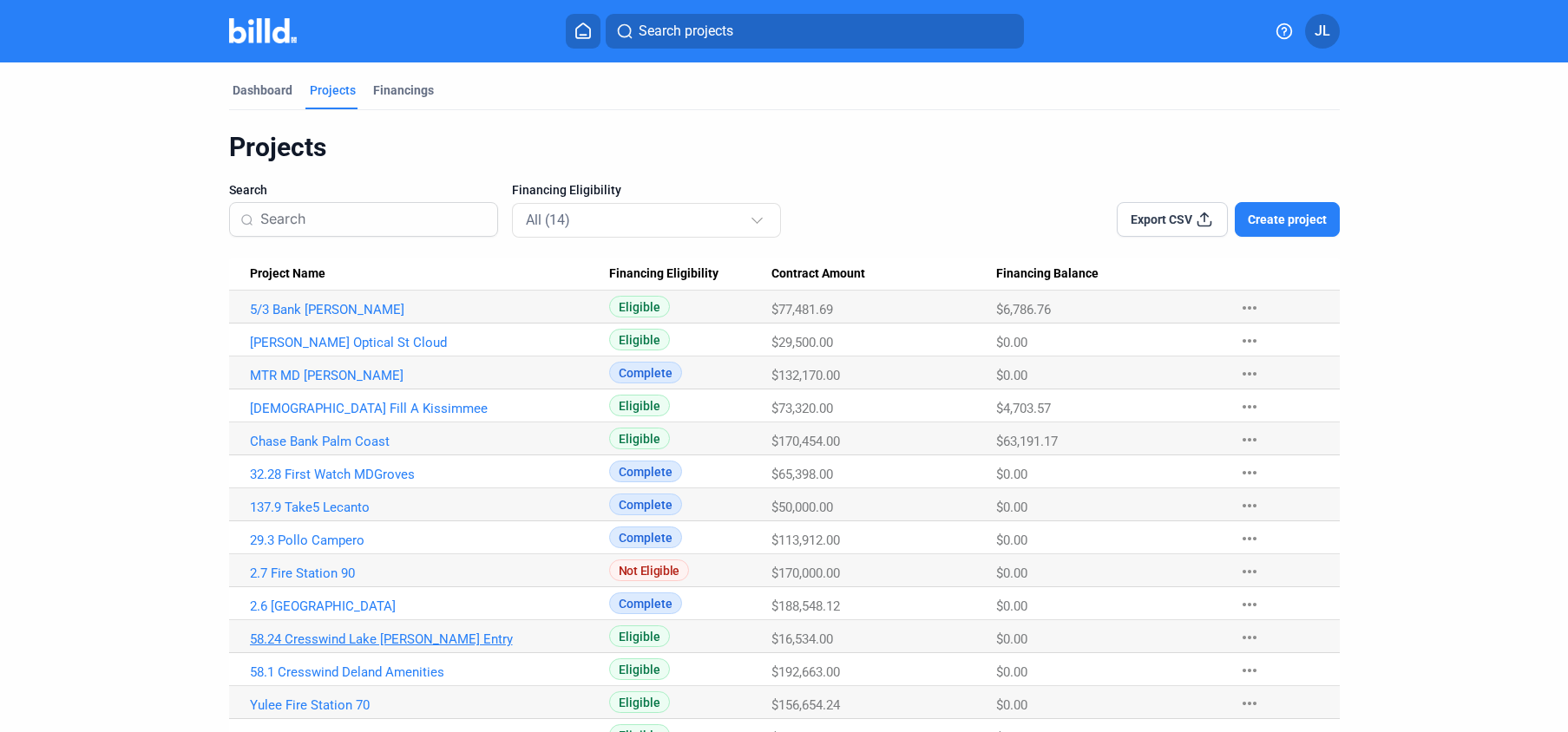
click at [380, 636] on link "58.24 Cresswind Lake [PERSON_NAME] Entry" at bounding box center [429, 639] width 359 height 15
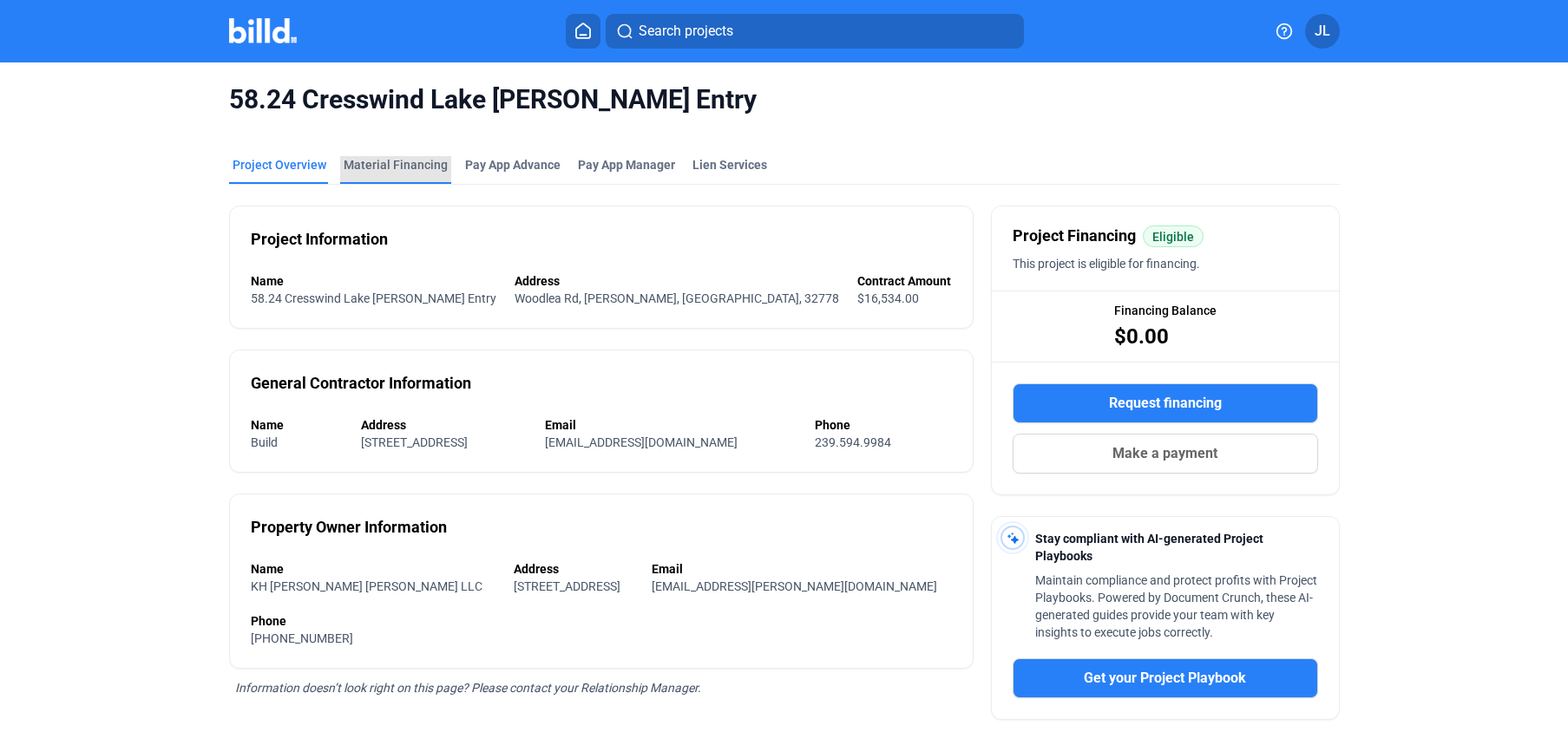
click at [389, 163] on div "Material Financing" at bounding box center [395, 165] width 104 height 17
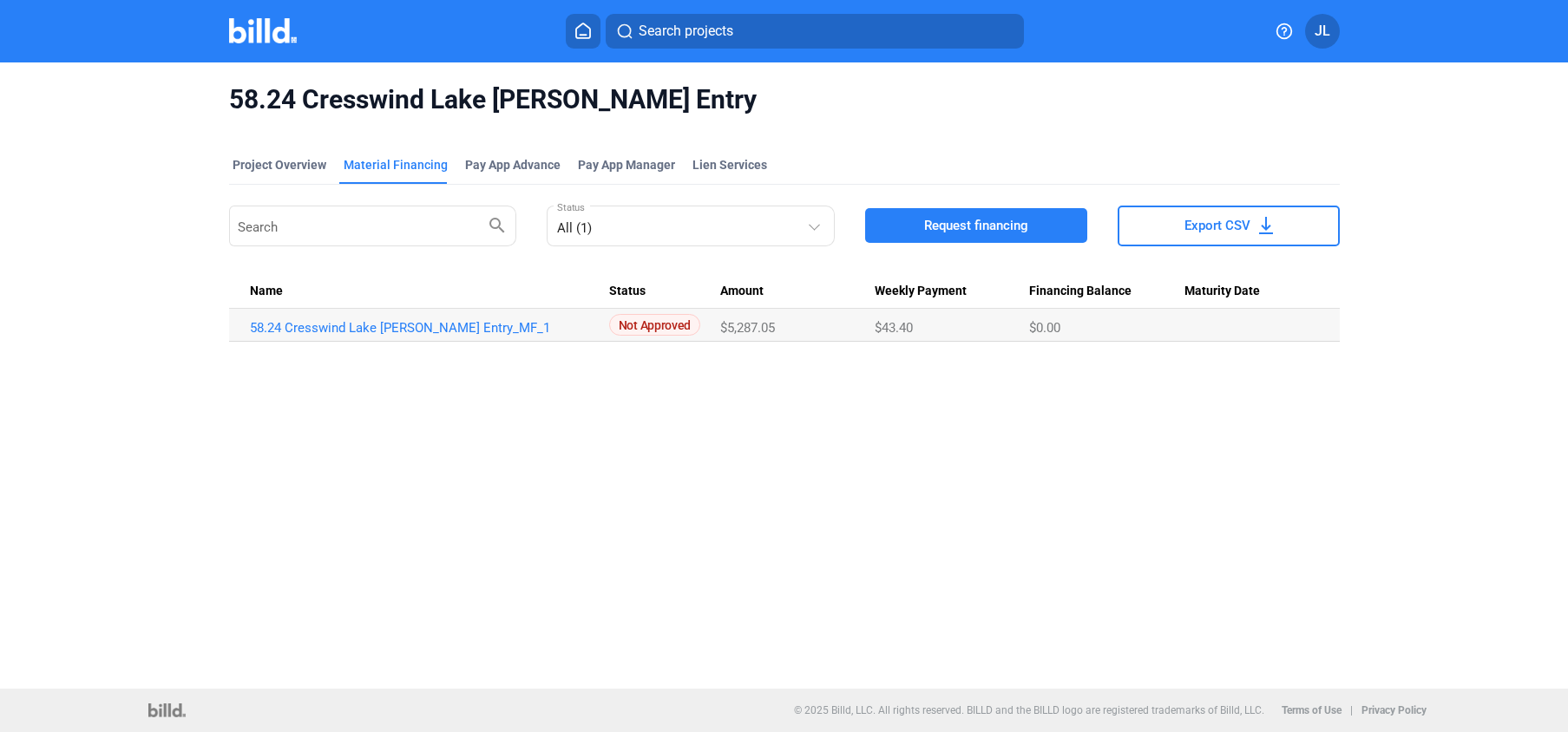
click at [248, 22] on img at bounding box center [262, 31] width 69 height 25
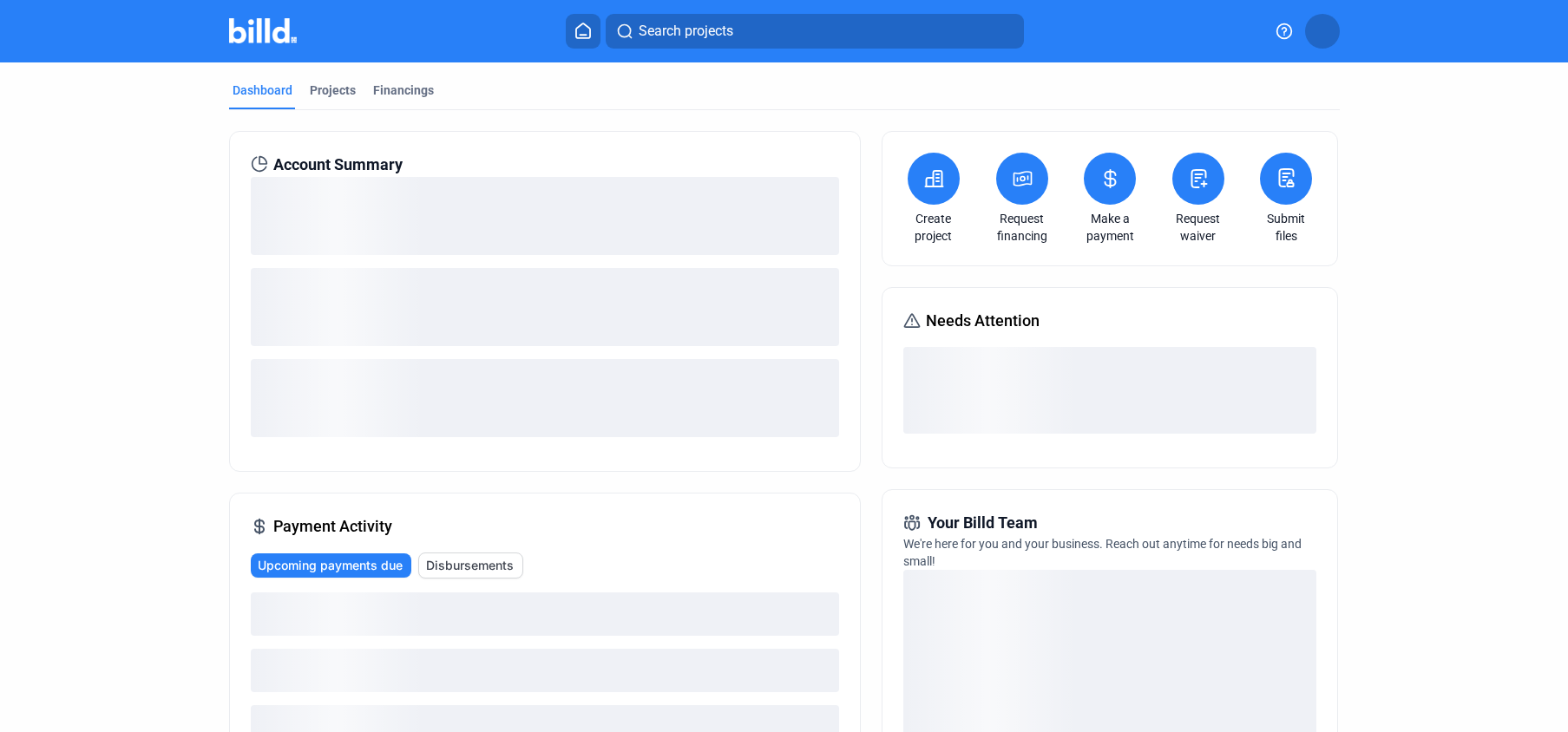
click at [338, 77] on mat-tab-group "Dashboard Projects Financings Account Summary Payment Activity Upcoming payment…" at bounding box center [784, 603] width 1111 height 1083
click at [334, 95] on div "Projects" at bounding box center [332, 90] width 46 height 17
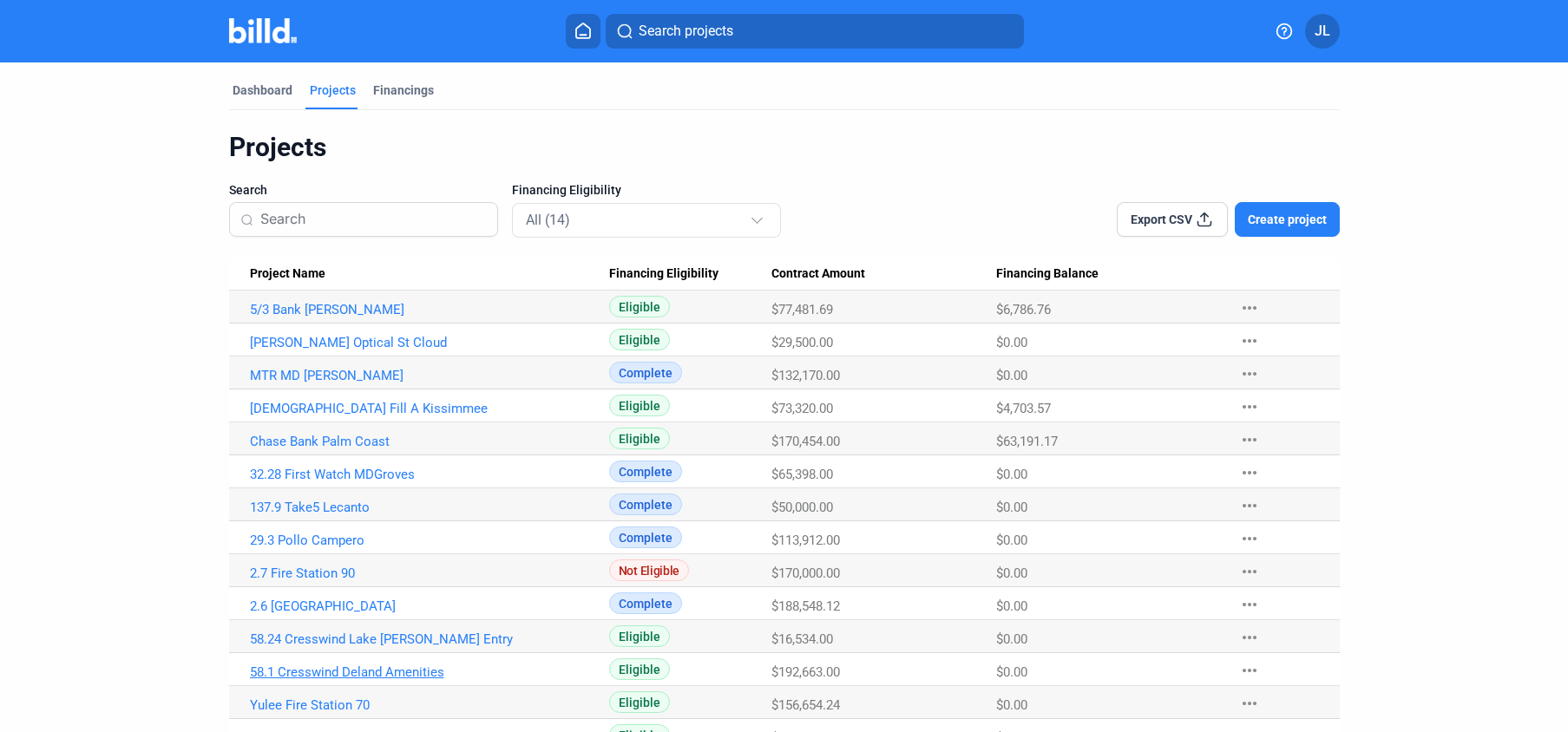
click at [339, 674] on link "58.1 Cresswind Deland Amenities" at bounding box center [429, 672] width 359 height 15
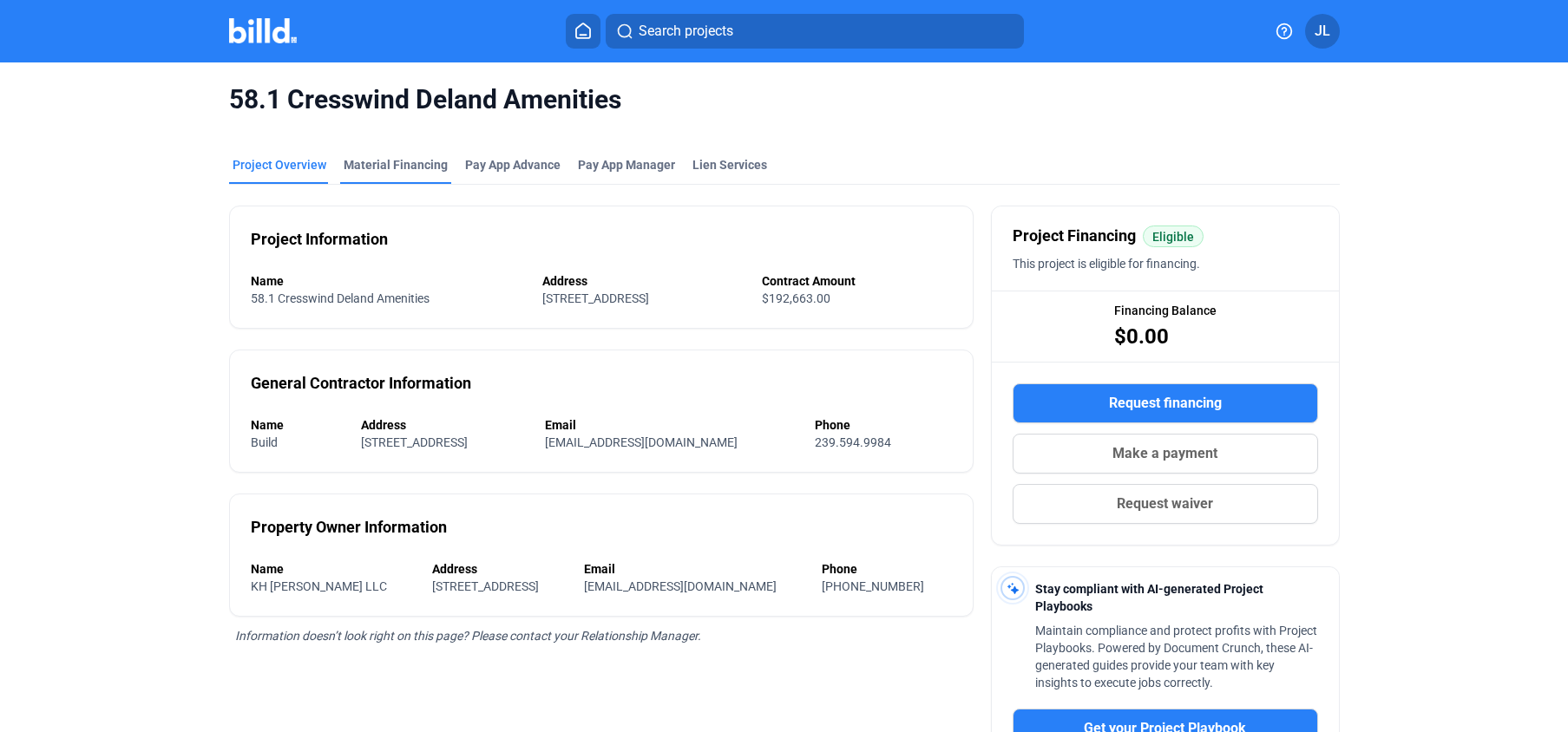
click at [363, 170] on div "Material Financing" at bounding box center [395, 165] width 104 height 17
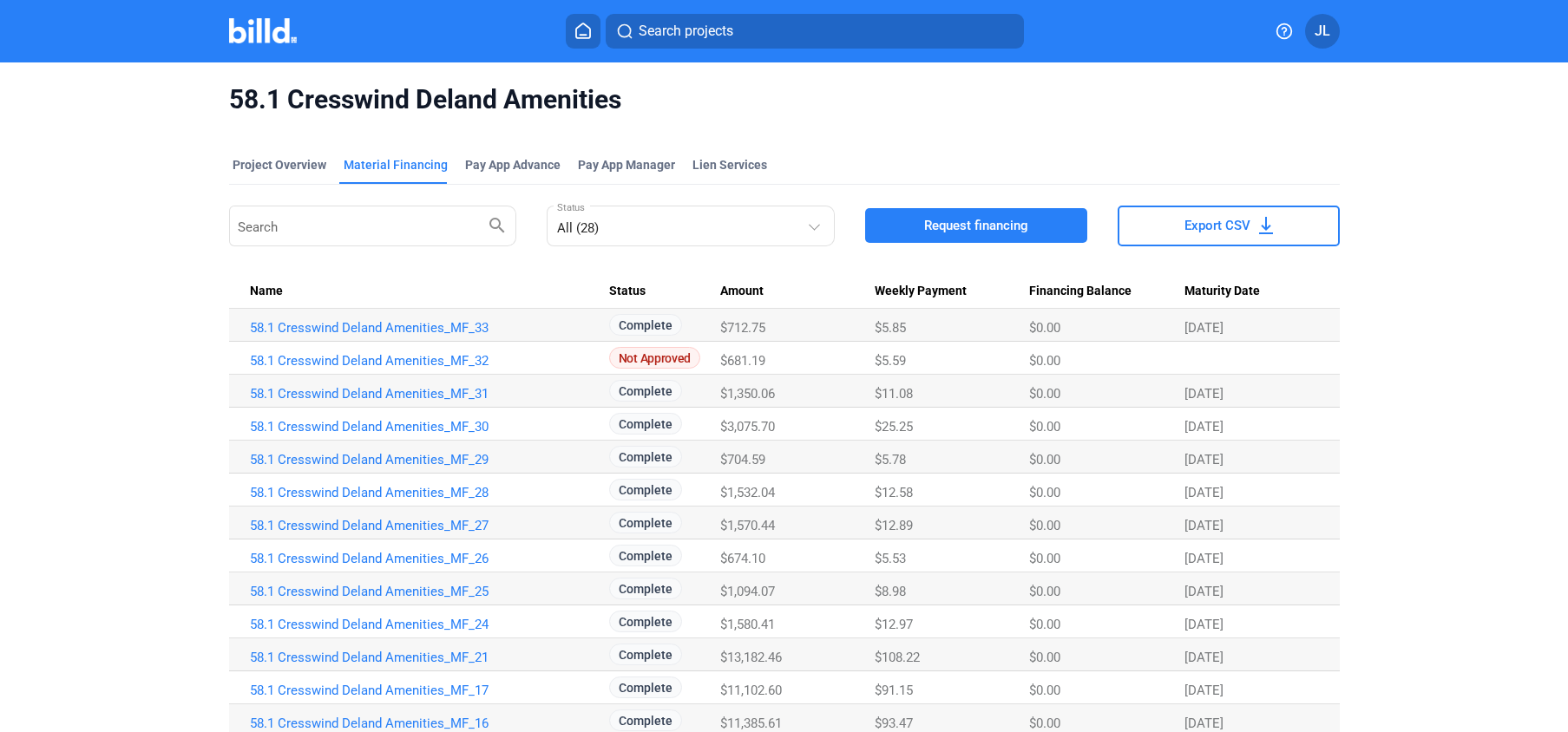
click at [251, 42] on img at bounding box center [262, 31] width 69 height 25
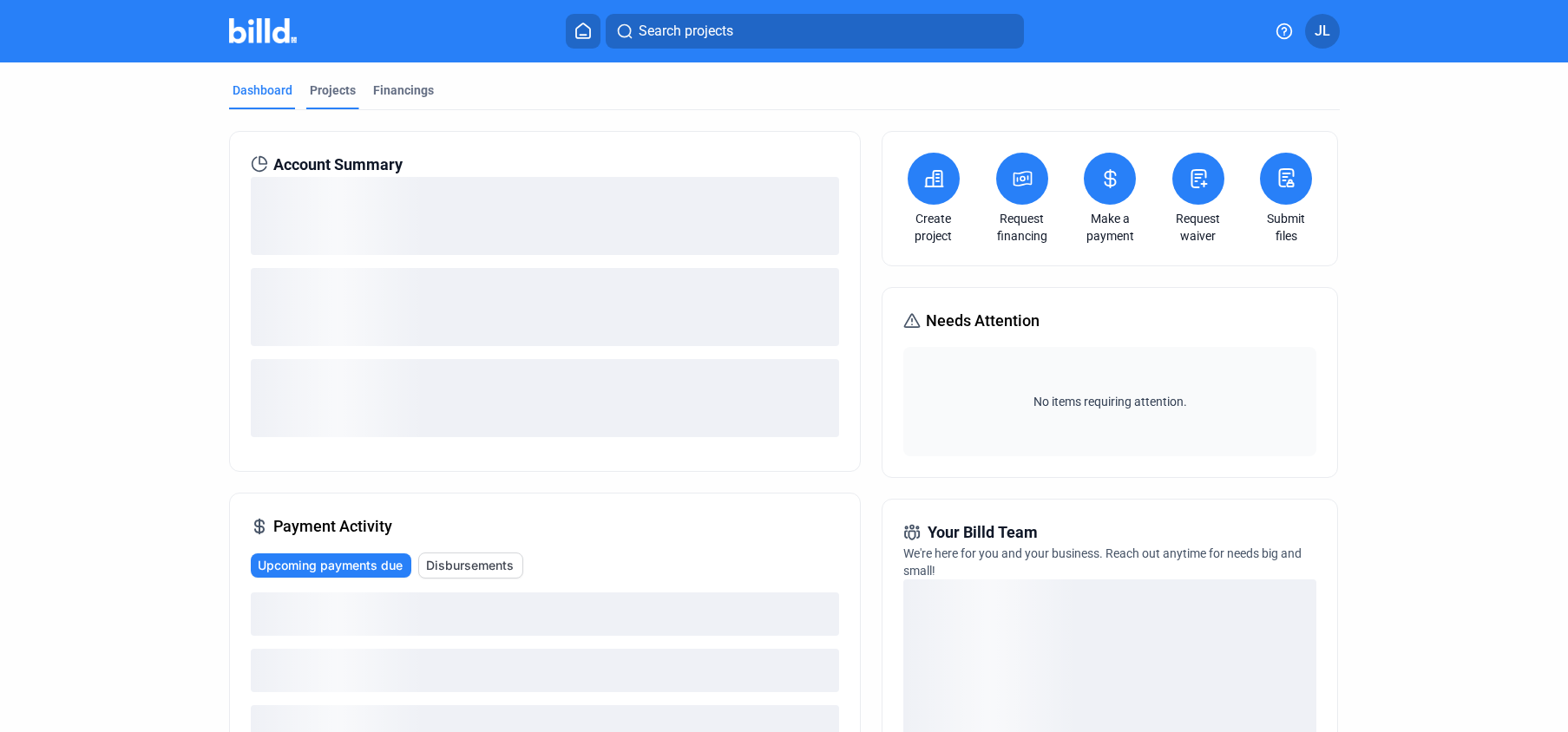
click at [334, 91] on div "Projects" at bounding box center [332, 90] width 46 height 17
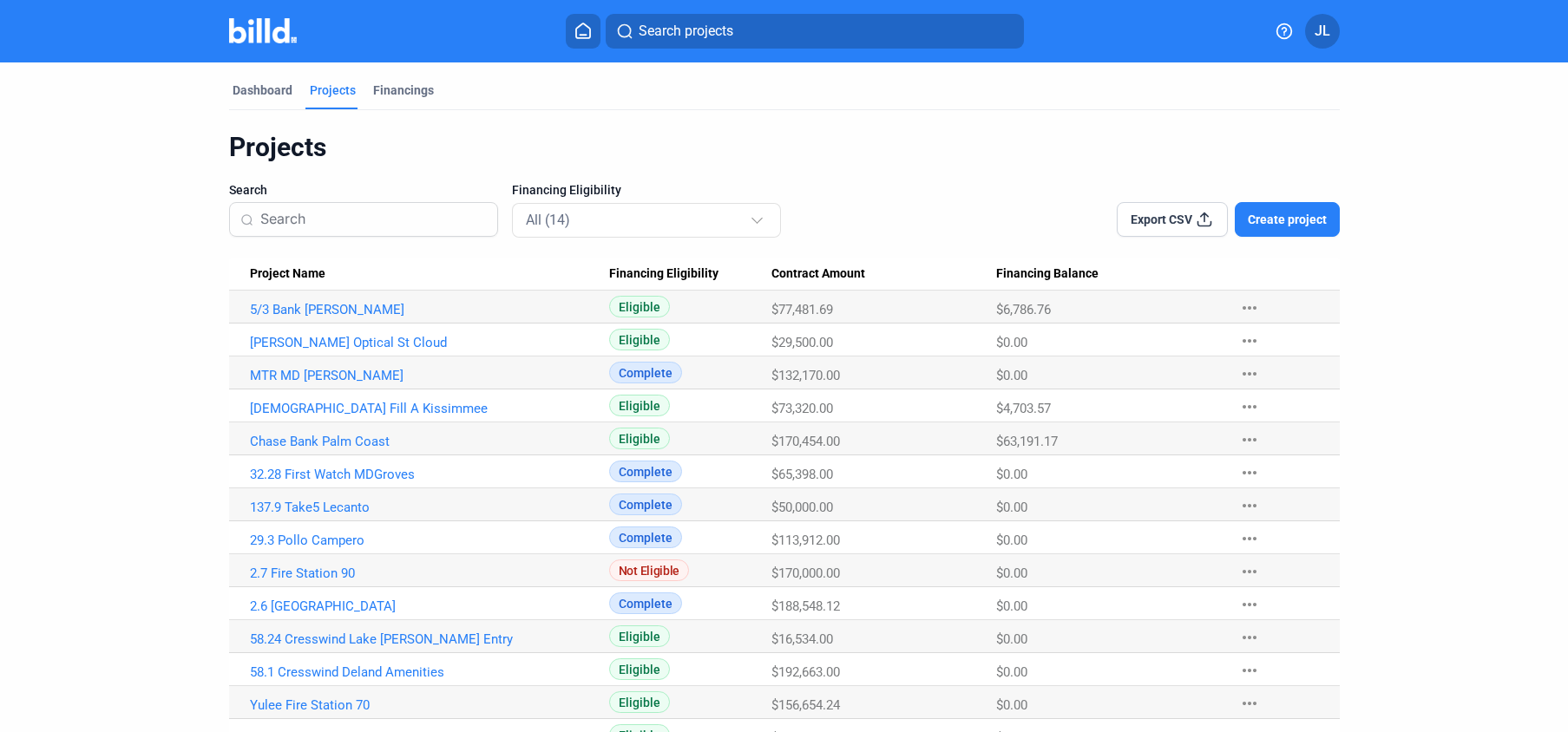
scroll to position [63, 0]
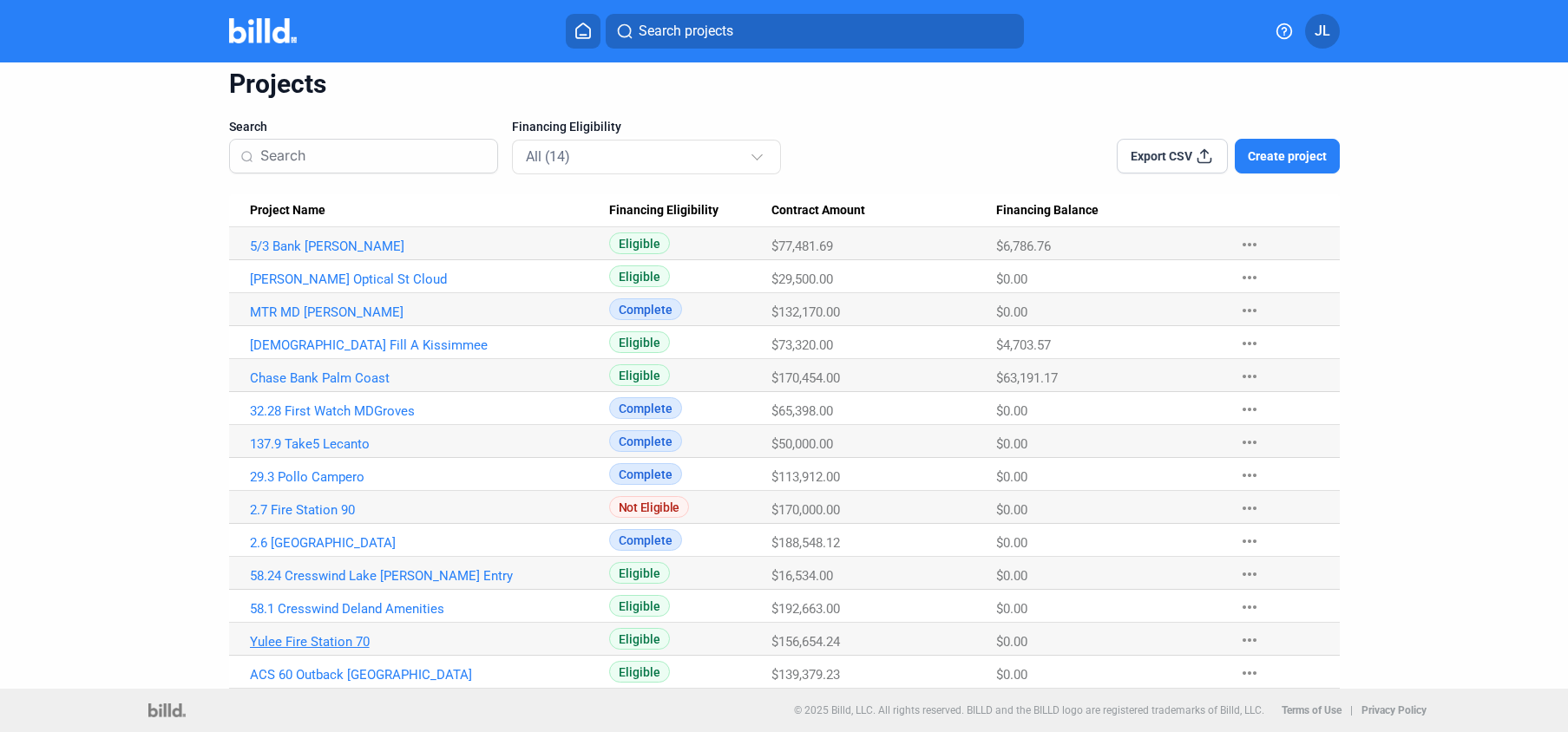
click at [304, 641] on link "Yulee Fire Station 70" at bounding box center [429, 642] width 359 height 15
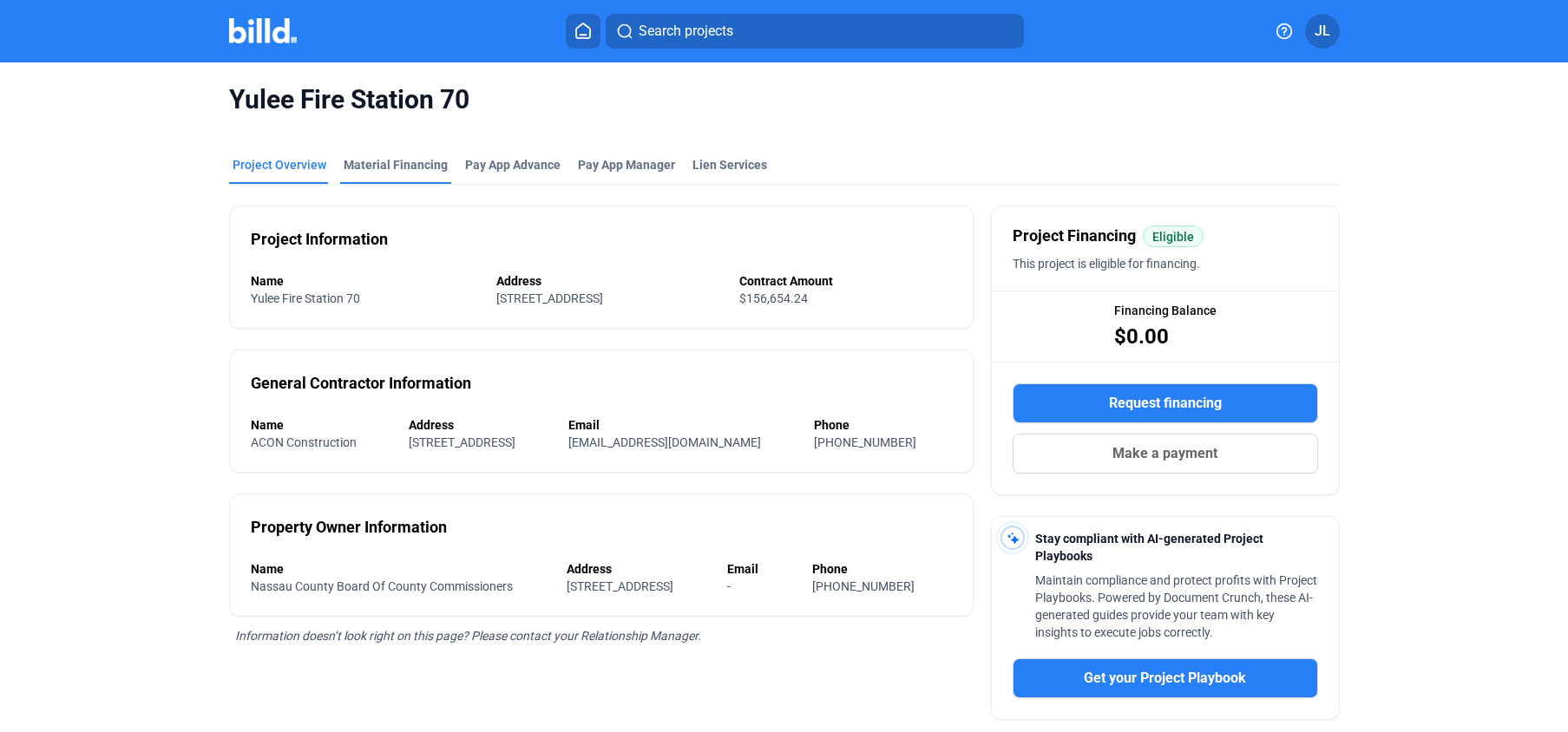
click at [392, 169] on div "Material Financing" at bounding box center [395, 165] width 104 height 17
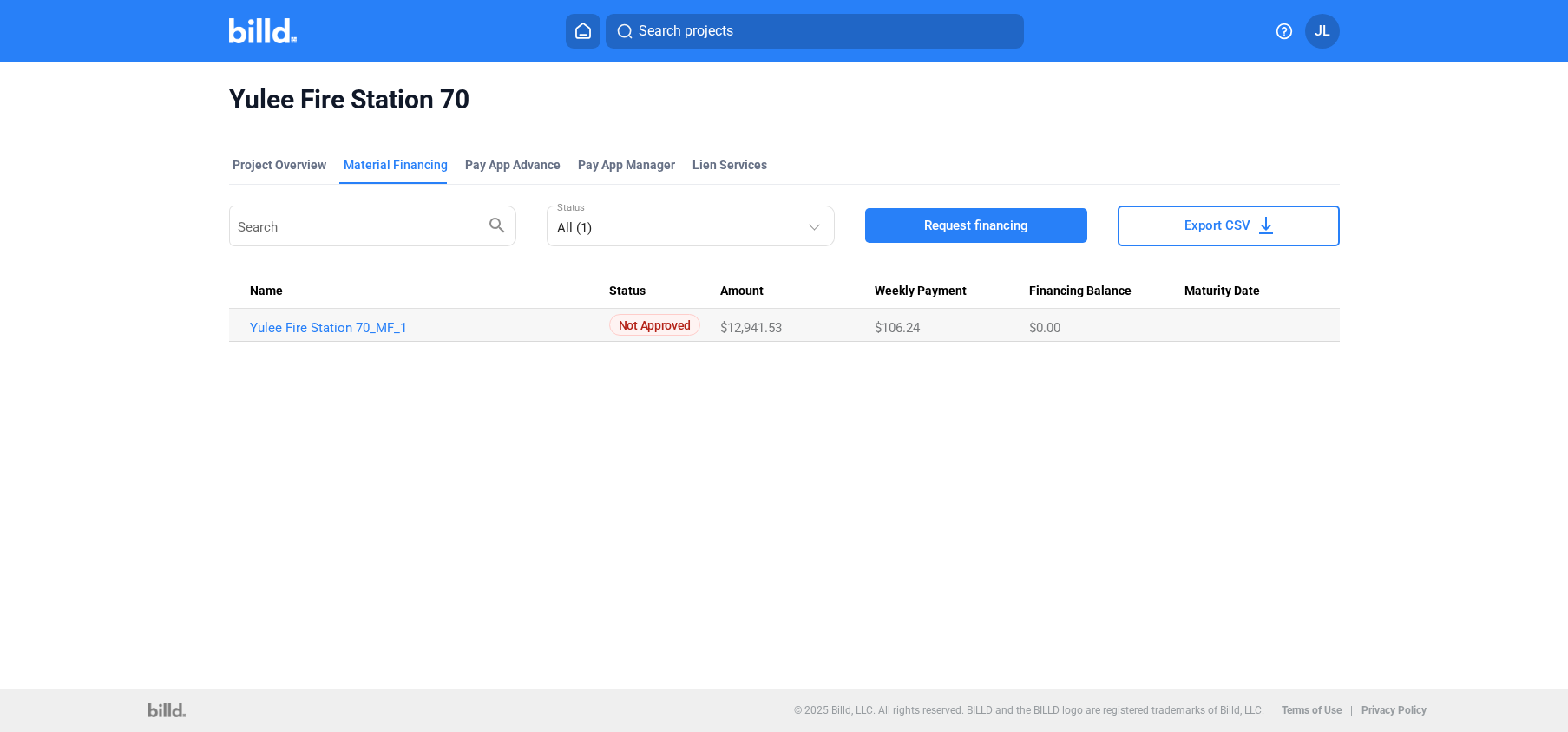
click at [273, 37] on img at bounding box center [262, 31] width 69 height 25
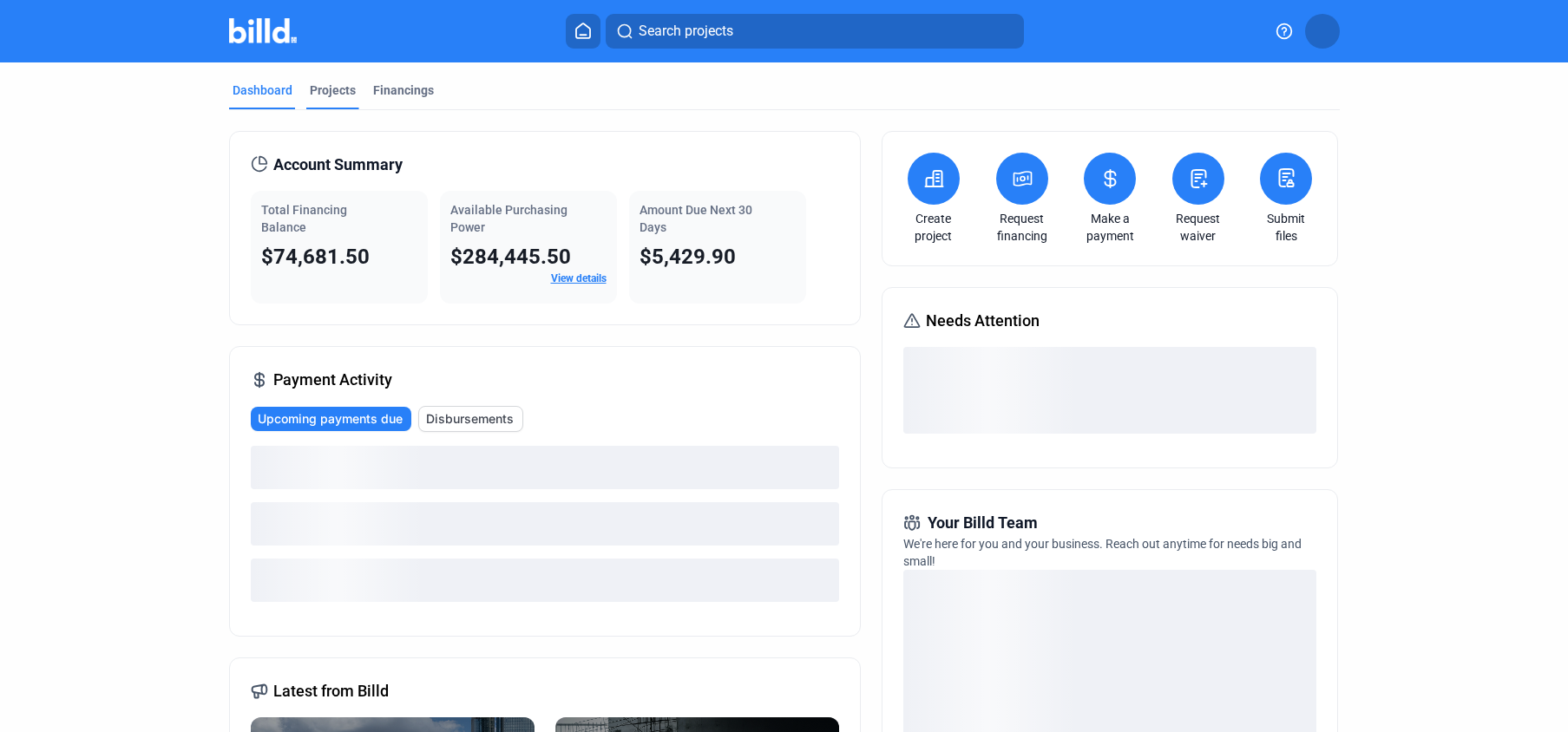
click at [332, 96] on div "Projects" at bounding box center [332, 90] width 46 height 17
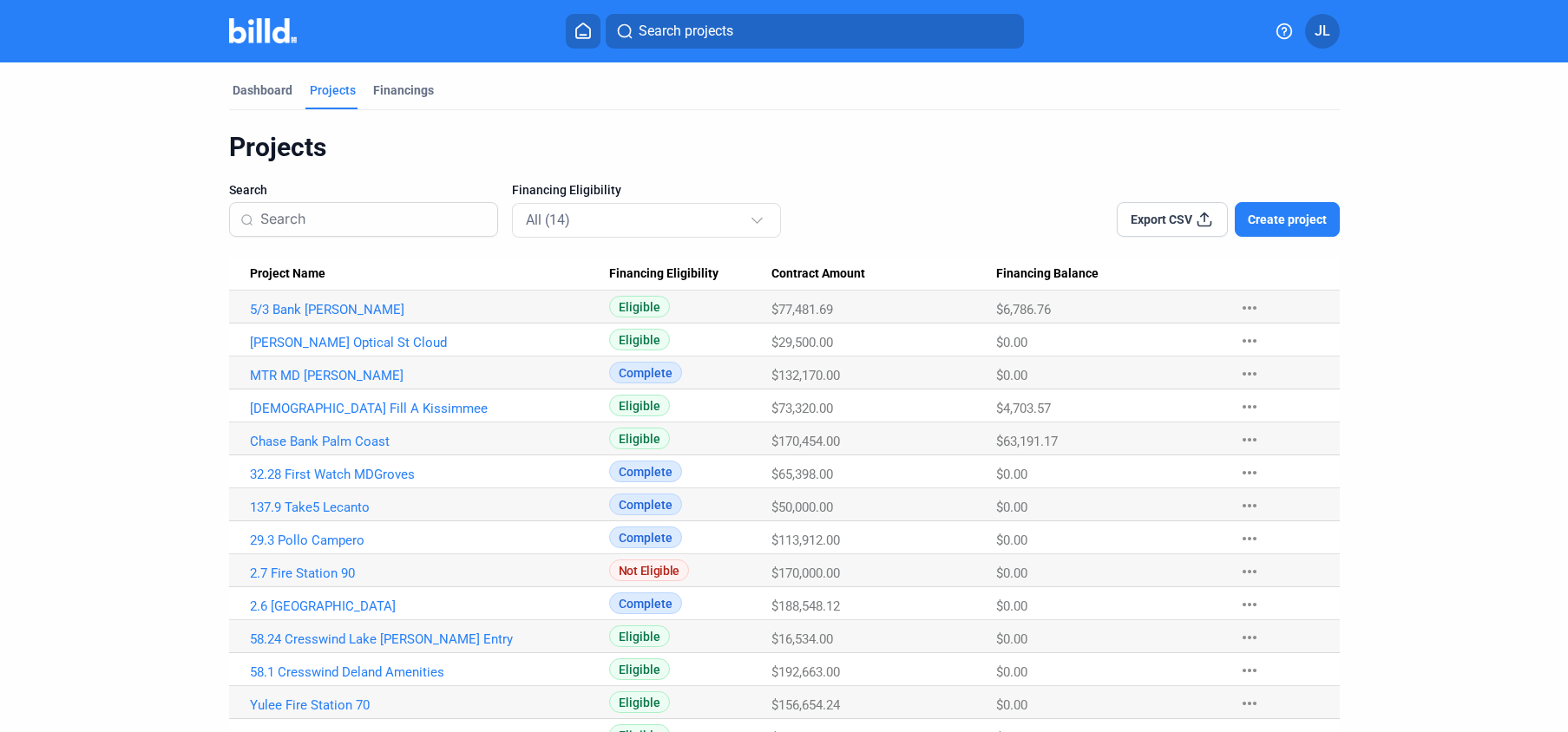
scroll to position [63, 0]
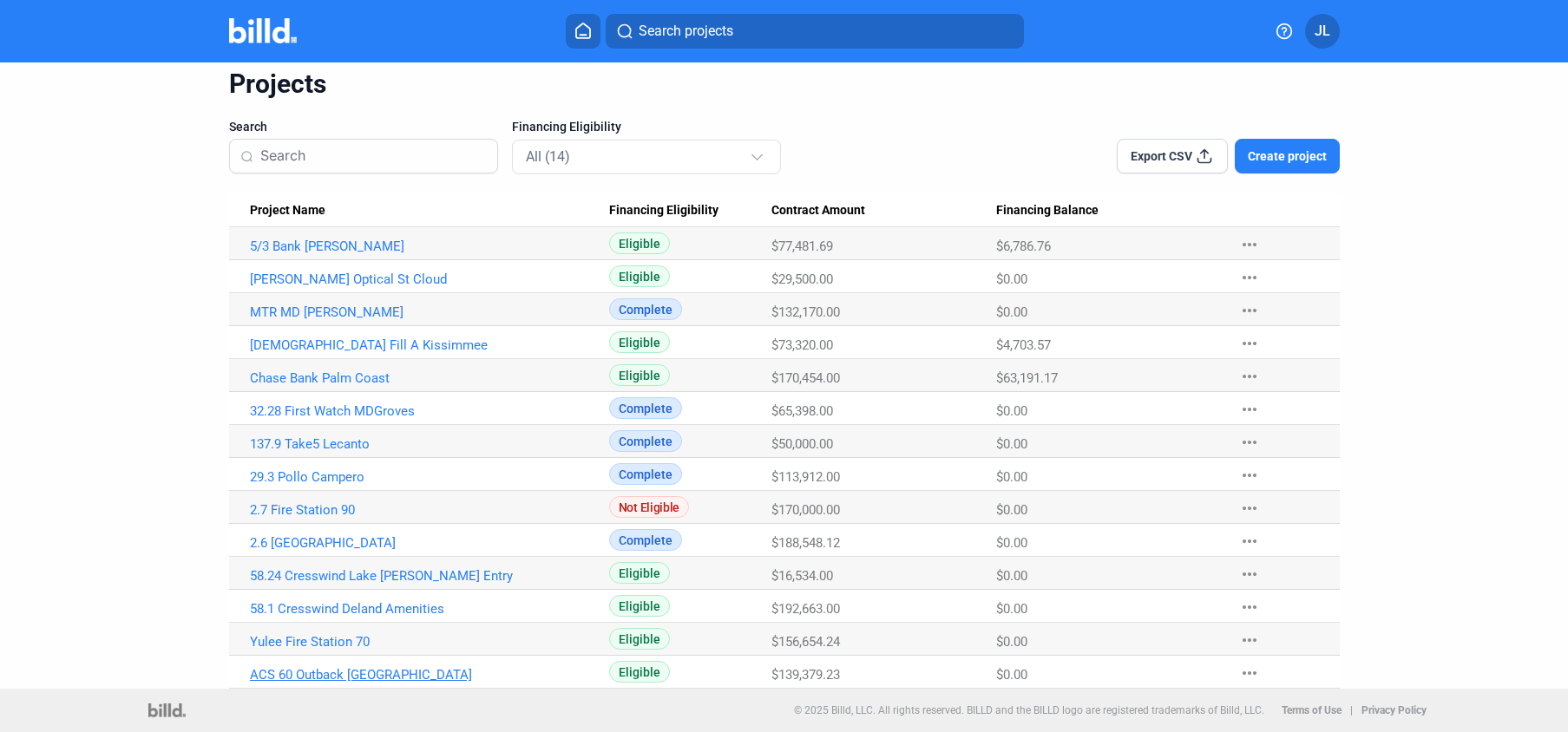
click at [322, 674] on link "ACS 60 Outback [GEOGRAPHIC_DATA]" at bounding box center [429, 675] width 359 height 15
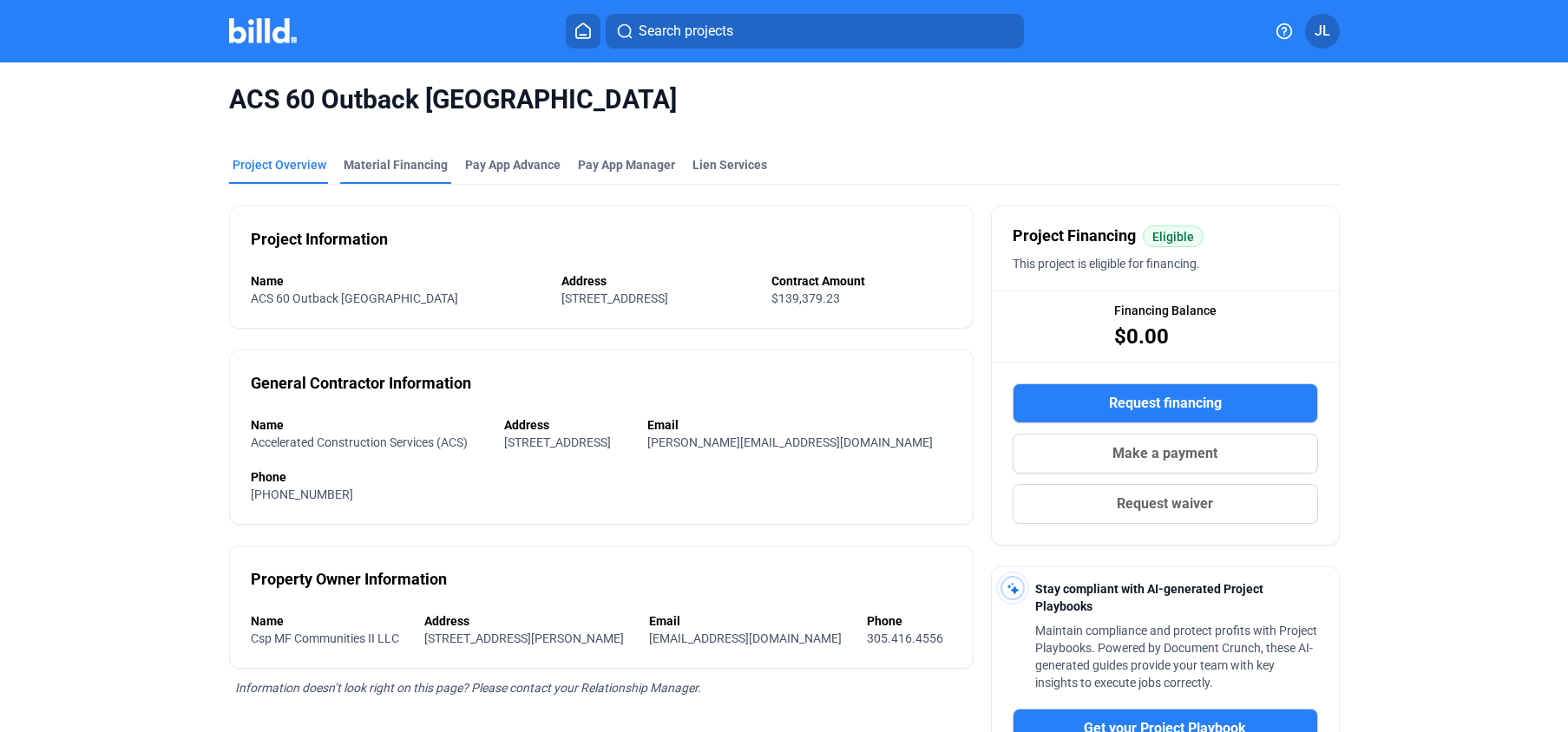
click at [400, 169] on div "Material Financing" at bounding box center [395, 165] width 104 height 17
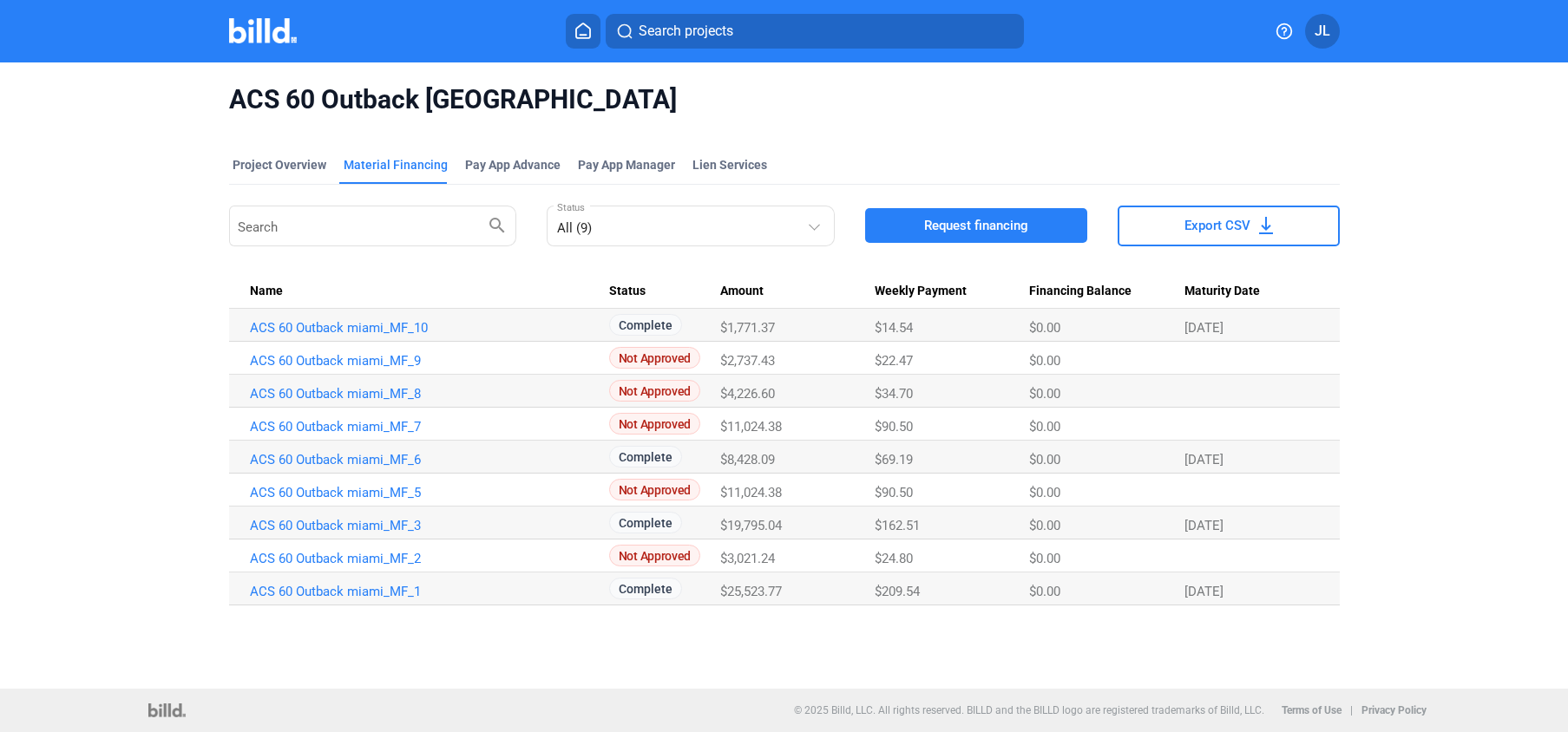
click at [249, 38] on img at bounding box center [262, 31] width 69 height 25
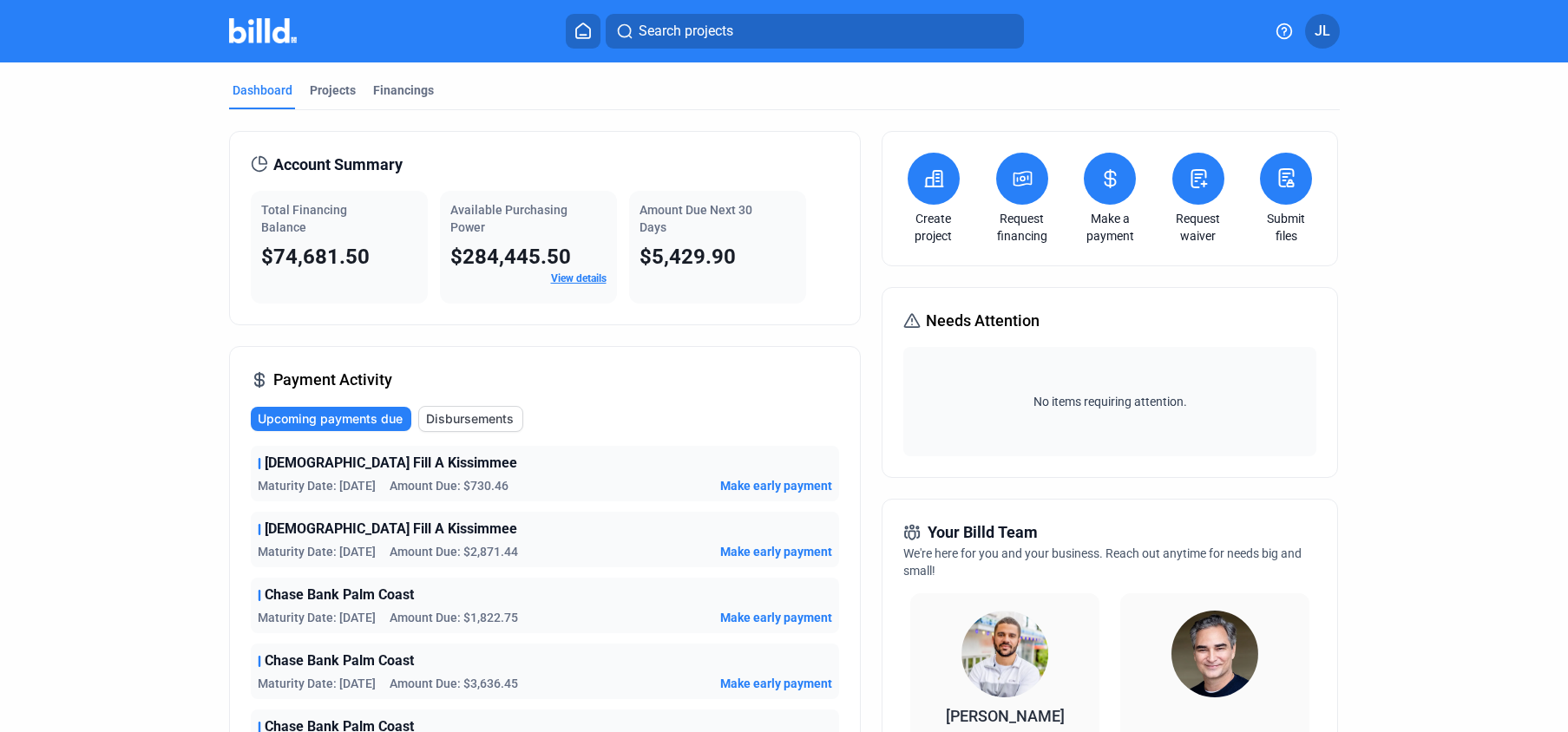
scroll to position [28, 0]
